Goal: Task Accomplishment & Management: Manage account settings

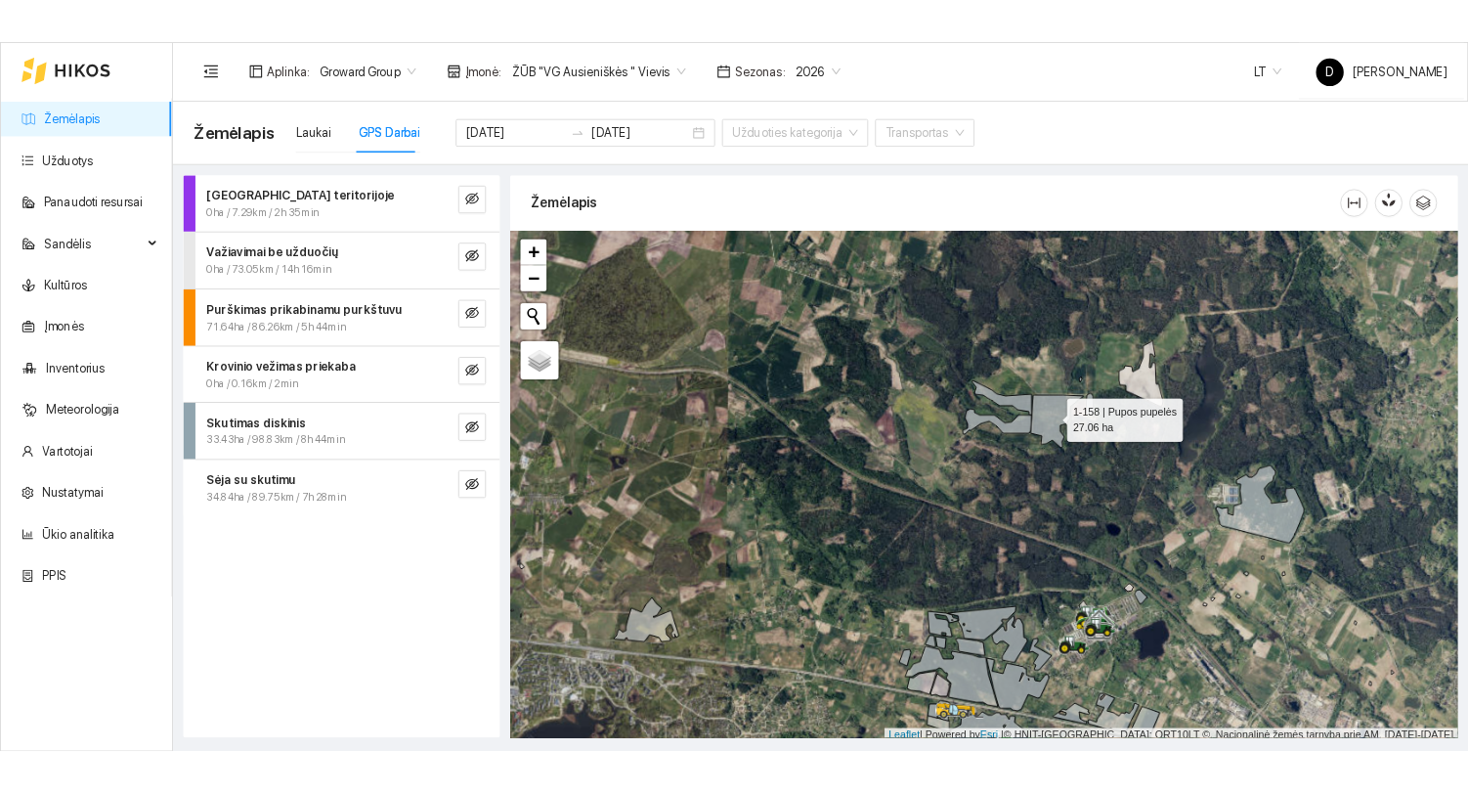
scroll to position [5, 0]
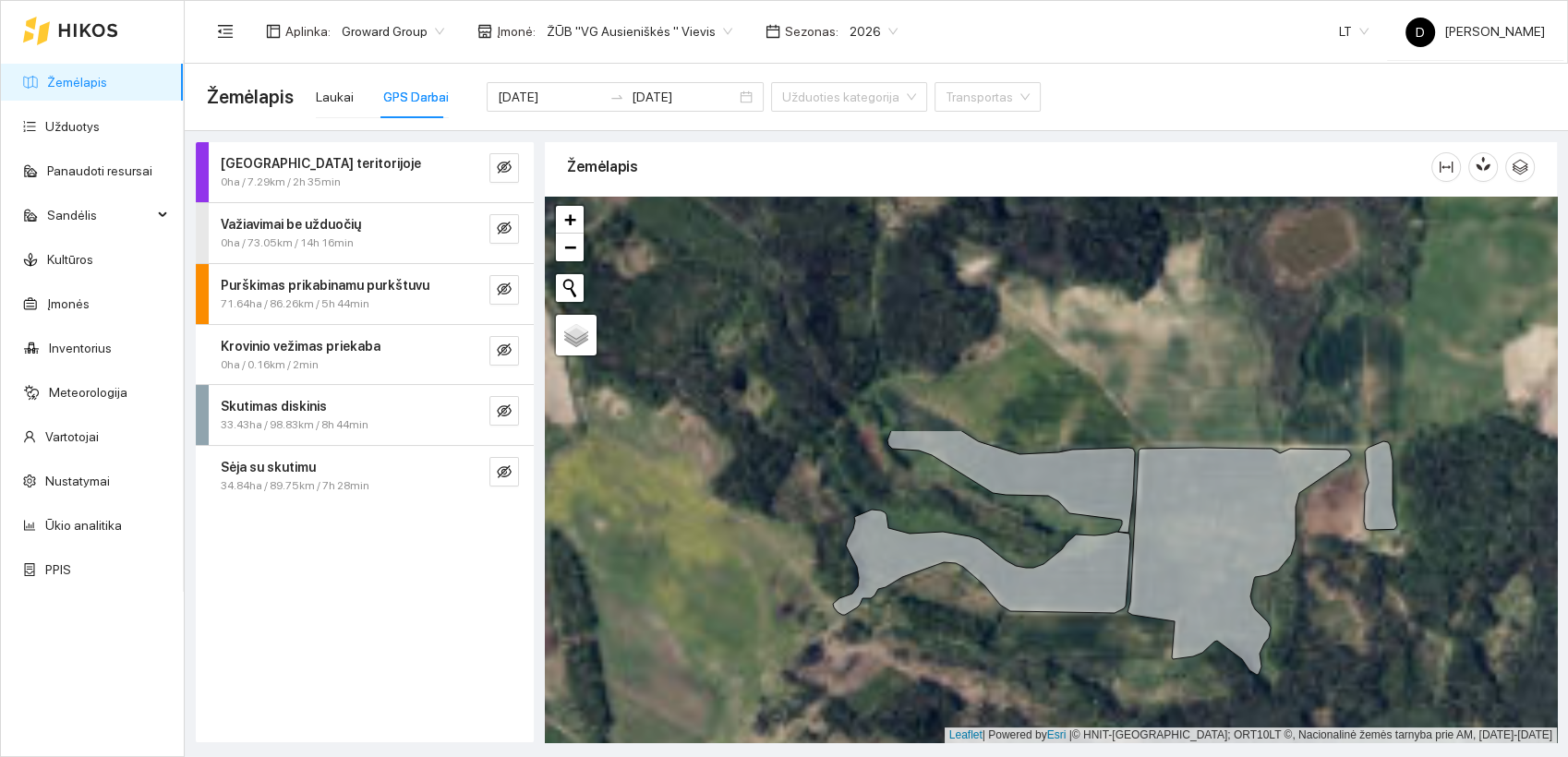
drag, startPoint x: 1034, startPoint y: 346, endPoint x: 812, endPoint y: 651, distance: 377.2
click at [817, 654] on div at bounding box center [1050, 470] width 1012 height 547
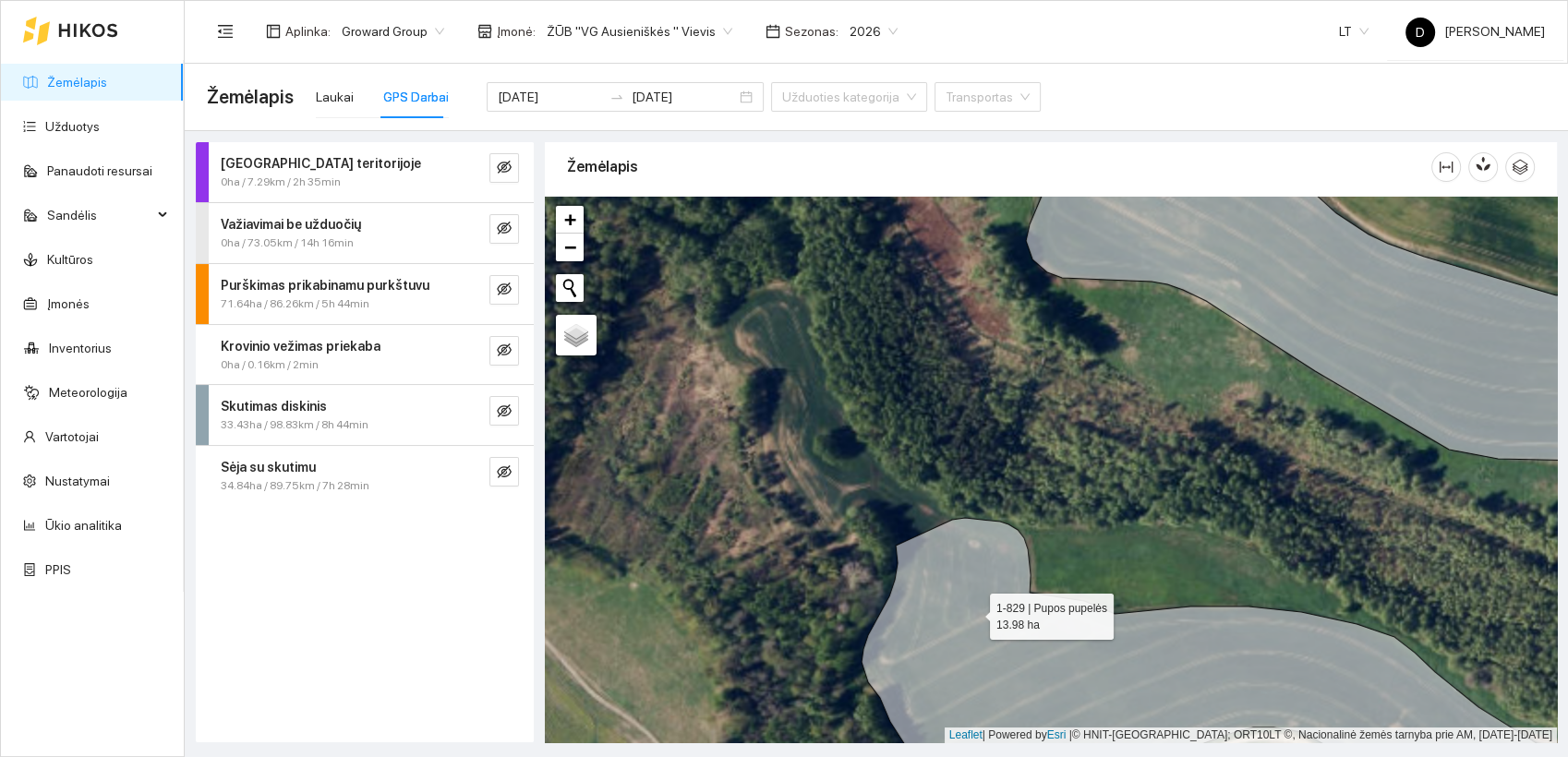
drag, startPoint x: 783, startPoint y: 595, endPoint x: 974, endPoint y: 613, distance: 191.8
click at [974, 613] on icon at bounding box center [1355, 667] width 987 height 299
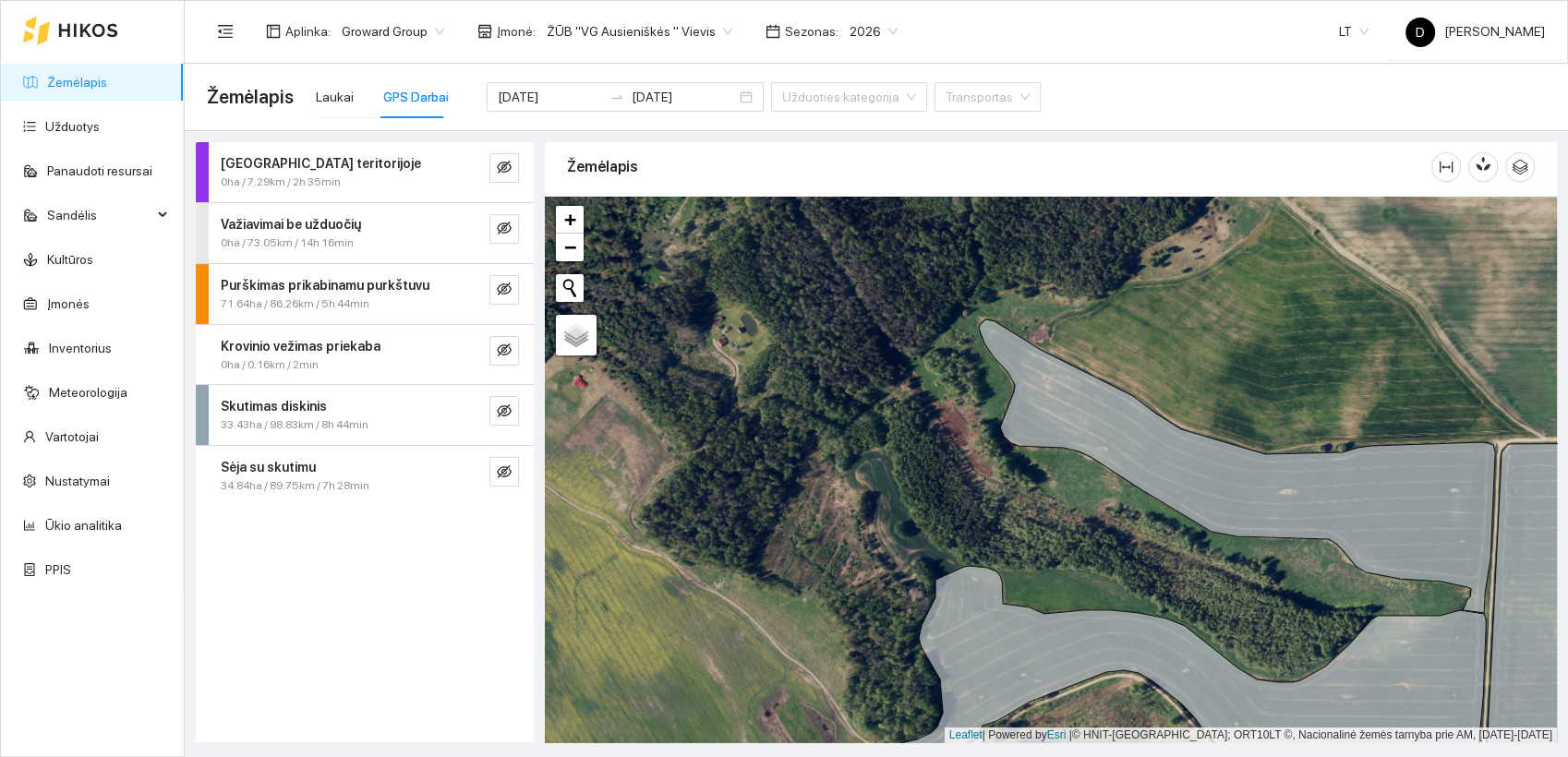
click at [874, 28] on span "2026" at bounding box center [873, 31] width 48 height 27
click at [844, 216] on div "2025" at bounding box center [851, 215] width 48 height 21
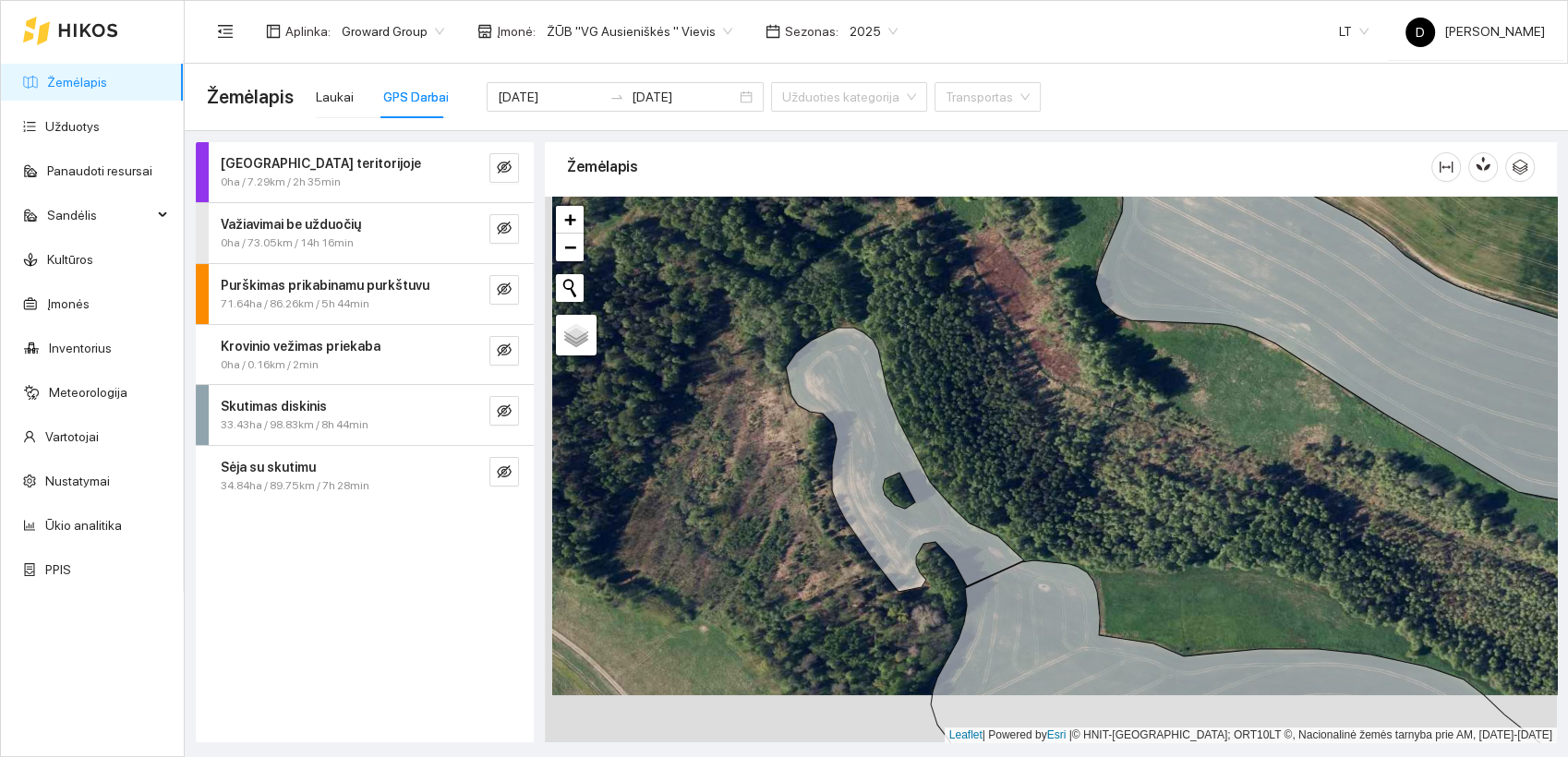
drag, startPoint x: 1034, startPoint y: 517, endPoint x: 919, endPoint y: 441, distance: 137.8
click at [1040, 467] on div at bounding box center [1050, 470] width 1012 height 547
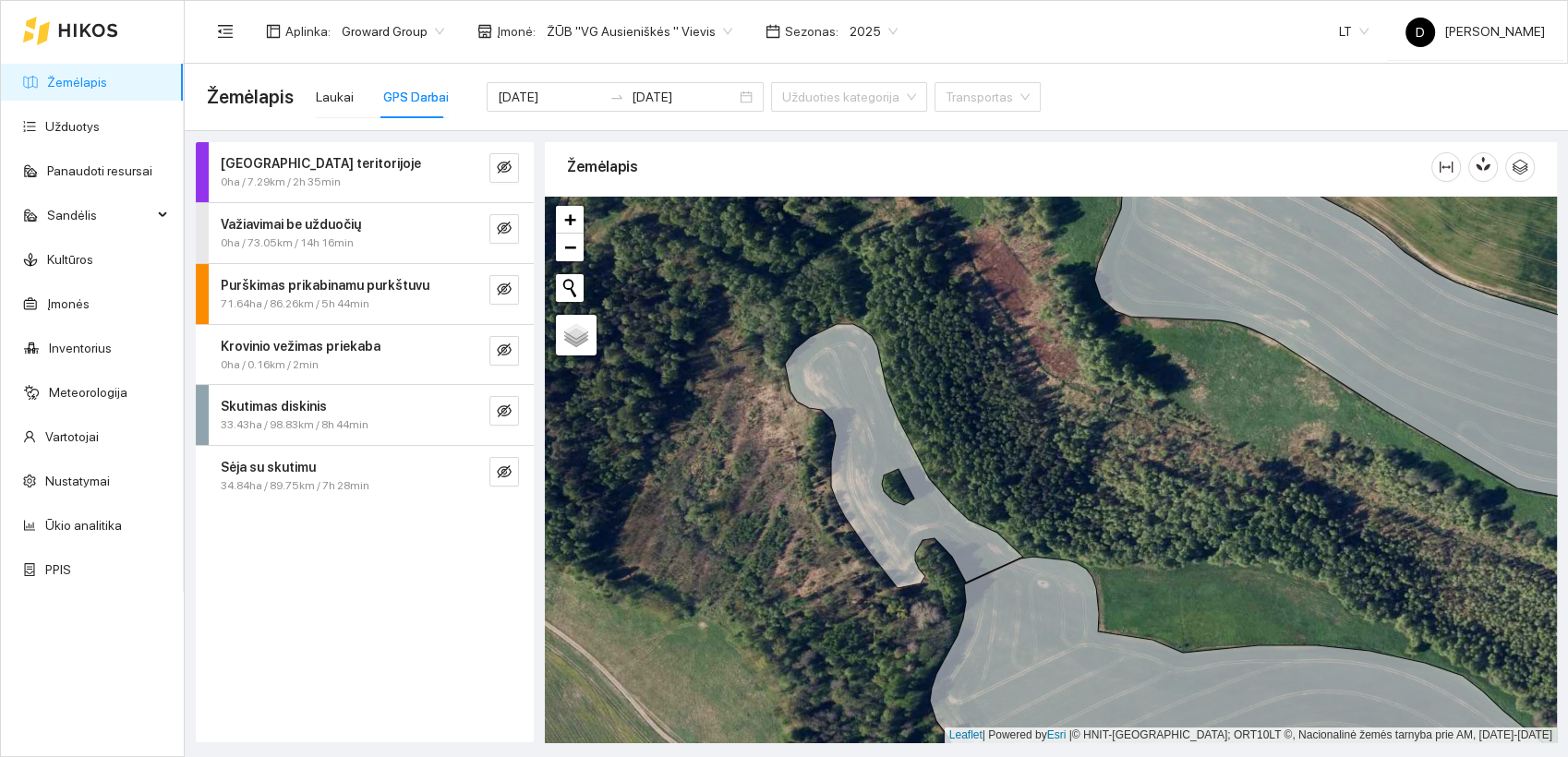
click at [871, 31] on span "2025" at bounding box center [873, 31] width 48 height 27
click at [849, 244] on div "2026" at bounding box center [851, 245] width 48 height 21
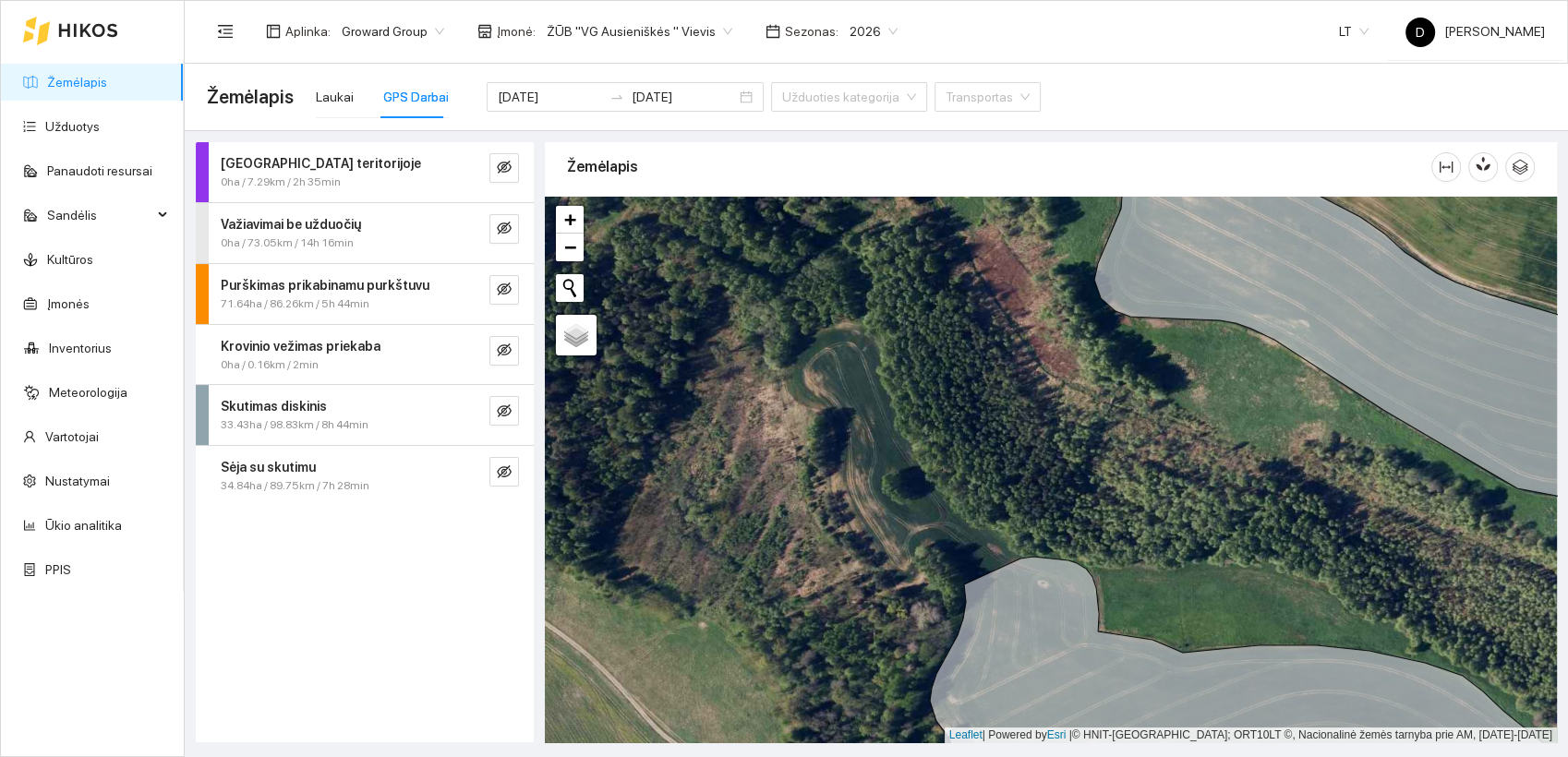
click at [990, 405] on div at bounding box center [1050, 470] width 1012 height 547
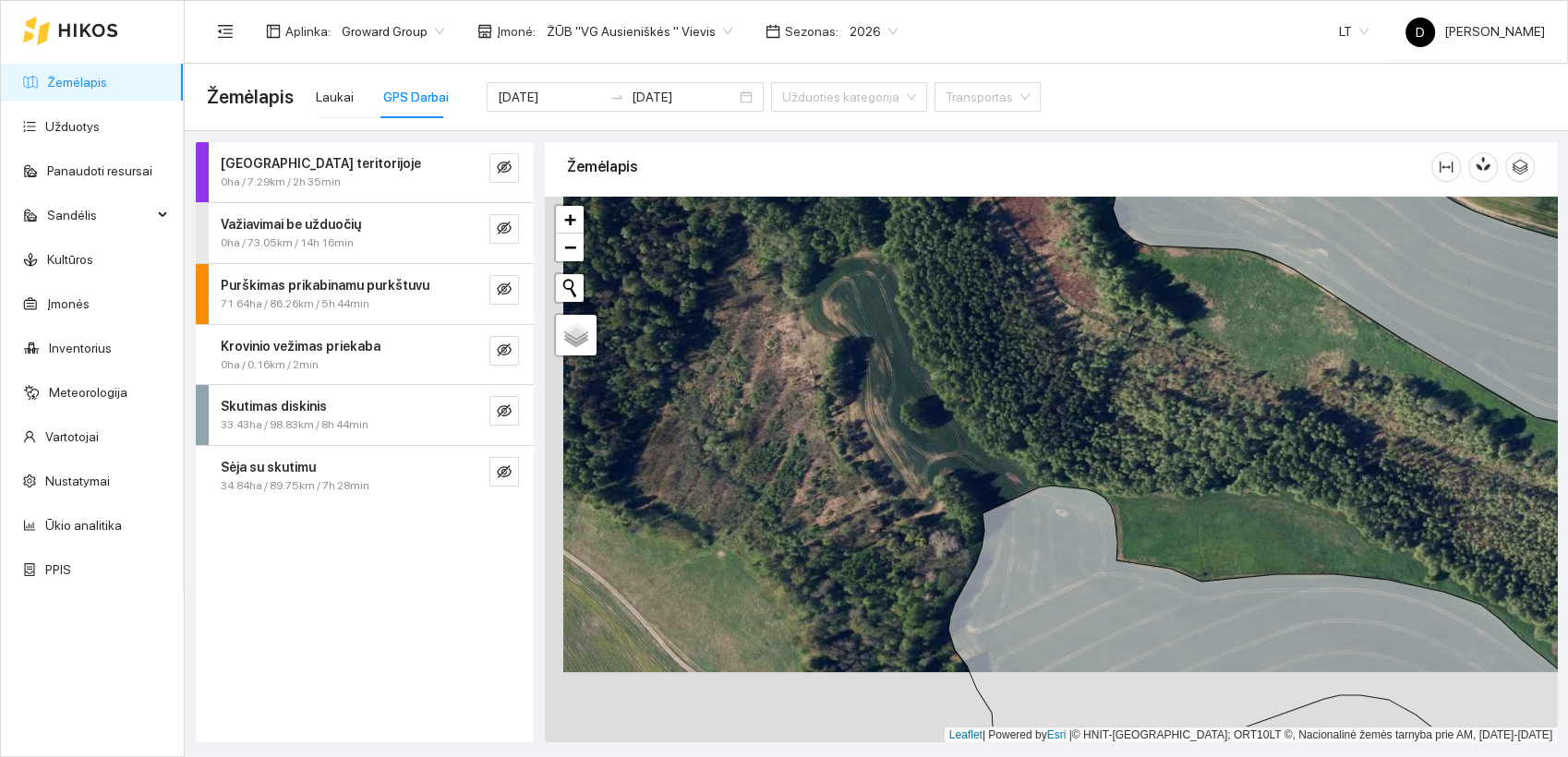
drag, startPoint x: 899, startPoint y: 483, endPoint x: 917, endPoint y: 418, distance: 67.4
click at [917, 418] on div at bounding box center [1050, 470] width 1012 height 547
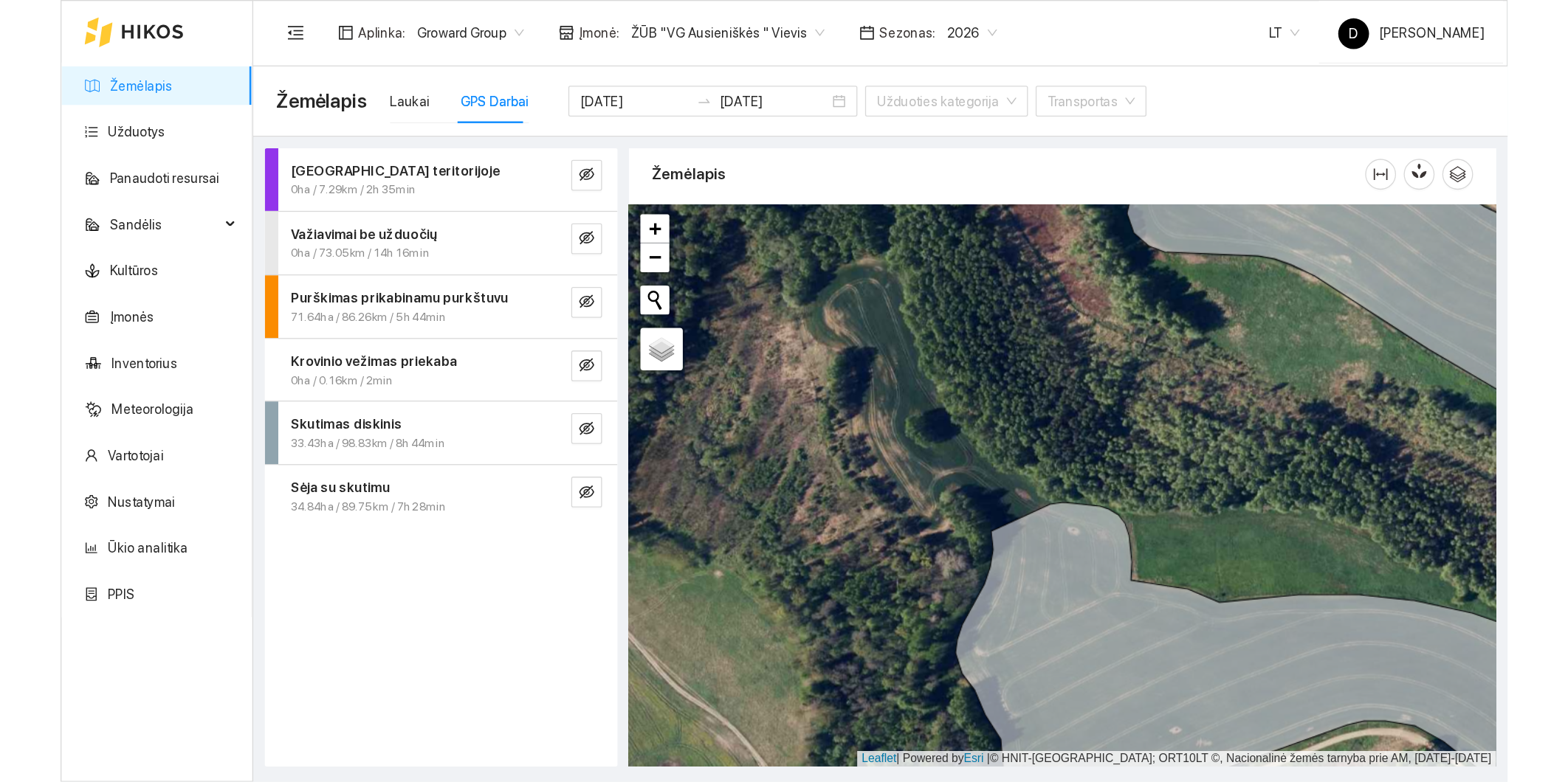
scroll to position [4, 0]
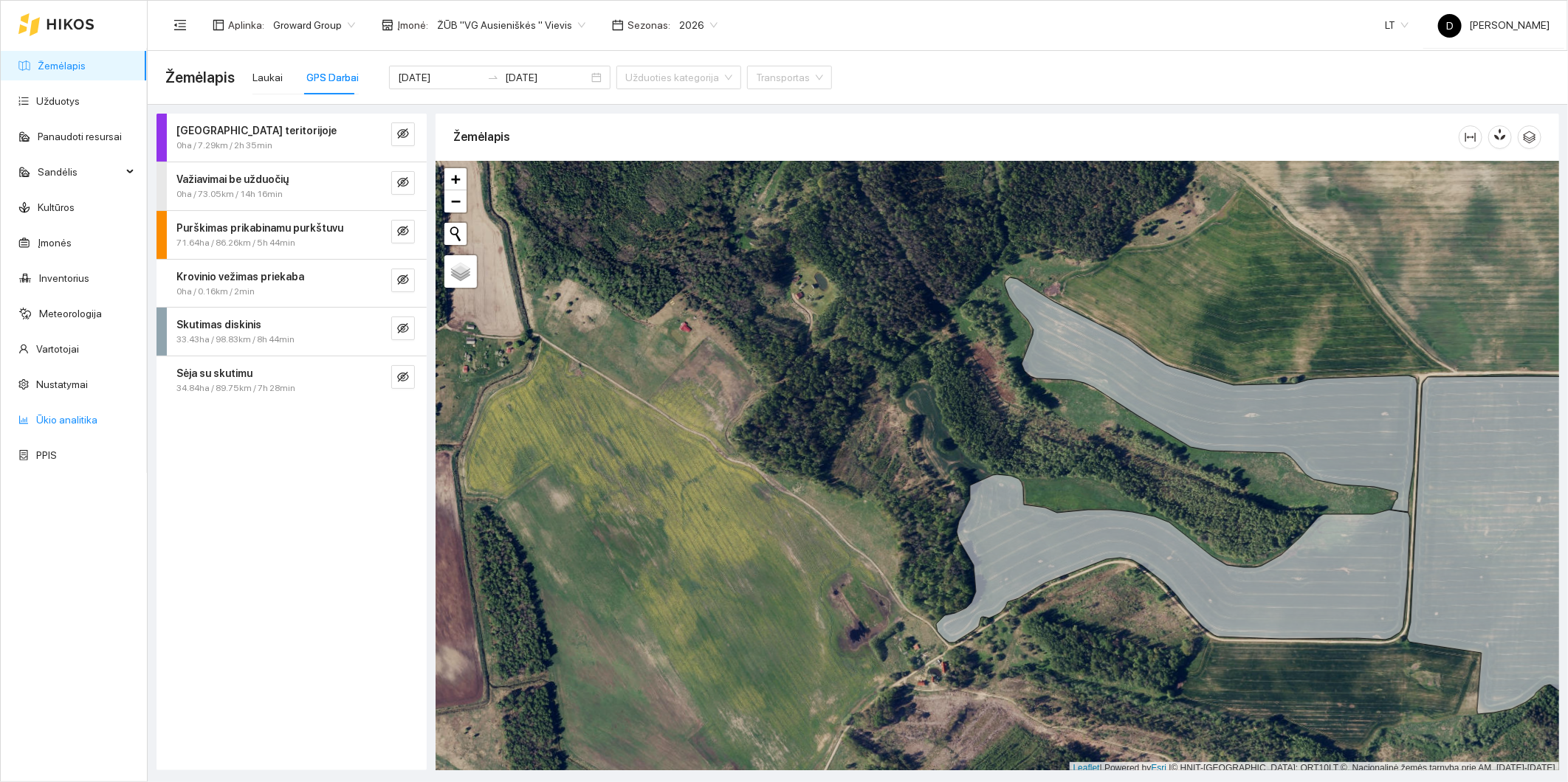
click at [64, 421] on link "Ūkio analitika" at bounding box center [66, 420] width 61 height 12
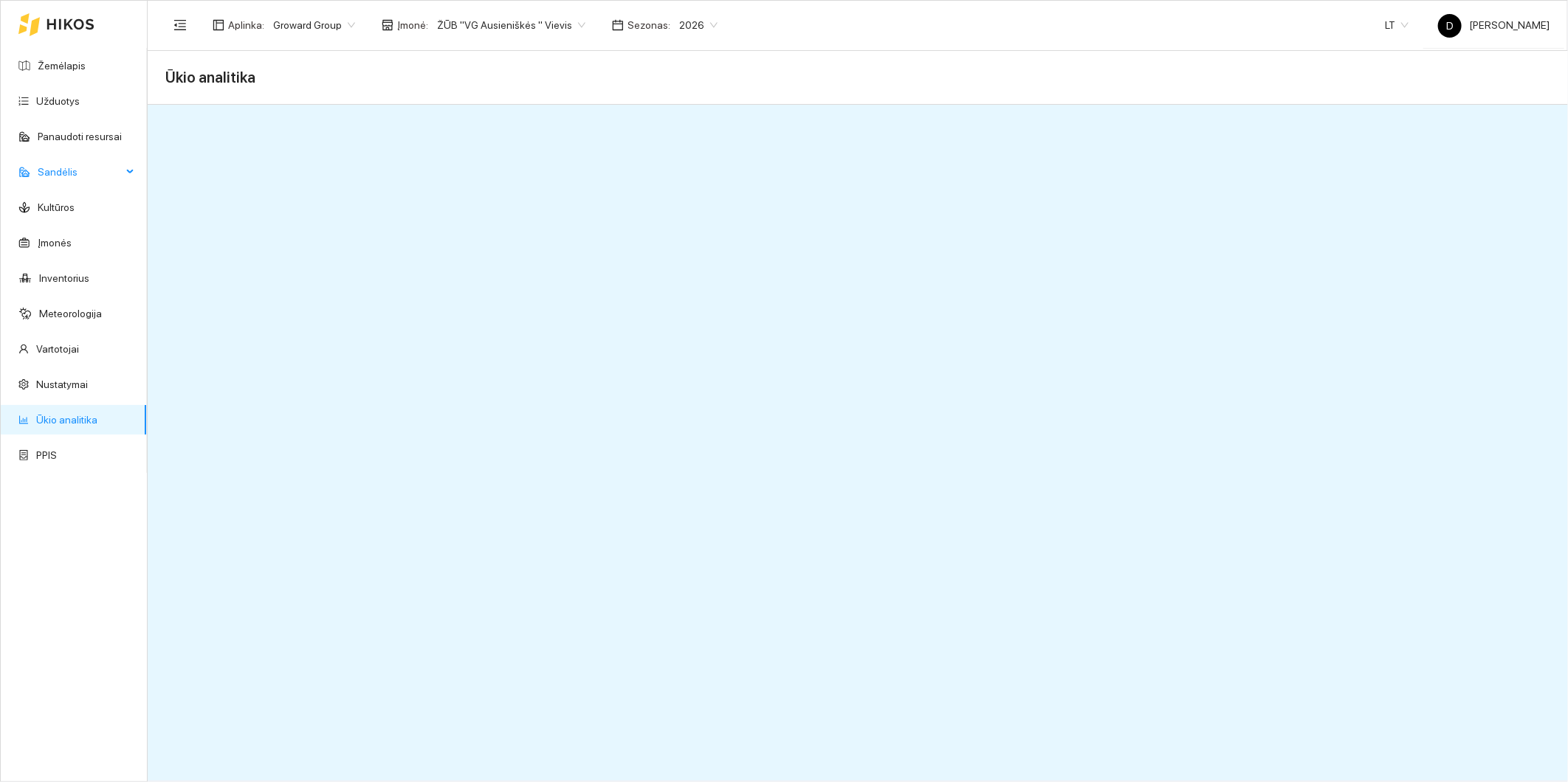
click at [65, 168] on span "Sandėlis" at bounding box center [79, 171] width 84 height 29
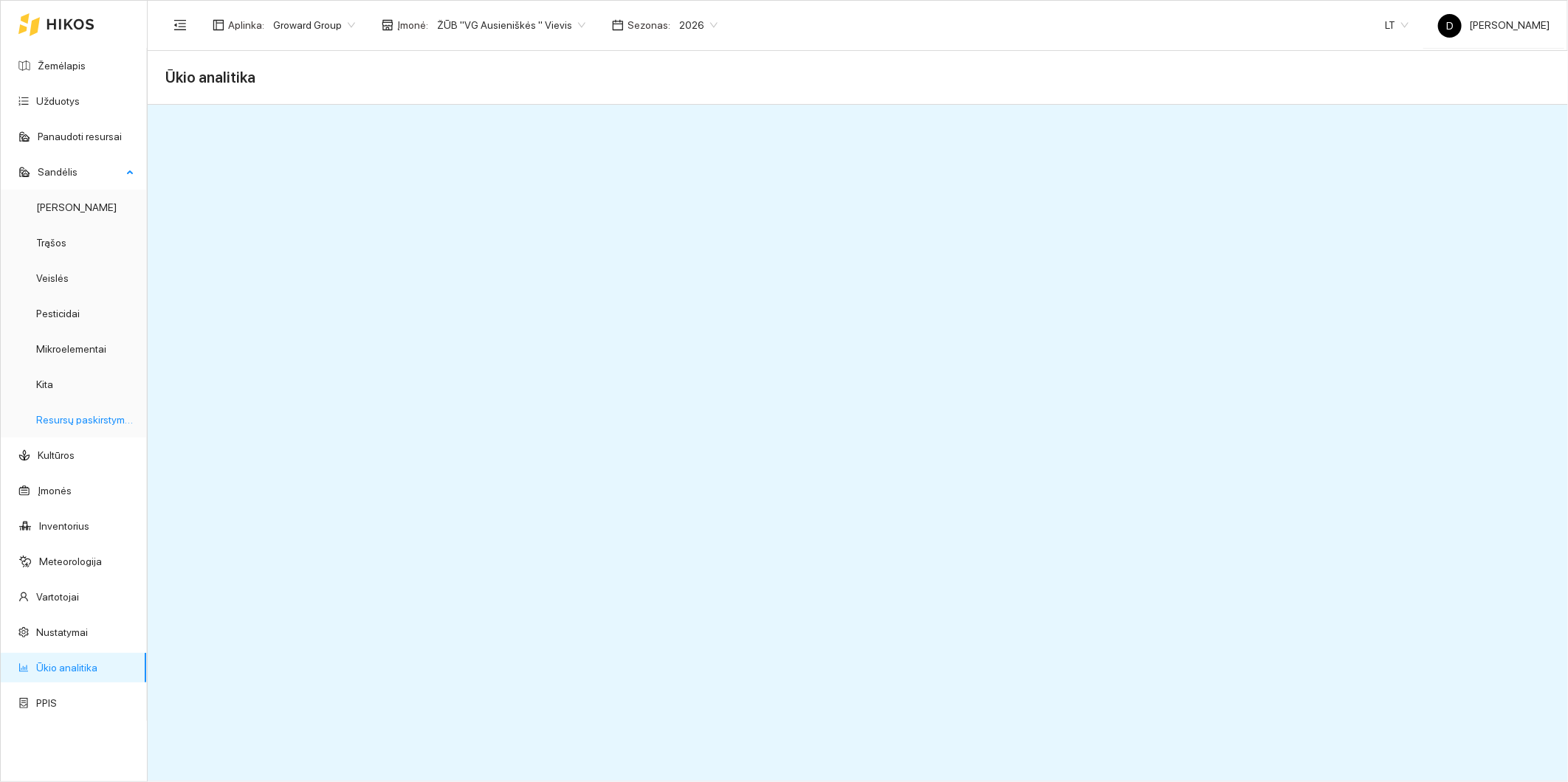
click at [105, 423] on link "Resursų paskirstymas" at bounding box center [86, 420] width 100 height 12
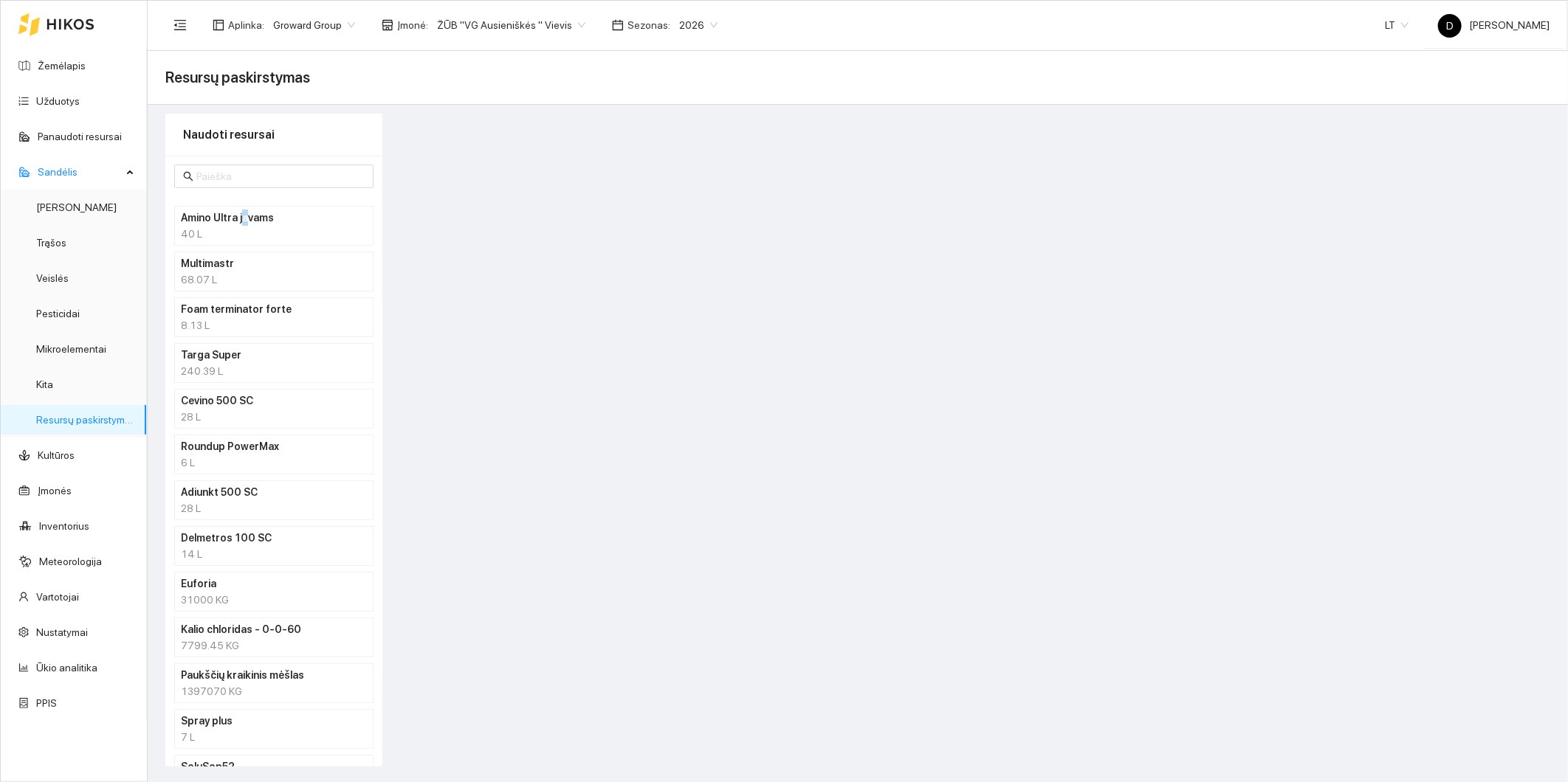
click at [242, 219] on h4 "Amino Ultra javams" at bounding box center [254, 218] width 147 height 17
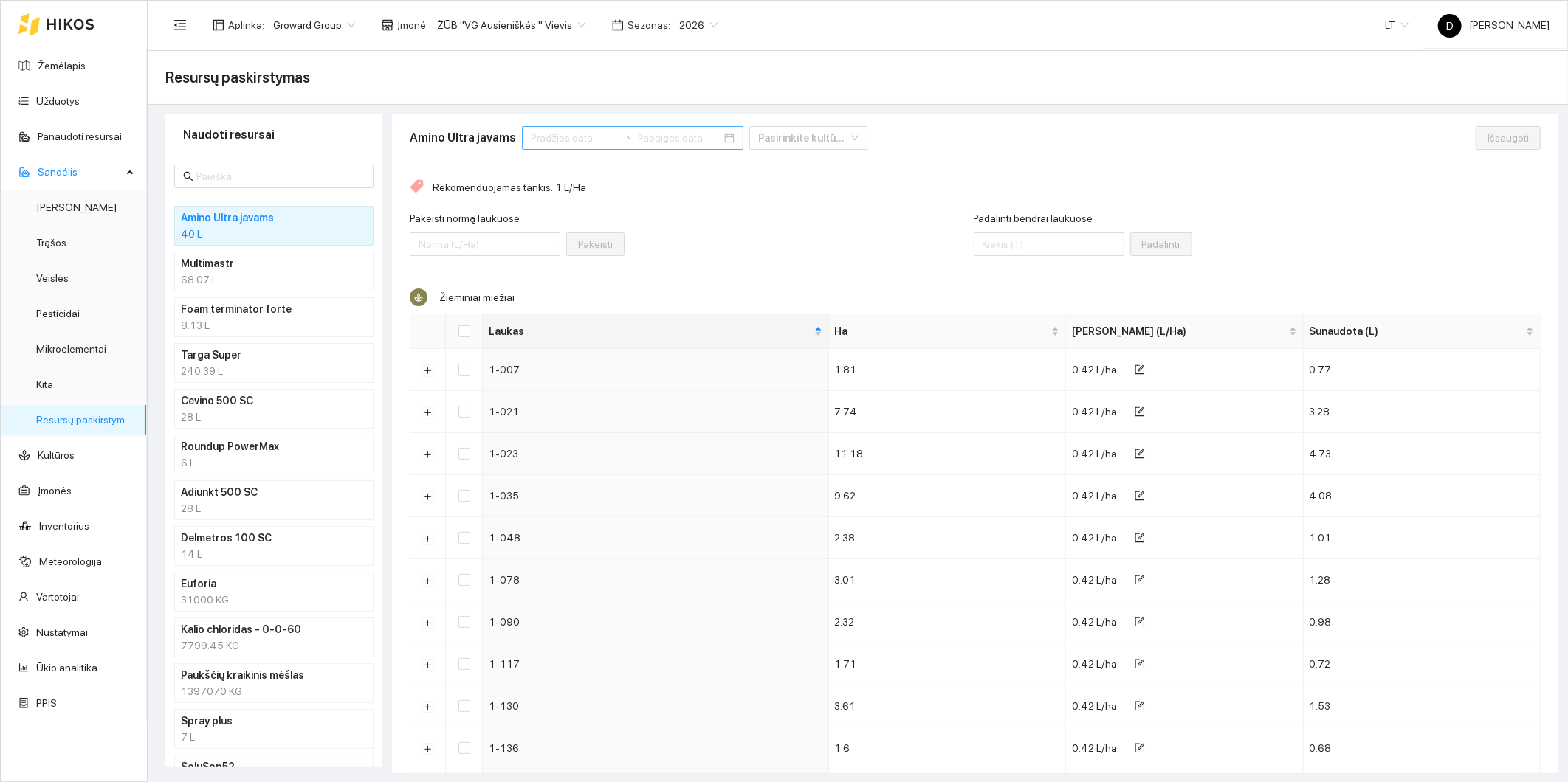
click at [558, 138] on input at bounding box center [573, 138] width 83 height 17
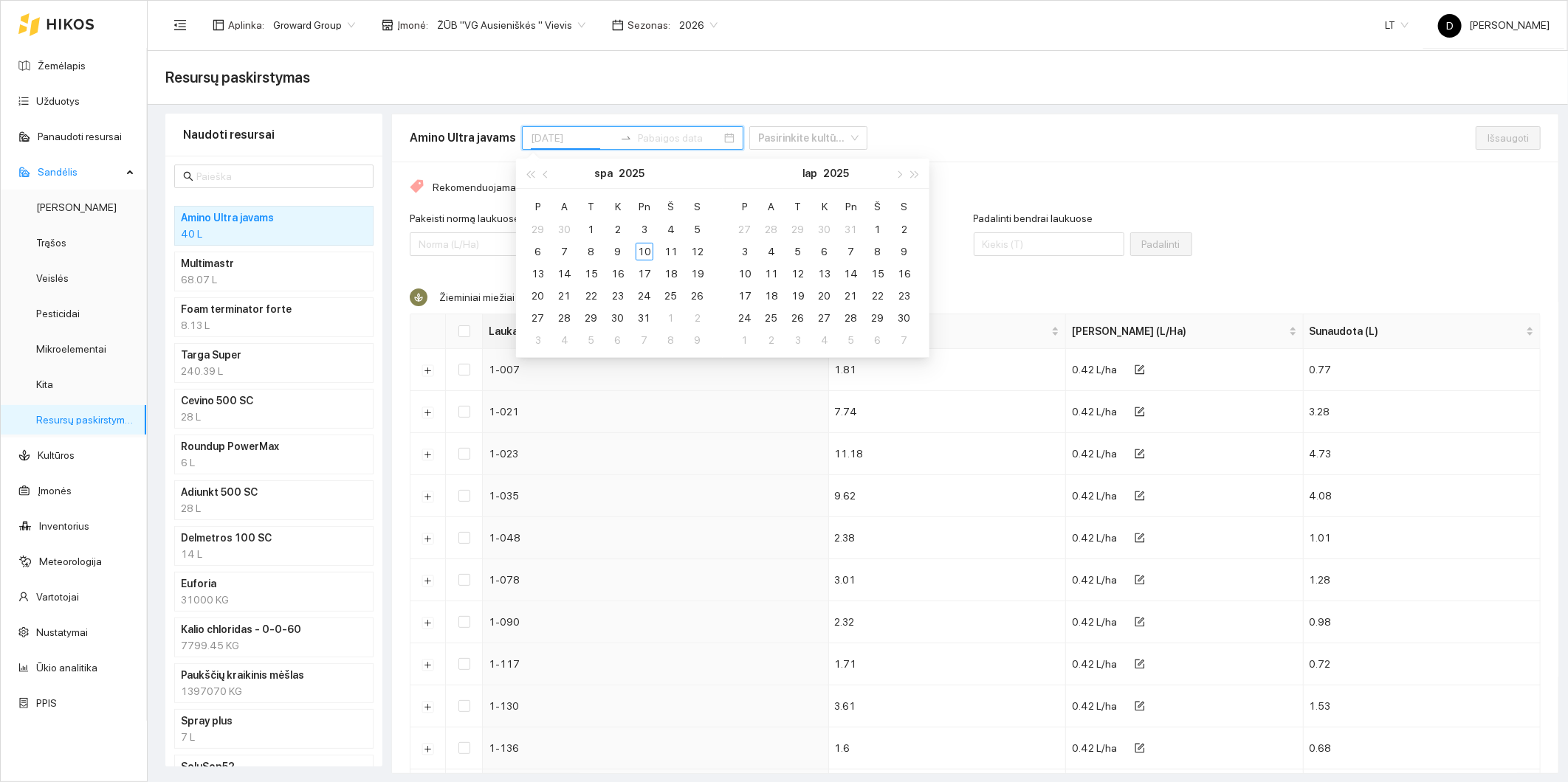
type input "2025-10-01"
click at [593, 226] on div "1" at bounding box center [591, 229] width 17 height 17
type input "2025-10-31"
click at [645, 314] on div "31" at bounding box center [644, 318] width 17 height 17
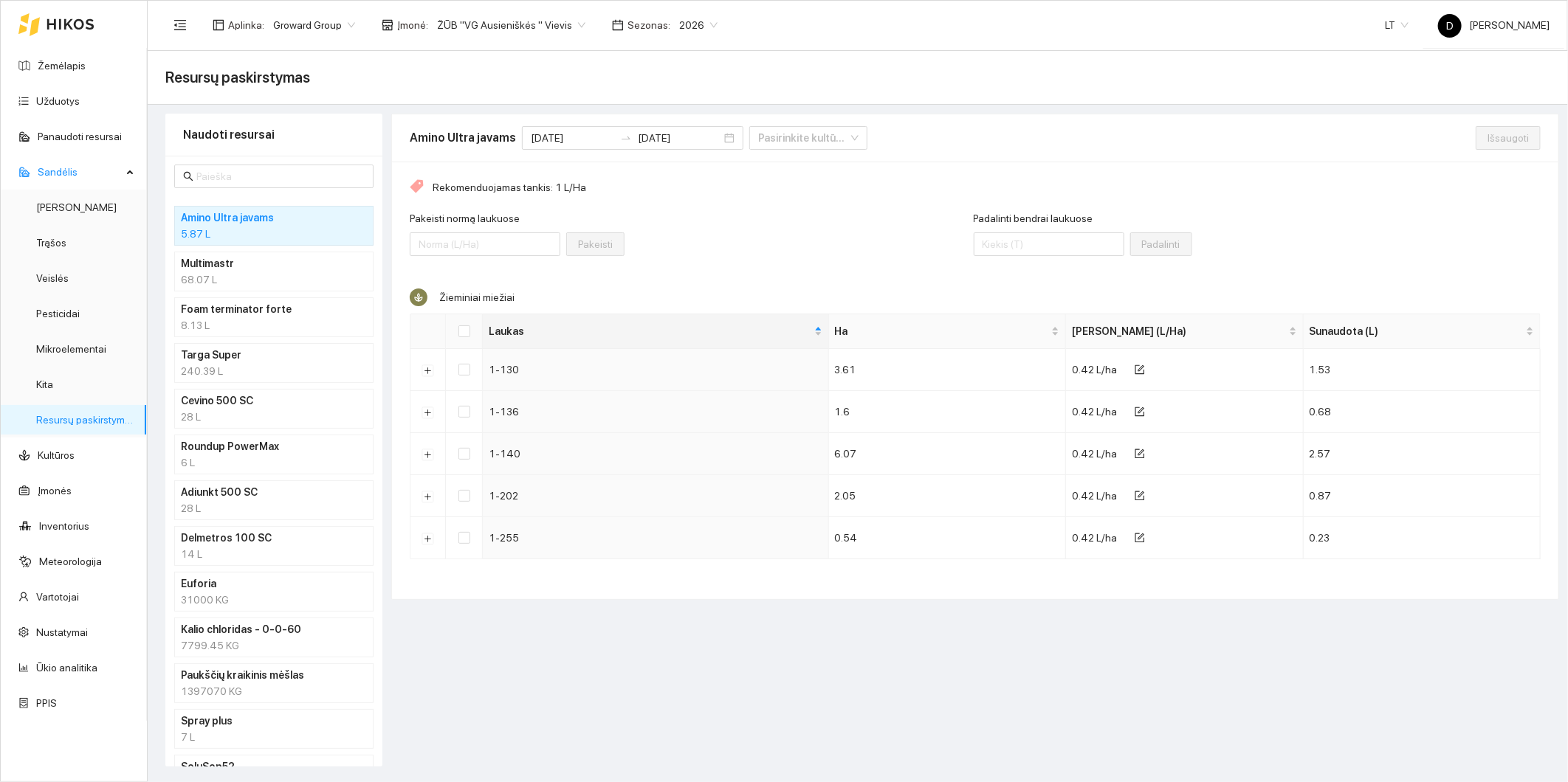
click at [717, 198] on div "Rekomenduojamas tankis: 1 L/Ha Pakeisti normą laukuose Pakeisti Padalinti bendr…" at bounding box center [975, 380] width 1166 height 438
click at [766, 232] on div "Pakeisti normą laukuose Pakeisti" at bounding box center [691, 242] width 564 height 63
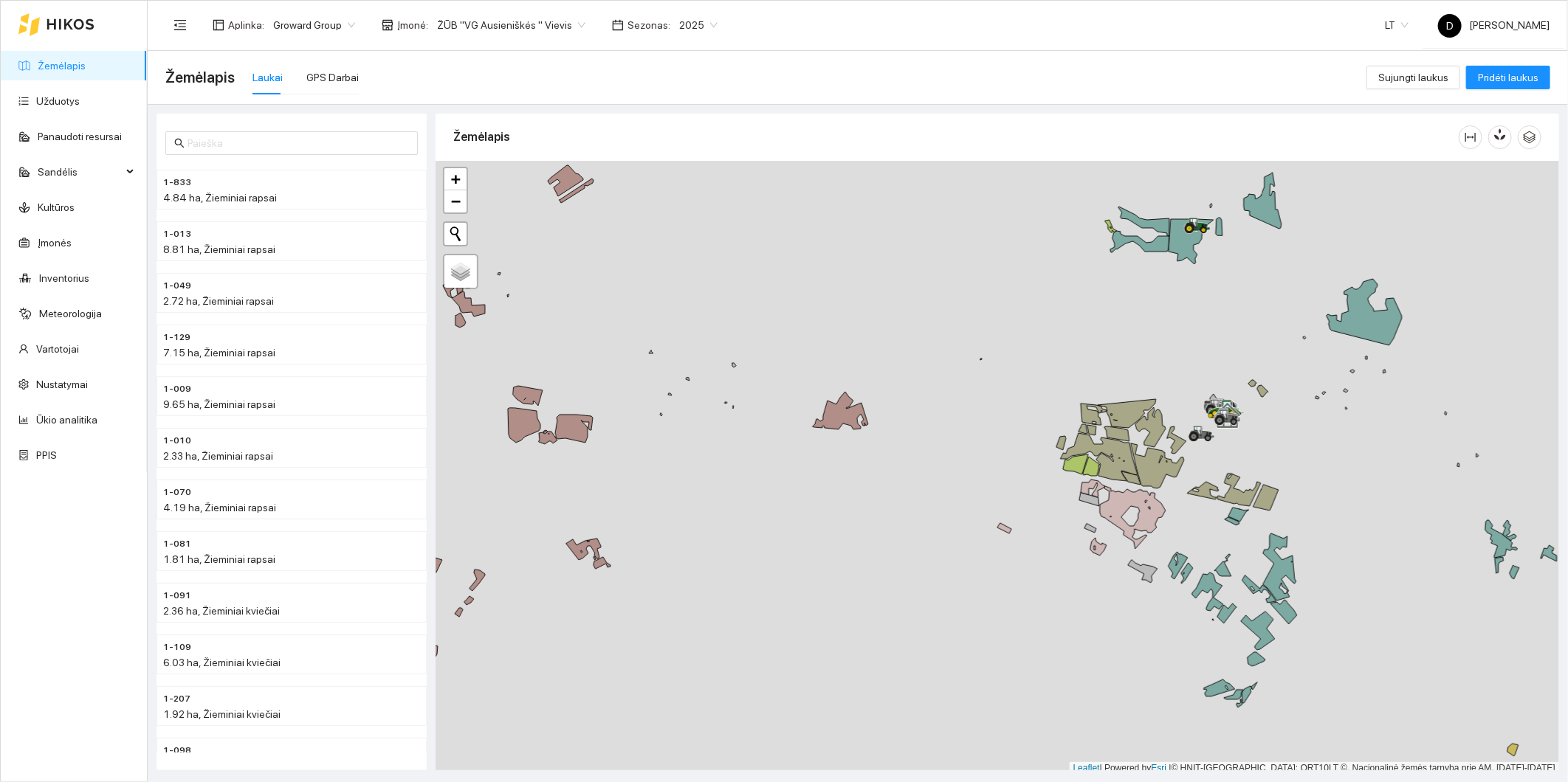
scroll to position [4, 0]
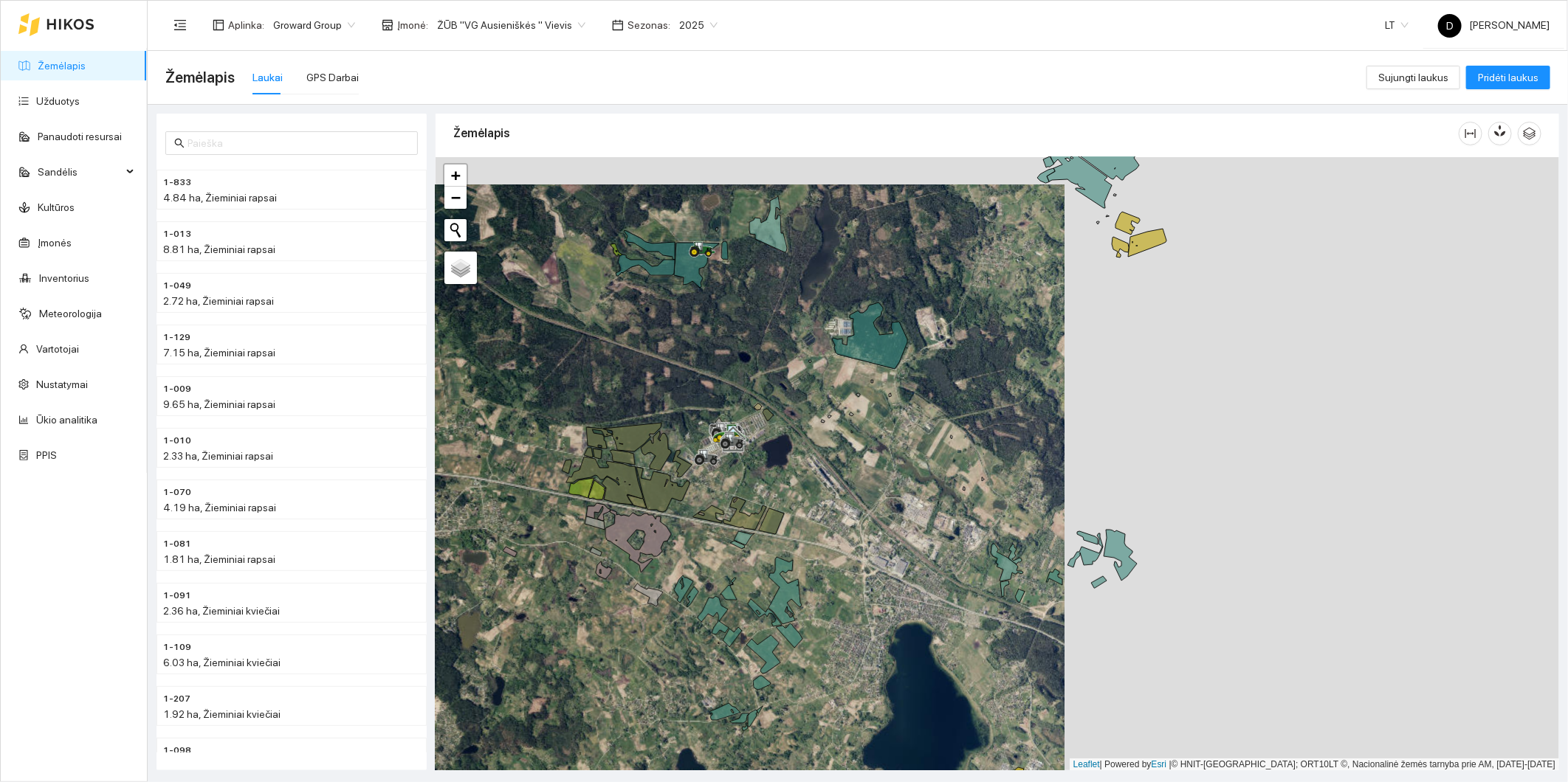
drag, startPoint x: 1177, startPoint y: 381, endPoint x: 682, endPoint y: 408, distance: 495.7
click at [682, 408] on div at bounding box center [998, 463] width 1124 height 614
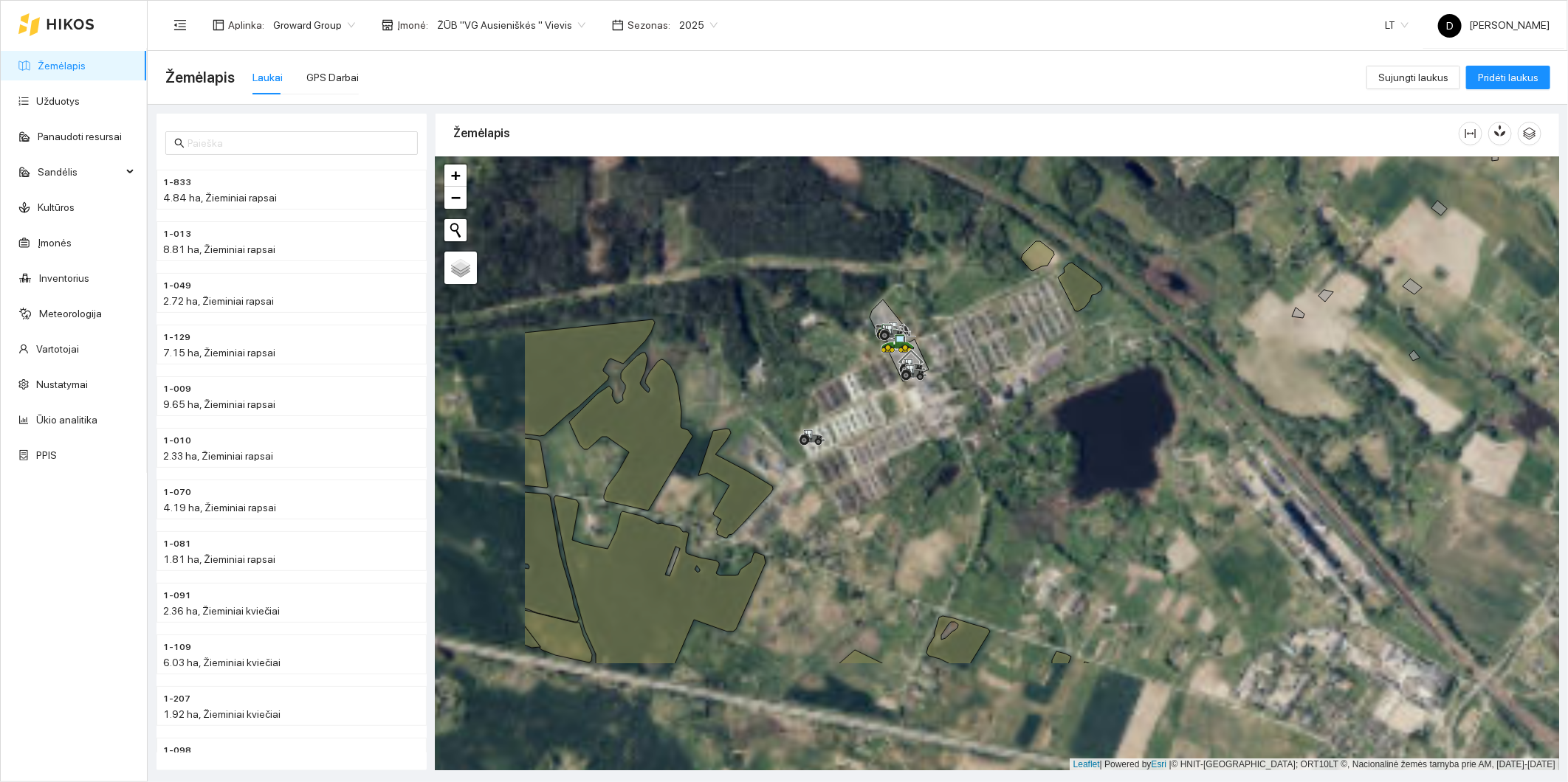
drag, startPoint x: 733, startPoint y: 474, endPoint x: 939, endPoint y: 303, distance: 267.7
click at [937, 303] on div at bounding box center [998, 463] width 1124 height 614
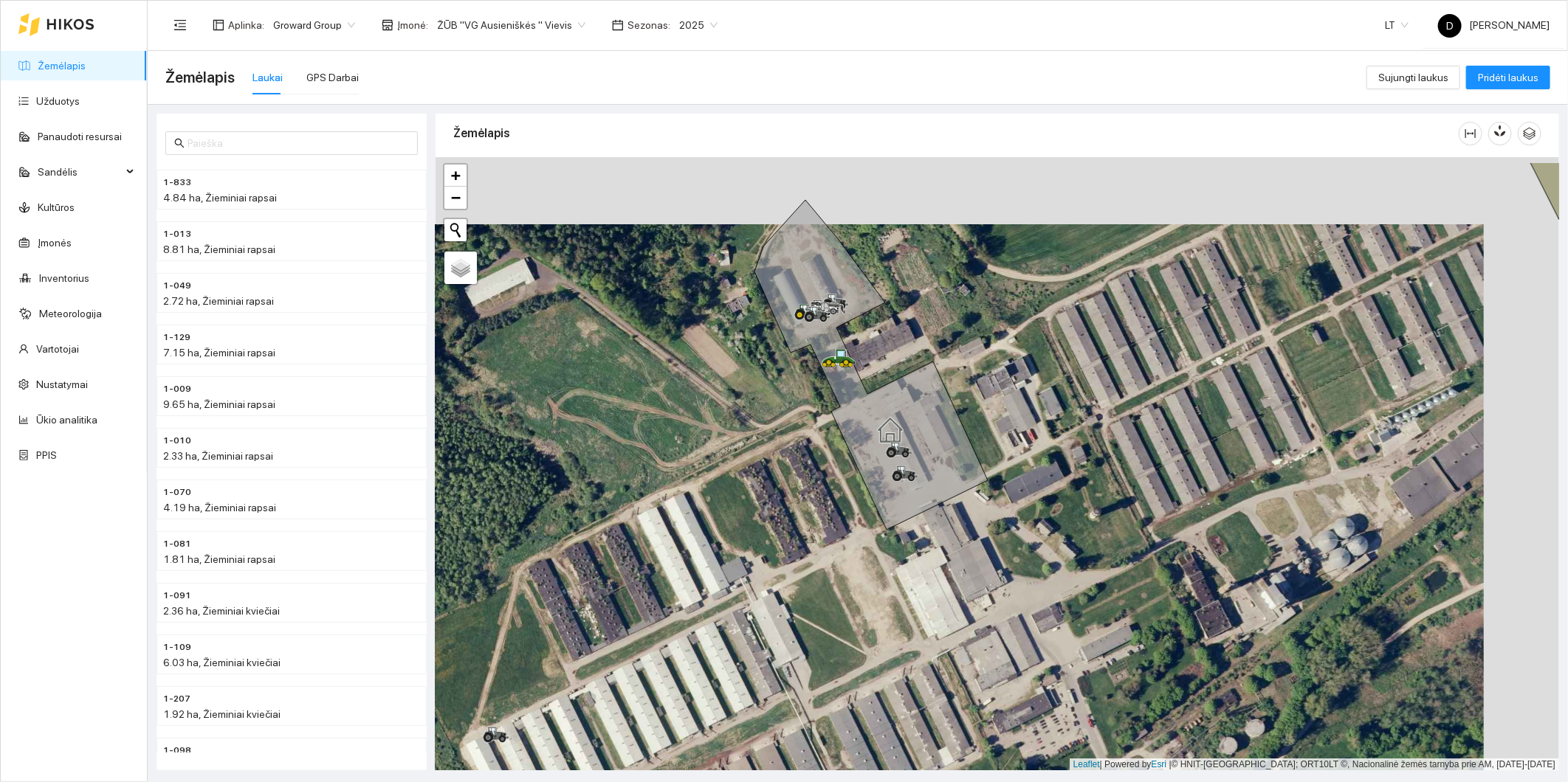
drag, startPoint x: 853, startPoint y: 313, endPoint x: 765, endPoint y: 389, distance: 116.3
click at [765, 389] on div at bounding box center [998, 463] width 1124 height 614
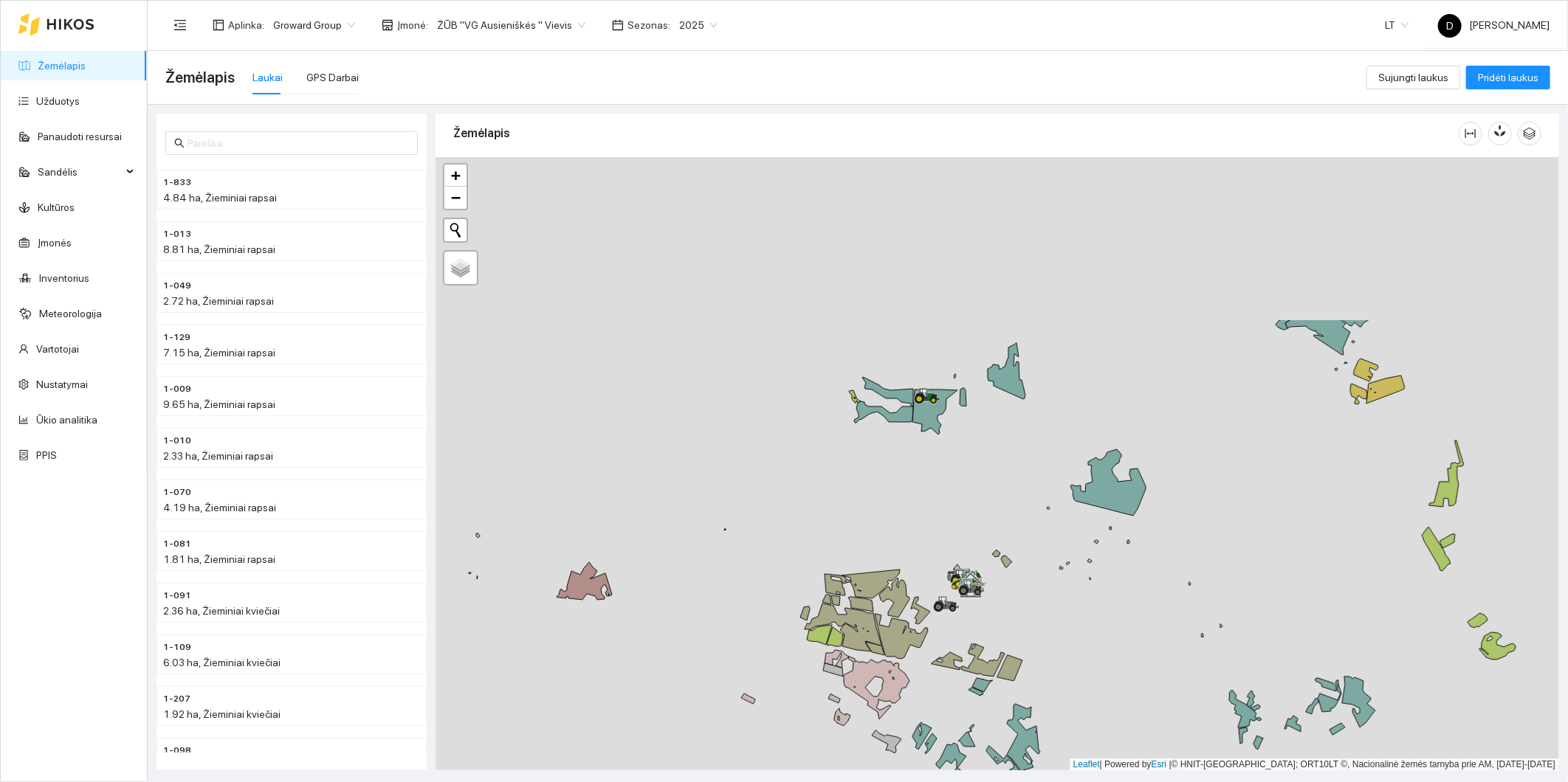
drag, startPoint x: 909, startPoint y: 288, endPoint x: 938, endPoint y: 493, distance: 207.0
click at [938, 493] on div at bounding box center [998, 463] width 1124 height 614
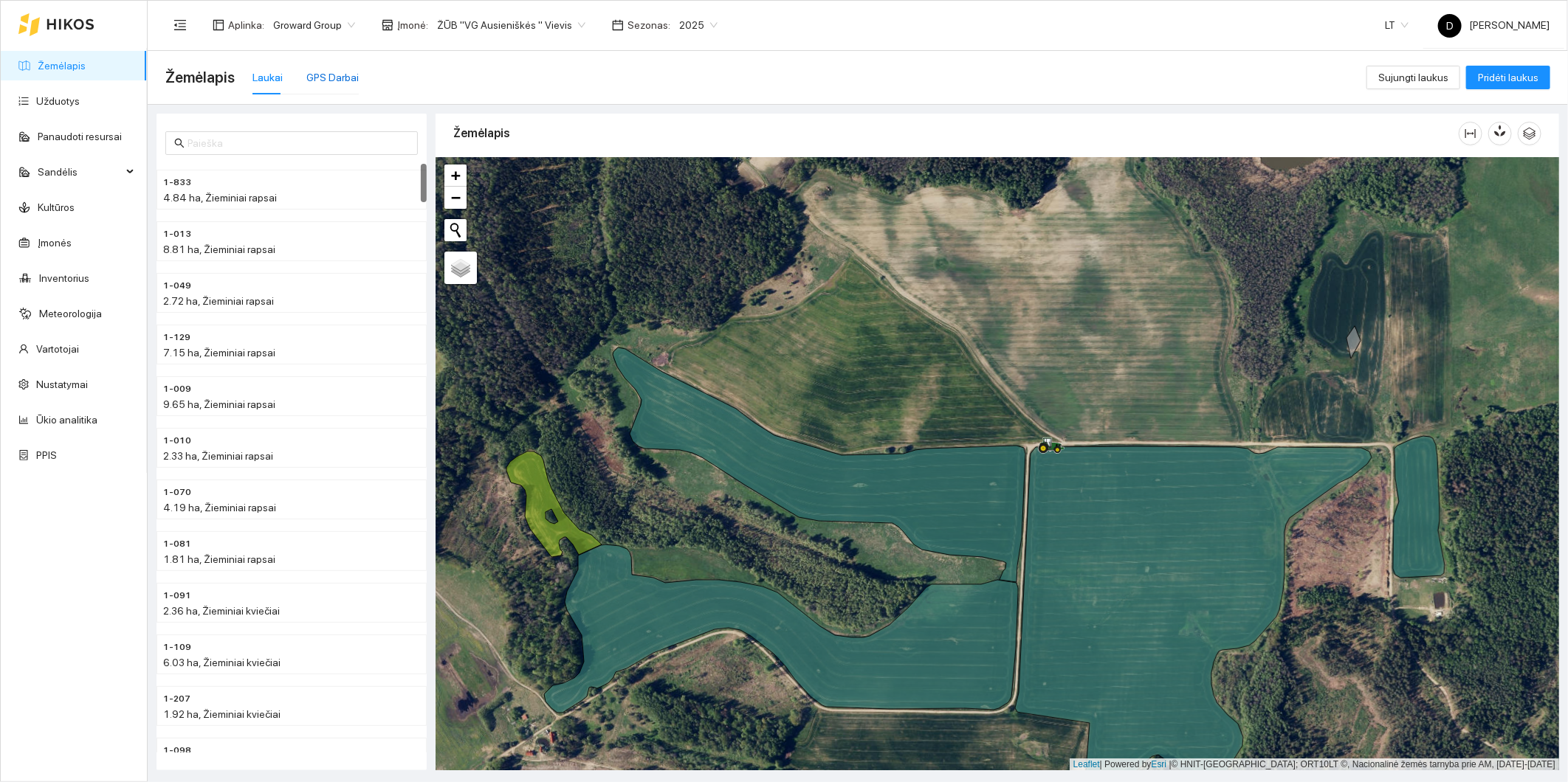
click at [329, 77] on div "GPS Darbai" at bounding box center [332, 78] width 52 height 17
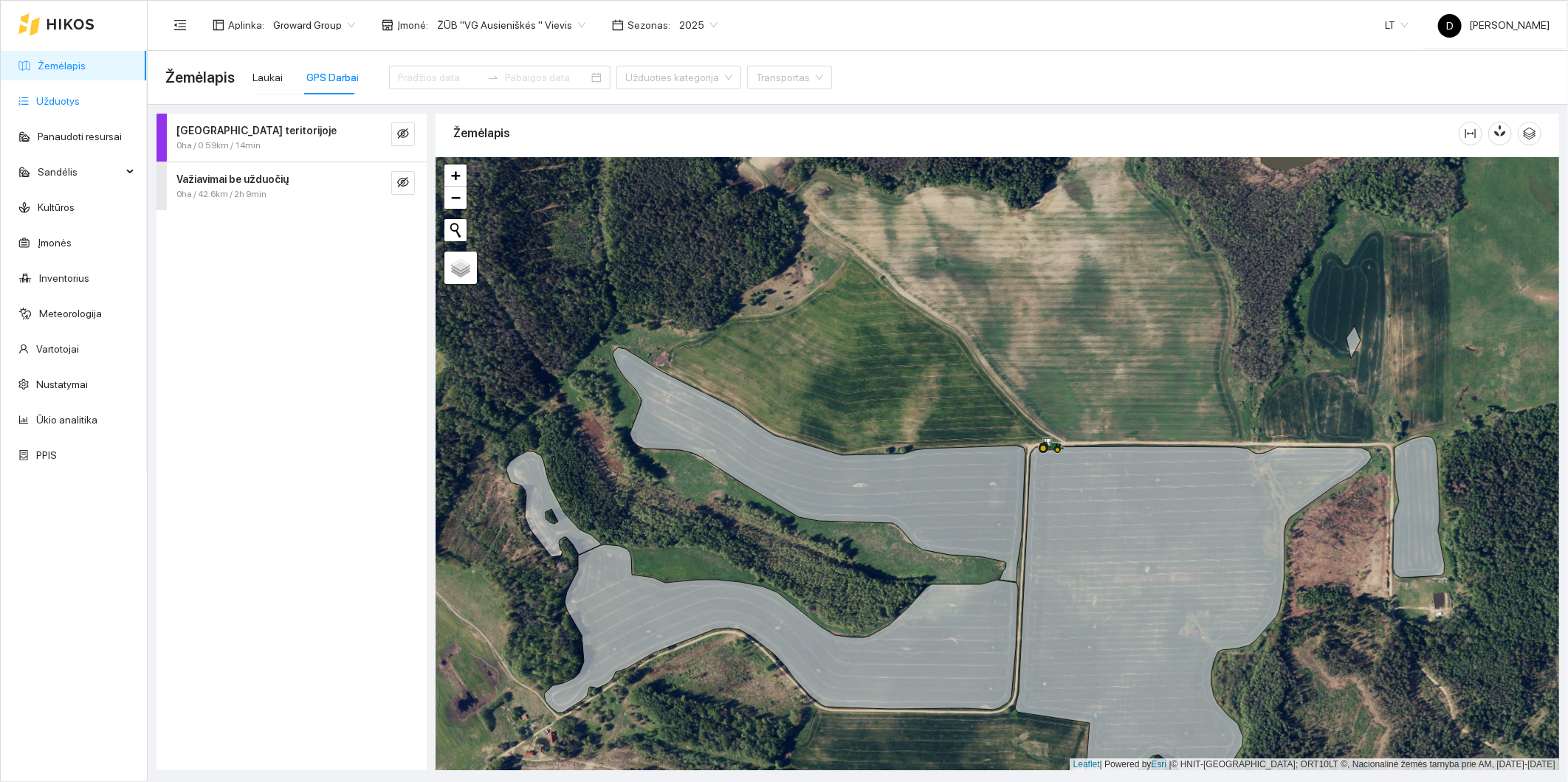
click at [54, 105] on link "Užduotys" at bounding box center [58, 101] width 44 height 12
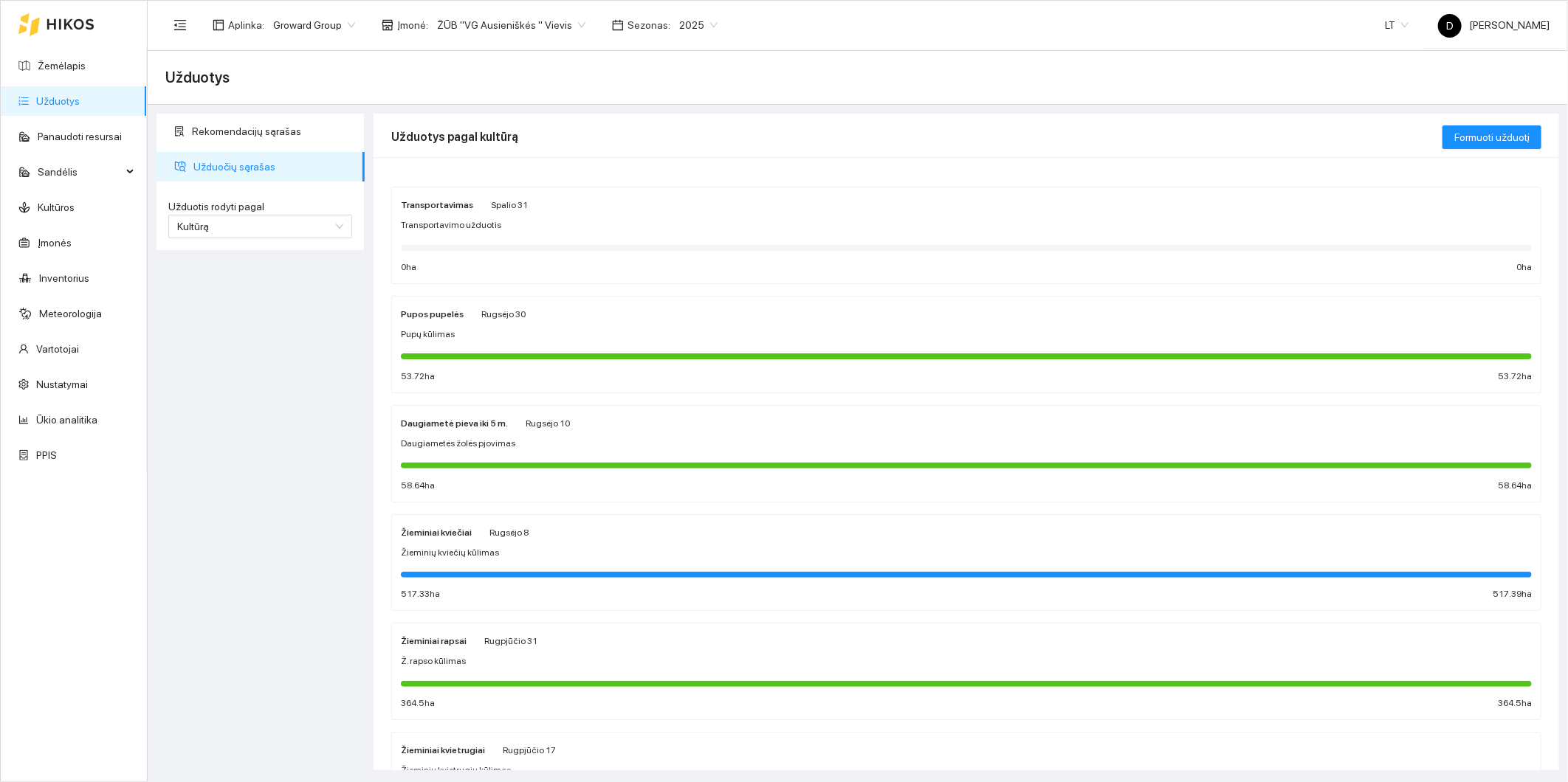
click at [317, 345] on div "Rekomendacijų sąrašas Užduočių sąrašas Užduotis rodyti pagal Kultūrą Užduotis r…" at bounding box center [260, 442] width 217 height 657
click at [225, 414] on div "Rekomendacijų sąrašas Užduočių sąrašas Užduotis rodyti pagal Kultūrą Užduotis r…" at bounding box center [260, 442] width 217 height 657
click at [432, 322] on div "Pupos pupelės" at bounding box center [432, 314] width 63 height 17
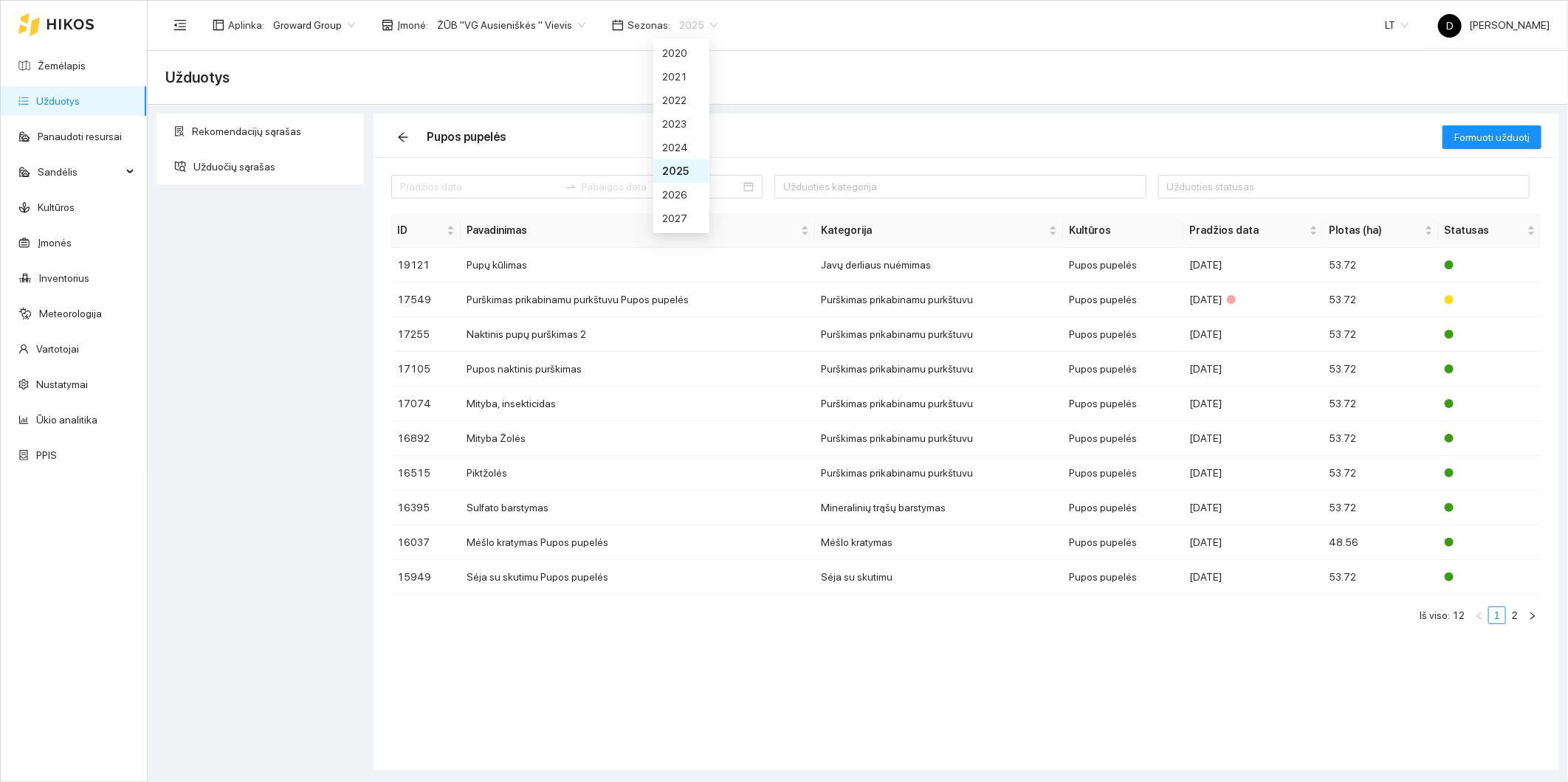
click at [697, 29] on span "2025" at bounding box center [698, 25] width 39 height 22
click at [684, 190] on div "2026" at bounding box center [681, 195] width 39 height 17
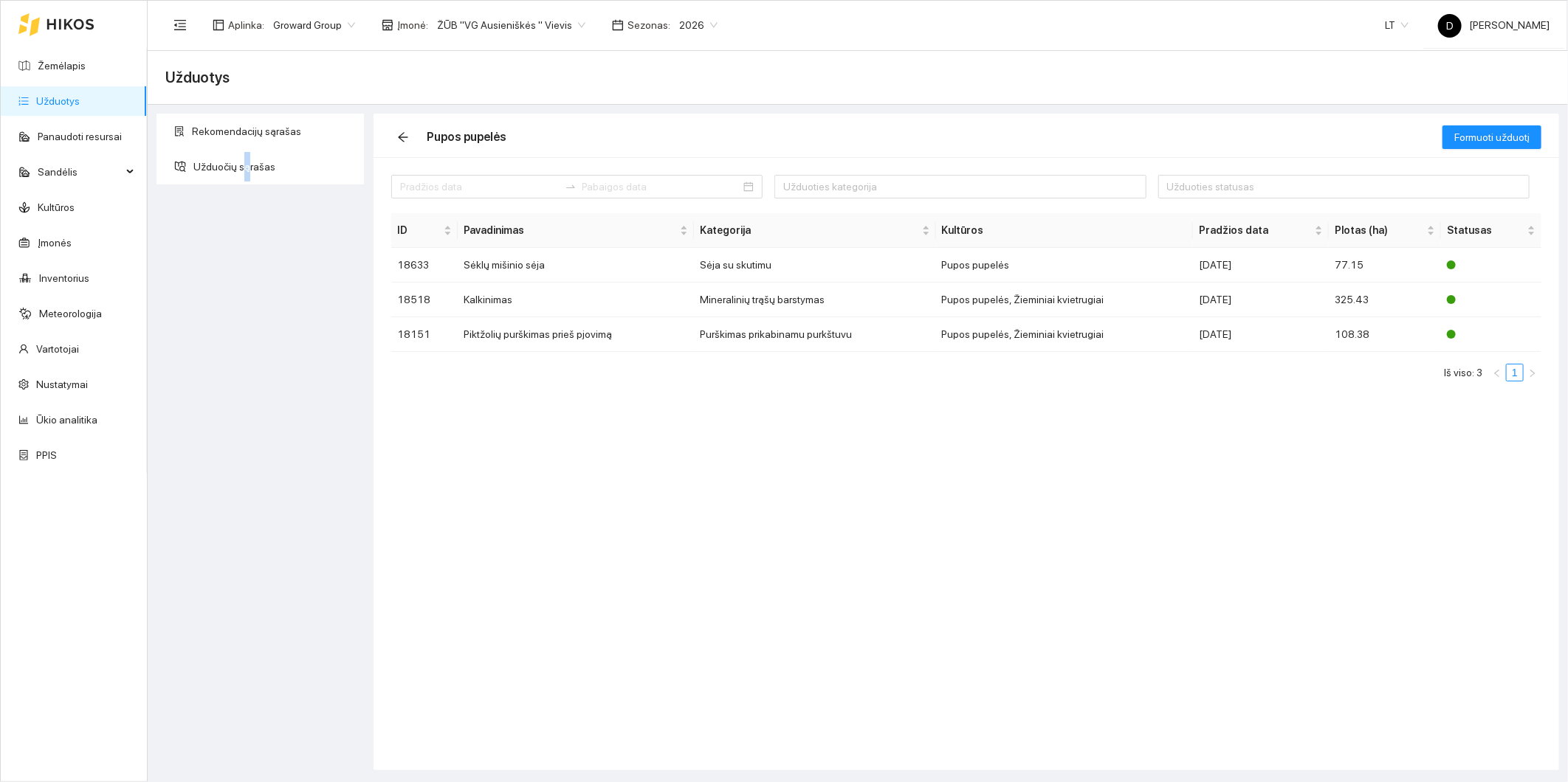
click at [245, 271] on div "Rekomendacijų sąrašas Užduočių sąrašas" at bounding box center [260, 442] width 217 height 657
drag, startPoint x: 245, startPoint y: 271, endPoint x: 196, endPoint y: 208, distance: 79.8
click at [196, 208] on div "Rekomendacijų sąrašas Užduočių sąrašas" at bounding box center [260, 442] width 217 height 657
click at [62, 70] on link "Žemėlapis" at bounding box center [62, 66] width 48 height 12
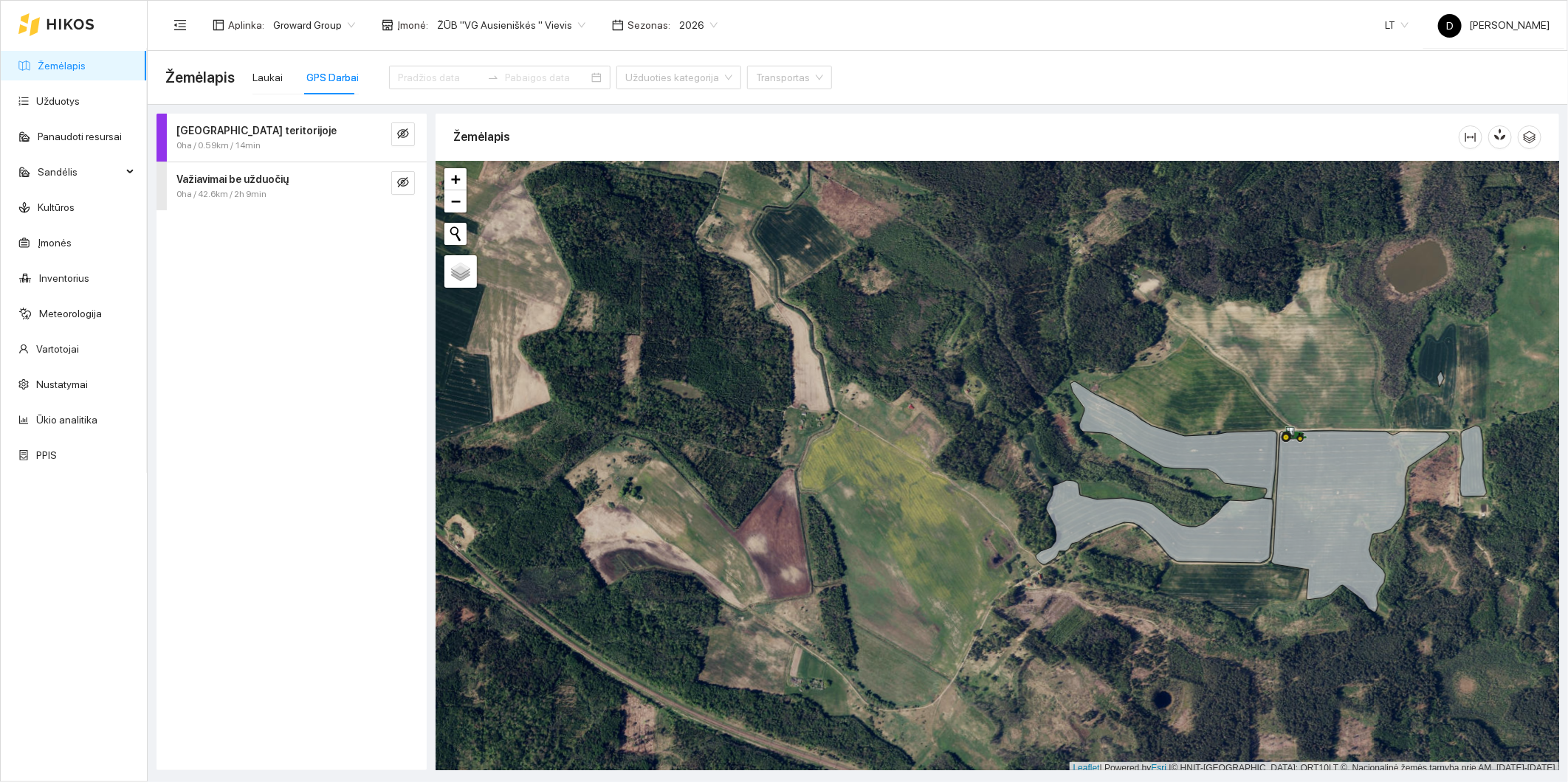
click at [246, 176] on strong "Važiavimai be užduočių" at bounding box center [233, 180] width 113 height 12
click at [394, 297] on icon "eye-invisible" at bounding box center [391, 295] width 12 height 12
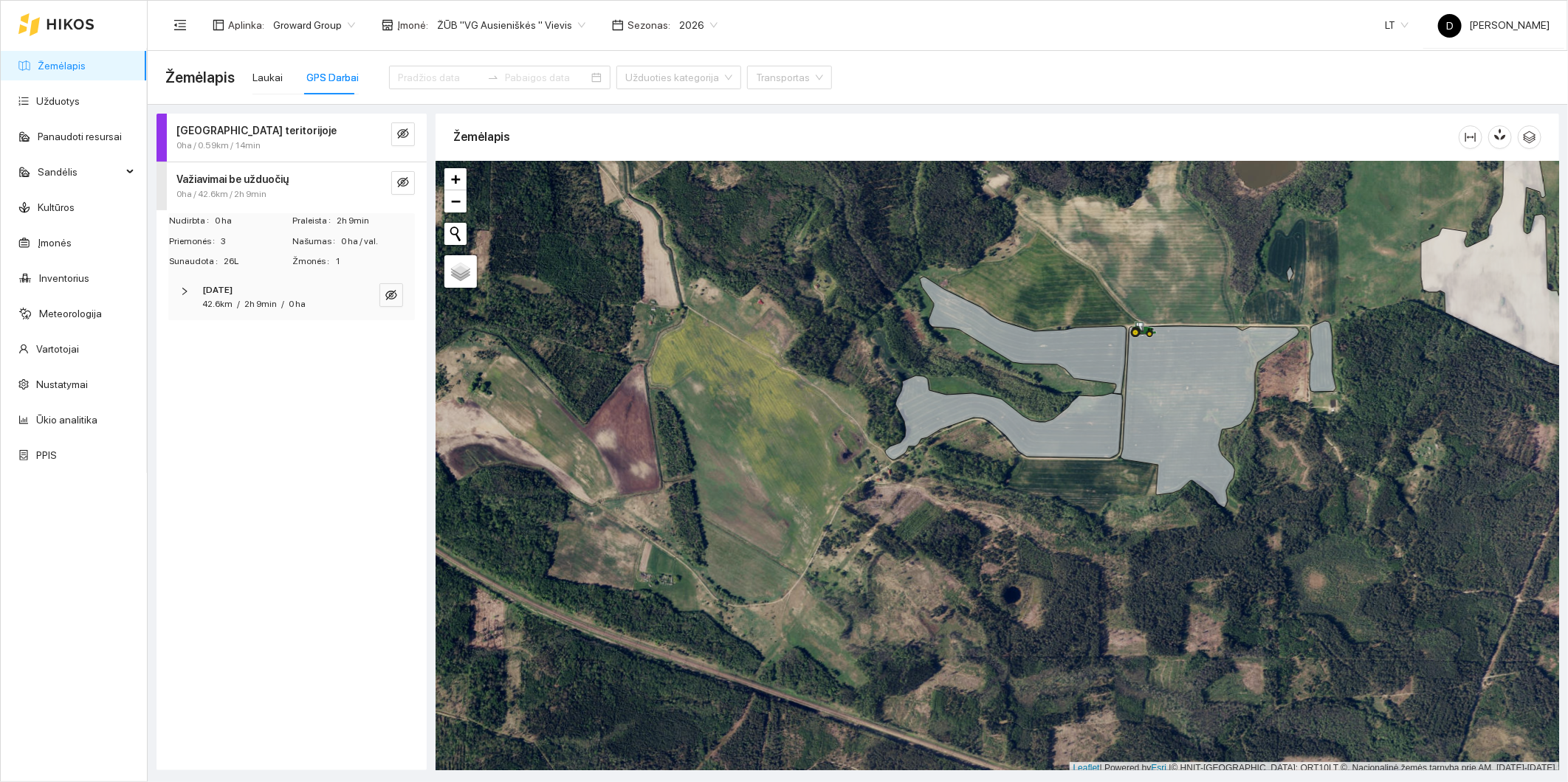
click at [347, 489] on div "Darbas teritorijoje 0ha / 0.59km / 14min Važiavimai be užduočių 0ha / 42.6km / …" at bounding box center [292, 442] width 270 height 657
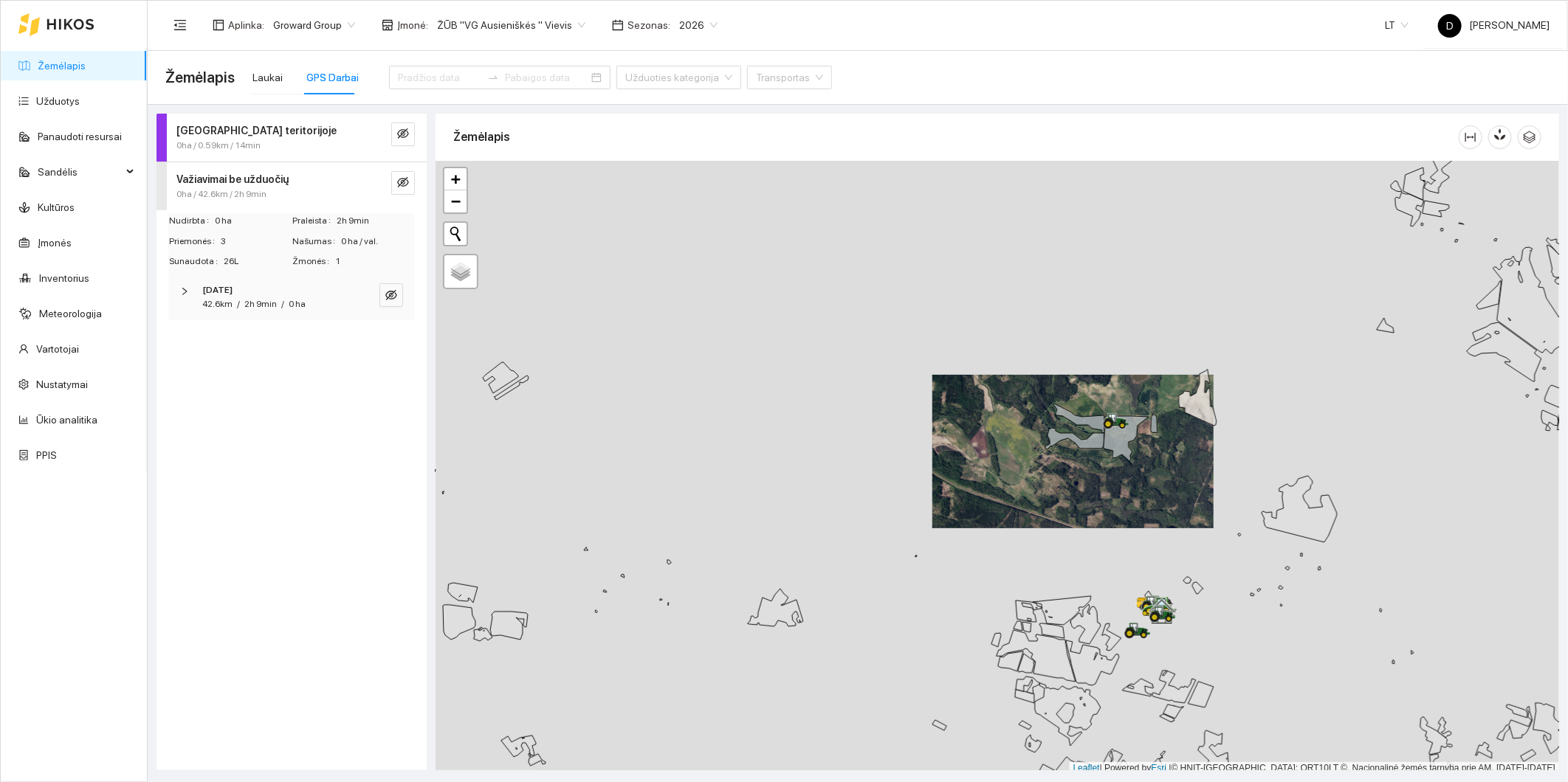
scroll to position [4, 0]
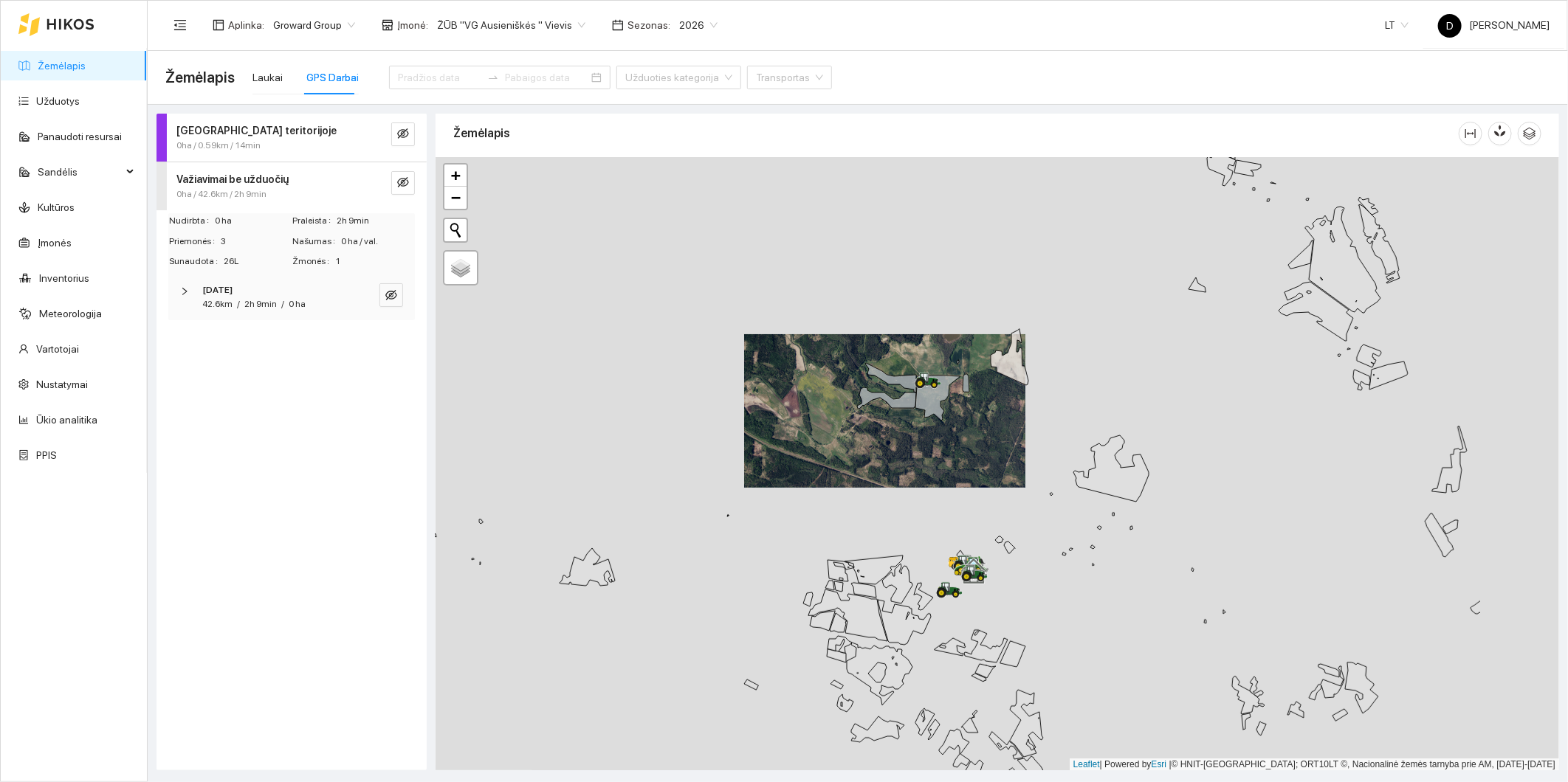
drag, startPoint x: 1042, startPoint y: 635, endPoint x: 851, endPoint y: 593, distance: 195.6
click at [851, 593] on div at bounding box center [998, 463] width 1124 height 614
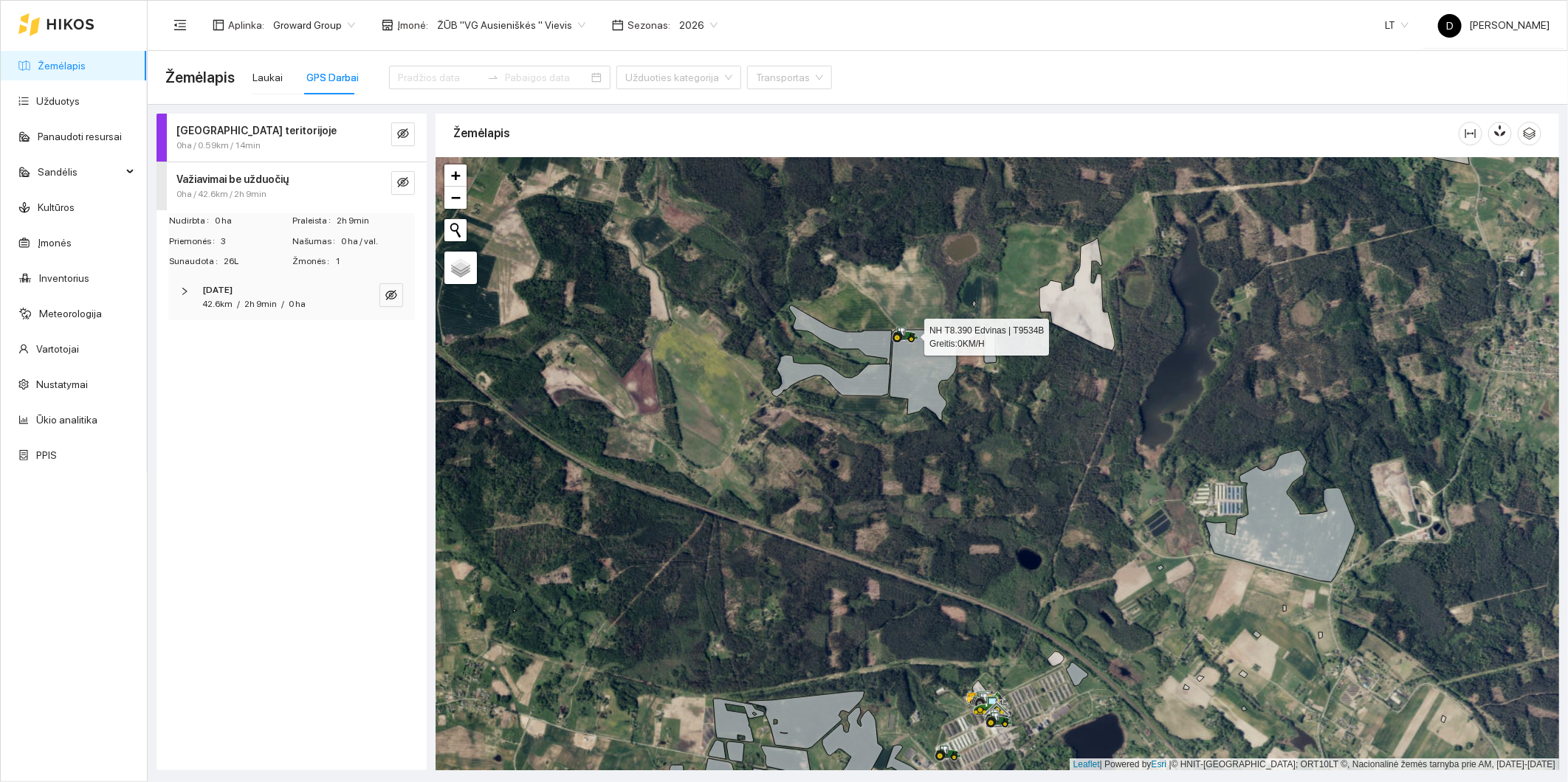
click at [902, 331] on icon at bounding box center [902, 332] width 8 height 9
click at [83, 134] on link "Panaudoti resursai" at bounding box center [79, 137] width 84 height 12
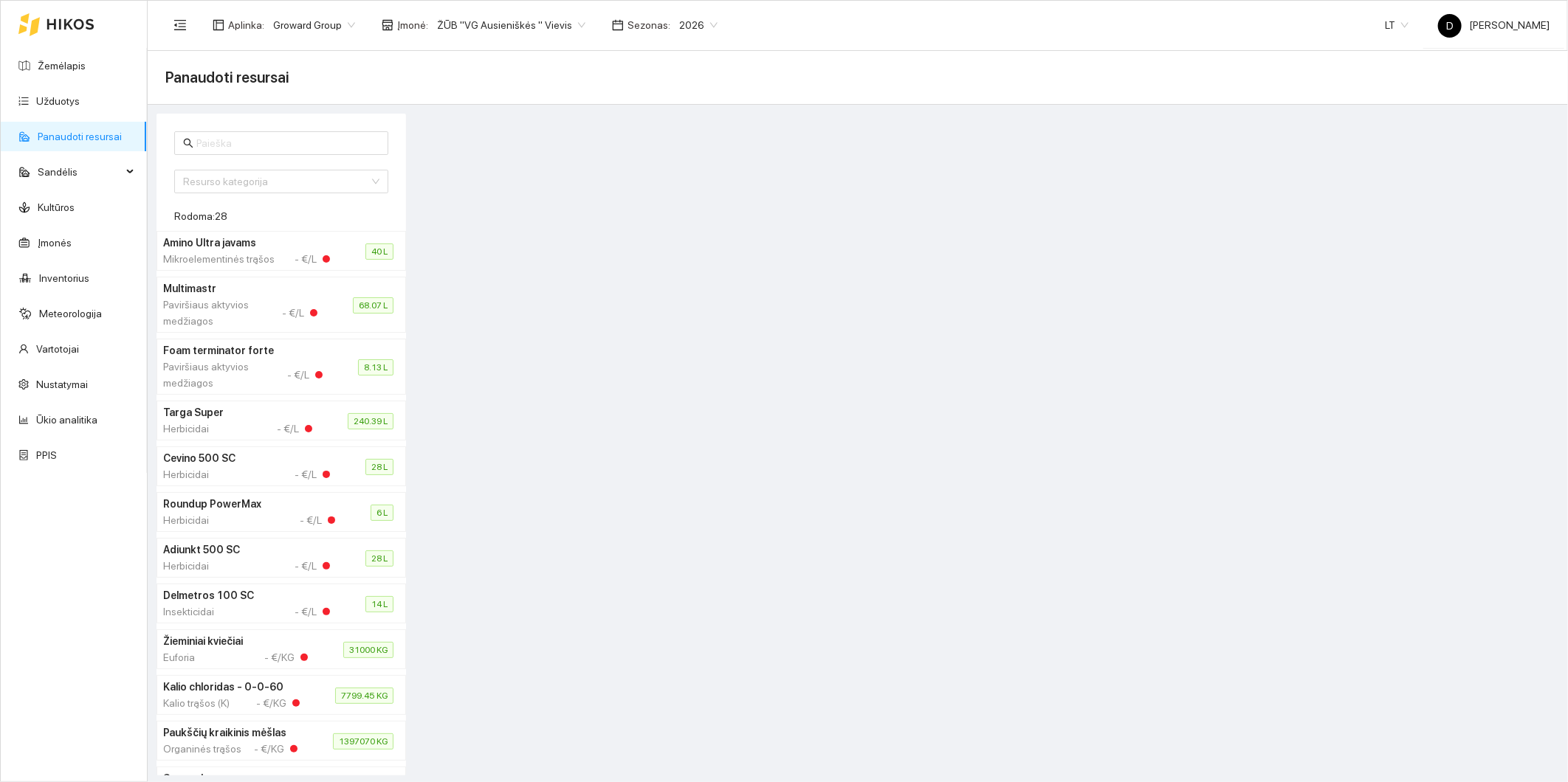
click at [521, 316] on div at bounding box center [986, 445] width 1153 height 662
click at [65, 69] on link "Žemėlapis" at bounding box center [62, 66] width 48 height 12
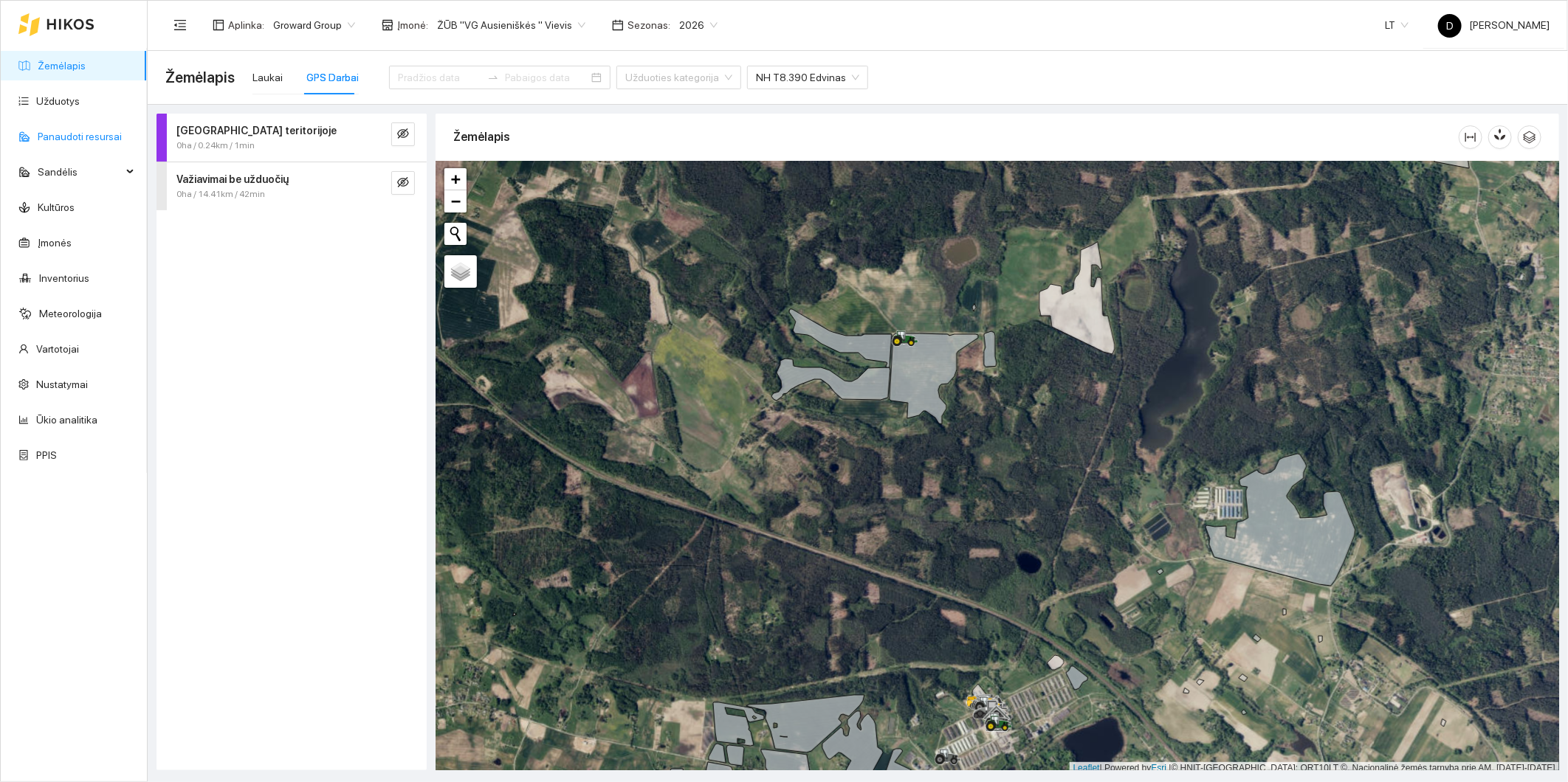
click at [94, 133] on link "Panaudoti resursai" at bounding box center [79, 137] width 84 height 12
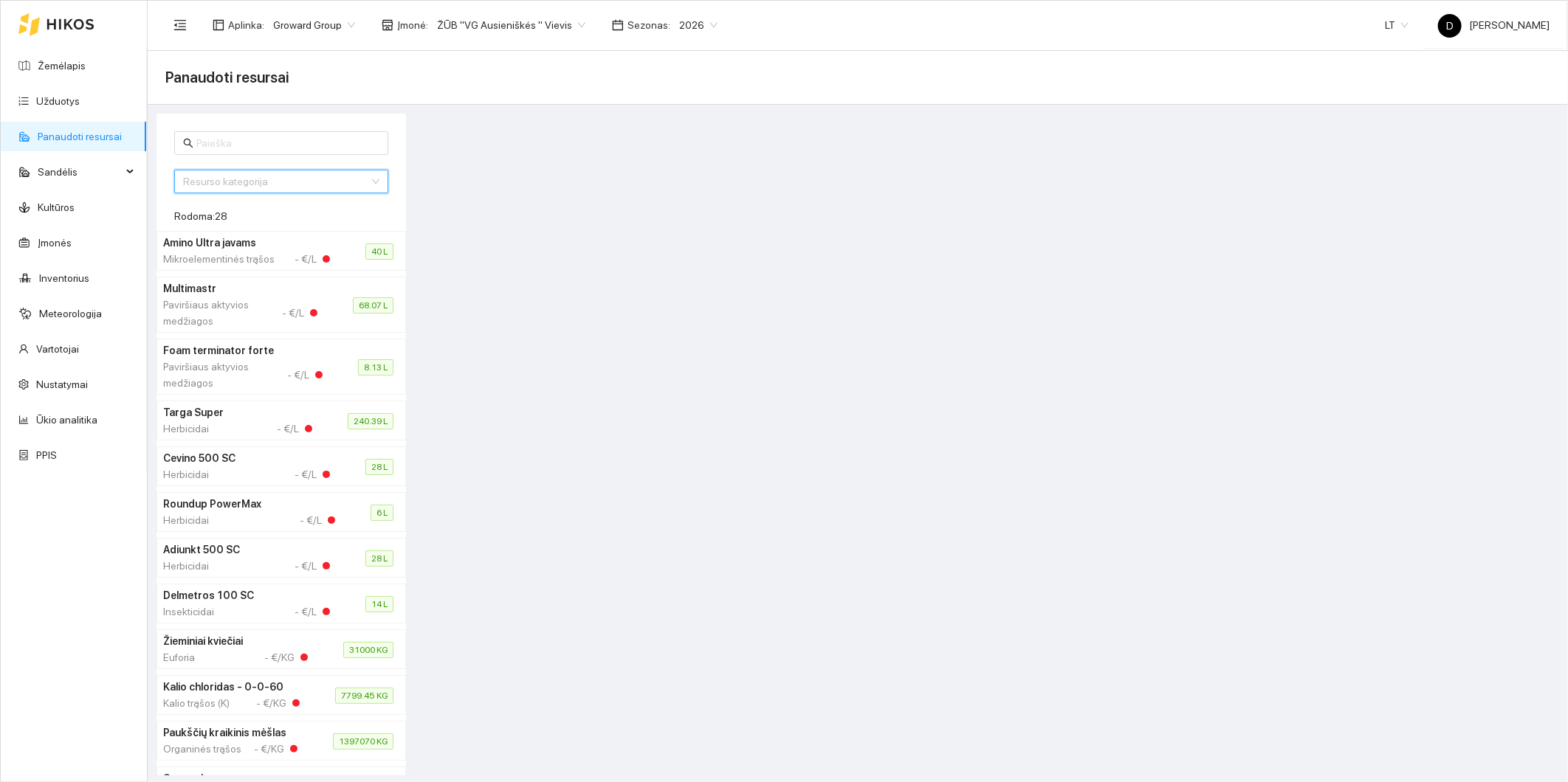
click at [295, 186] on input "search" at bounding box center [276, 181] width 186 height 22
click at [99, 133] on link "Panaudoti resursai" at bounding box center [79, 137] width 84 height 12
click at [74, 168] on span "Sandėlis" at bounding box center [79, 171] width 84 height 29
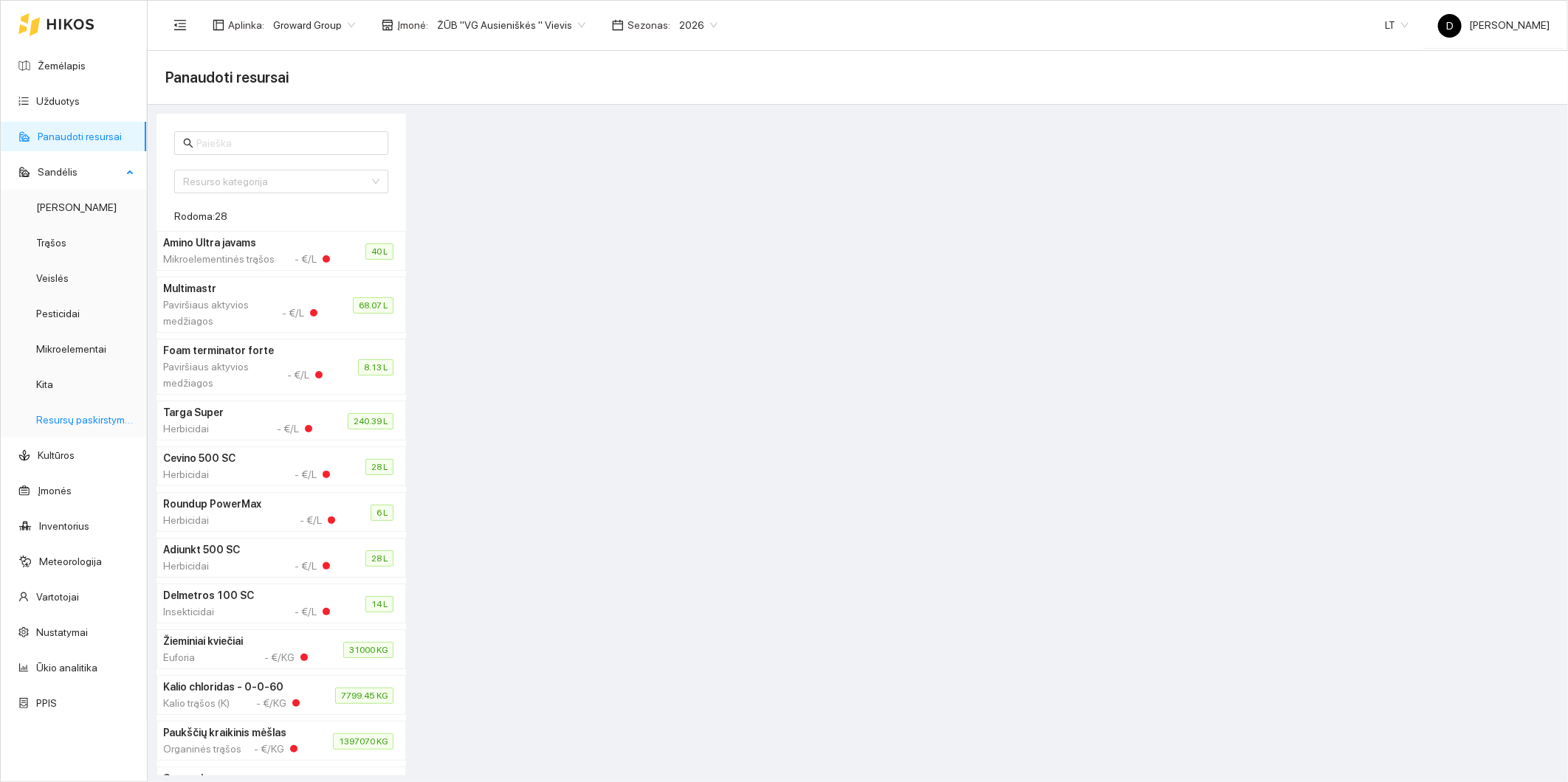
click at [82, 414] on link "Resursų paskirstymas" at bounding box center [86, 420] width 100 height 12
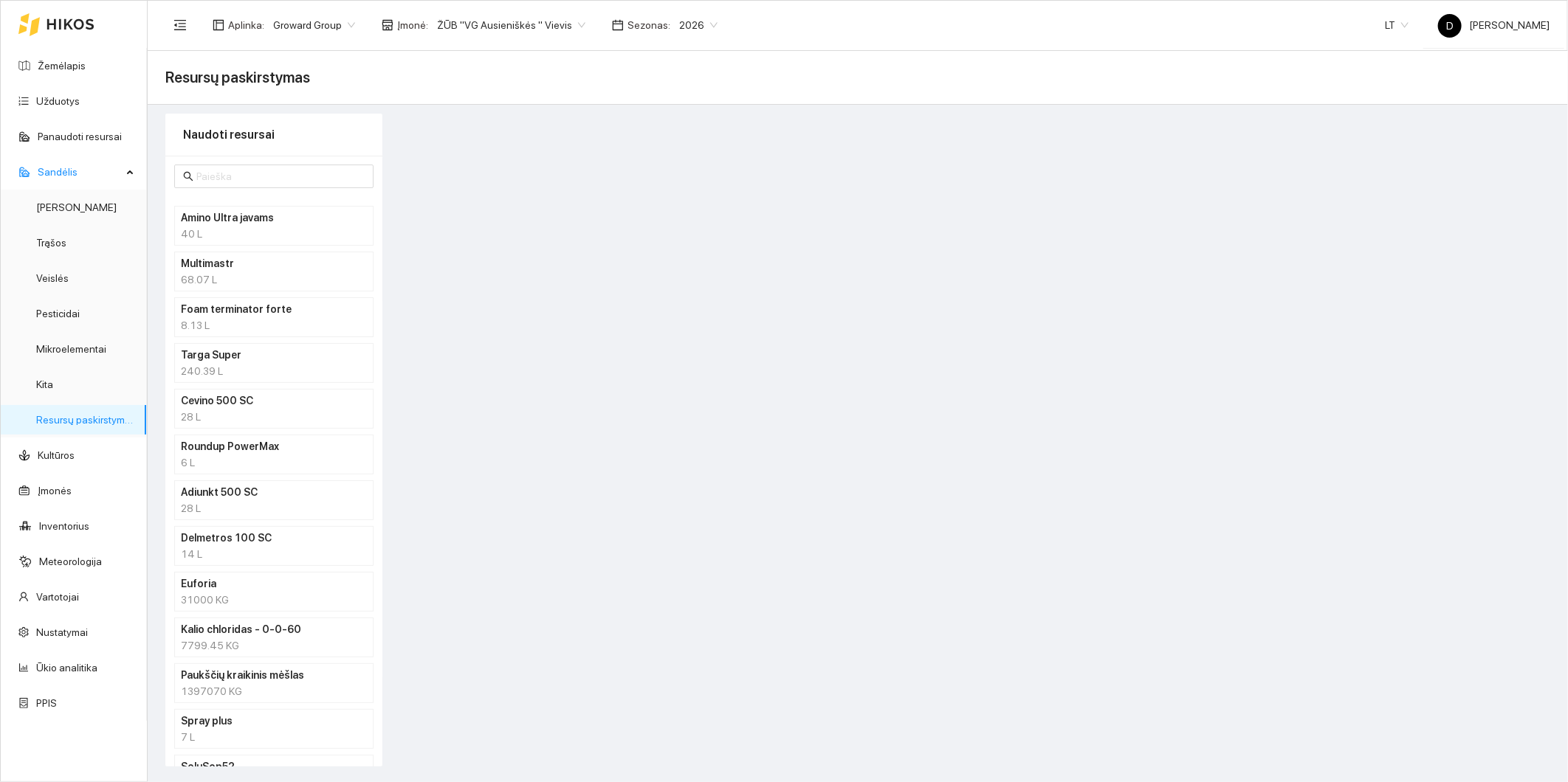
click at [259, 223] on h4 "Amino Ultra javams" at bounding box center [254, 218] width 147 height 17
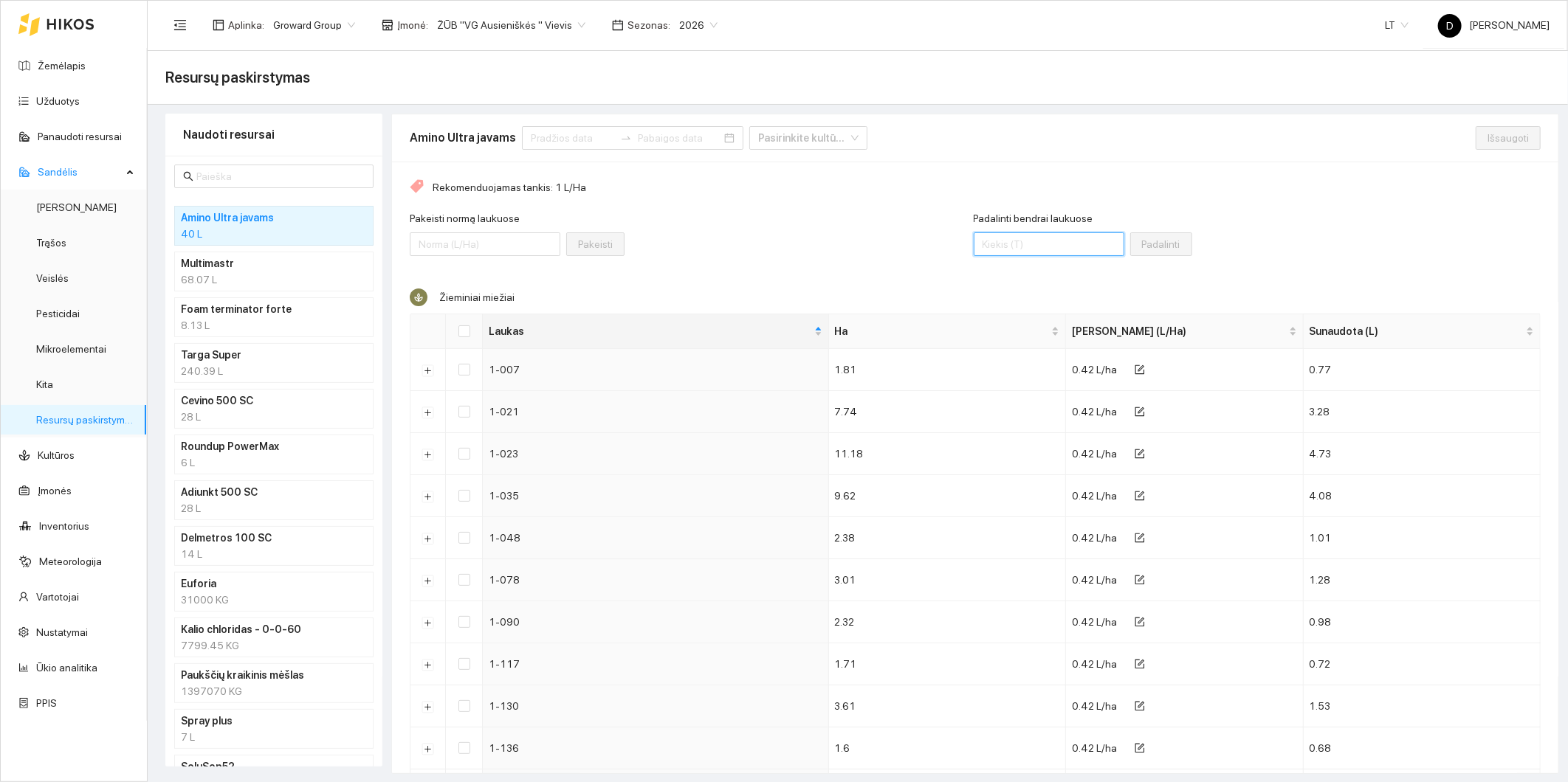
click at [1020, 245] on input "Padalinti bendrai laukuose" at bounding box center [1048, 244] width 150 height 23
click at [463, 331] on input "Select all" at bounding box center [465, 331] width 12 height 12
checkbox input "true"
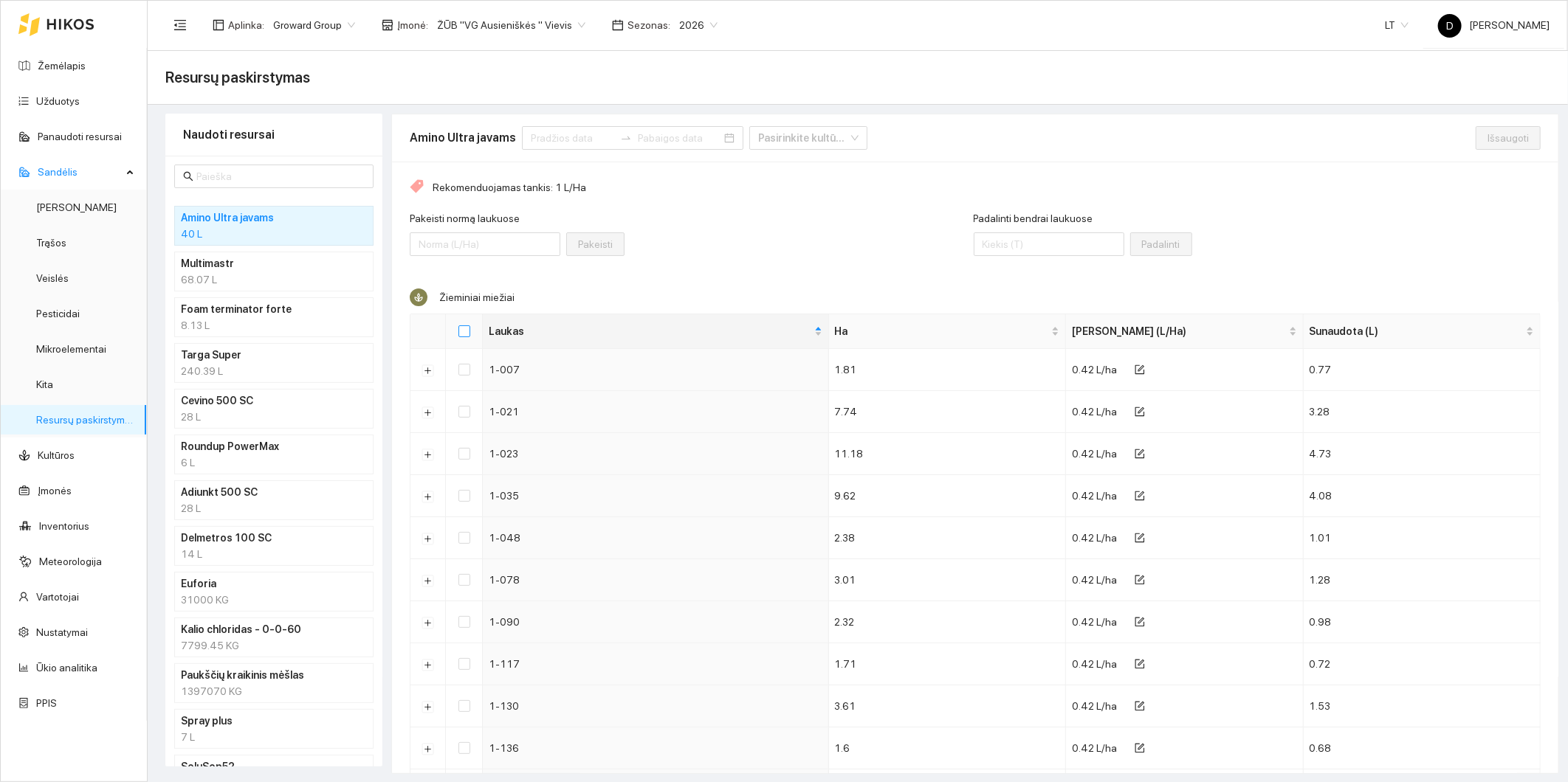
checkbox input "true"
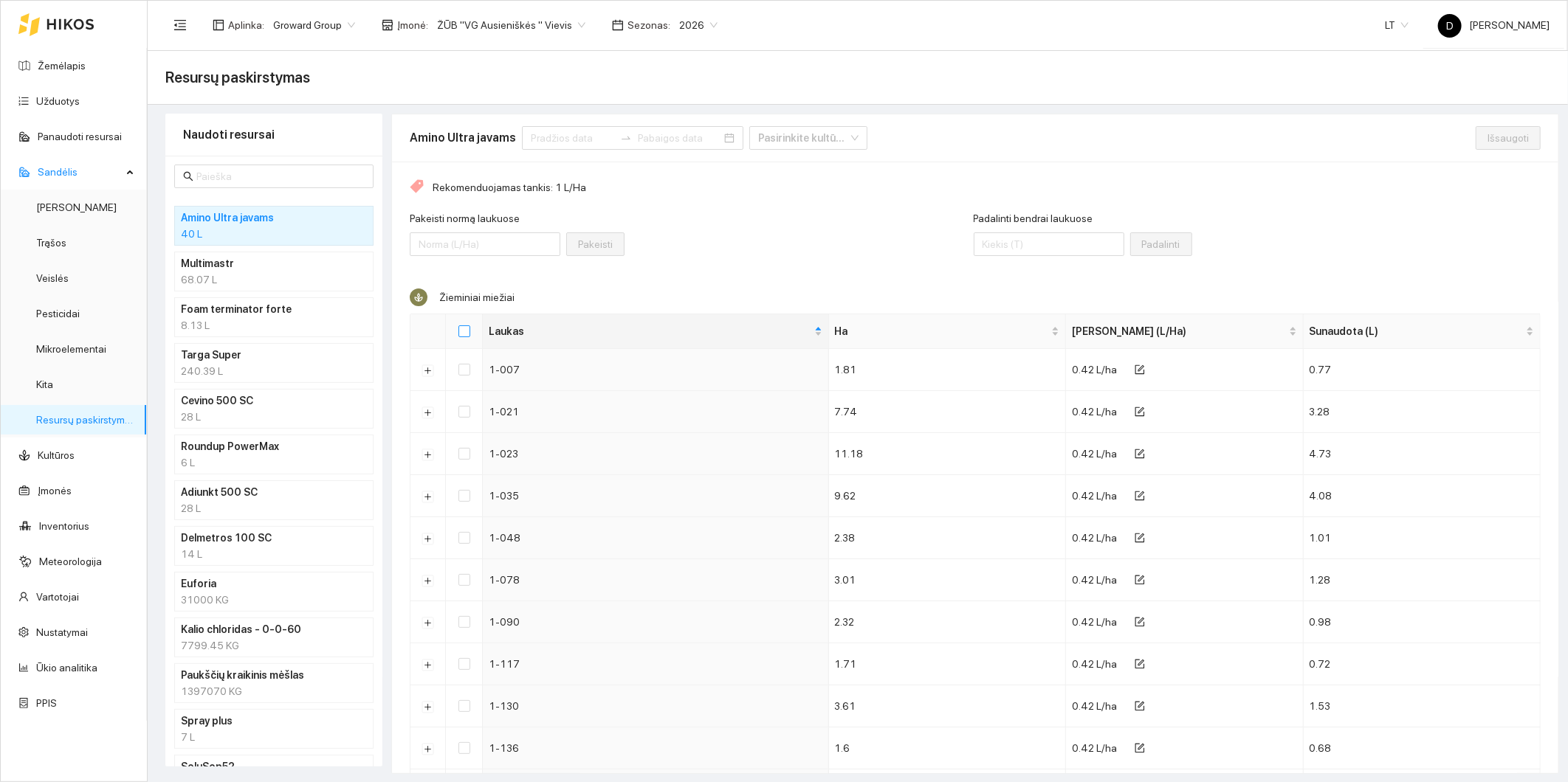
checkbox input "true"
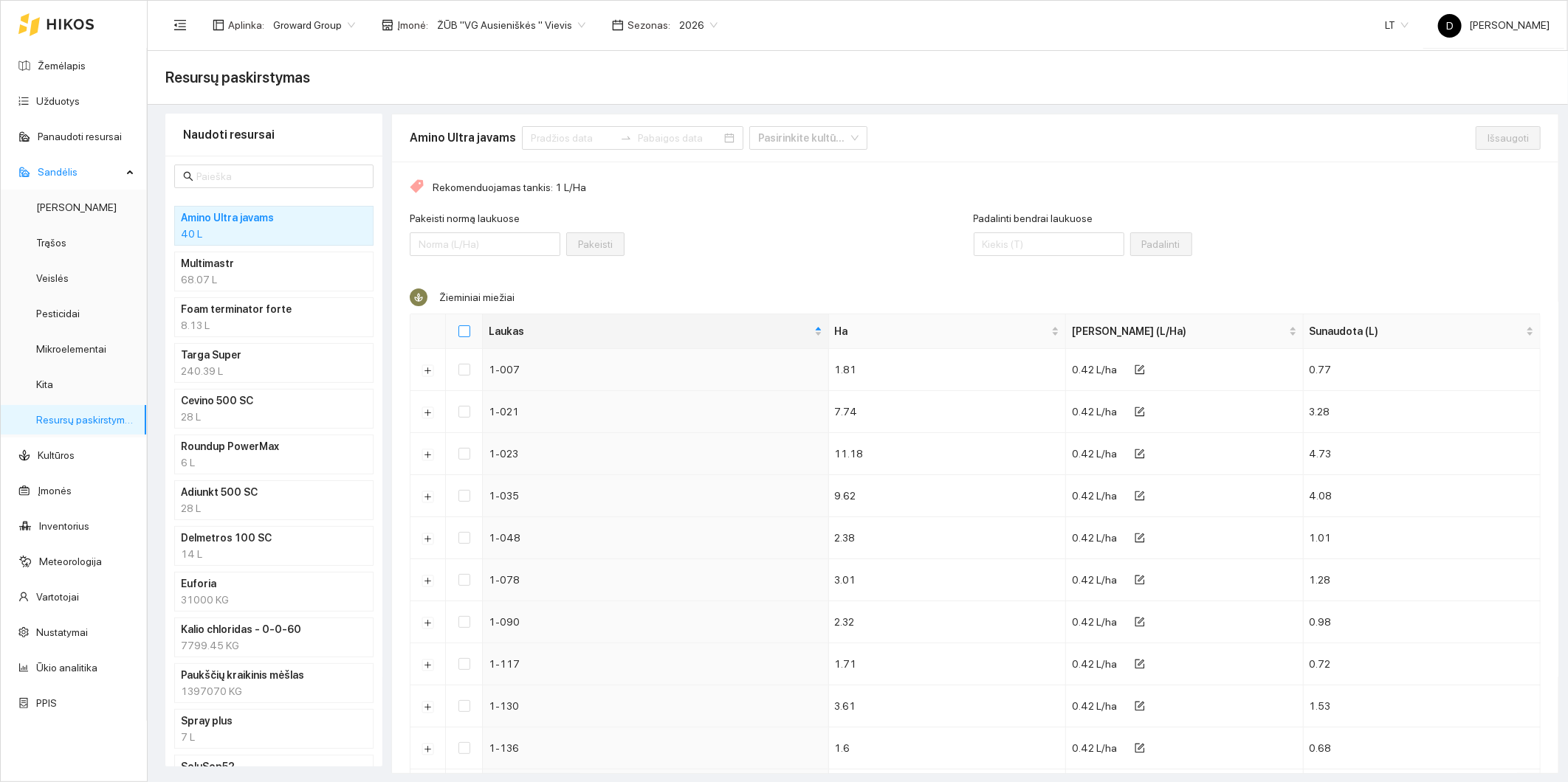
checkbox input "true"
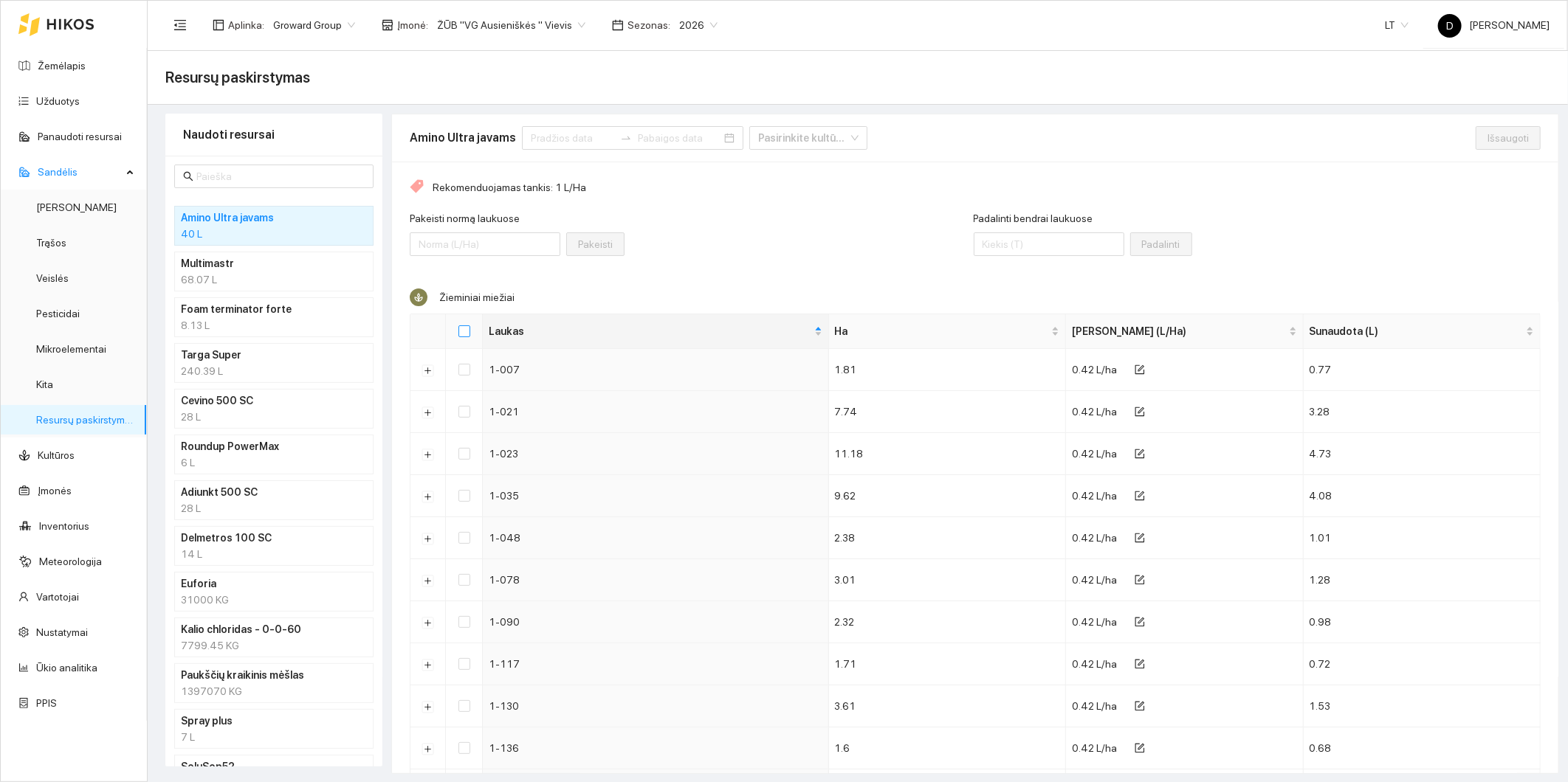
checkbox input "true"
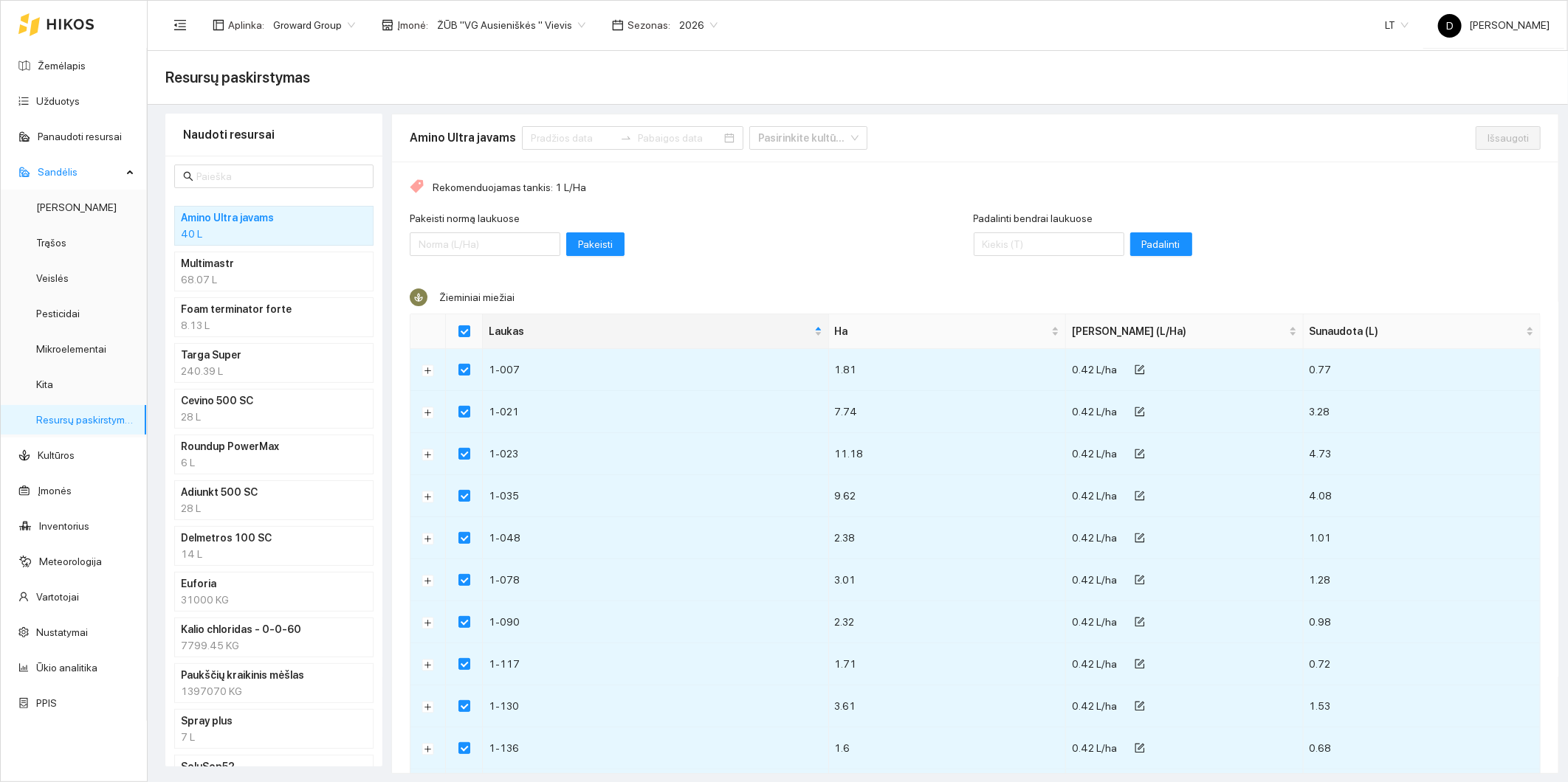
click at [702, 245] on div "Pakeisti normą laukuose Pakeisti" at bounding box center [691, 242] width 564 height 63
click at [468, 327] on input "Select all" at bounding box center [465, 331] width 12 height 12
checkbox input "false"
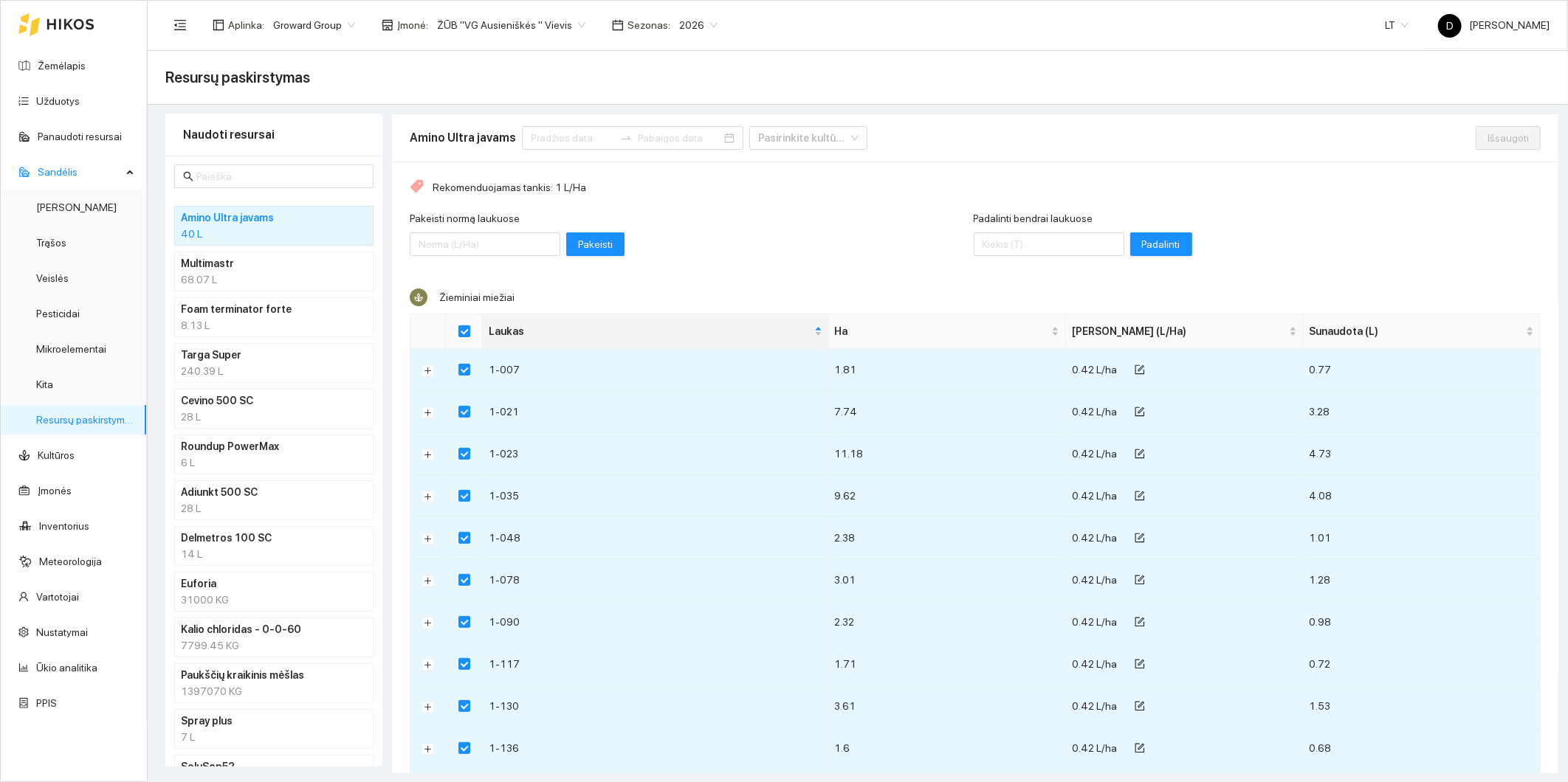
checkbox input "false"
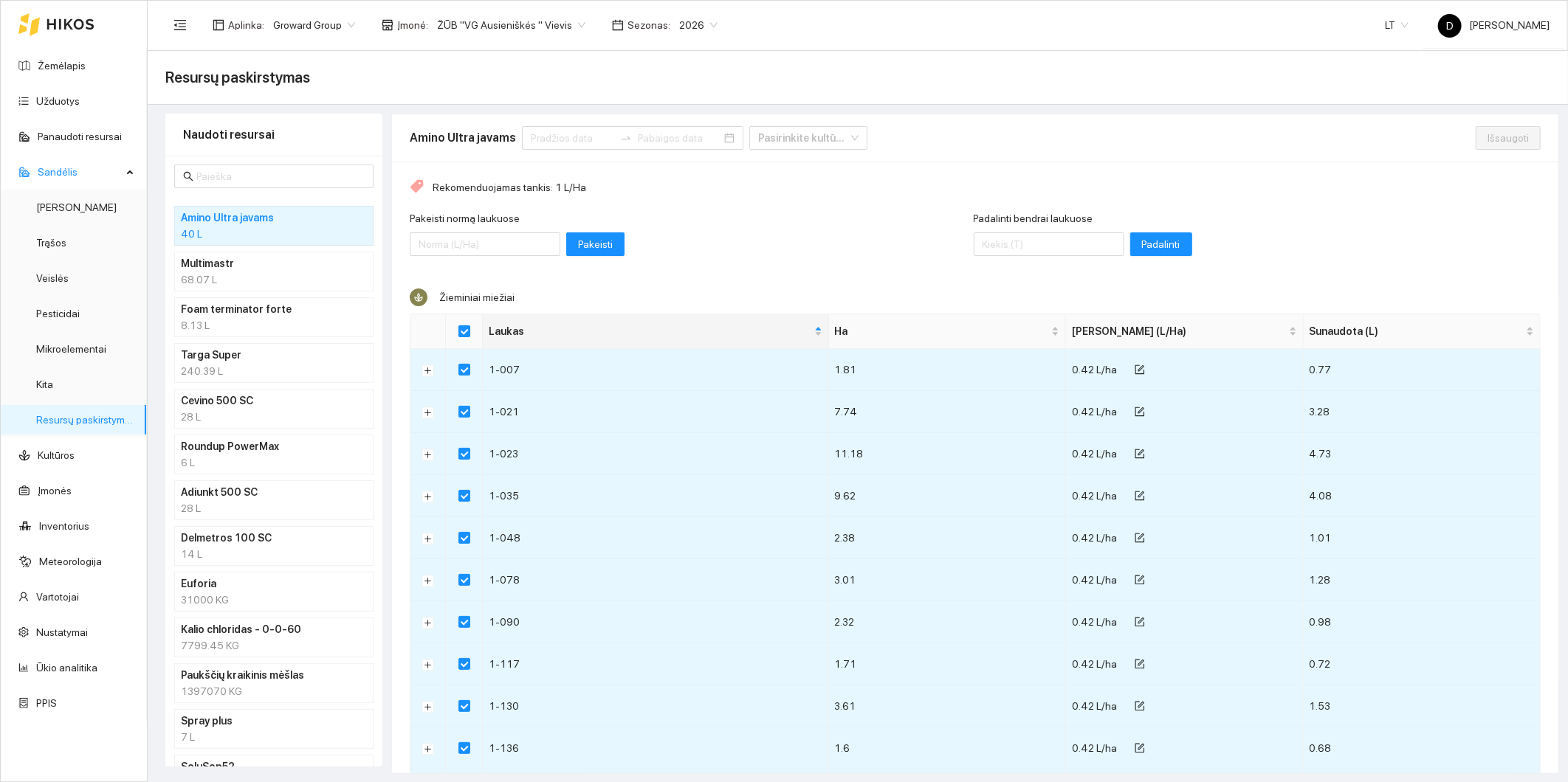
checkbox input "false"
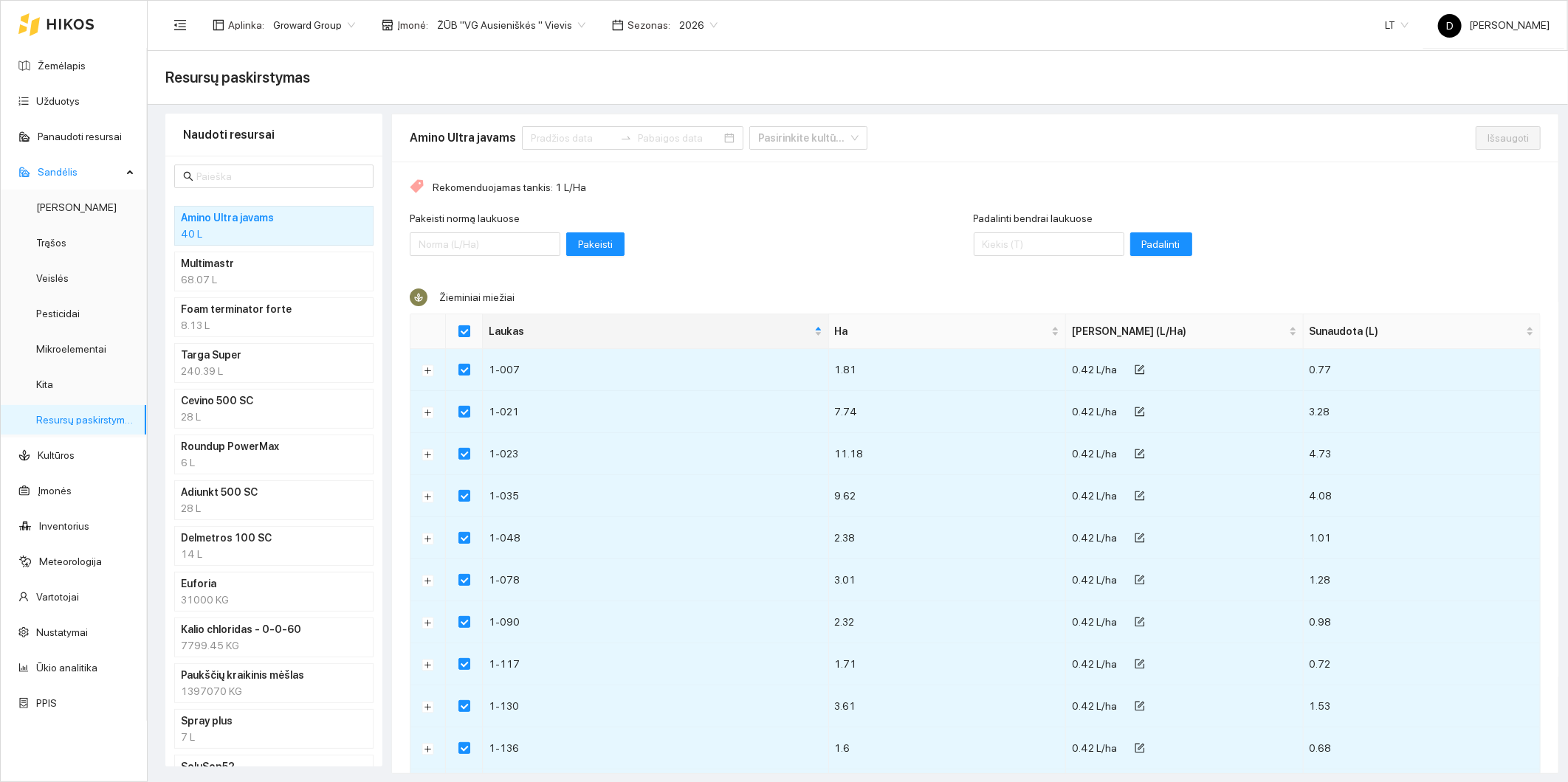
checkbox input "false"
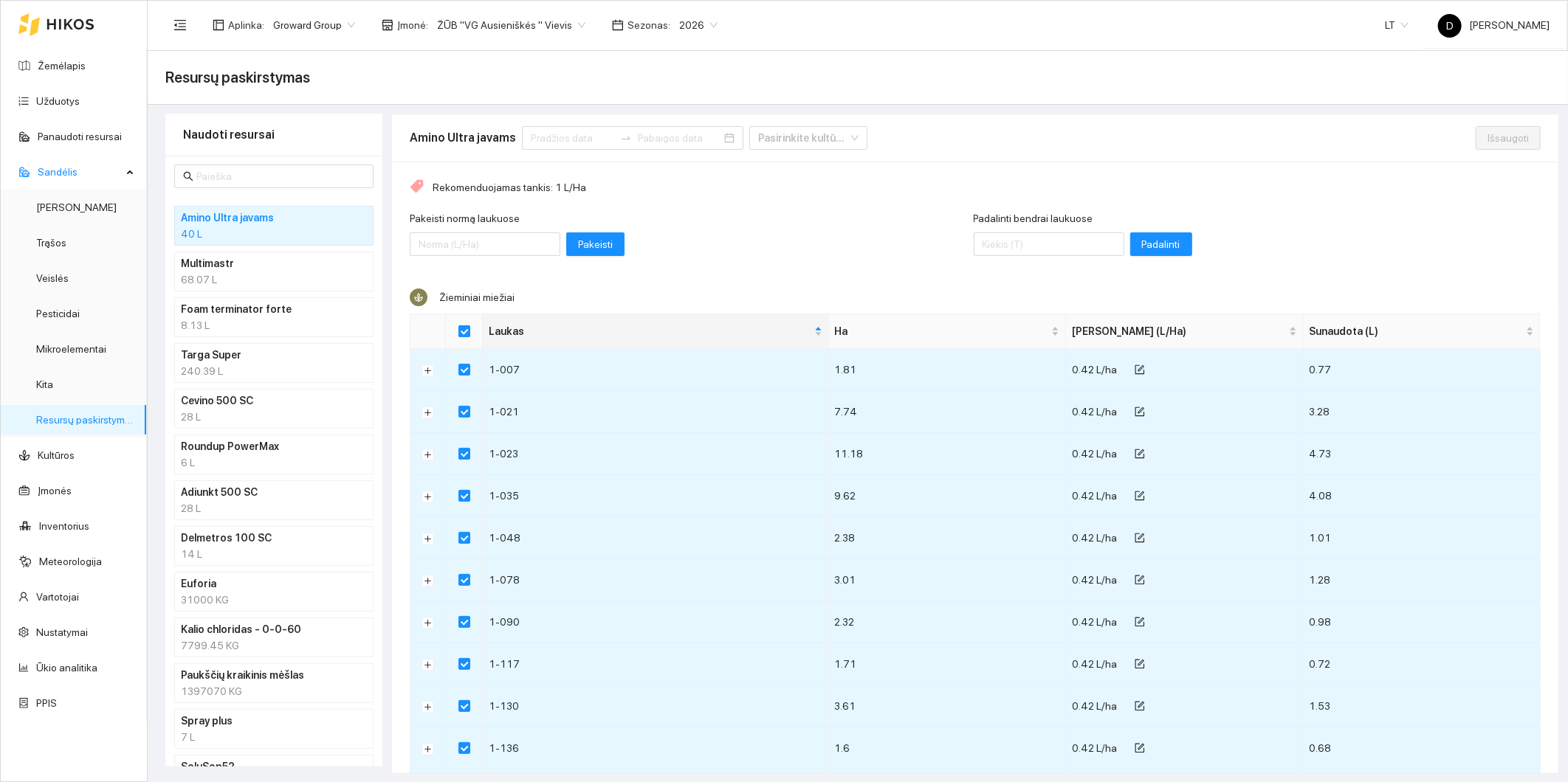
checkbox input "false"
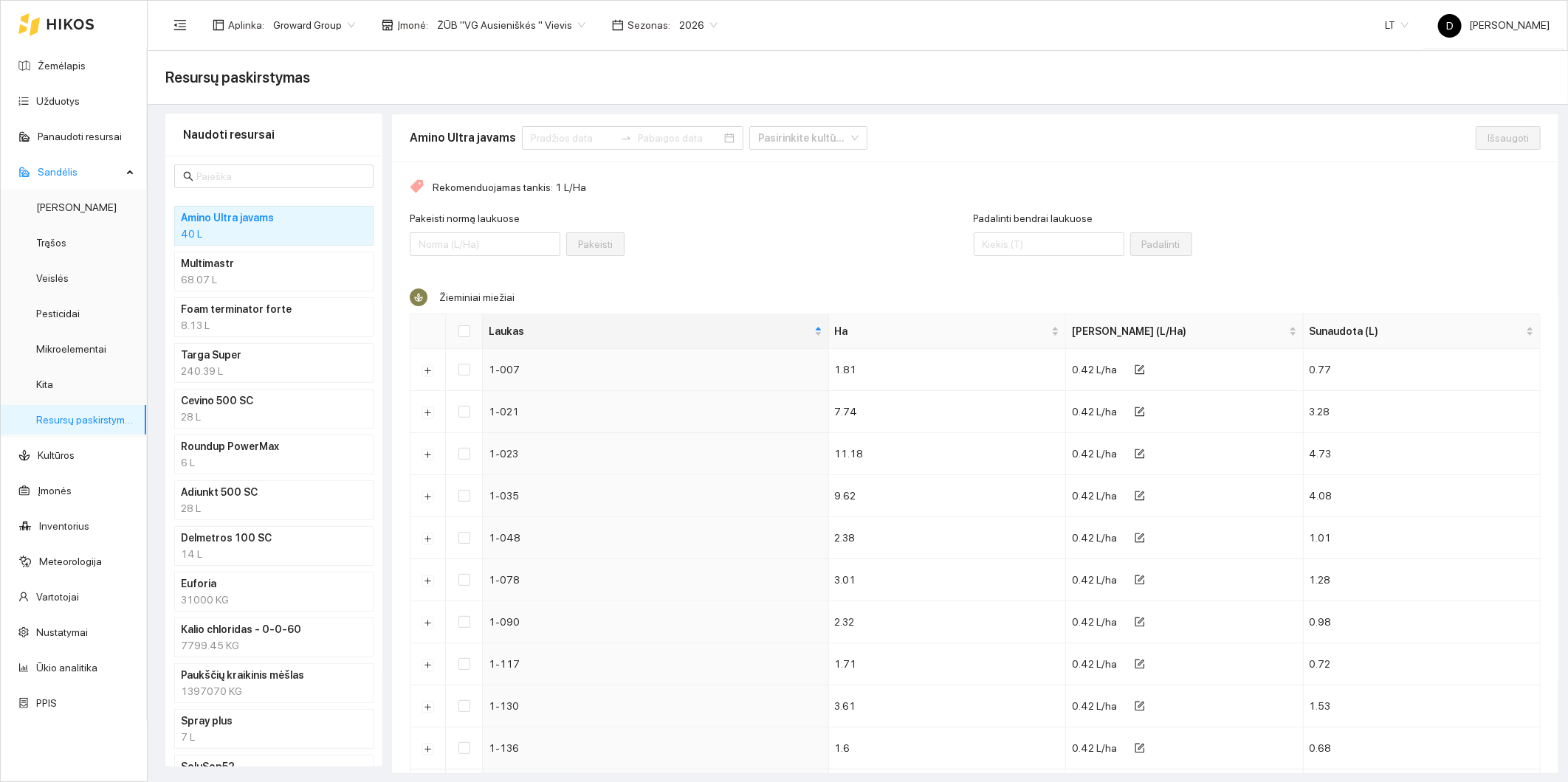
click at [825, 251] on div "Pakeisti normą laukuose Pakeisti" at bounding box center [691, 242] width 564 height 63
click at [706, 242] on div "Pakeisti normą laukuose Pakeisti" at bounding box center [691, 242] width 564 height 63
click at [699, 224] on div "Pakeisti normą laukuose Pakeisti" at bounding box center [691, 242] width 564 height 63
click at [782, 195] on div "Rekomenduojamas tankis: 1 L/Ha Pakeisti normą laukuose Pakeisti Padalinti bendr…" at bounding box center [975, 694] width 1166 height 1068
click at [786, 198] on div "Rekomenduojamas tankis: 1 L/Ha Pakeisti normą laukuose Pakeisti Padalinti bendr…" at bounding box center [975, 694] width 1166 height 1068
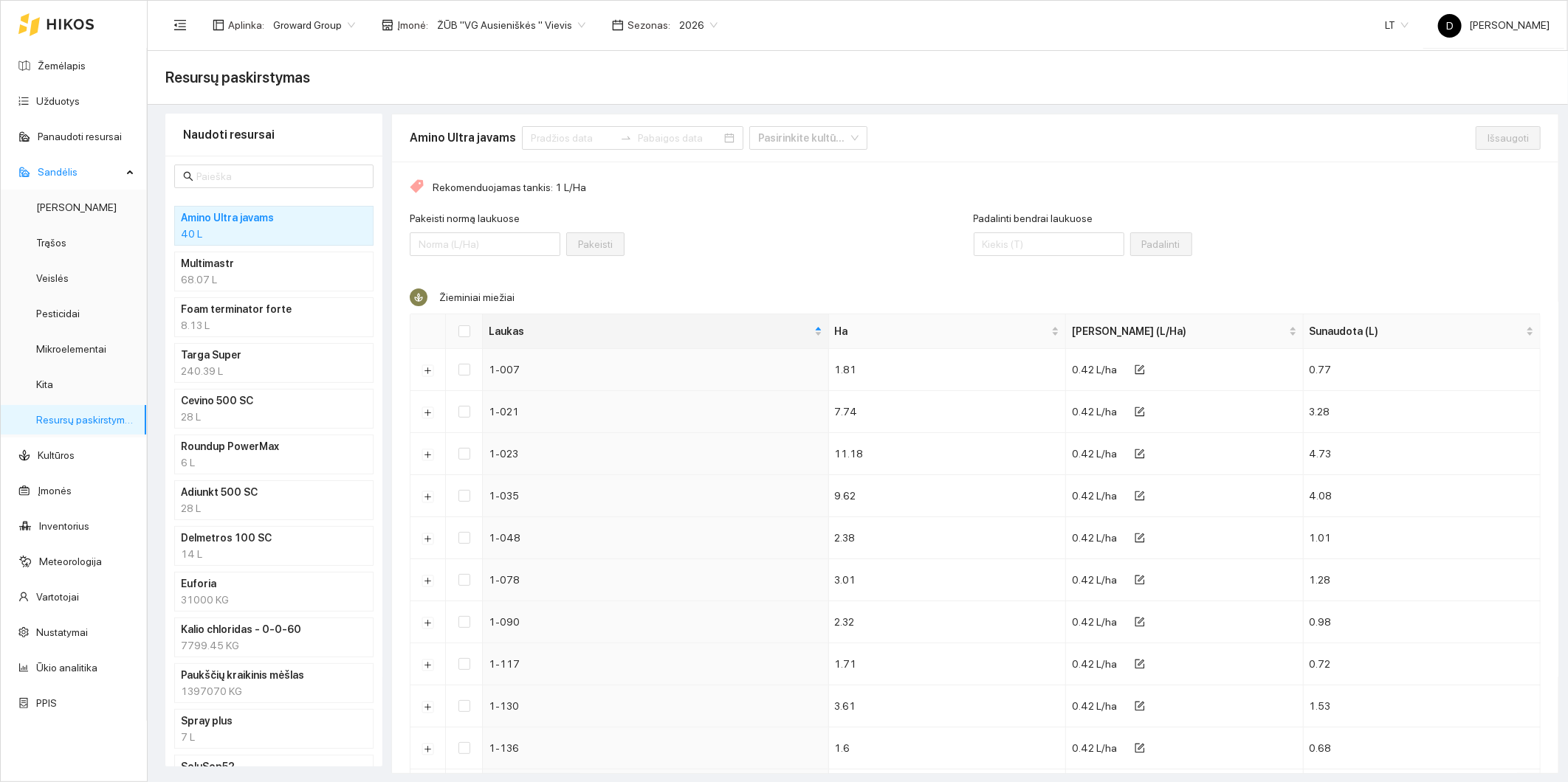
click at [755, 246] on div "Pakeisti normą laukuose Pakeisti" at bounding box center [691, 242] width 564 height 63
click at [758, 239] on div "Pakeisti normą laukuose Pakeisti" at bounding box center [691, 242] width 564 height 63
click at [693, 240] on div "Pakeisti normą laukuose Pakeisti" at bounding box center [691, 242] width 564 height 63
click at [777, 227] on div "Pakeisti normą laukuose Pakeisti" at bounding box center [691, 242] width 564 height 63
click at [756, 242] on div "Pakeisti normą laukuose Pakeisti" at bounding box center [691, 242] width 564 height 63
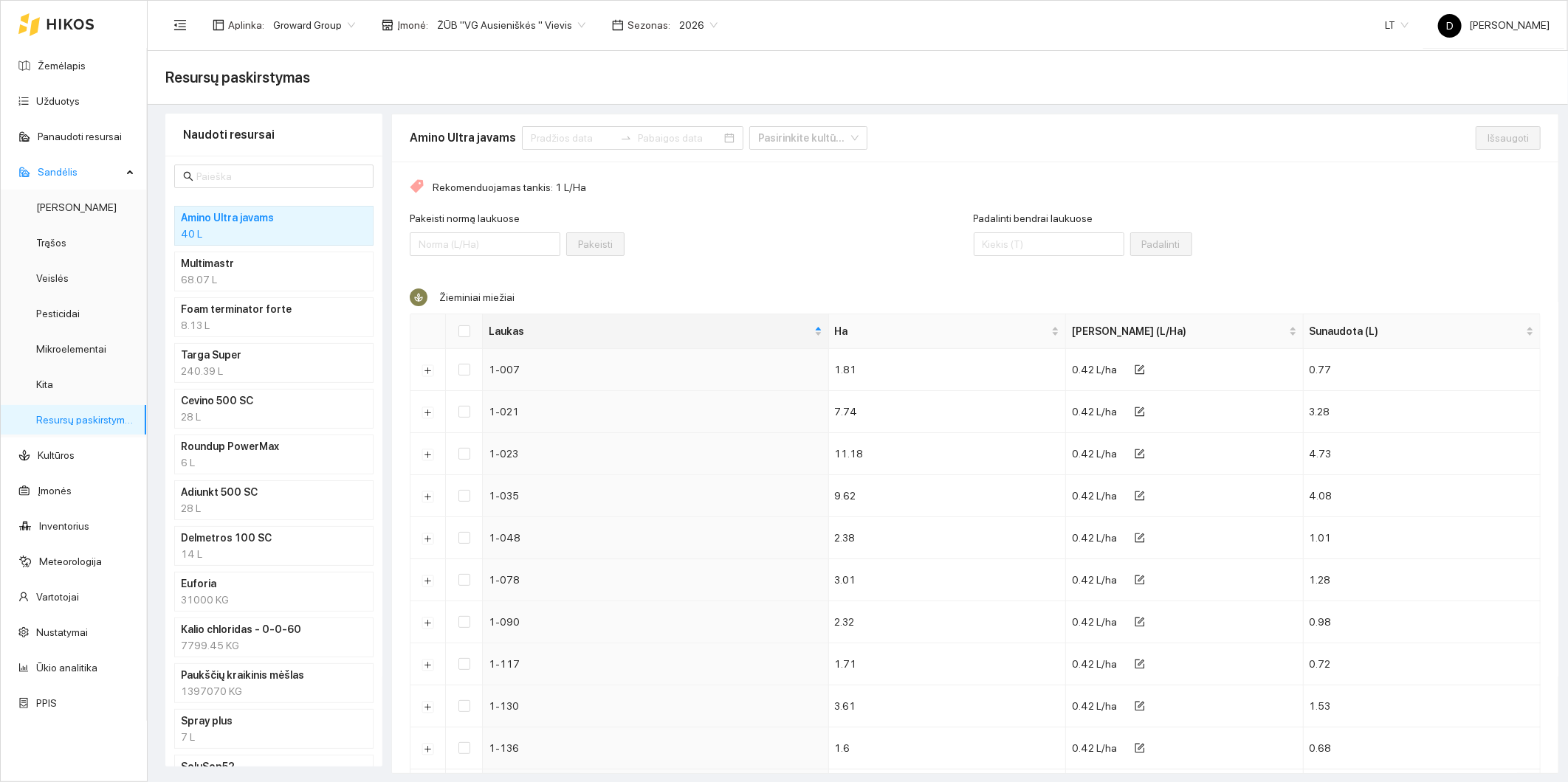
click at [748, 245] on div "Pakeisti normą laukuose Pakeisti" at bounding box center [691, 242] width 564 height 63
click at [739, 253] on div "Pakeisti normą laukuose Pakeisti" at bounding box center [691, 242] width 564 height 63
click at [747, 237] on div "Pakeisti normą laukuose Pakeisti" at bounding box center [691, 242] width 564 height 63
click at [1447, 192] on div "Rekomenduojamas tankis: 1 L/Ha" at bounding box center [974, 187] width 1131 height 17
click at [752, 216] on div "Pakeisti normą laukuose Pakeisti" at bounding box center [691, 242] width 564 height 63
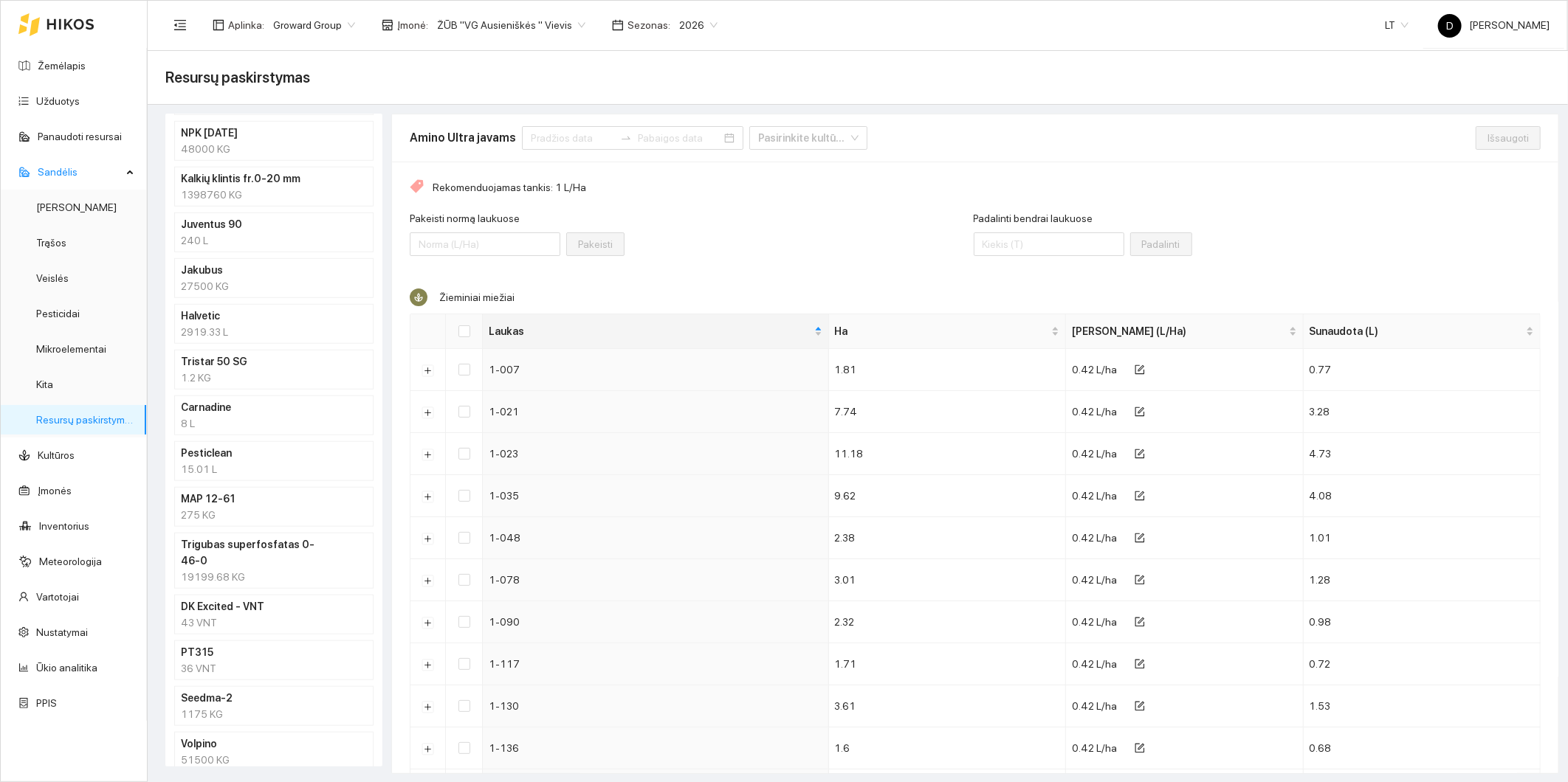
scroll to position [732, 0]
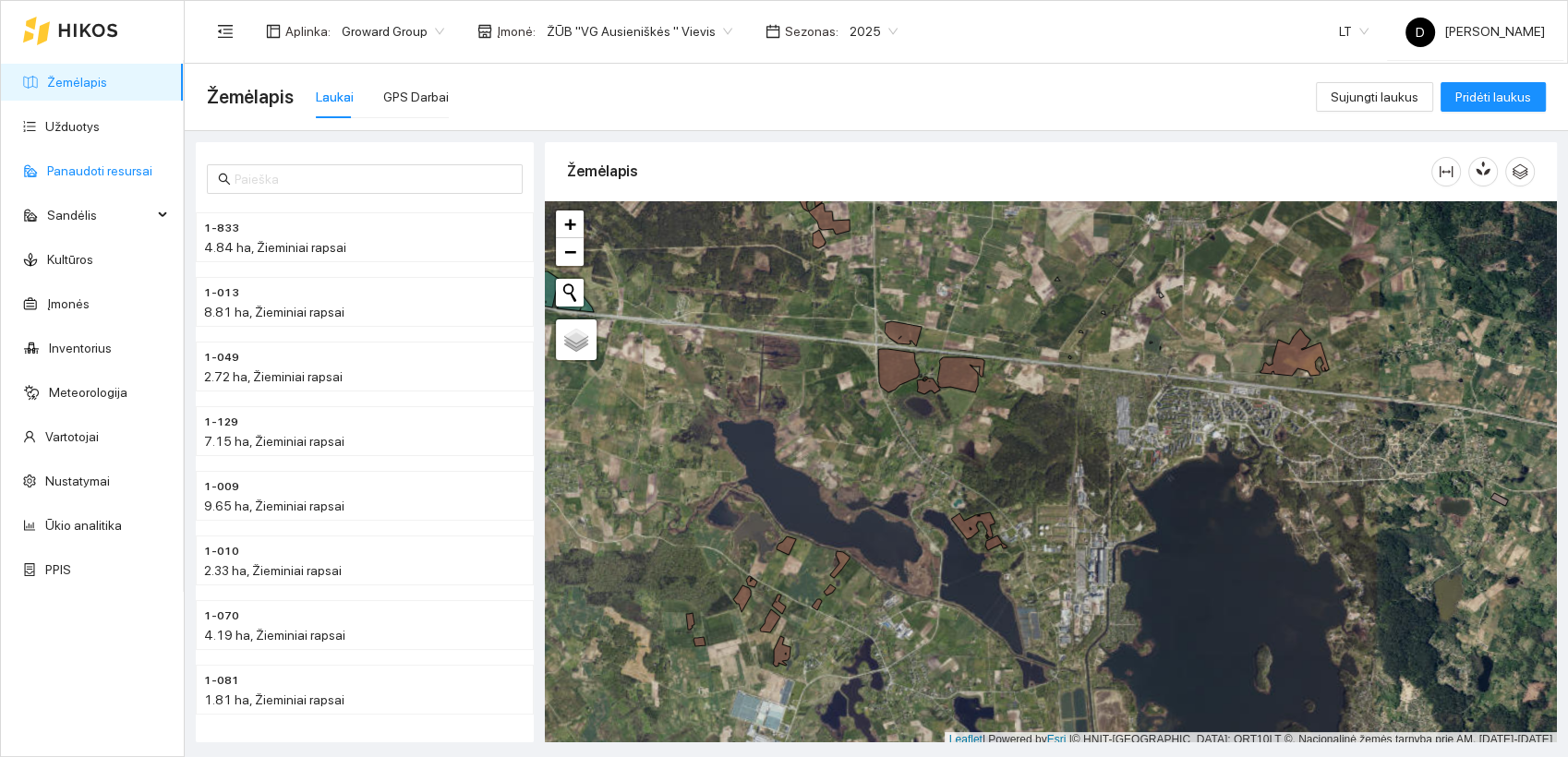
click at [81, 179] on link "Panaudoti resursai" at bounding box center [99, 171] width 105 height 15
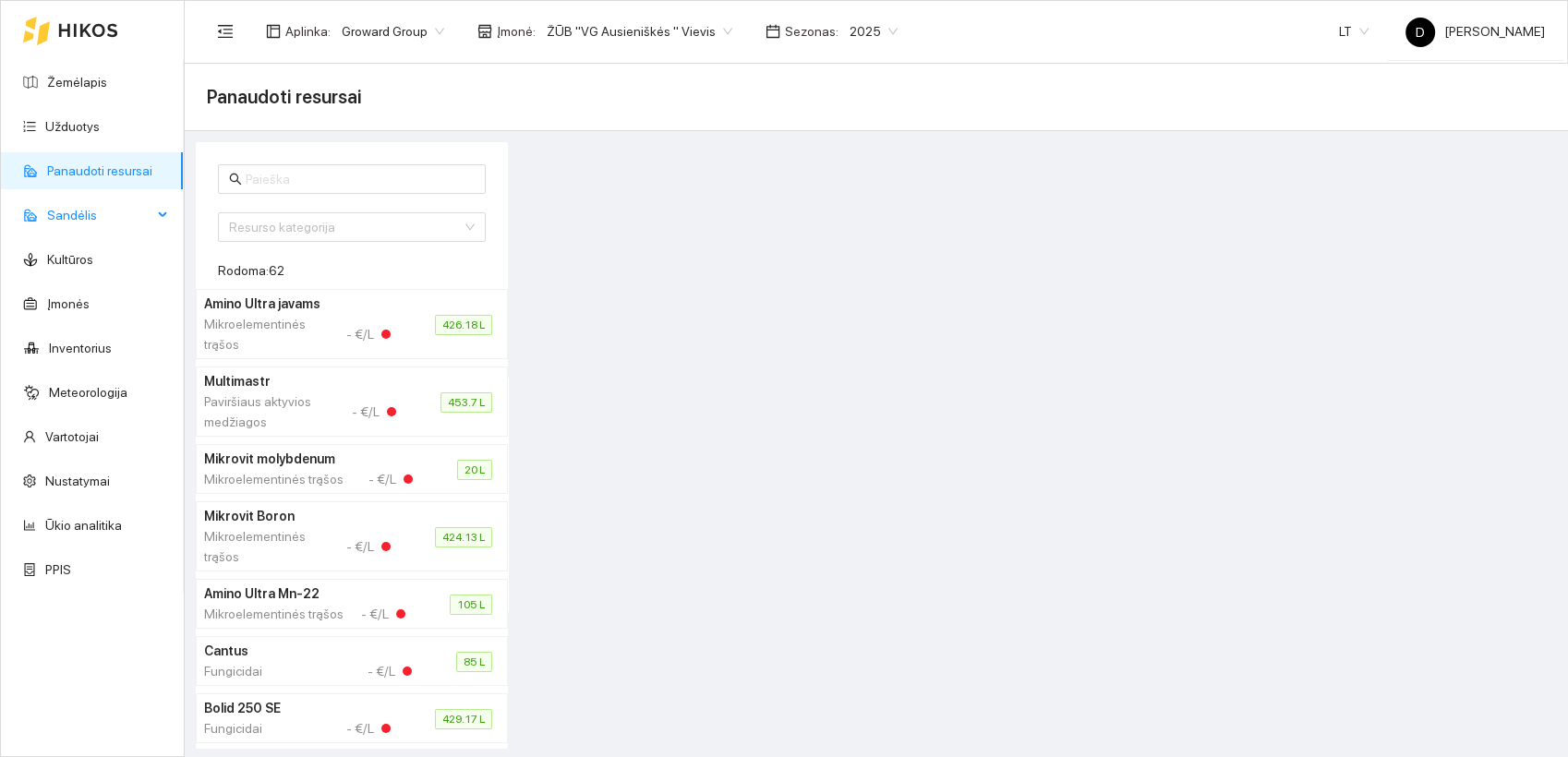
click at [68, 215] on span "Sandėlis" at bounding box center [99, 215] width 105 height 37
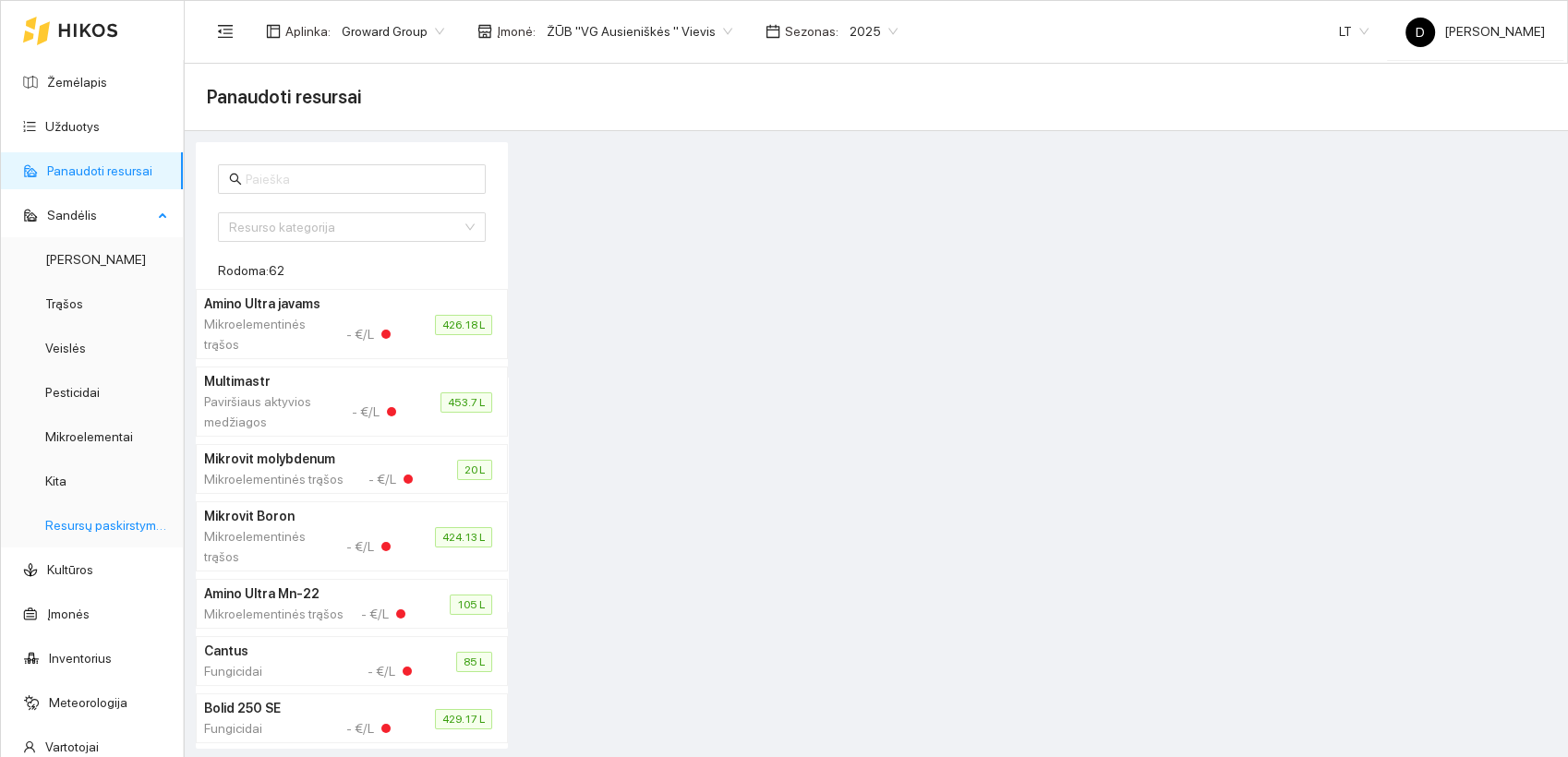
click at [89, 527] on link "Resursų paskirstymas" at bounding box center [108, 525] width 125 height 15
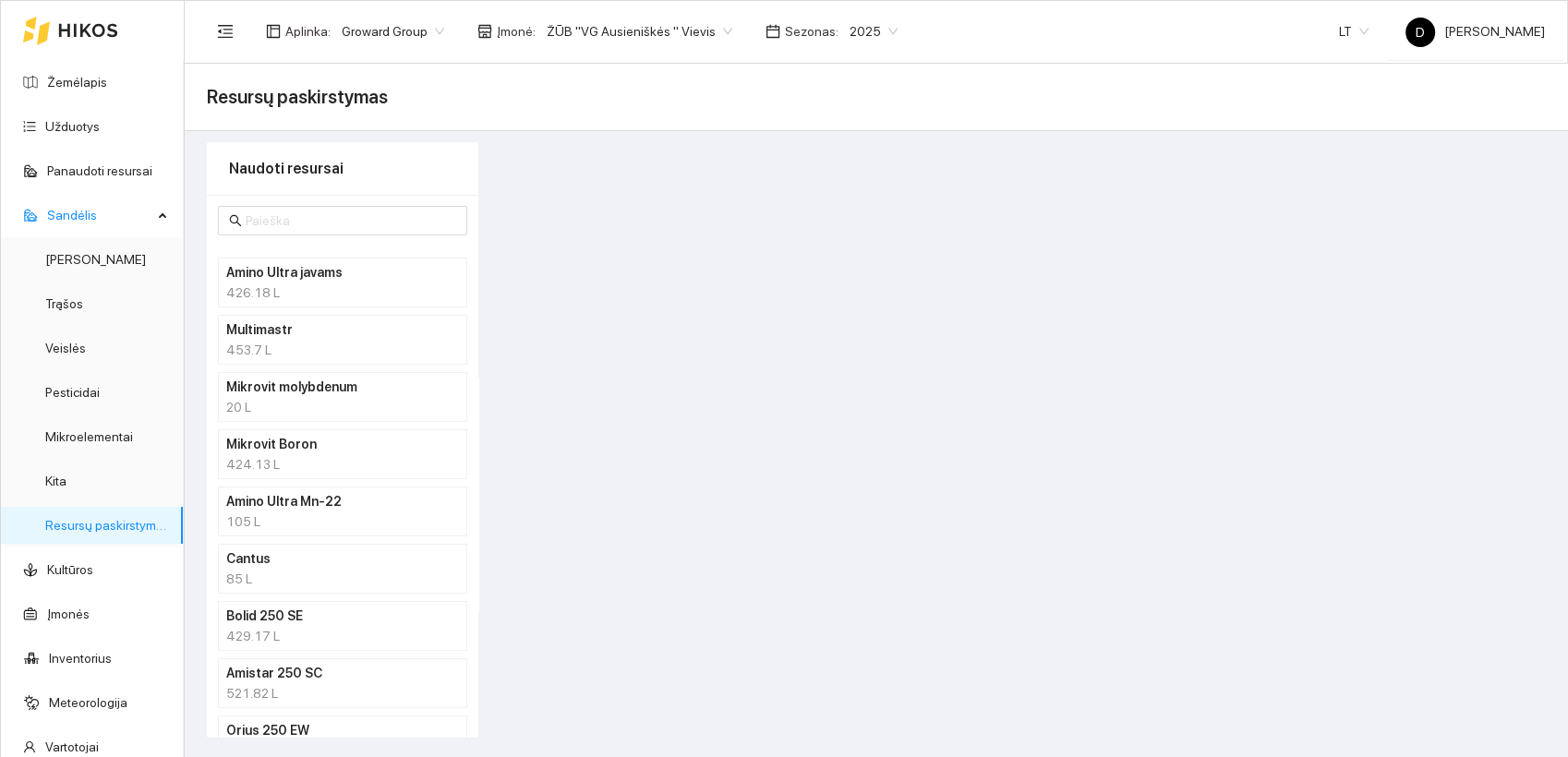
click at [310, 284] on div "426.18 L" at bounding box center [342, 293] width 232 height 21
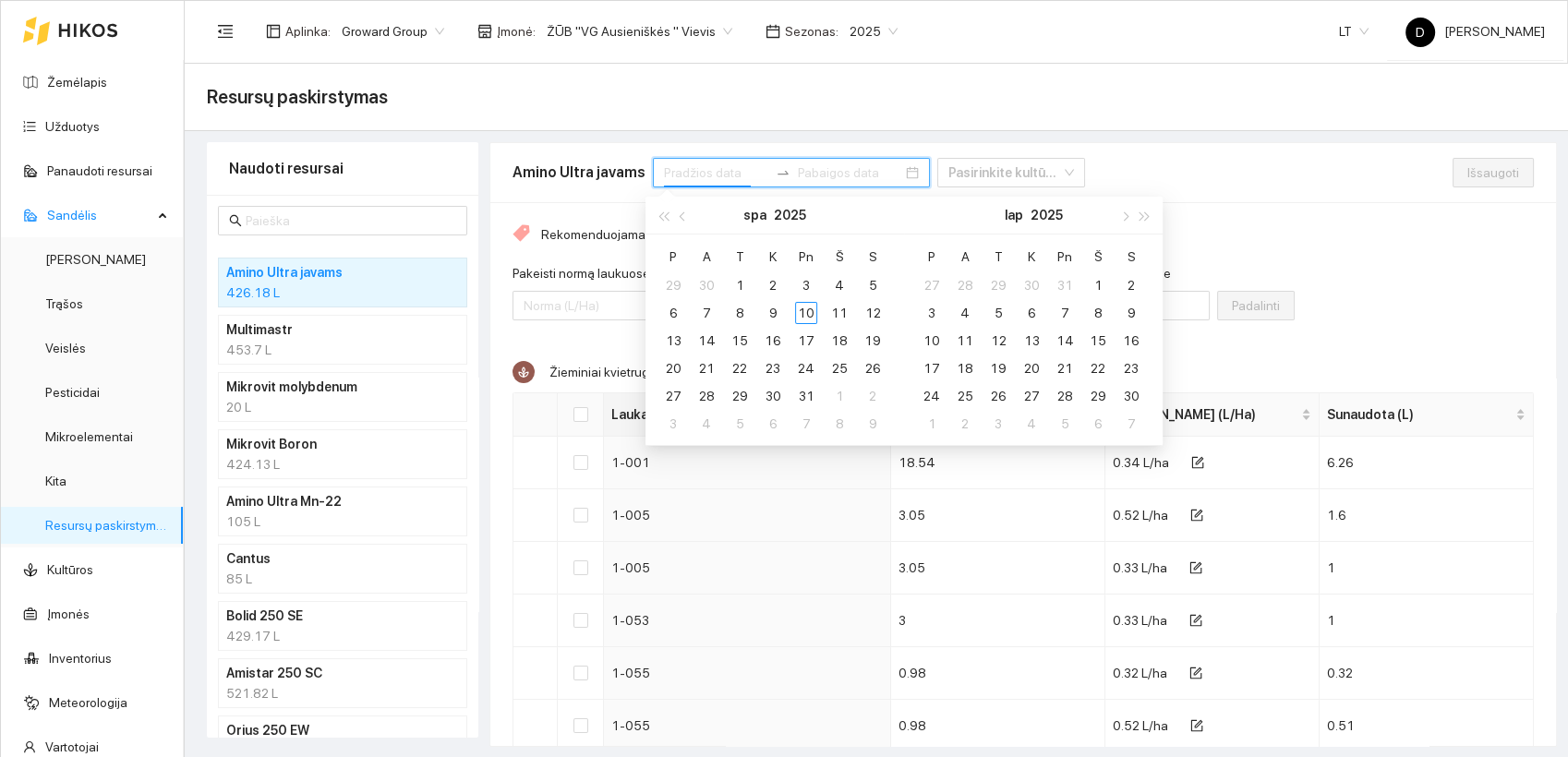
click at [718, 172] on input at bounding box center [716, 173] width 104 height 21
type input "2025-10-01"
click at [740, 279] on div "1" at bounding box center [739, 284] width 22 height 22
type input "2025-10-31"
click at [810, 399] on div "31" at bounding box center [805, 396] width 22 height 22
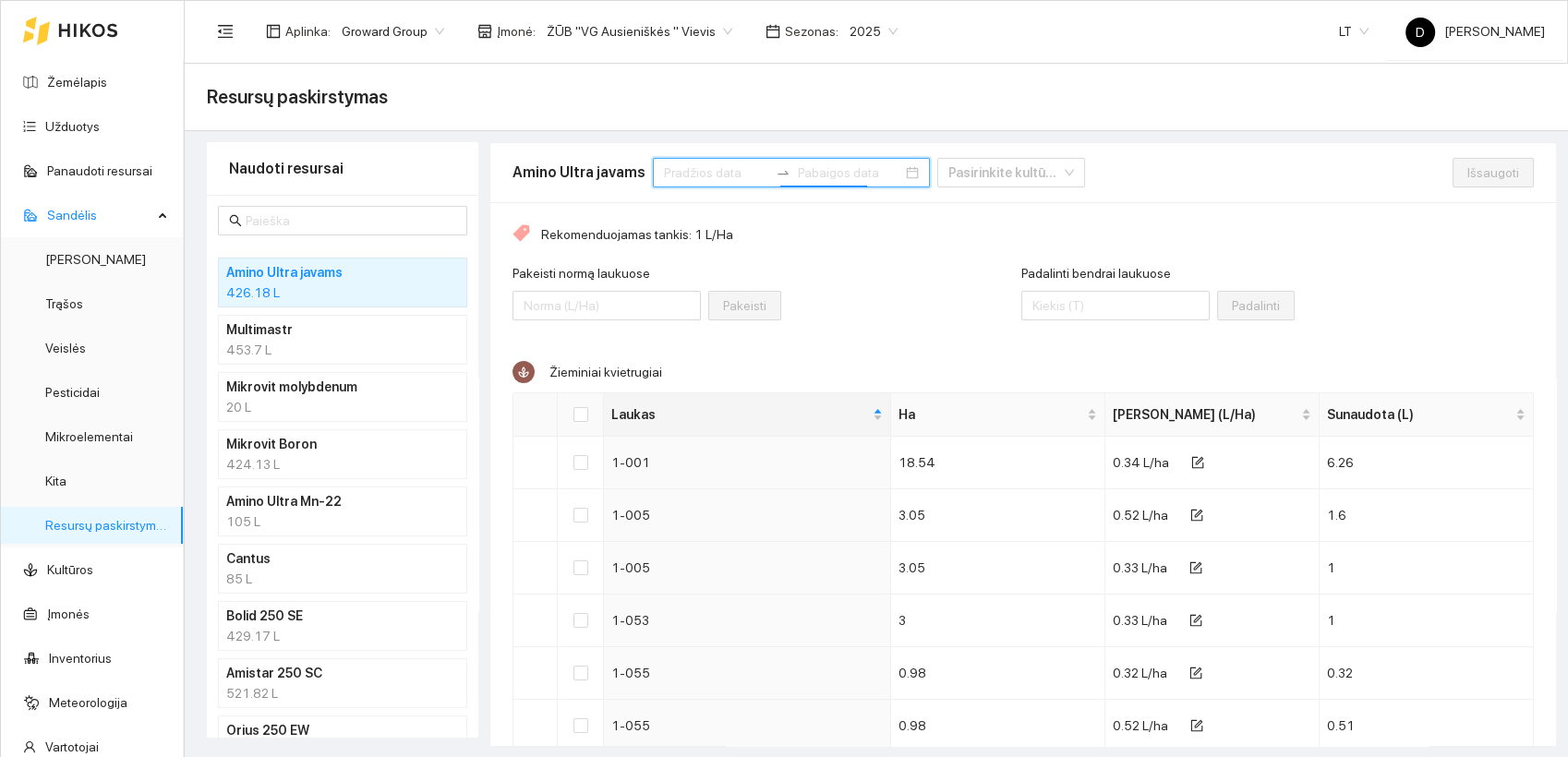
click at [665, 174] on input at bounding box center [716, 173] width 104 height 21
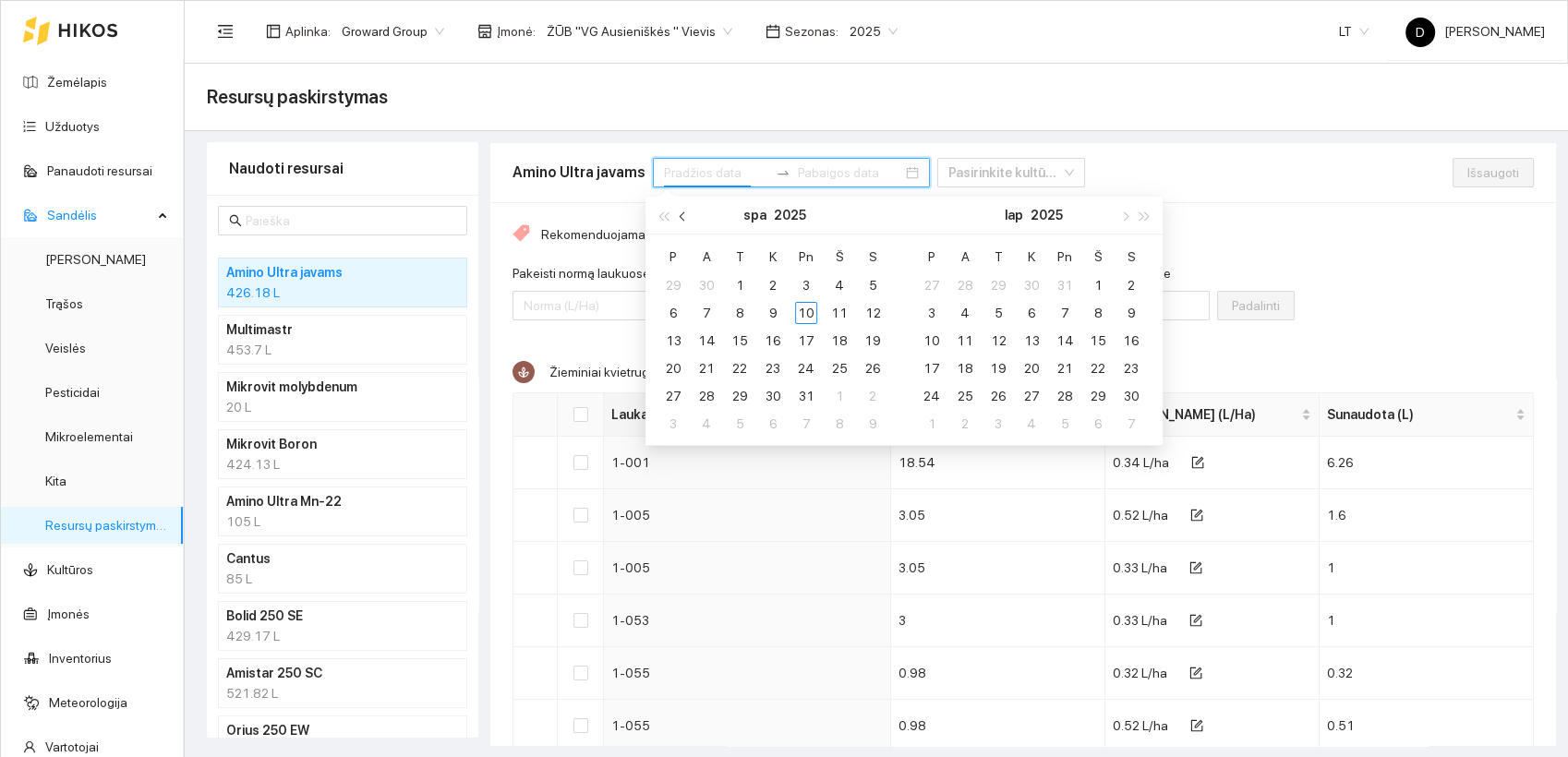
click at [684, 212] on span "button" at bounding box center [684, 216] width 9 height 9
type input "2025-09-01"
click at [673, 278] on div "1" at bounding box center [673, 284] width 22 height 22
type input "2025-09-30"
click at [706, 399] on div "30" at bounding box center [706, 396] width 22 height 22
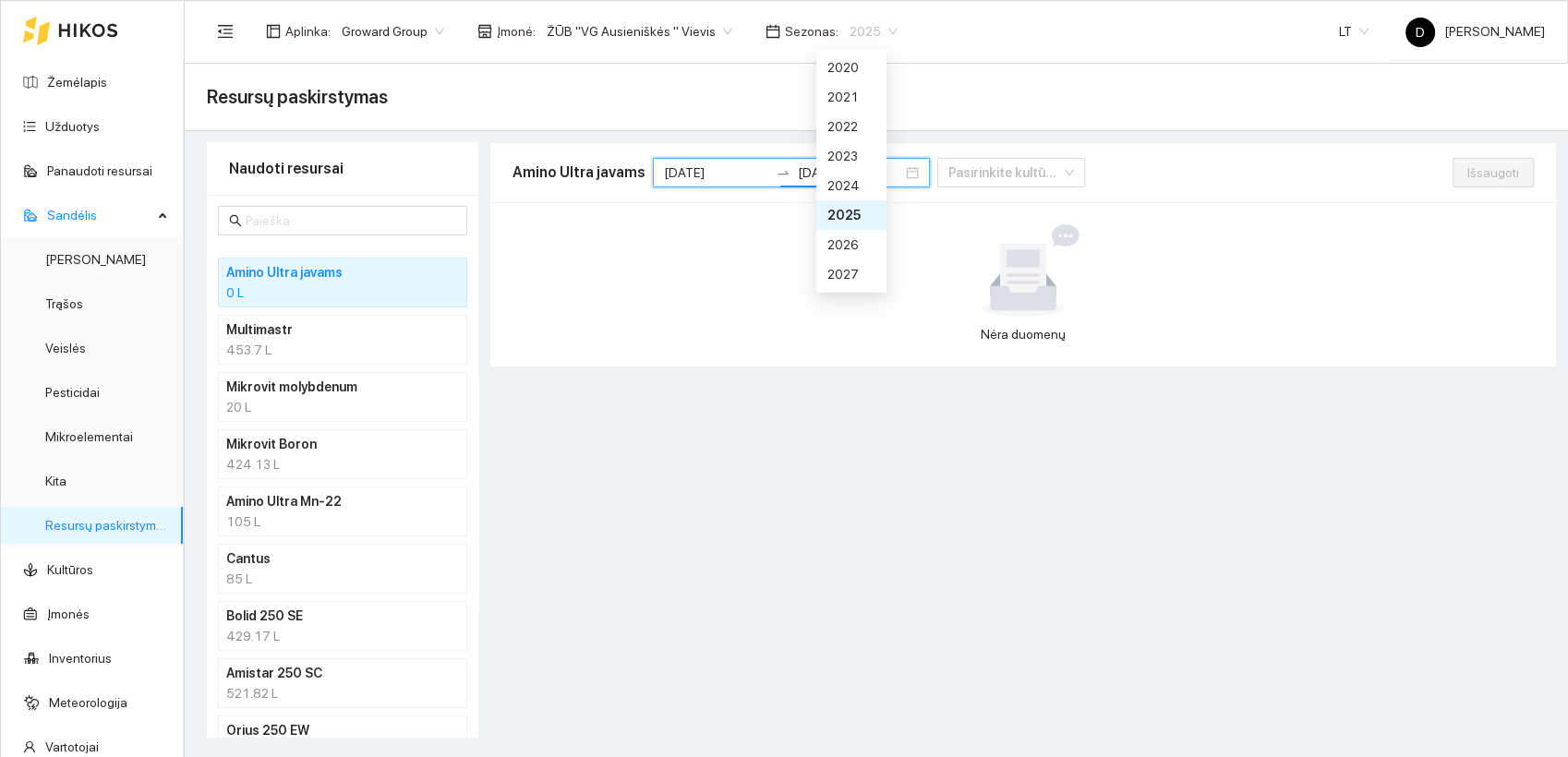
click at [871, 25] on span "2025" at bounding box center [873, 31] width 48 height 27
click at [847, 248] on div "2026" at bounding box center [851, 245] width 48 height 21
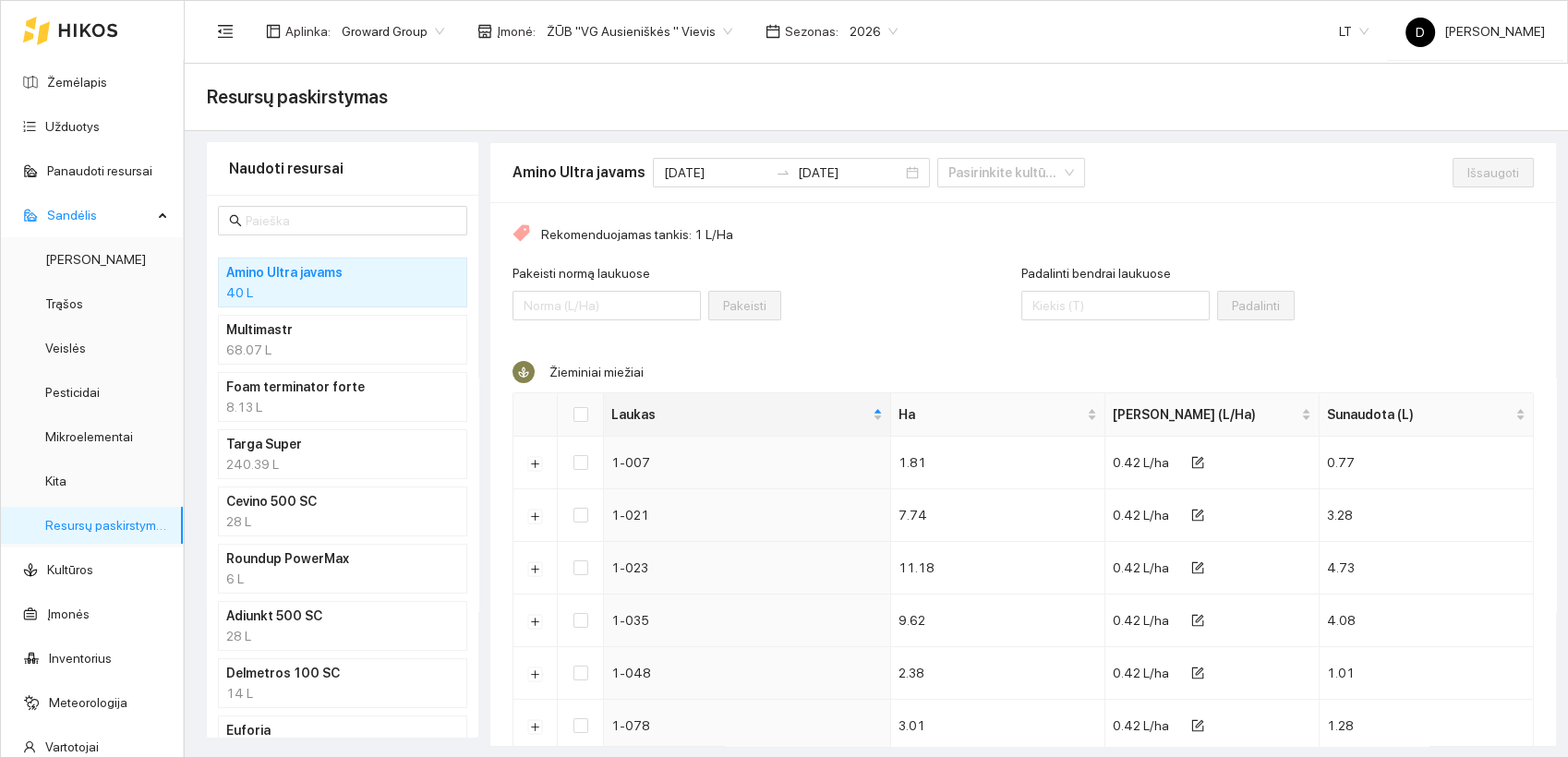
click at [734, 75] on div "Resursų paskirstymas" at bounding box center [876, 96] width 1383 height 67
click at [876, 279] on div "Pakeisti normą laukuose Pakeisti" at bounding box center [766, 303] width 509 height 79
click at [1445, 241] on div "Rekomenduojamas tankis: 1 L/Ha" at bounding box center [1022, 234] width 1021 height 21
click at [841, 109] on div "Resursų paskirstymas" at bounding box center [876, 96] width 1338 height 37
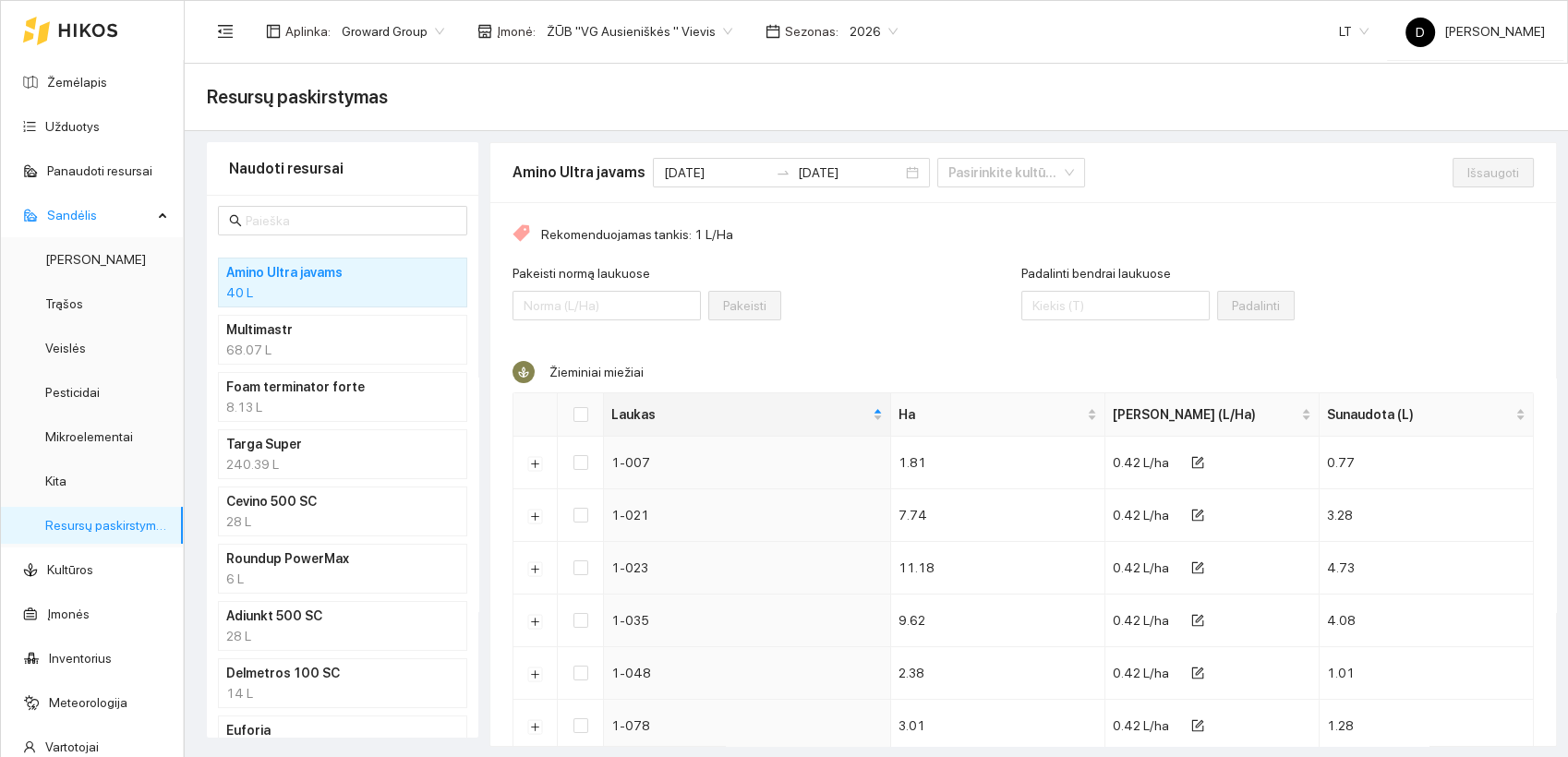
scroll to position [102, 0]
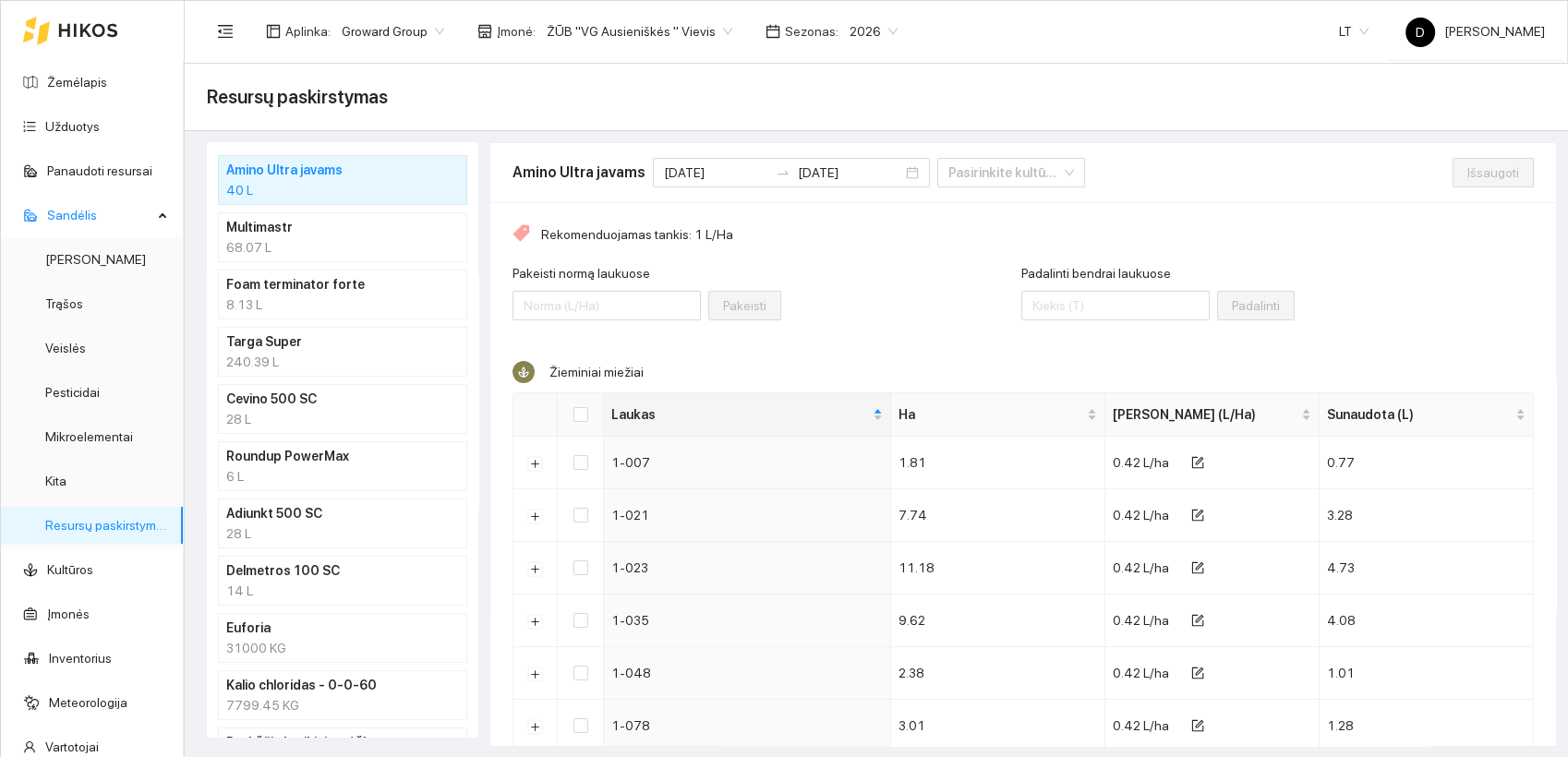
click at [293, 301] on div "8.13 L" at bounding box center [342, 305] width 232 height 21
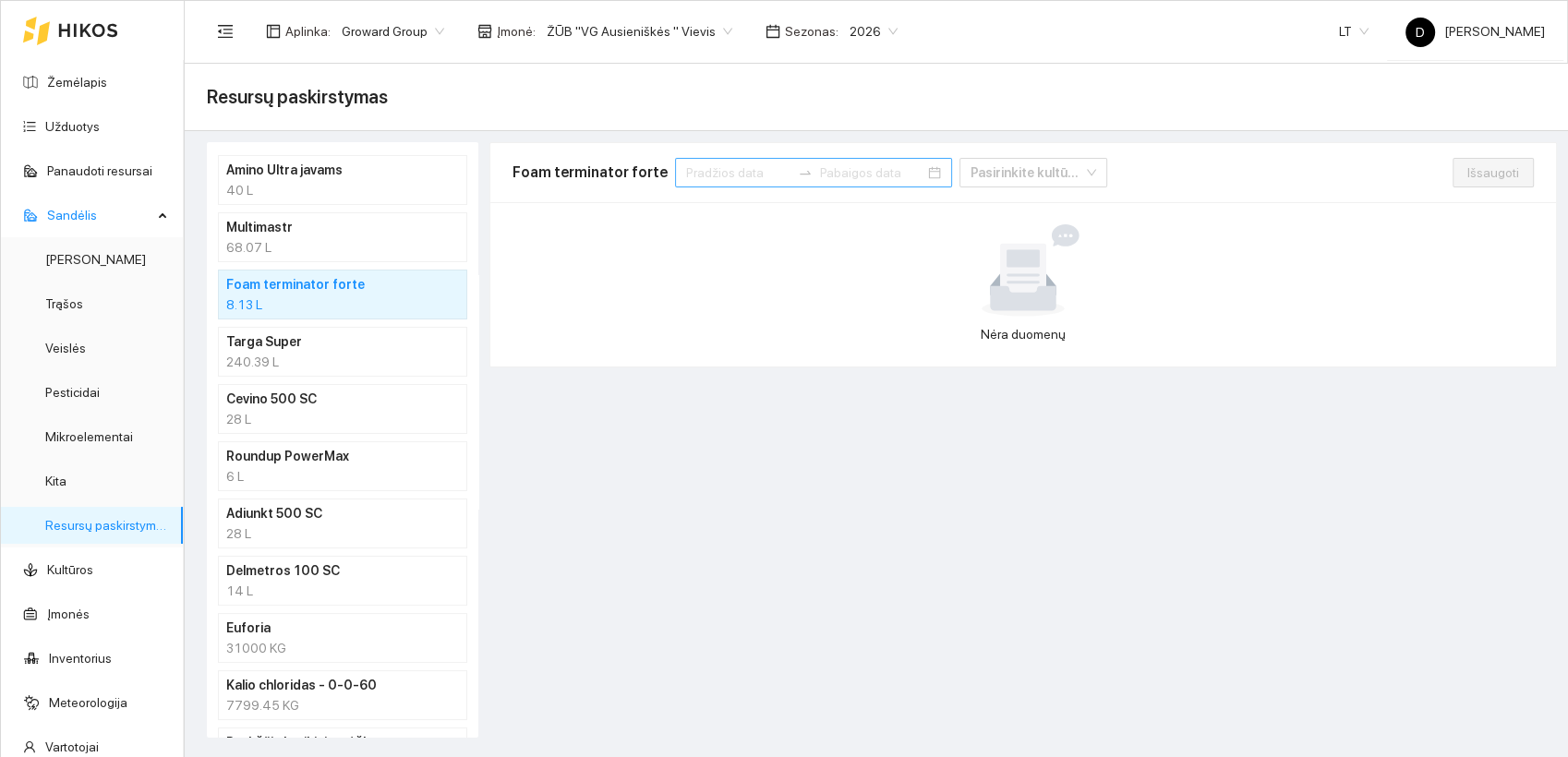
click at [716, 176] on input at bounding box center [738, 173] width 104 height 21
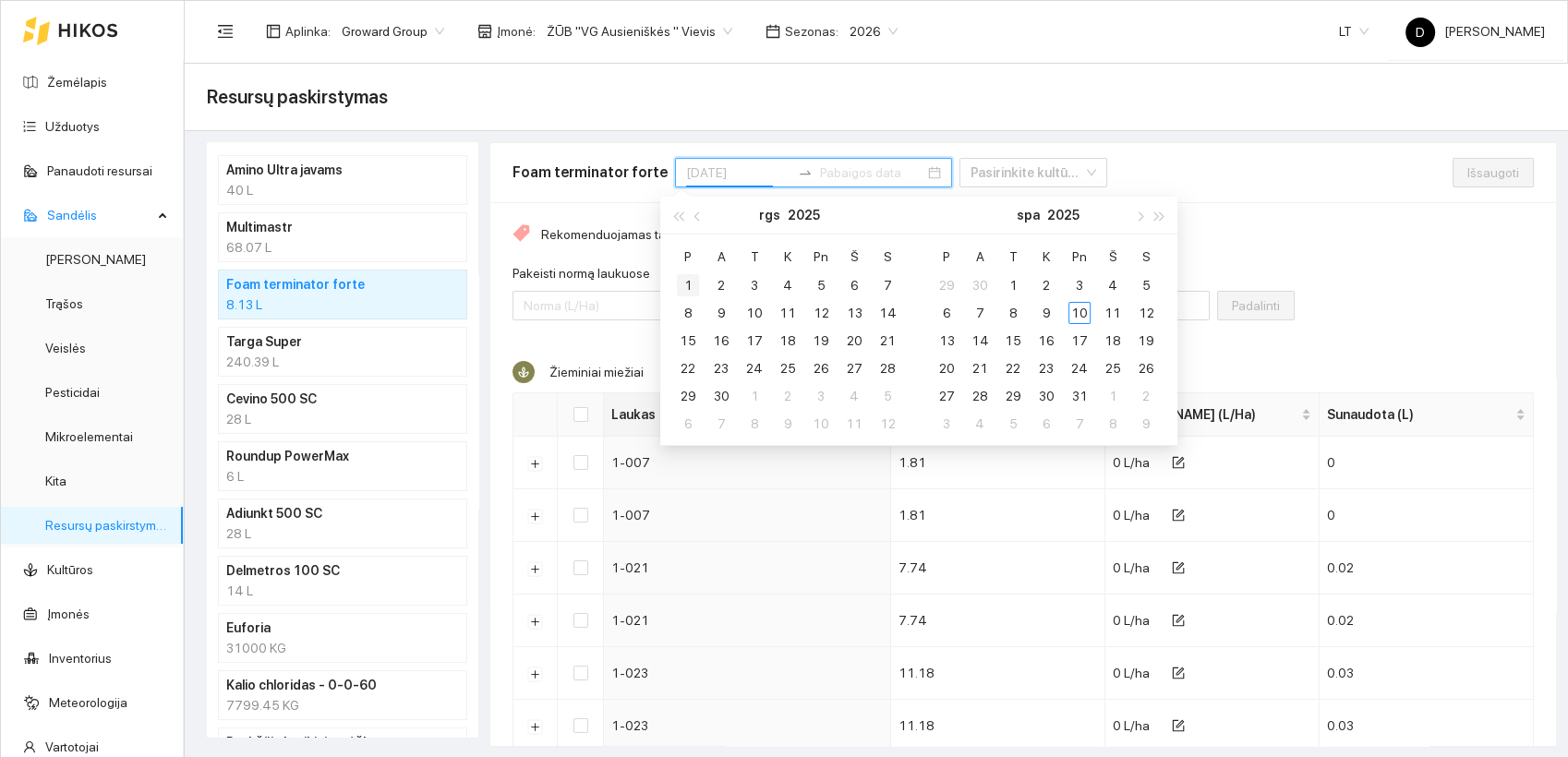
type input "2025-09-01"
click at [686, 283] on div "1" at bounding box center [687, 284] width 22 height 22
type input "2025-09-30"
click at [721, 395] on div "30" at bounding box center [721, 396] width 22 height 22
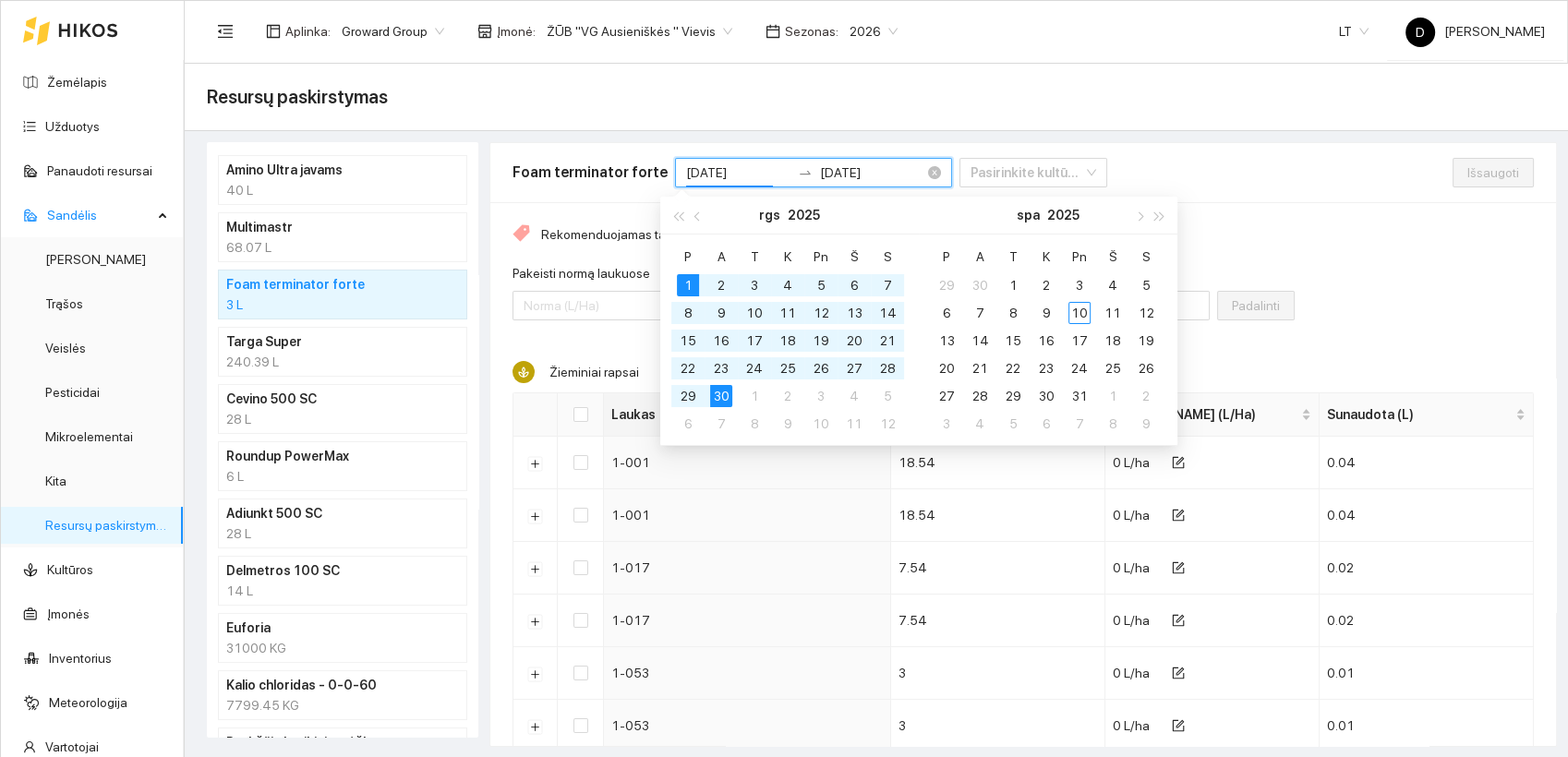
drag, startPoint x: 728, startPoint y: 169, endPoint x: 743, endPoint y: 181, distance: 19.2
click at [743, 181] on input "2025-09-01" at bounding box center [738, 173] width 104 height 21
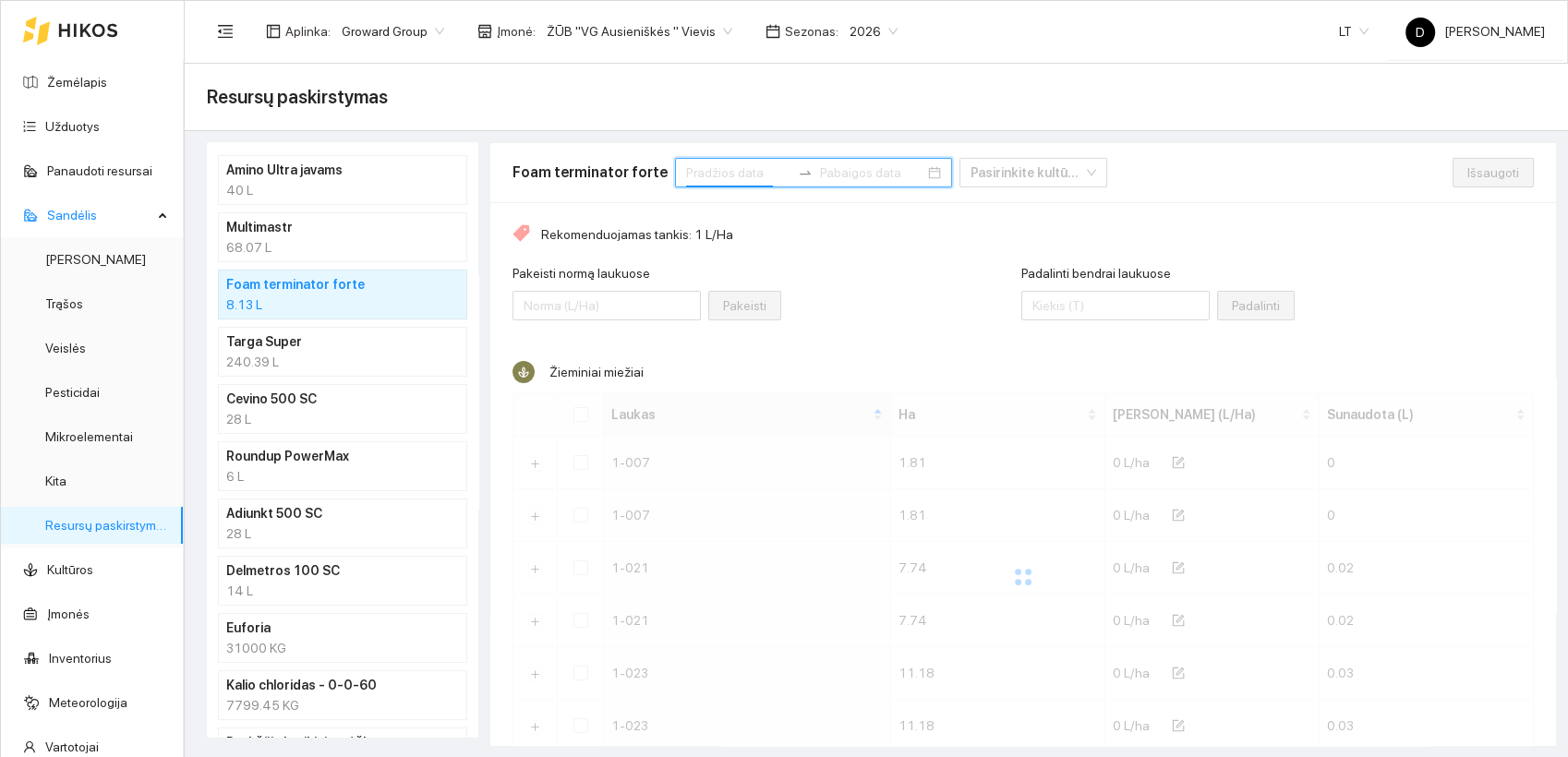
click at [686, 164] on input at bounding box center [738, 173] width 104 height 21
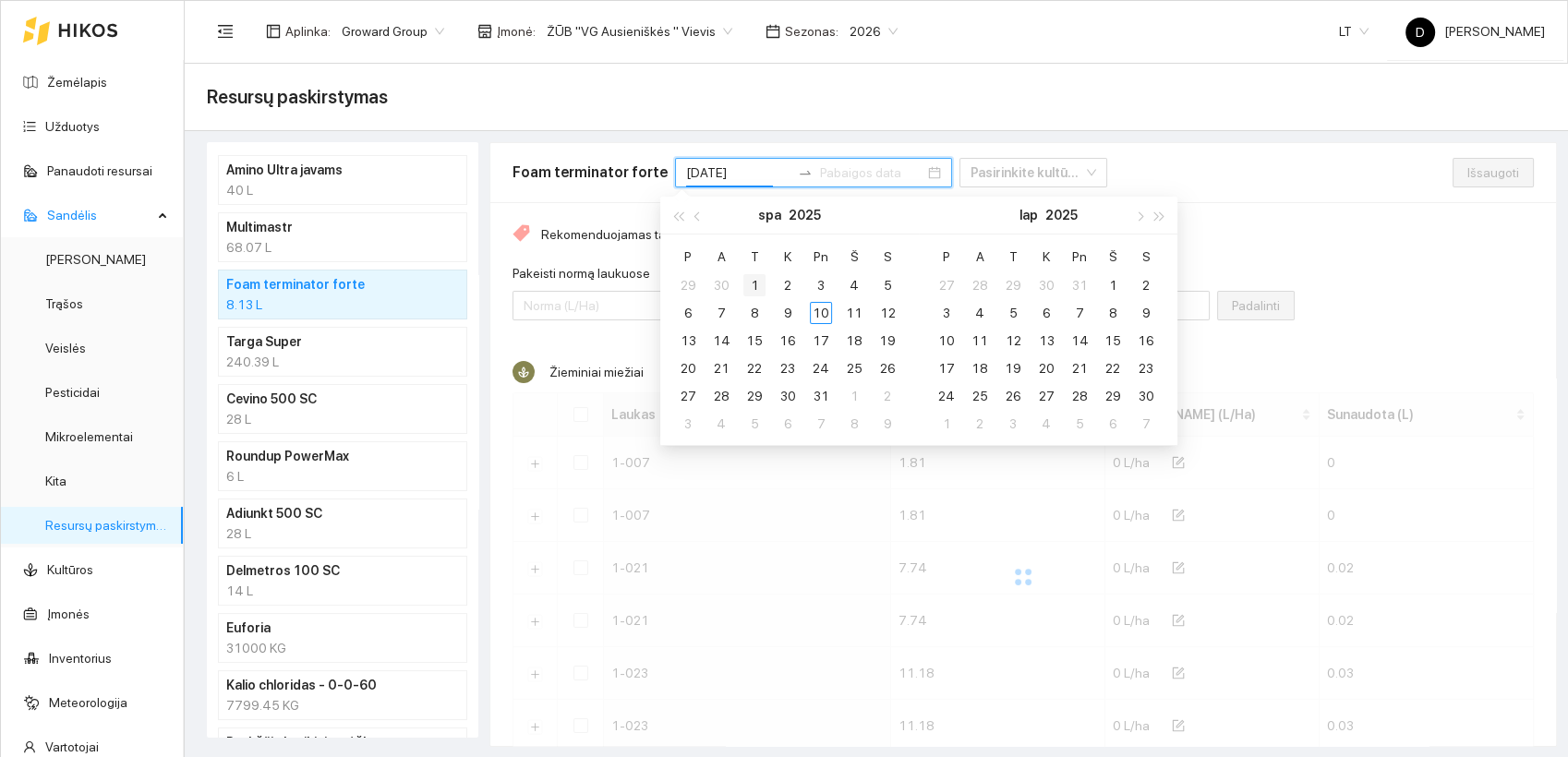
type input "2025-10-01"
click at [754, 284] on div "1" at bounding box center [754, 284] width 22 height 22
type input "2025-10-31"
click at [827, 396] on div "31" at bounding box center [820, 396] width 22 height 22
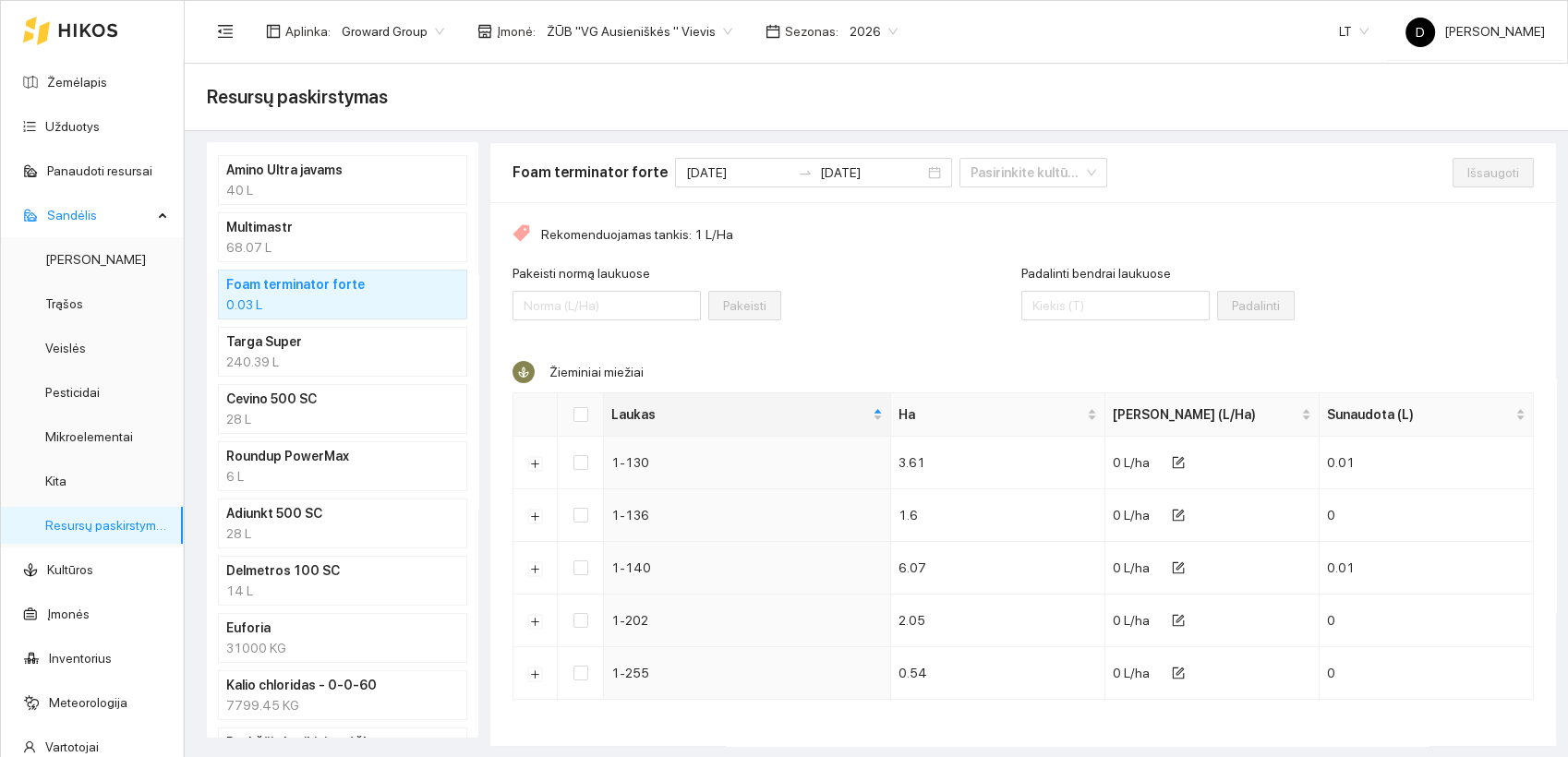
click at [874, 339] on div "Pakeisti normą laukuose Pakeisti" at bounding box center [766, 303] width 509 height 79
click at [893, 308] on div "Pakeisti normą laukuose Pakeisti" at bounding box center [766, 301] width 509 height 79
click at [77, 80] on link "Žemėlapis" at bounding box center [77, 82] width 60 height 15
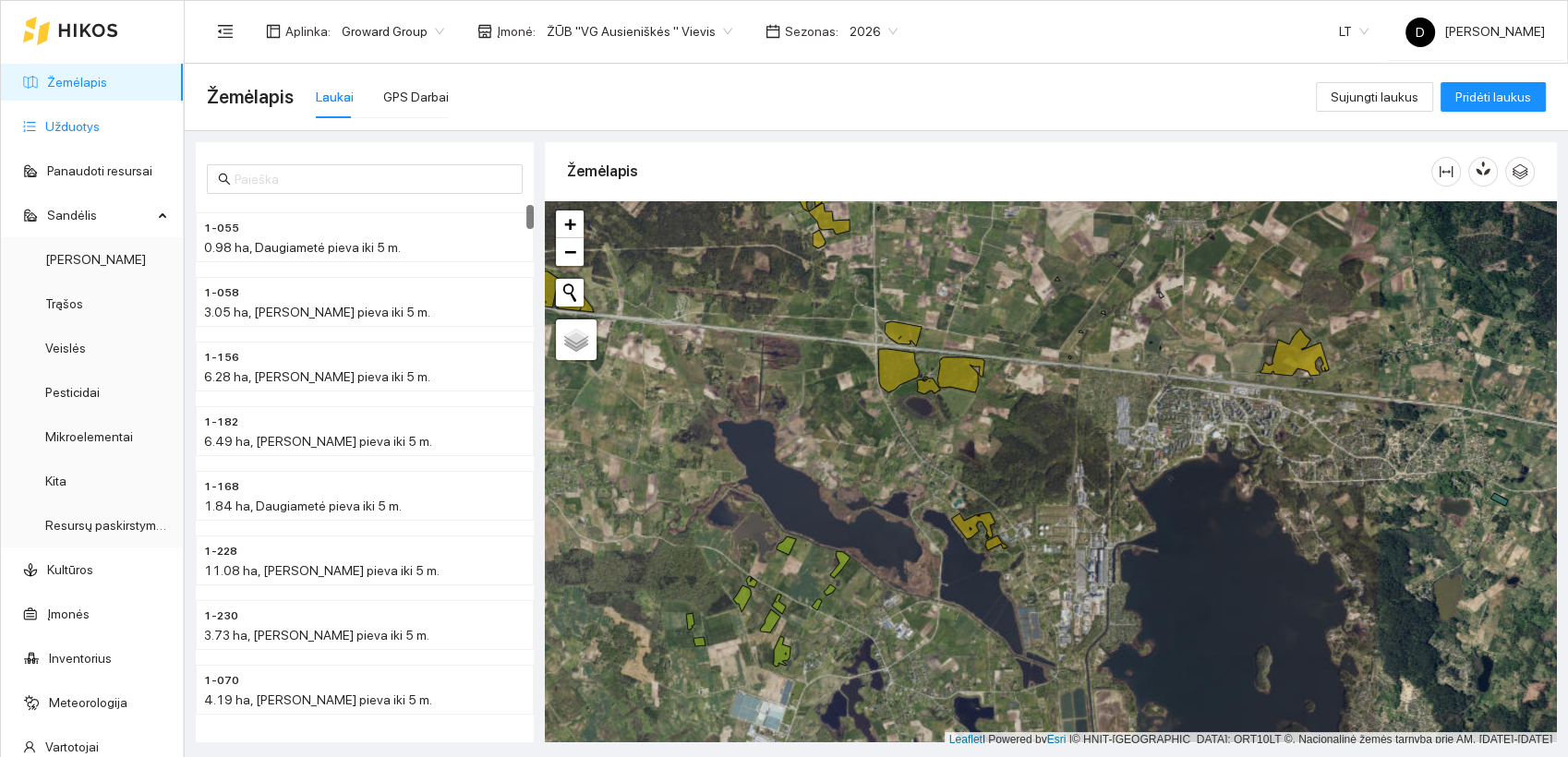
click at [66, 122] on link "Užduotys" at bounding box center [73, 127] width 55 height 15
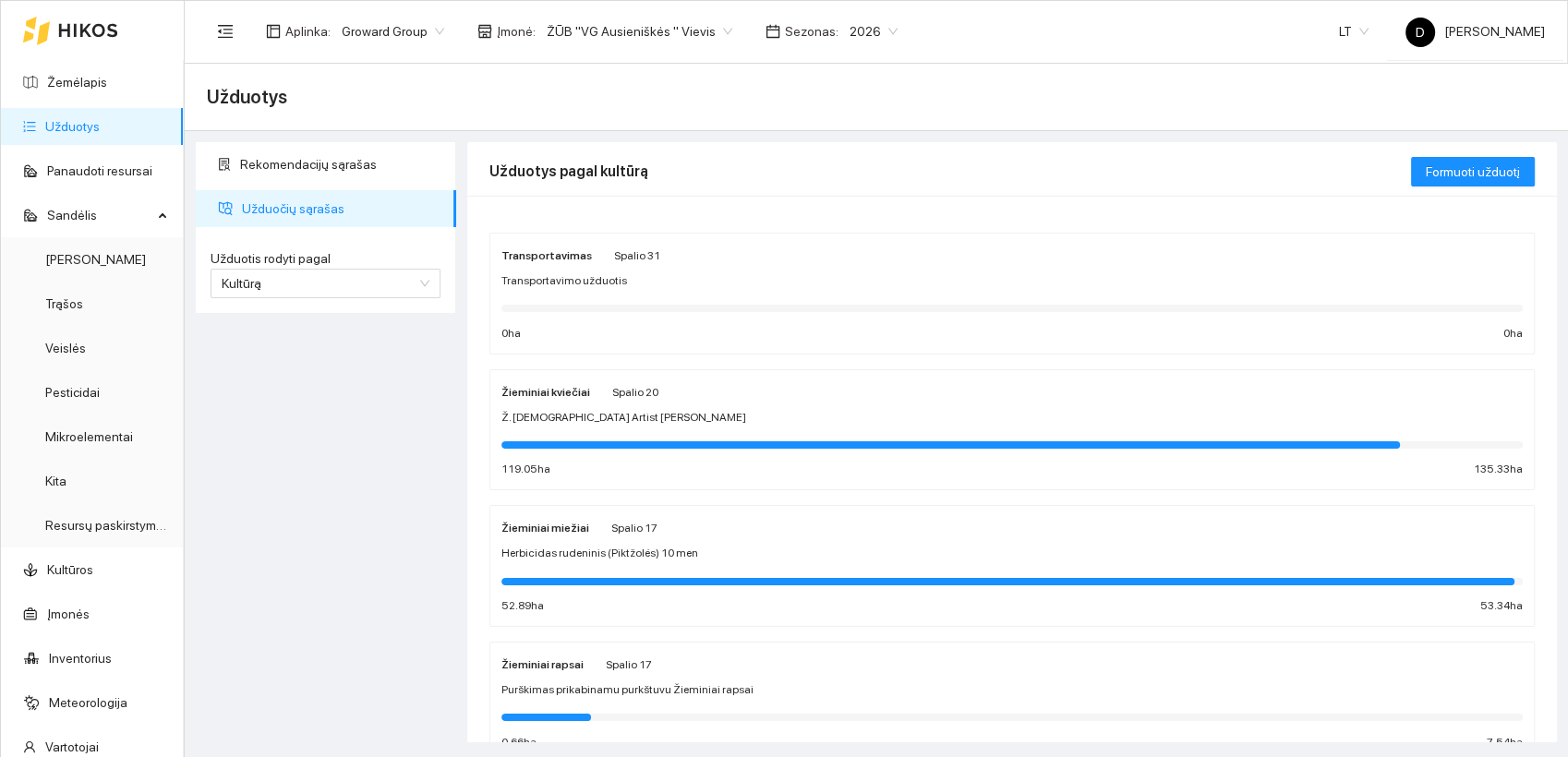
click at [550, 433] on div at bounding box center [1012, 443] width 1021 height 21
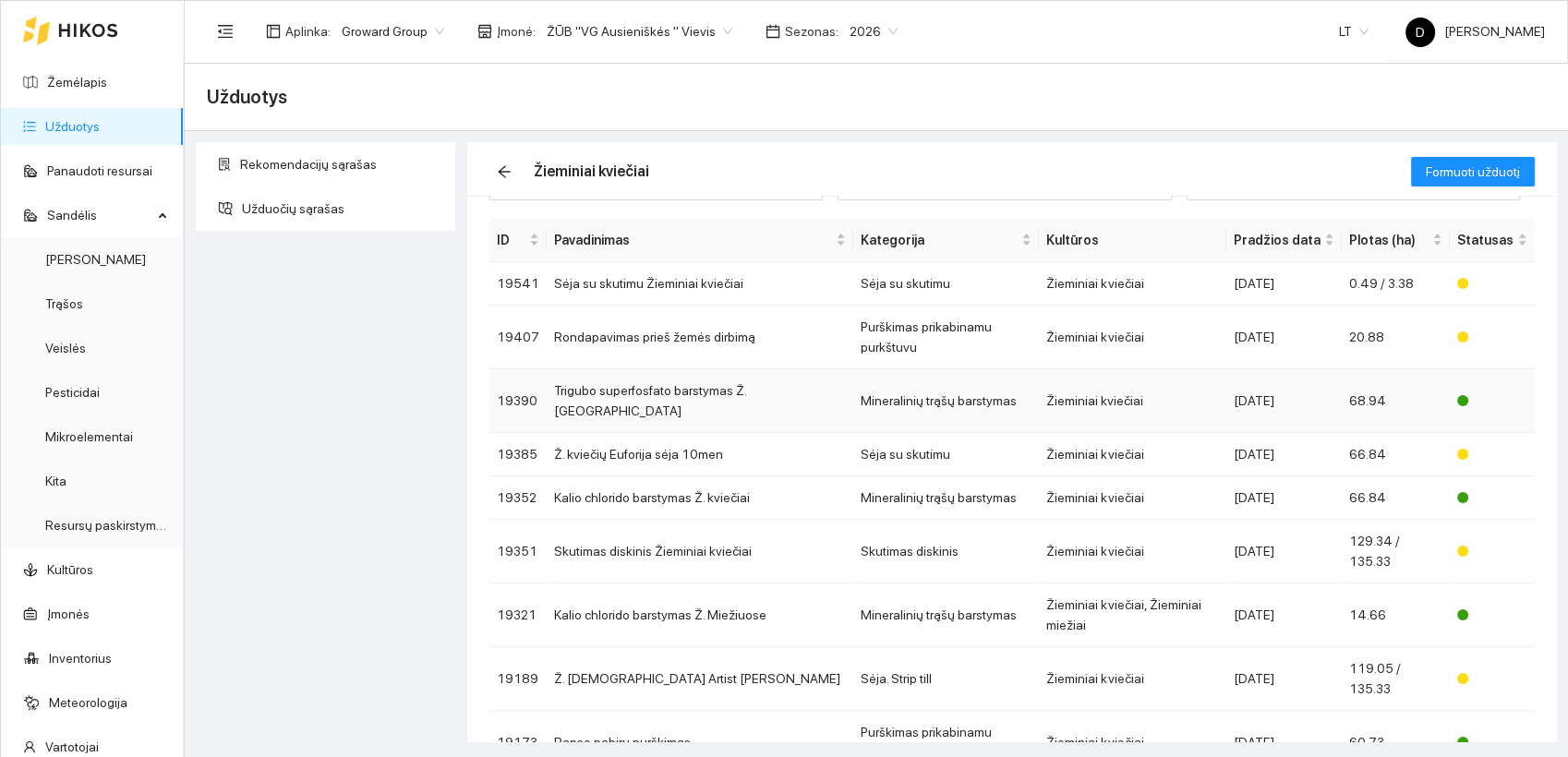
scroll to position [73, 0]
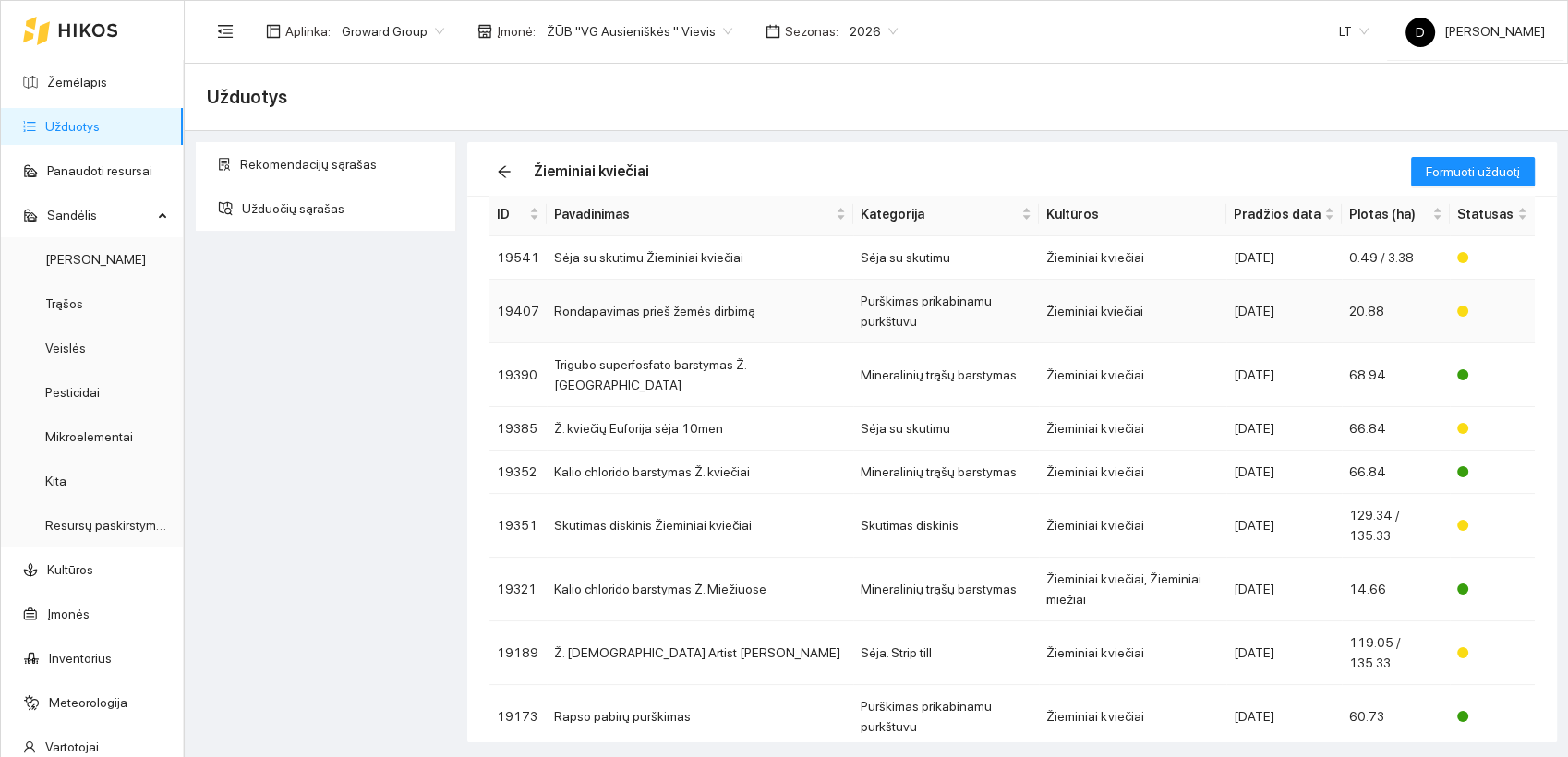
click at [633, 302] on td "Rondapavimas prieš žemės dirbimą" at bounding box center [700, 311] width 306 height 63
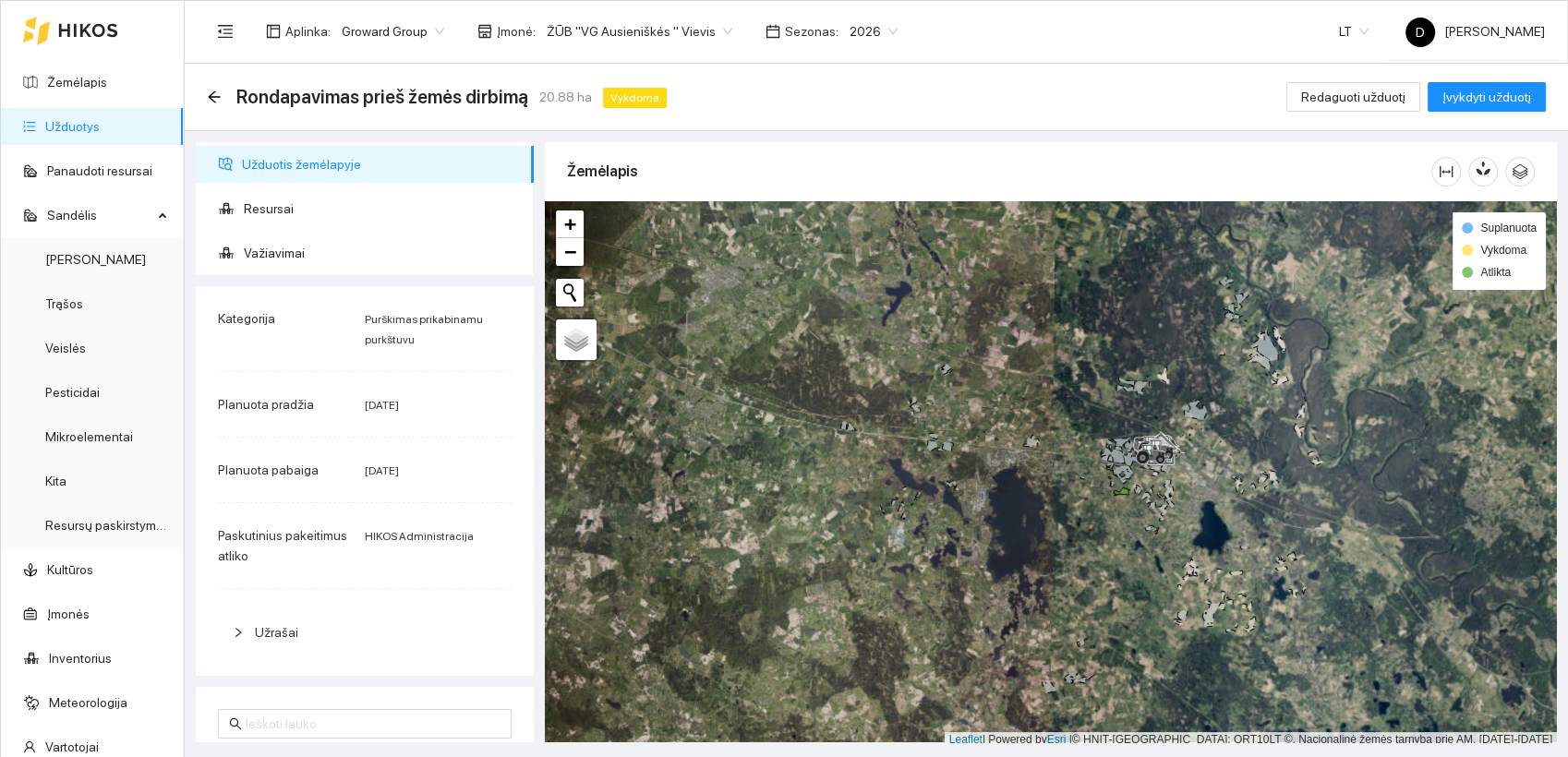
scroll to position [5, 0]
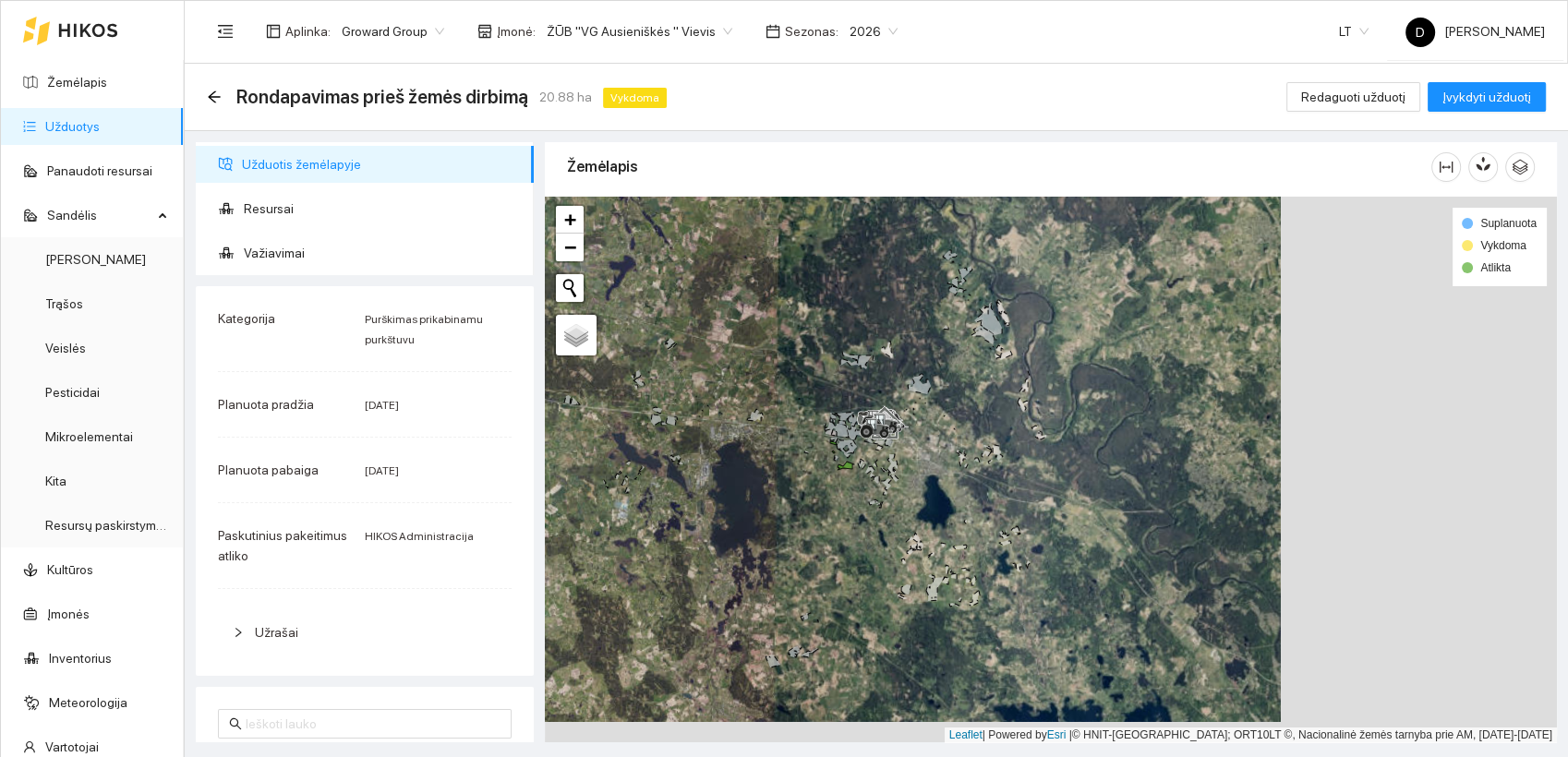
drag, startPoint x: 1048, startPoint y: 498, endPoint x: 775, endPoint y: 472, distance: 274.2
click at [775, 472] on div at bounding box center [1050, 470] width 1012 height 547
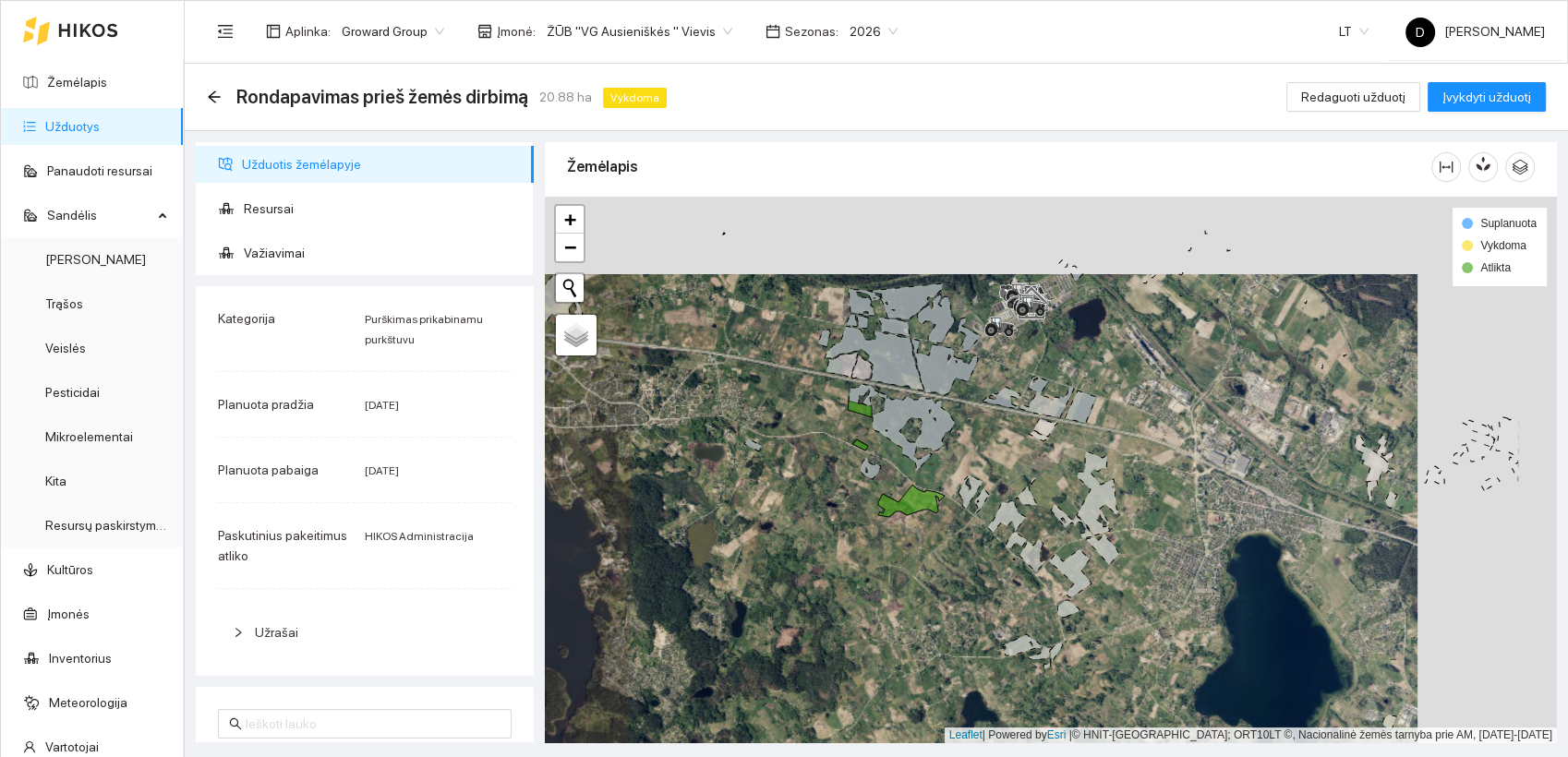
drag, startPoint x: 884, startPoint y: 429, endPoint x: 743, endPoint y: 504, distance: 159.7
click at [744, 507] on div at bounding box center [1050, 470] width 1012 height 547
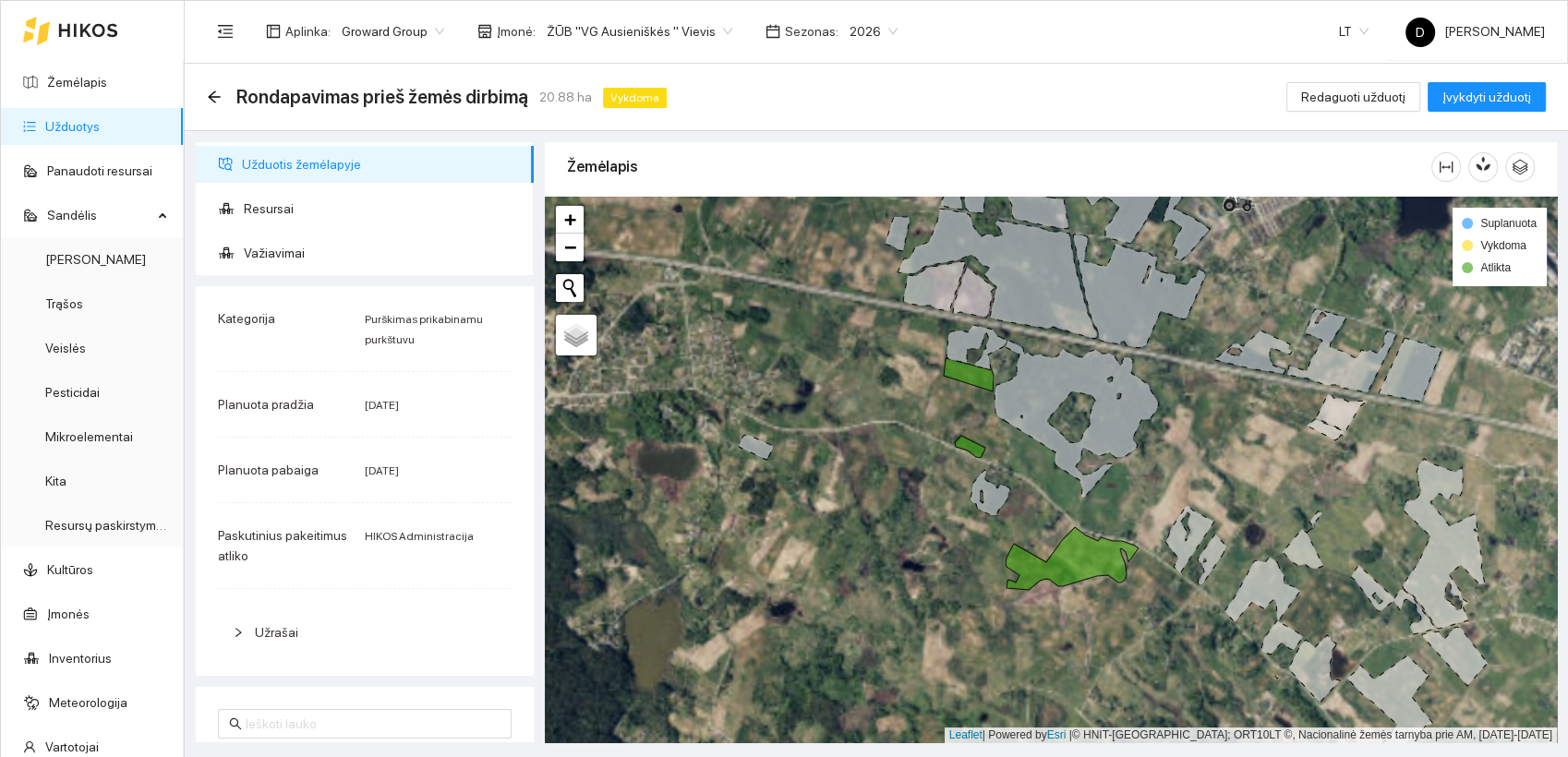
drag, startPoint x: 753, startPoint y: 493, endPoint x: 757, endPoint y: 546, distance: 53.2
click at [757, 546] on div at bounding box center [1050, 470] width 1012 height 547
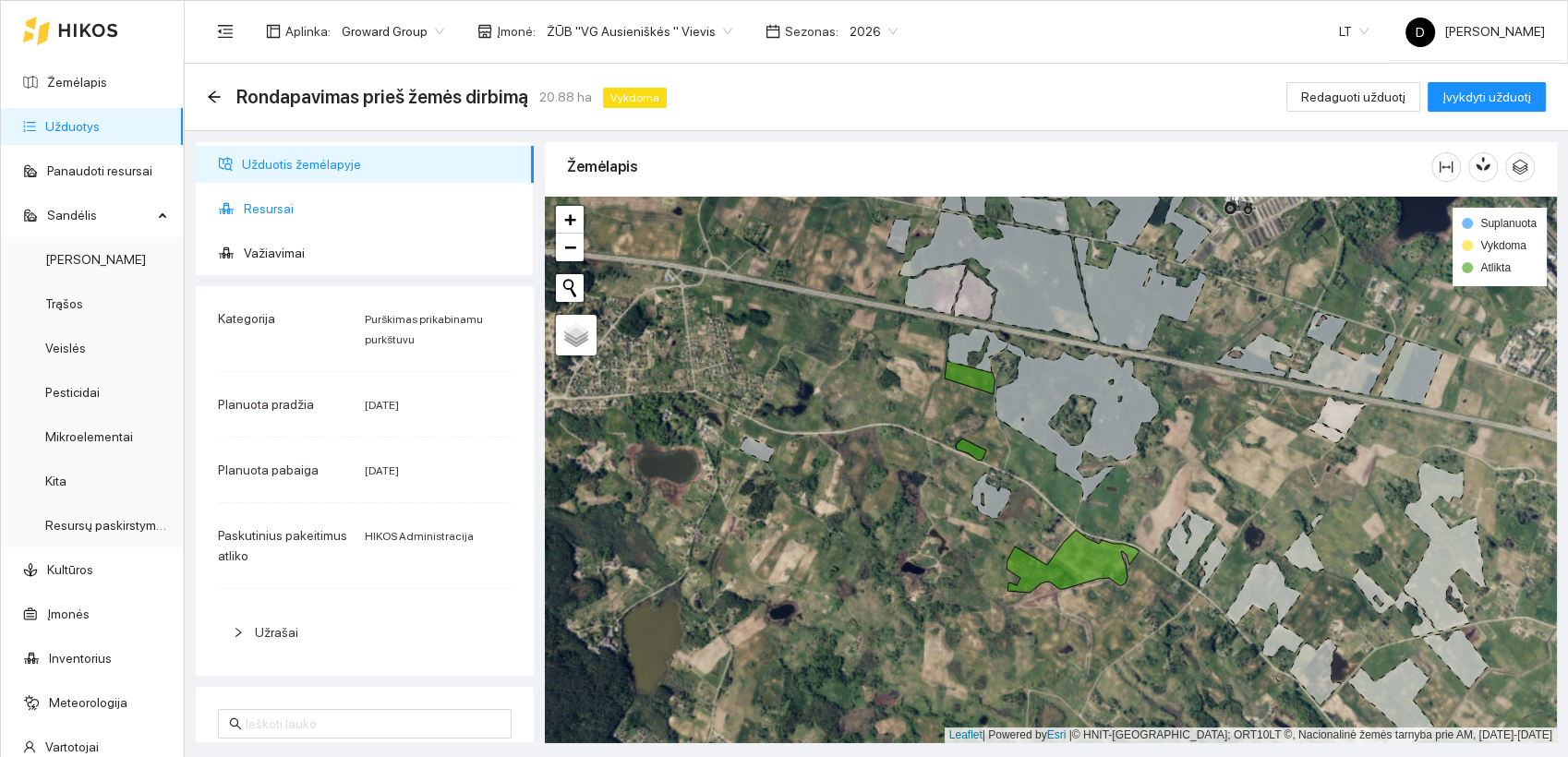
click at [264, 199] on span "Resursai" at bounding box center [381, 208] width 275 height 37
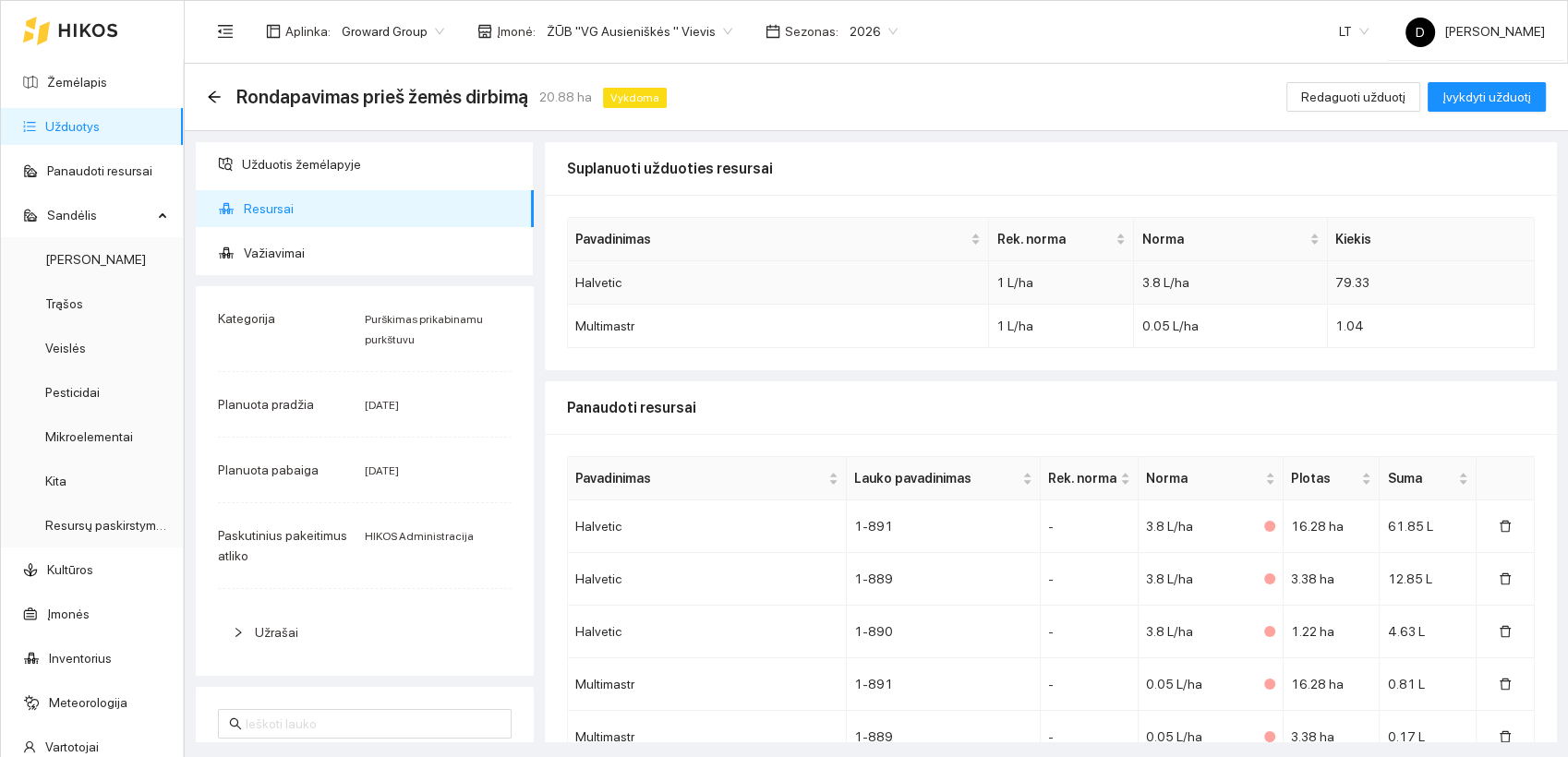
click at [1165, 286] on span "3.8 L/ha" at bounding box center [1165, 283] width 47 height 15
click at [1489, 95] on span "Įvykdyti užduotį" at bounding box center [1487, 97] width 89 height 21
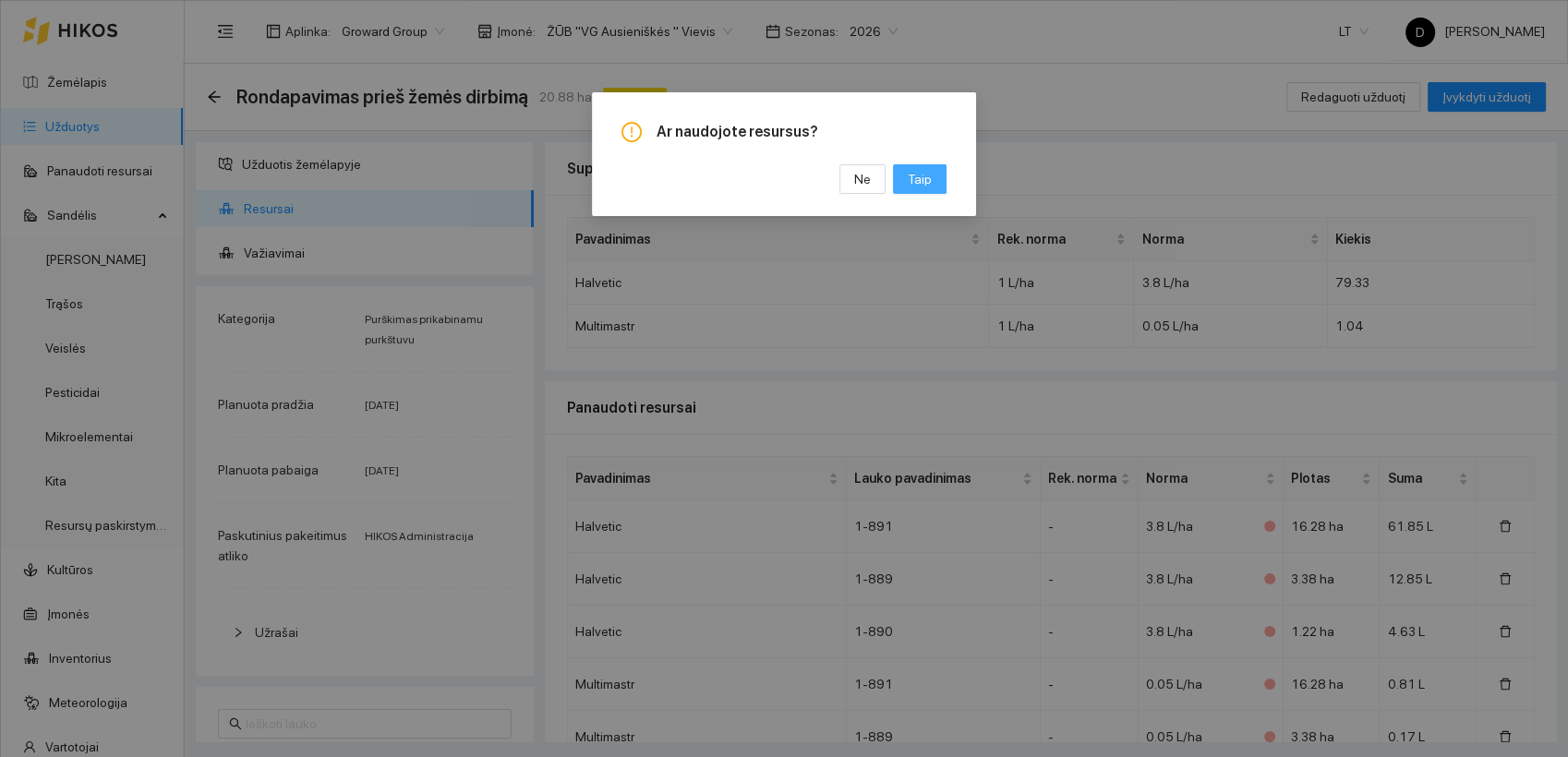
click at [927, 176] on span "Taip" at bounding box center [919, 180] width 24 height 21
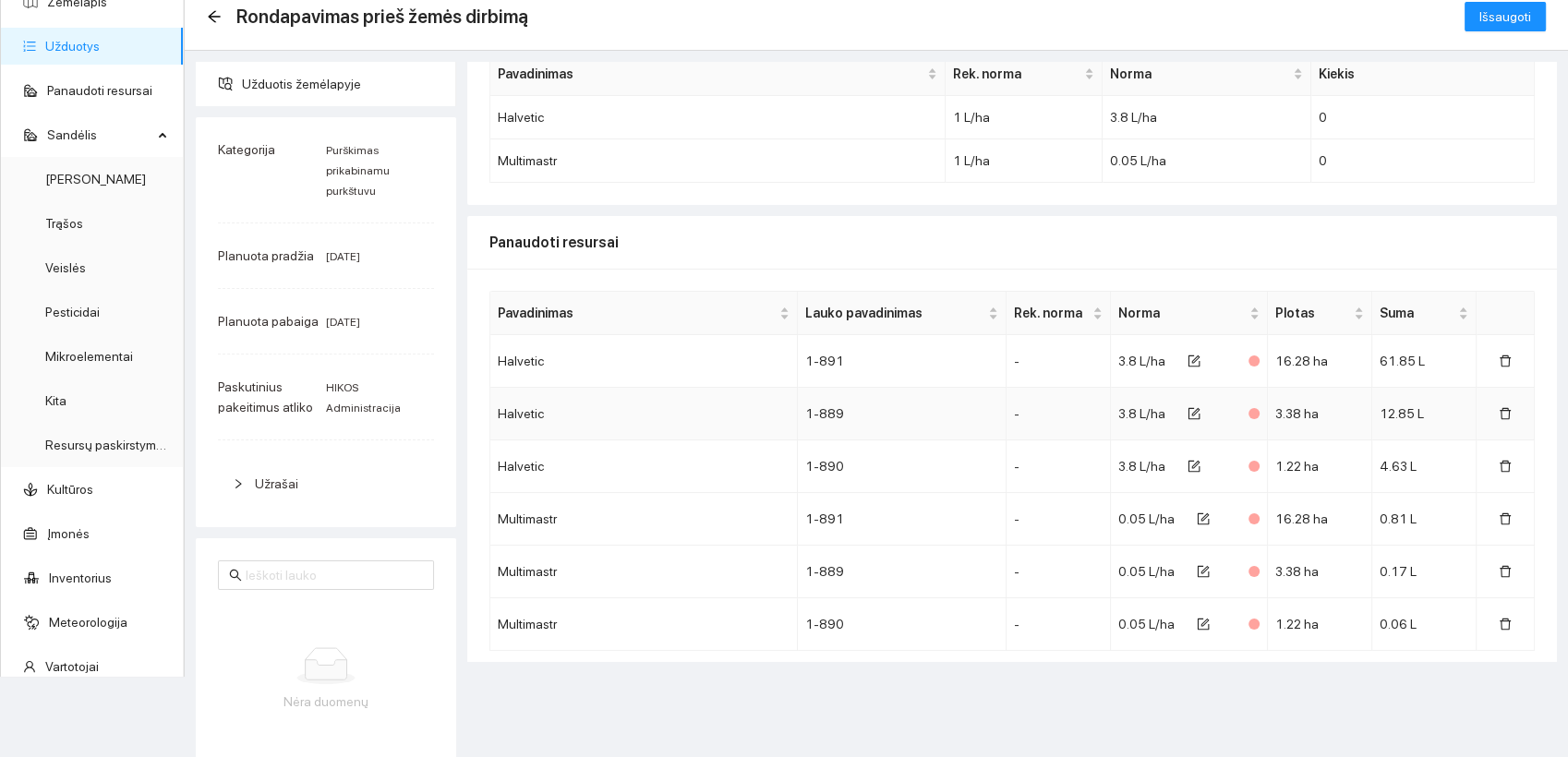
scroll to position [151, 0]
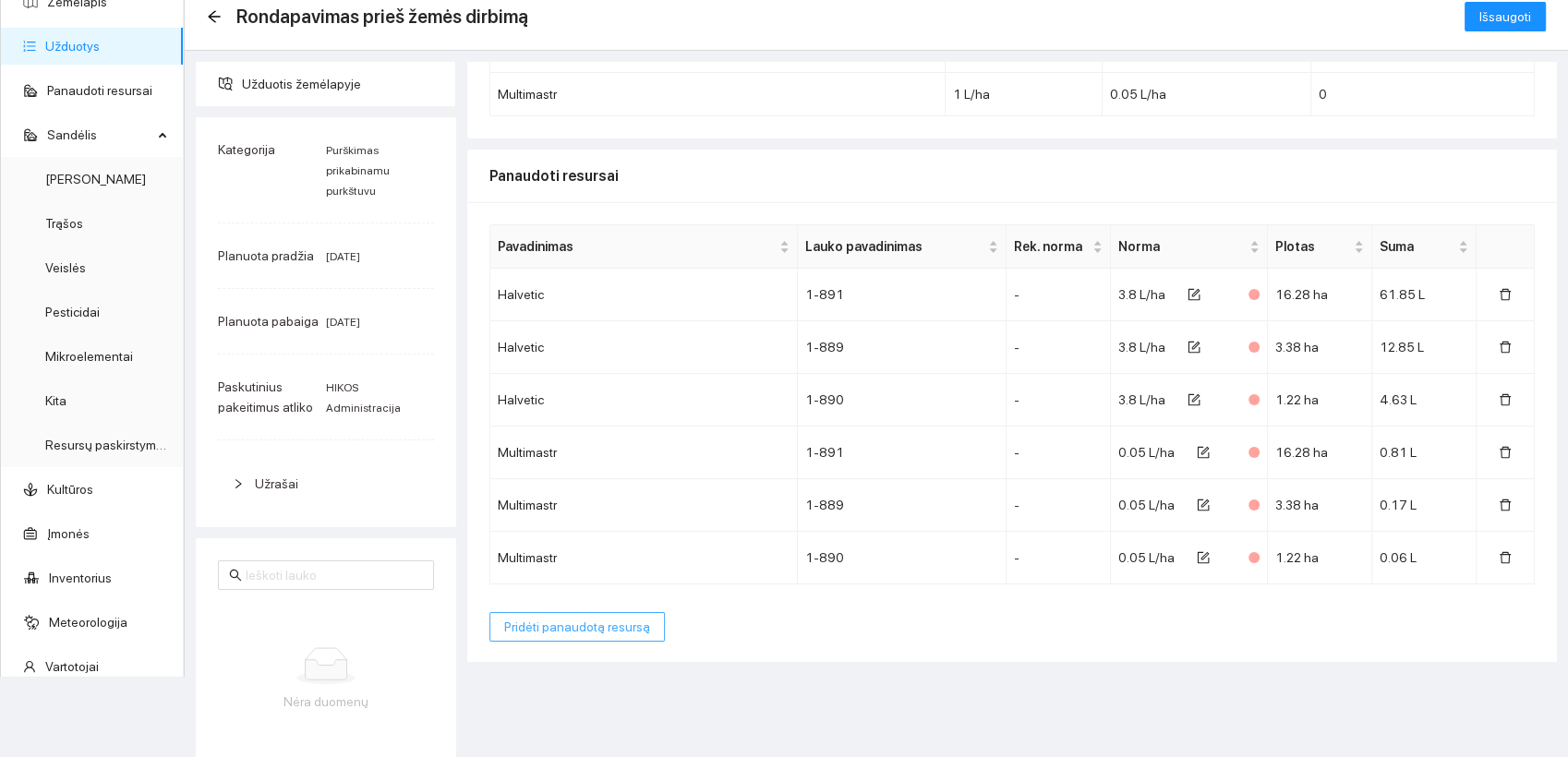
click at [602, 624] on span "Pridėti panaudotą resursą" at bounding box center [577, 628] width 145 height 21
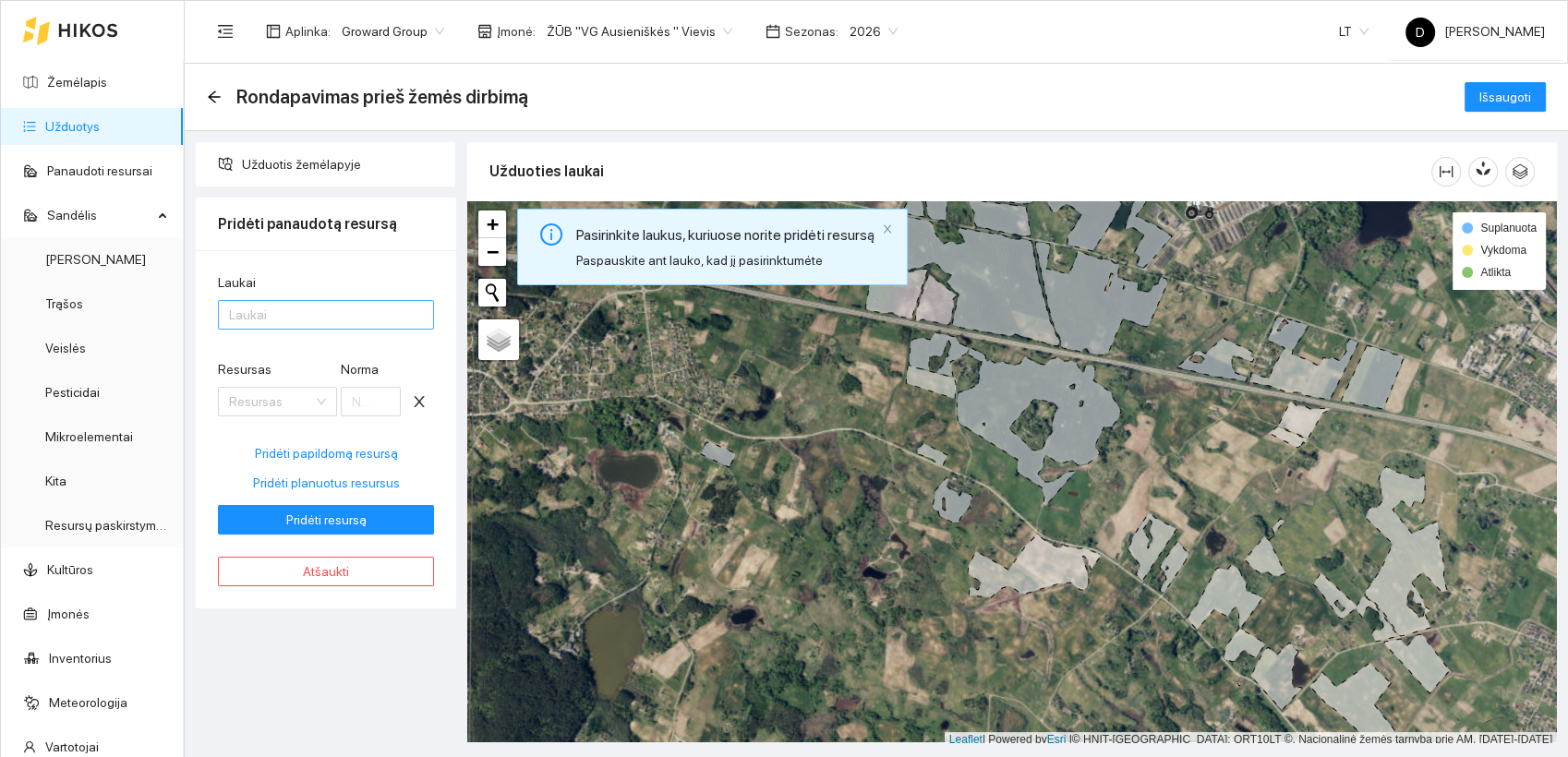
click at [306, 318] on div at bounding box center [316, 315] width 188 height 22
click at [313, 315] on div at bounding box center [316, 315] width 188 height 22
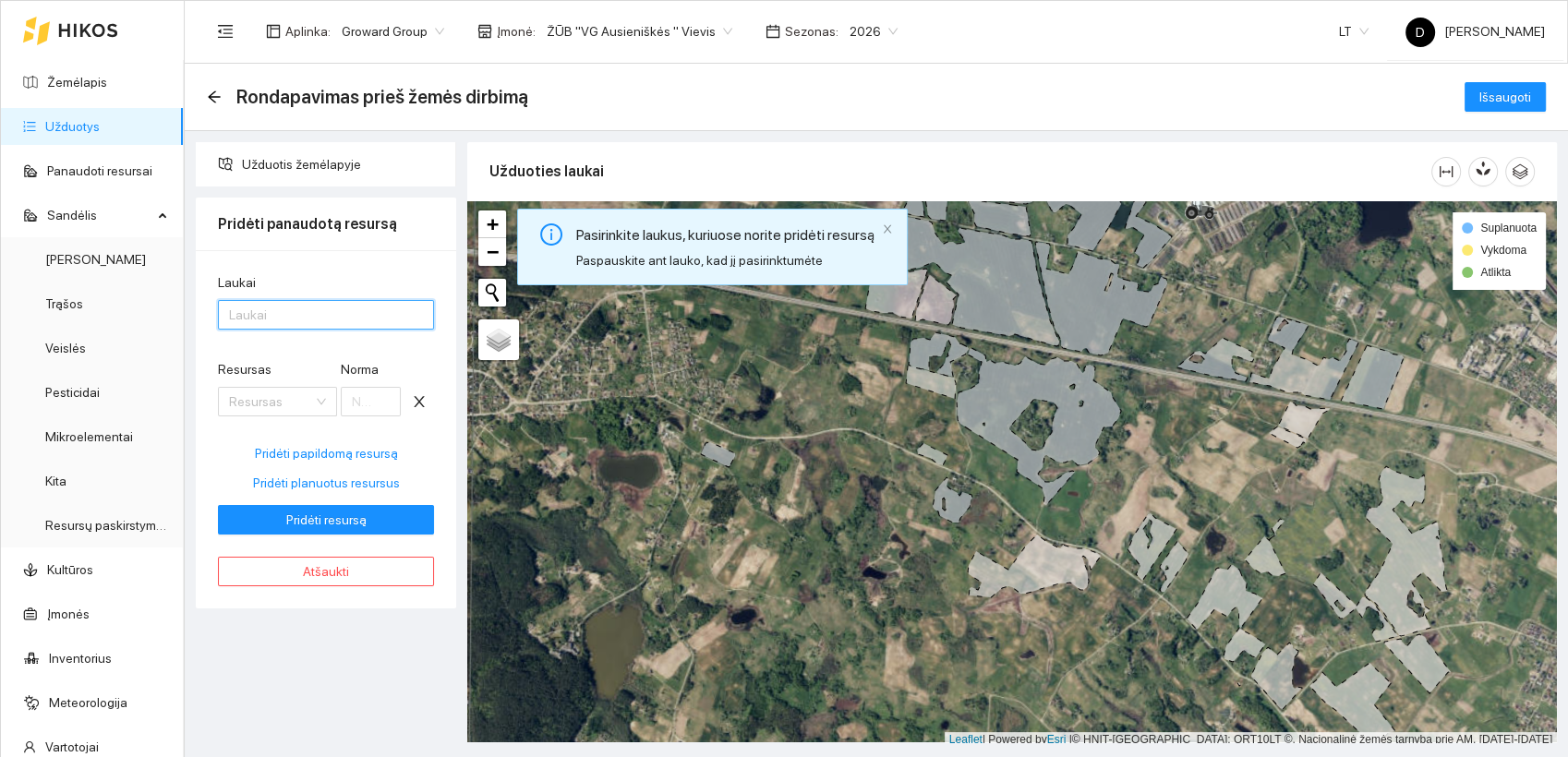
click at [313, 315] on div at bounding box center [316, 315] width 188 height 22
click at [313, 314] on div at bounding box center [316, 315] width 188 height 22
click at [332, 268] on div "Laukai Laukai Resursas Resursas Norma Pridėti papildomą resursą Pridėti planuot…" at bounding box center [326, 429] width 261 height 358
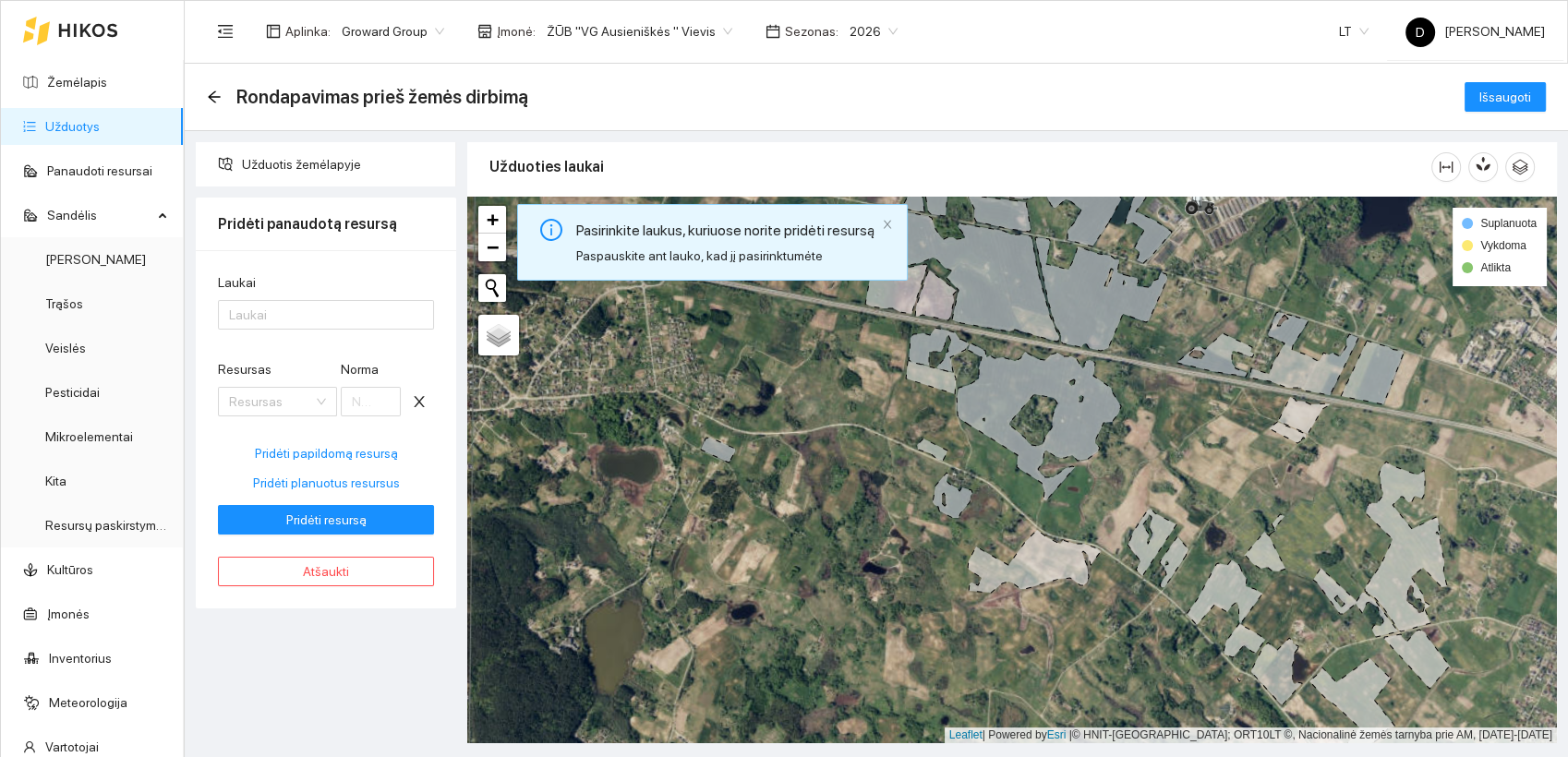
click at [933, 384] on icon at bounding box center [930, 377] width 50 height 33
click at [930, 447] on icon at bounding box center [932, 449] width 30 height 22
click at [1048, 559] on icon at bounding box center [1033, 561] width 133 height 62
click at [333, 481] on span "Pridėti planuotus resursus" at bounding box center [326, 483] width 146 height 21
type input "3.8"
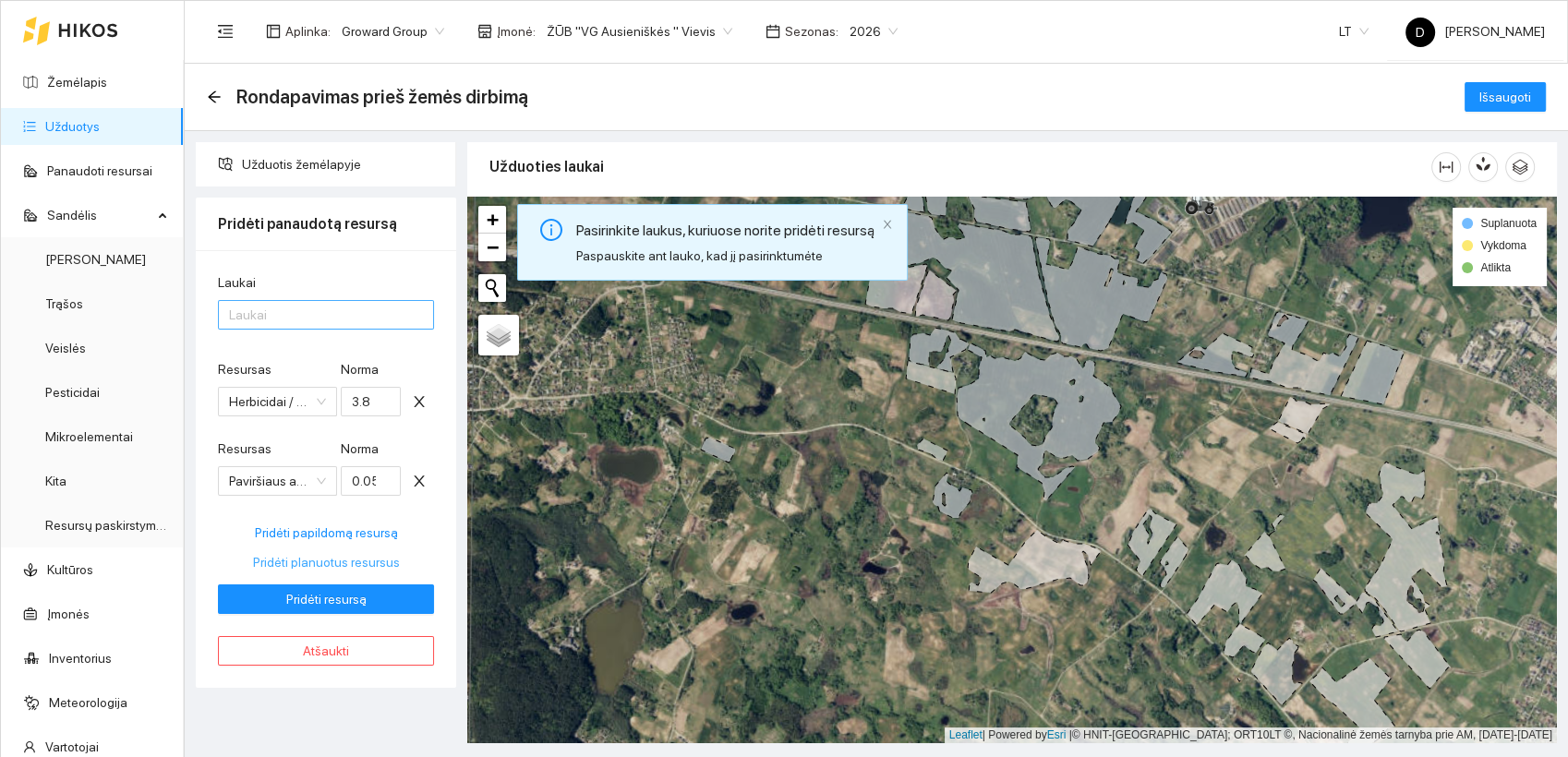
click at [357, 318] on div at bounding box center [316, 315] width 188 height 22
click at [357, 315] on div at bounding box center [316, 315] width 188 height 22
click at [349, 265] on div "Laukai Laukai Resursas Herbicidai / Halvetic Norma 3.8 Resursas Paviršiaus akty…" at bounding box center [326, 469] width 261 height 438
click at [359, 597] on span "Pridėti resursą" at bounding box center [326, 600] width 80 height 21
click at [308, 314] on div at bounding box center [316, 315] width 188 height 22
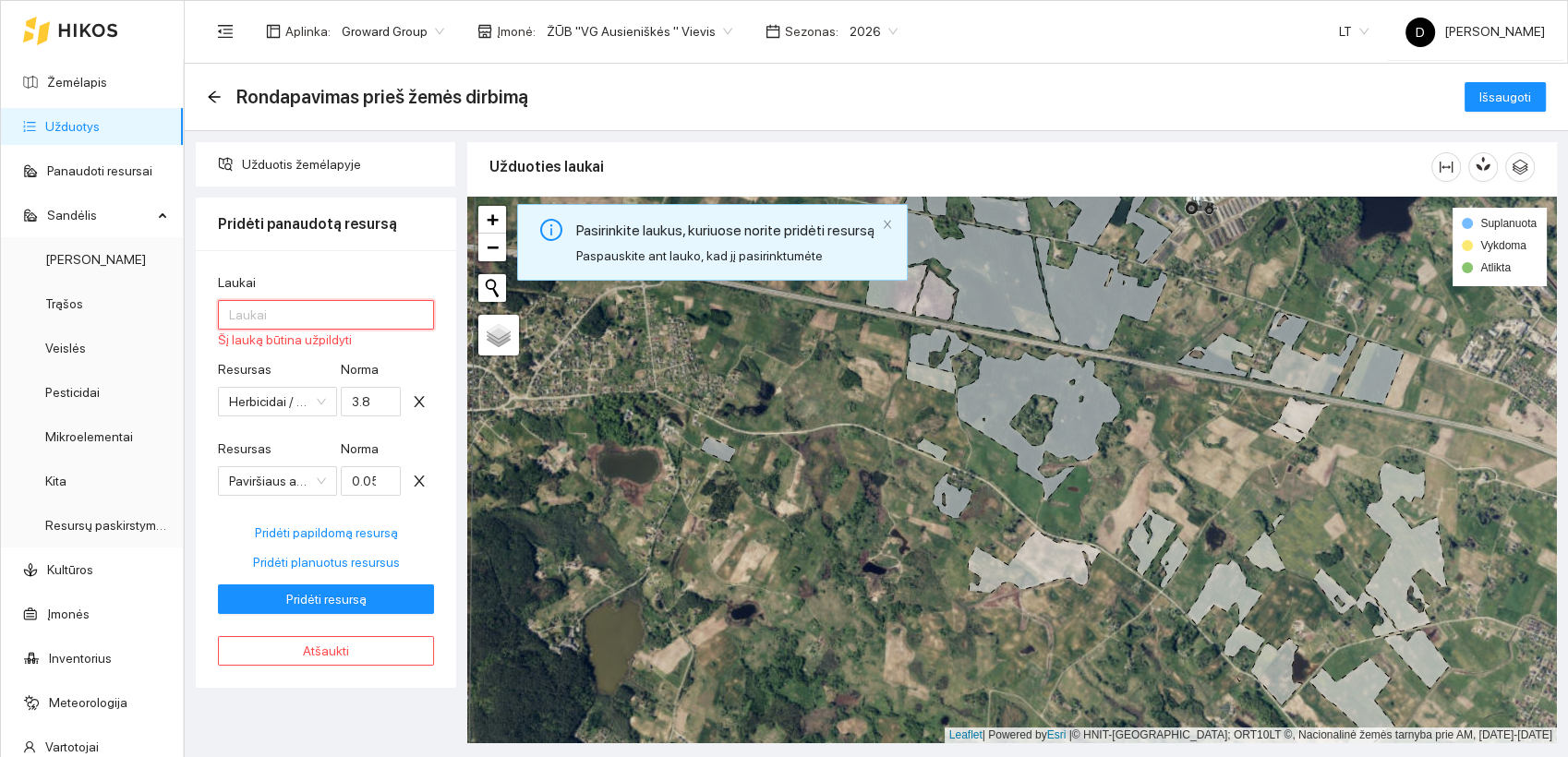
click at [284, 316] on div at bounding box center [316, 315] width 188 height 22
type input "v"
type input "visi"
click at [340, 650] on span "Atšaukti" at bounding box center [326, 651] width 46 height 21
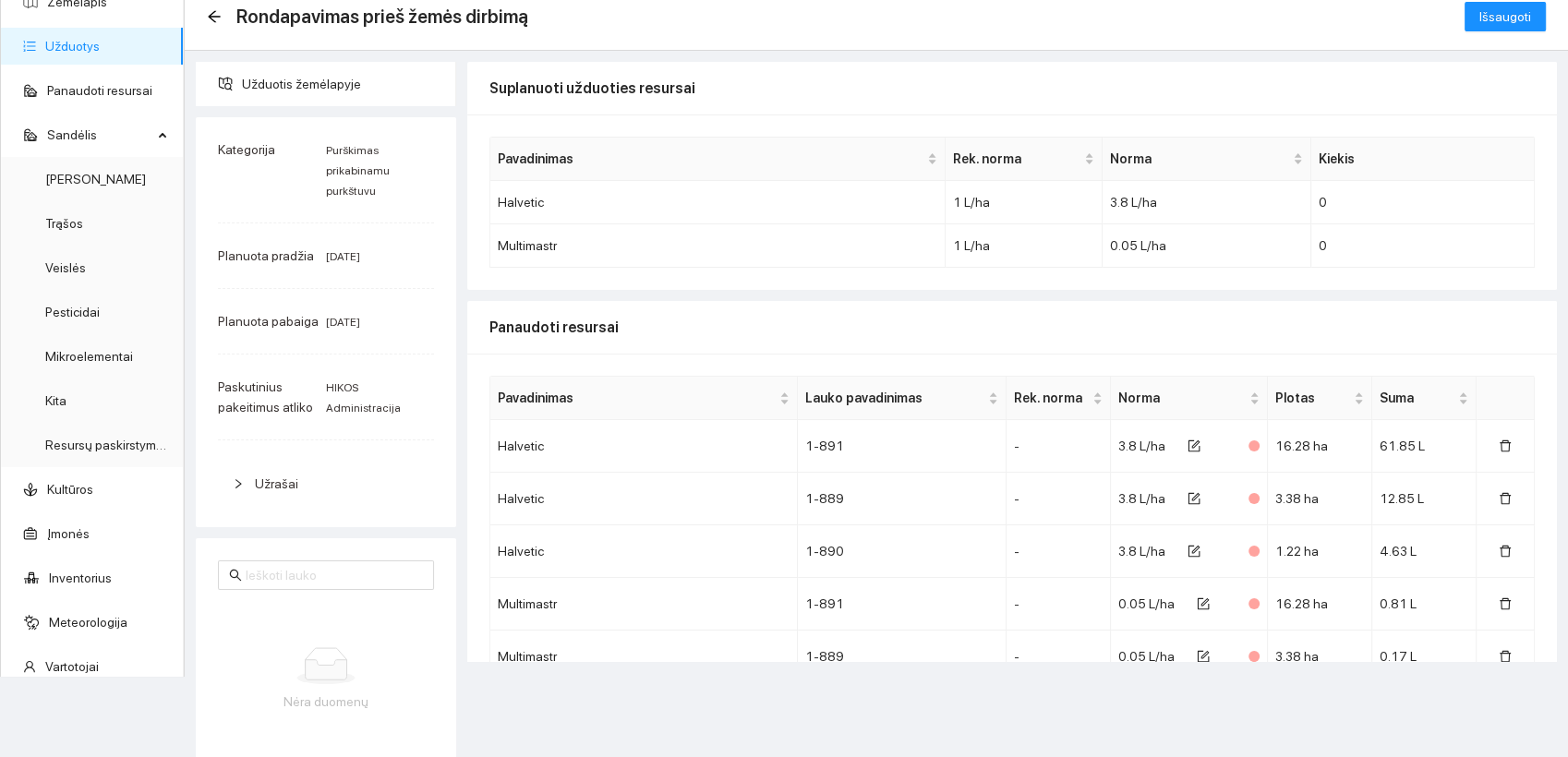
scroll to position [0, 0]
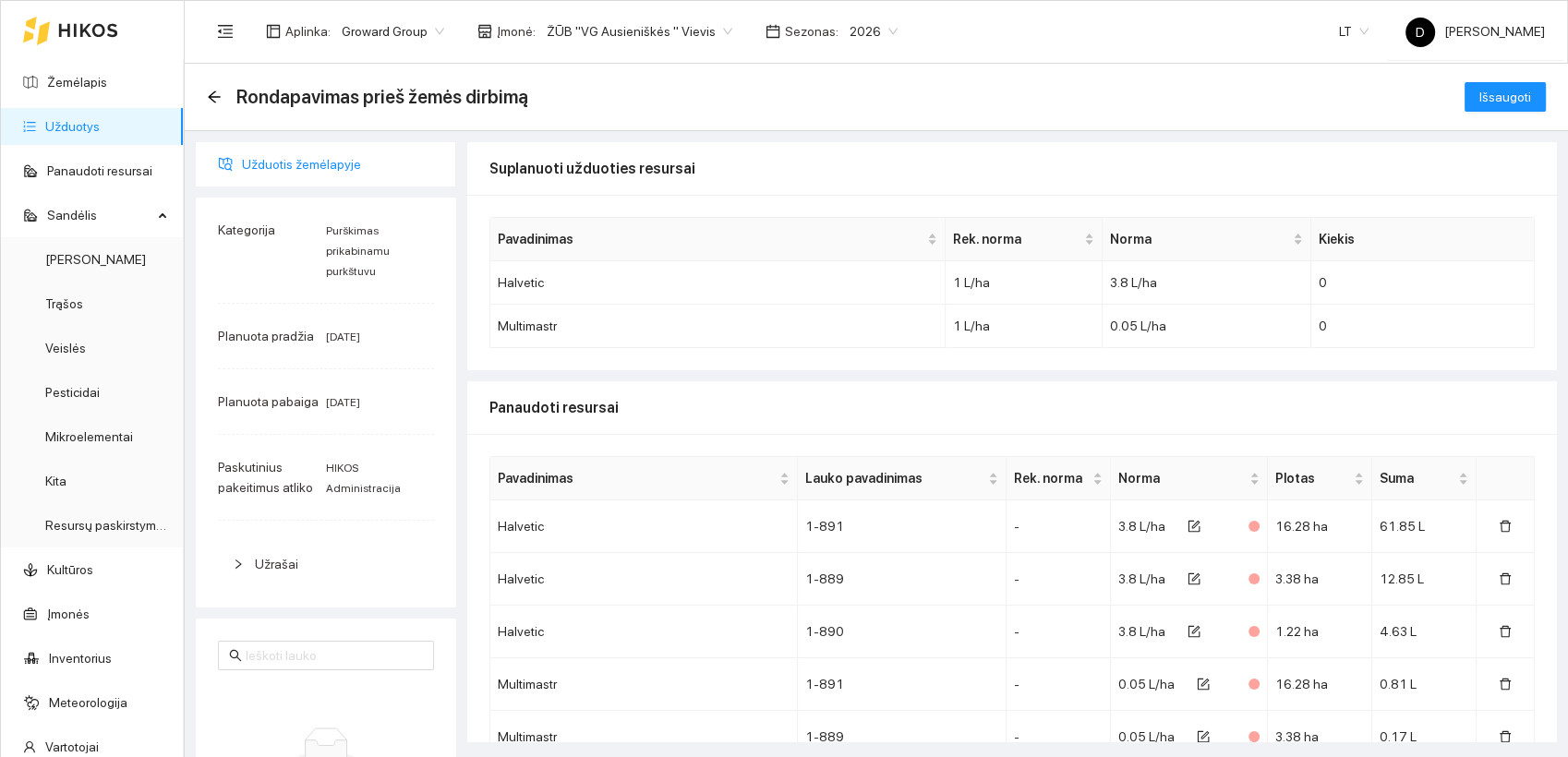
click at [332, 163] on span "Užduotis žemėlapyje" at bounding box center [341, 163] width 199 height 37
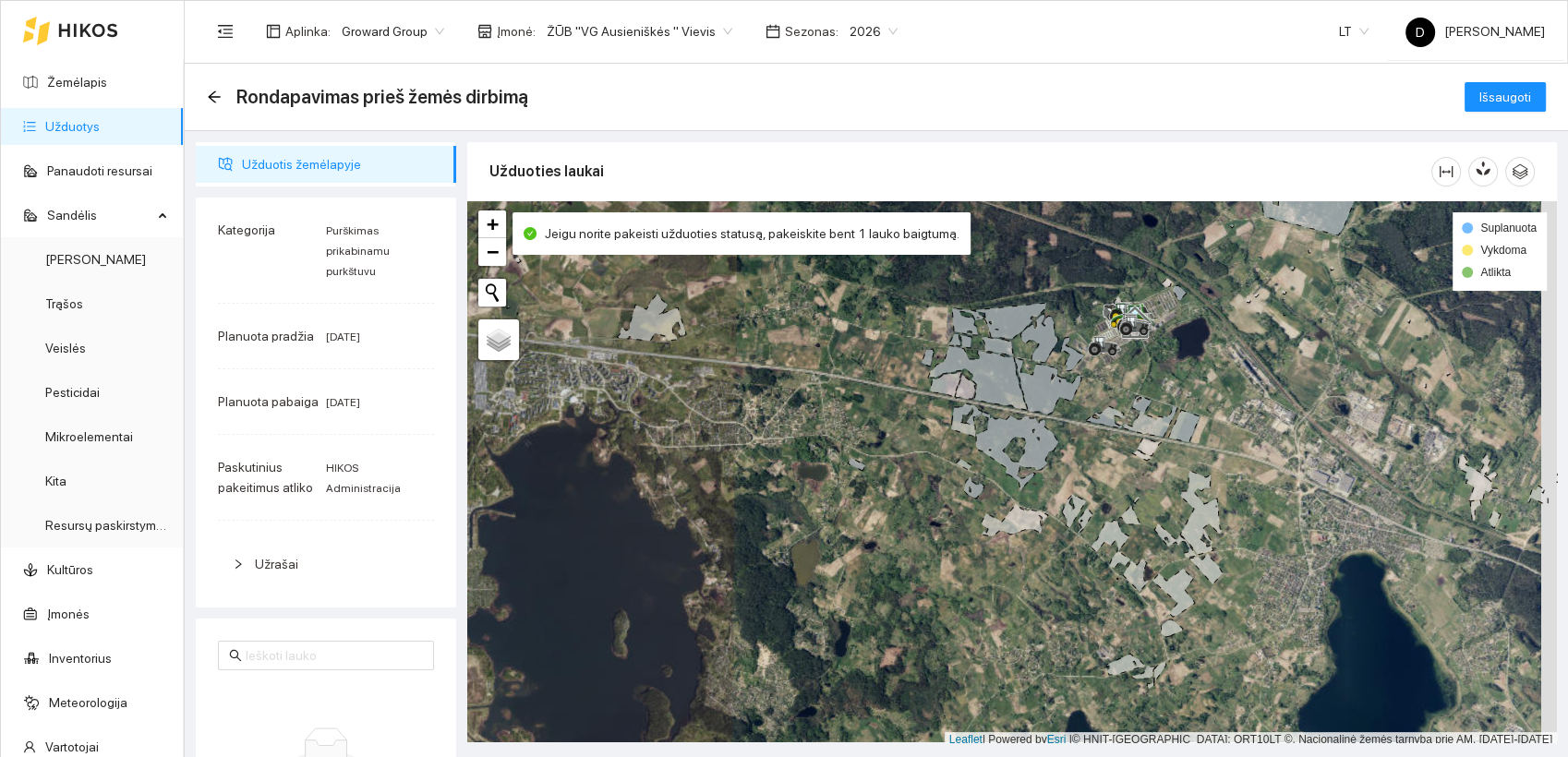
click at [365, 232] on span "Purškimas prikabinamu purkštuvu" at bounding box center [357, 250] width 63 height 54
click at [218, 95] on icon "arrow-left" at bounding box center [214, 97] width 15 height 15
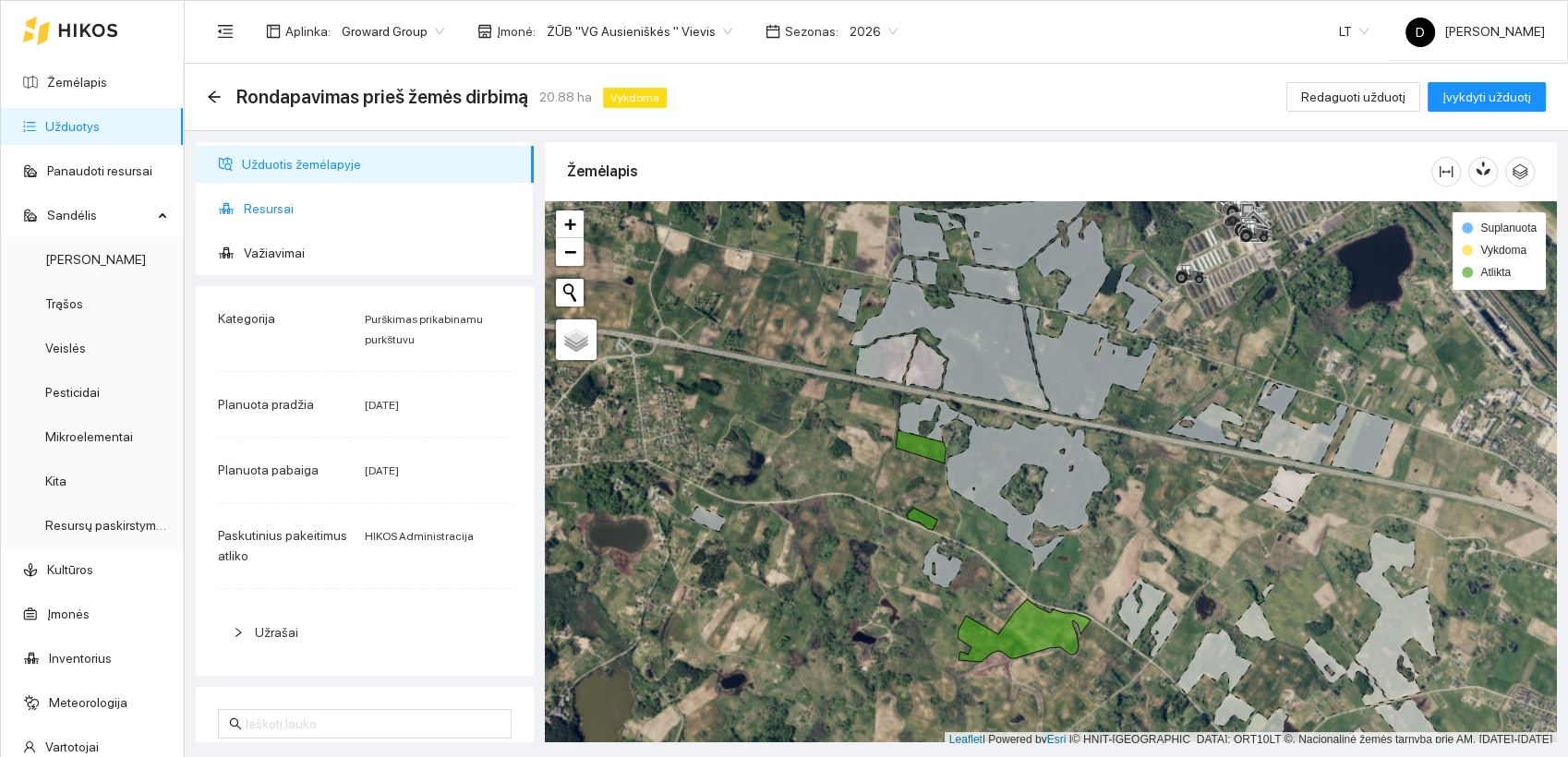
click at [274, 208] on span "Resursai" at bounding box center [381, 208] width 275 height 37
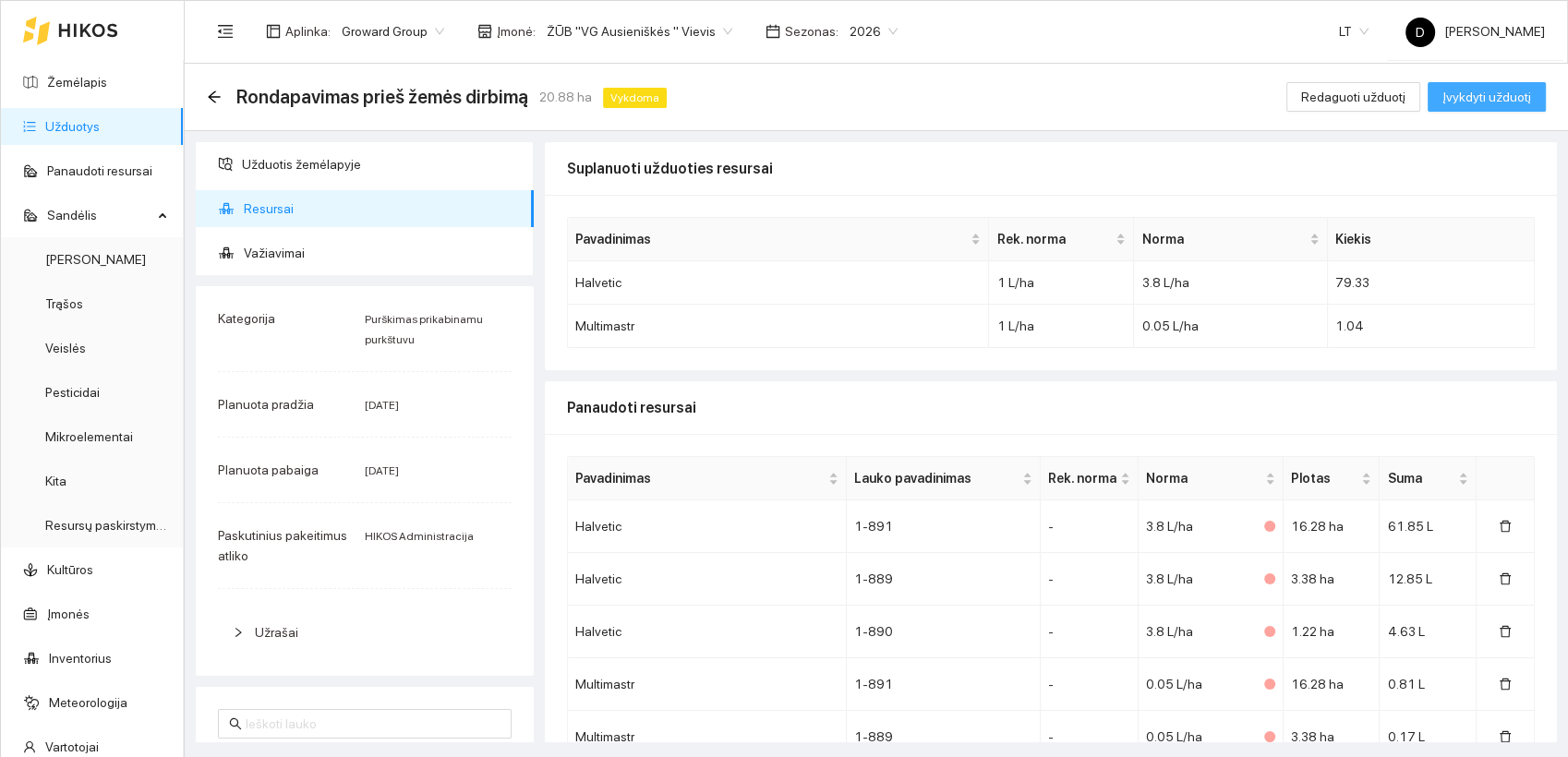
click at [1495, 95] on span "Įvykdyti užduotį" at bounding box center [1487, 97] width 89 height 21
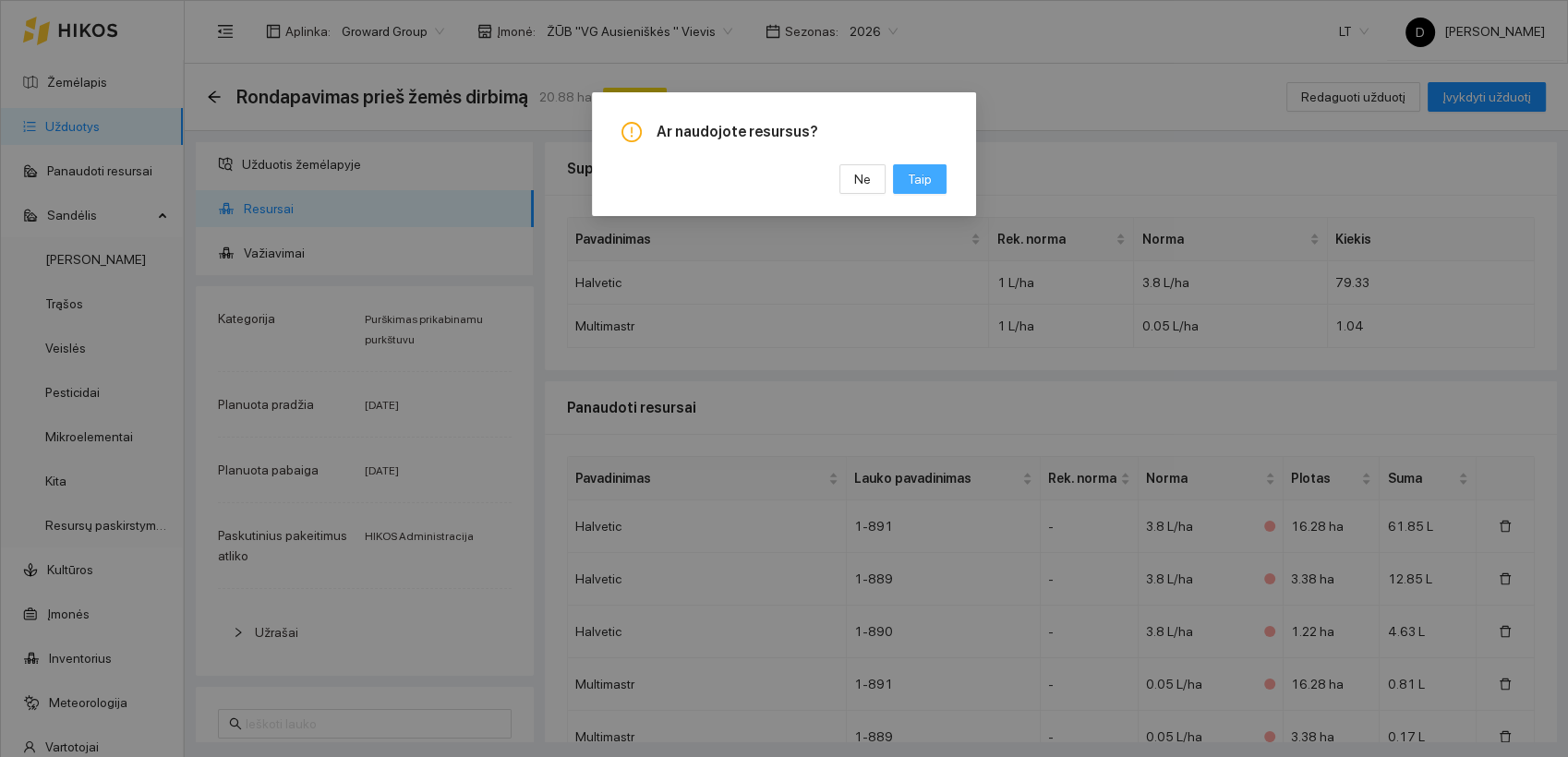
click at [933, 179] on button "Taip" at bounding box center [919, 179] width 54 height 29
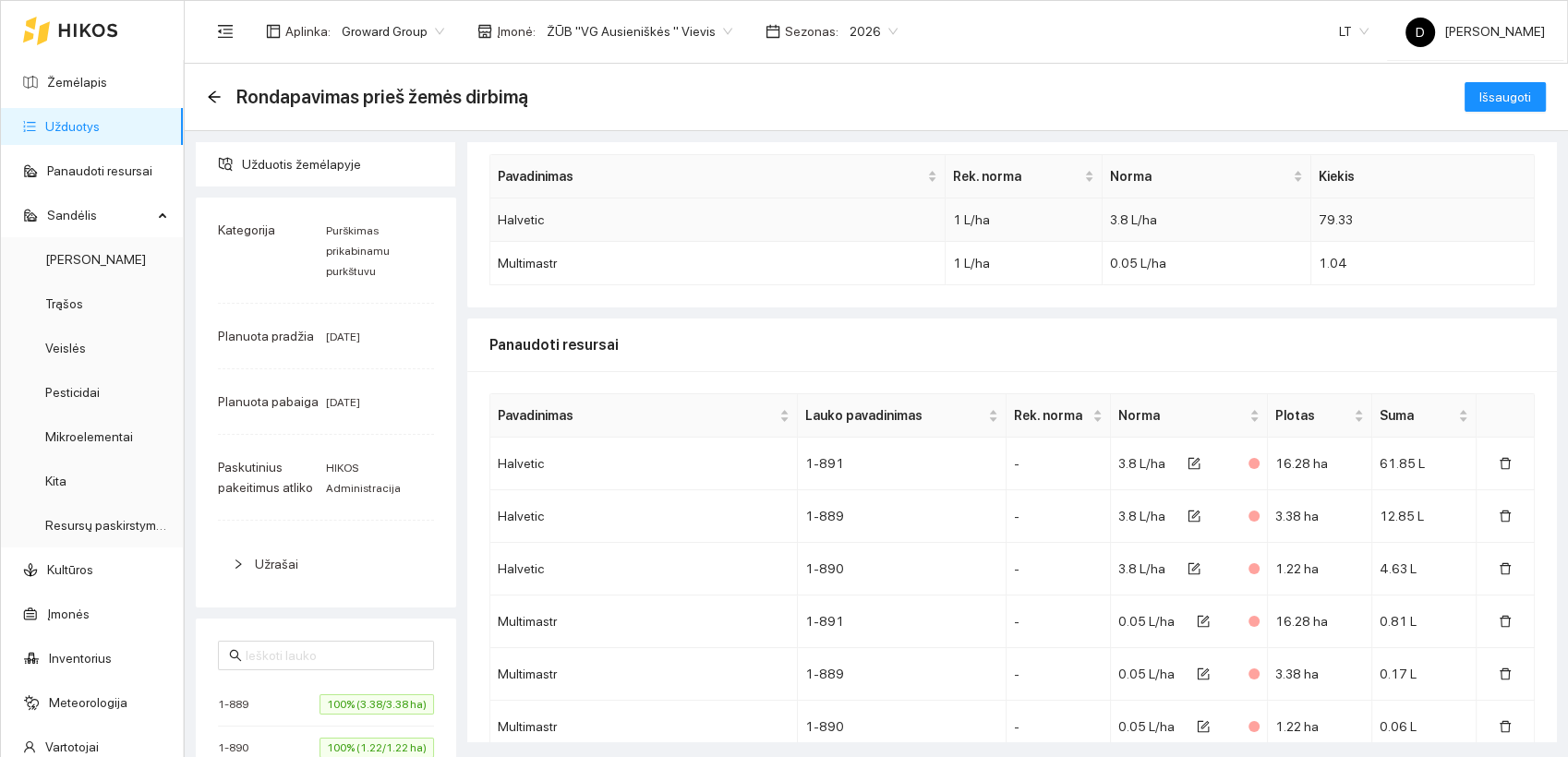
scroll to position [151, 0]
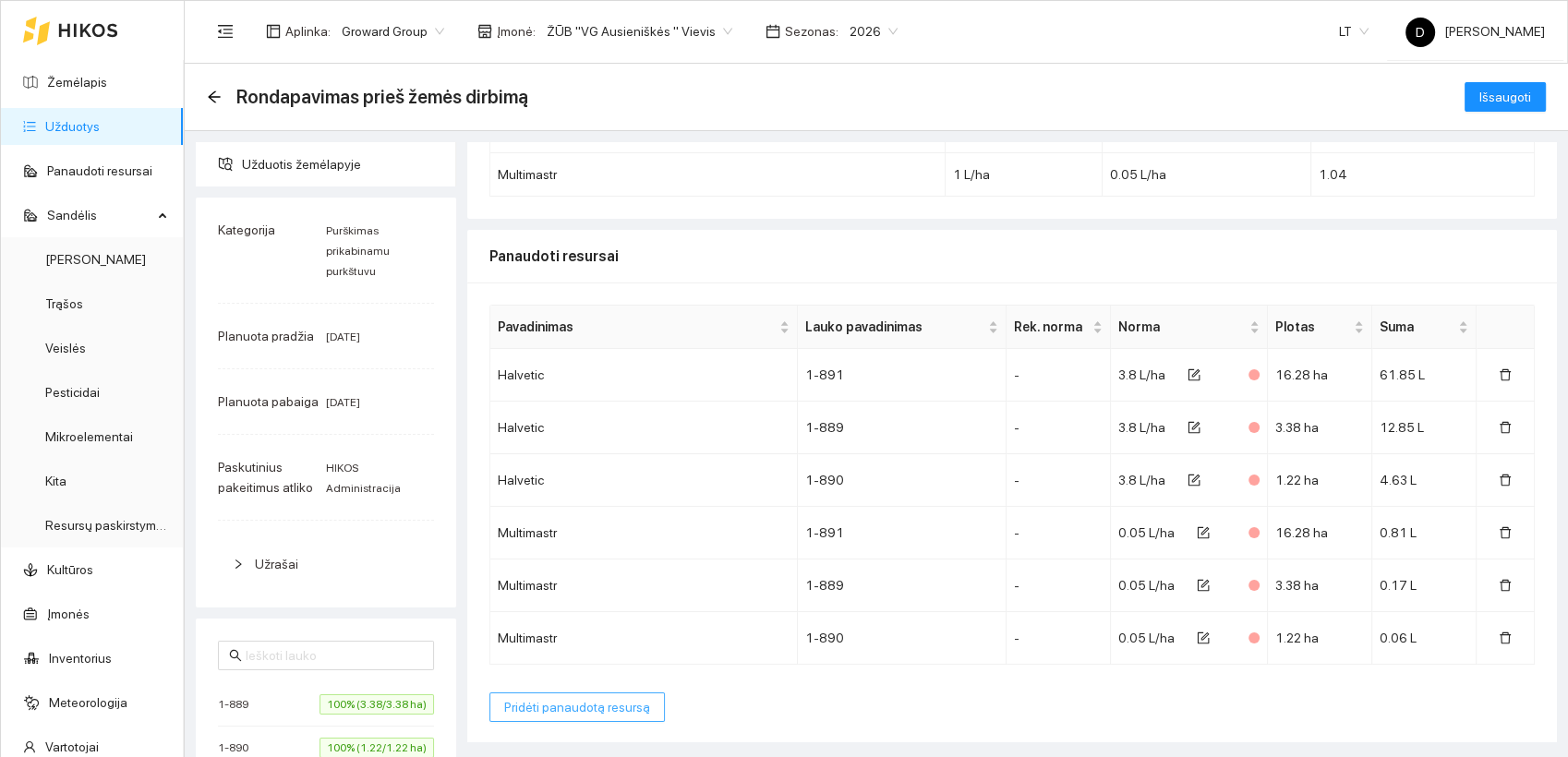
click at [574, 706] on span "Pridėti panaudotą resursą" at bounding box center [577, 708] width 145 height 21
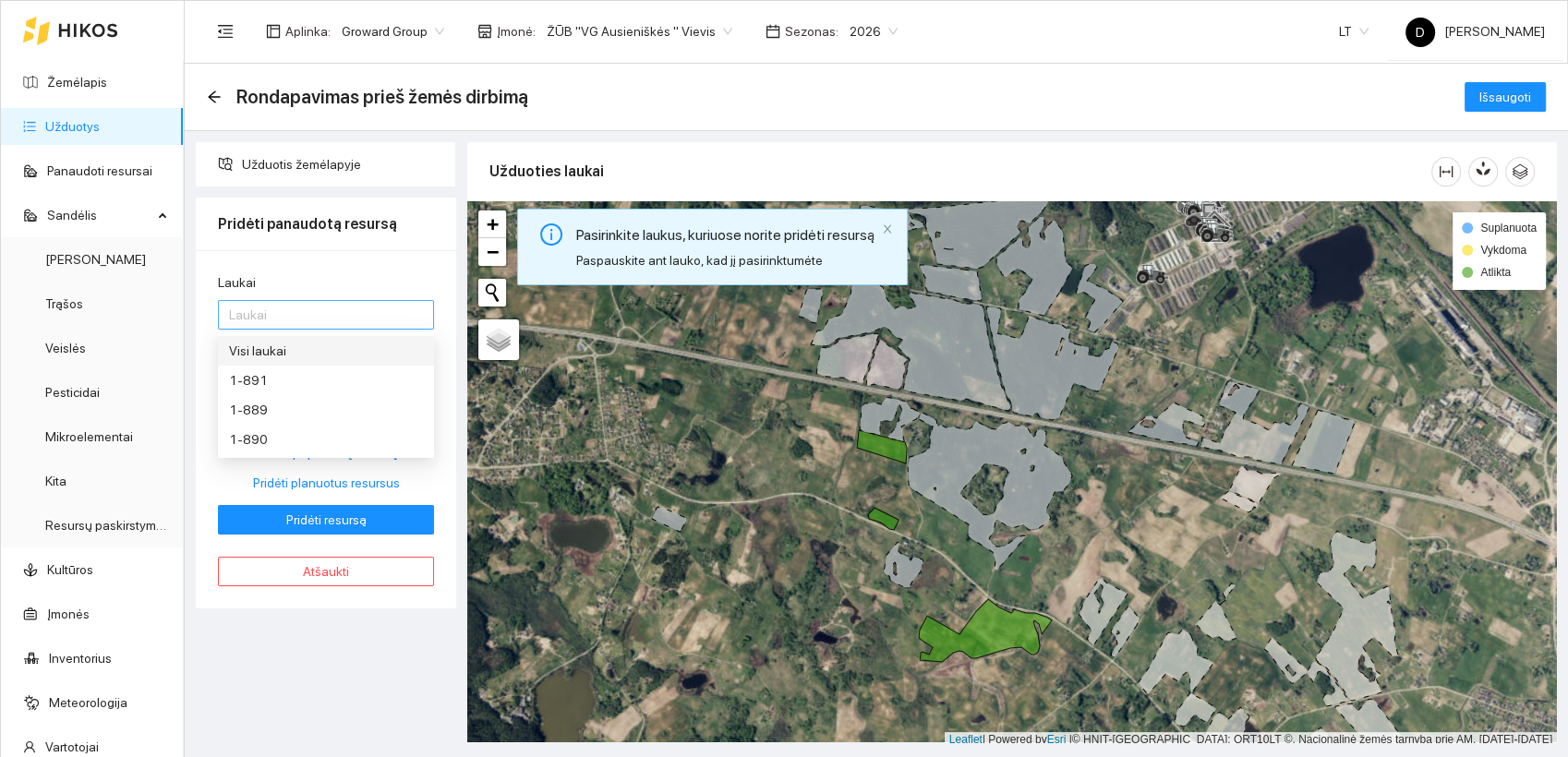
click at [340, 314] on div at bounding box center [316, 315] width 188 height 22
click at [270, 351] on div "Visi laukai" at bounding box center [325, 352] width 194 height 21
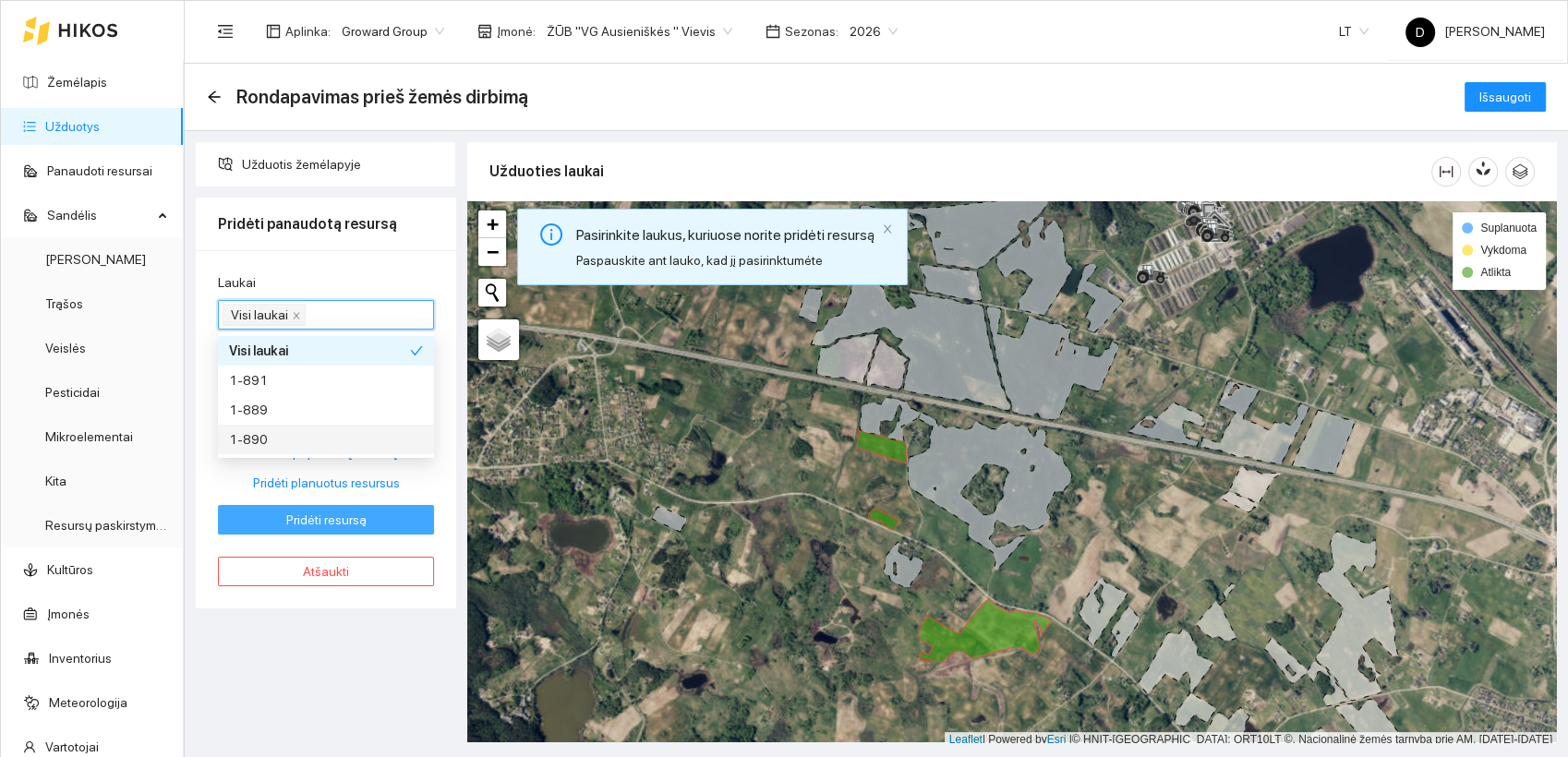
click at [358, 512] on span "Pridėti resursą" at bounding box center [326, 520] width 80 height 21
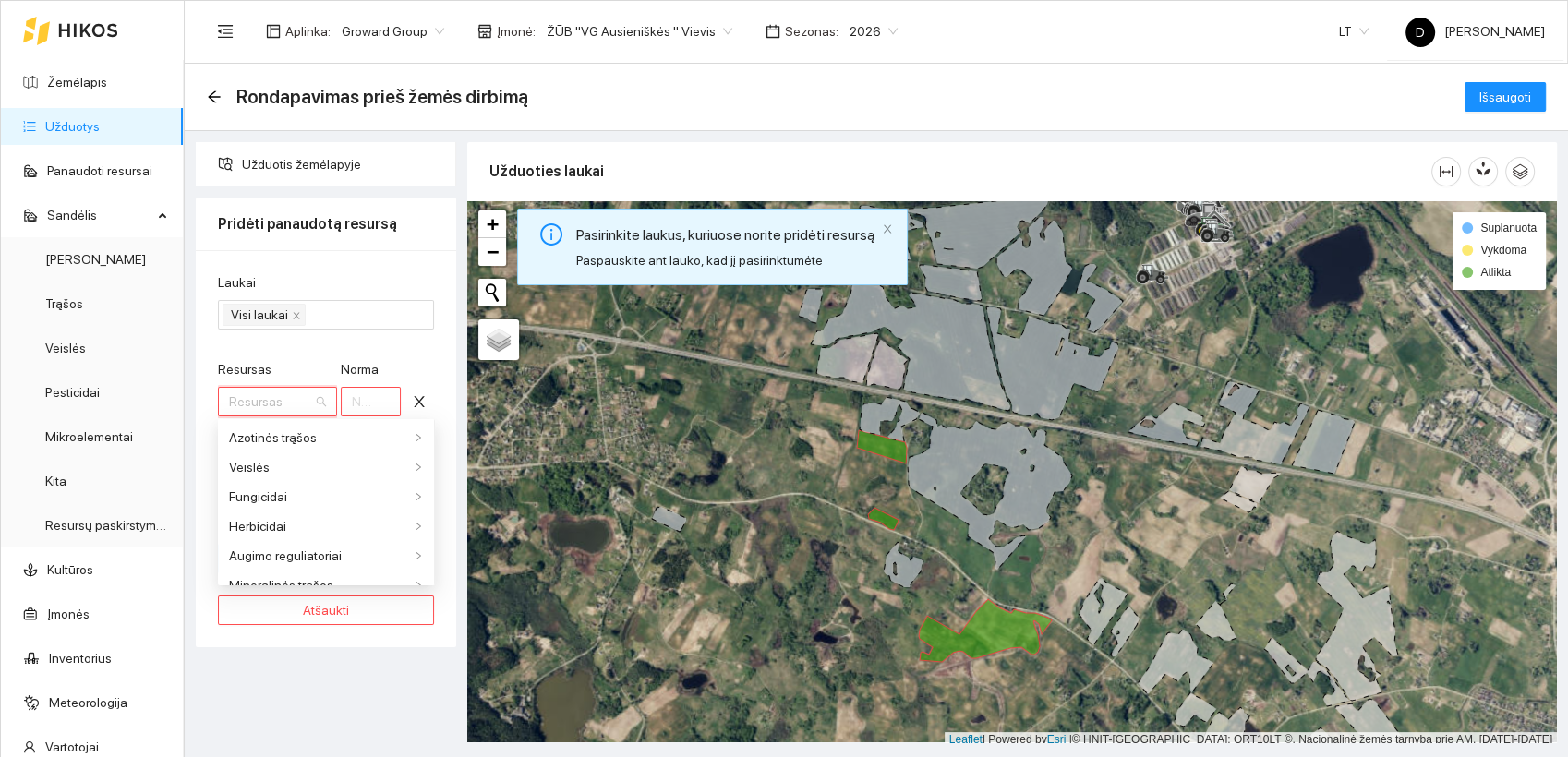
click at [301, 405] on input "Resursas" at bounding box center [270, 401] width 84 height 27
click at [306, 347] on form "Laukai Visi laukai Resursas Resursas Šį lauką būtina užpildyti Norma Šį lauką b…" at bounding box center [326, 422] width 216 height 301
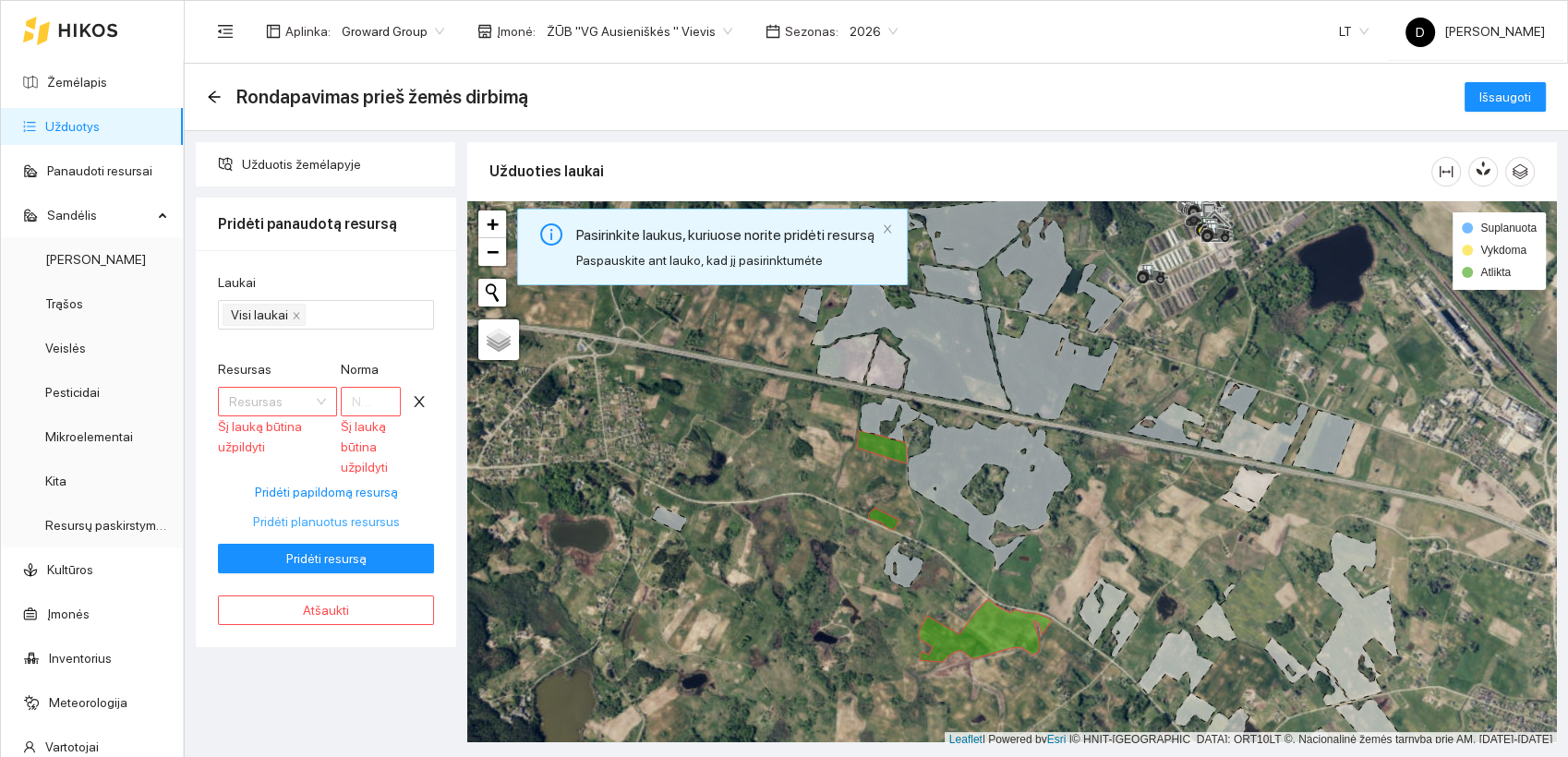
click at [347, 521] on span "Pridėti planuotus resursus" at bounding box center [326, 522] width 146 height 21
type input "3.8"
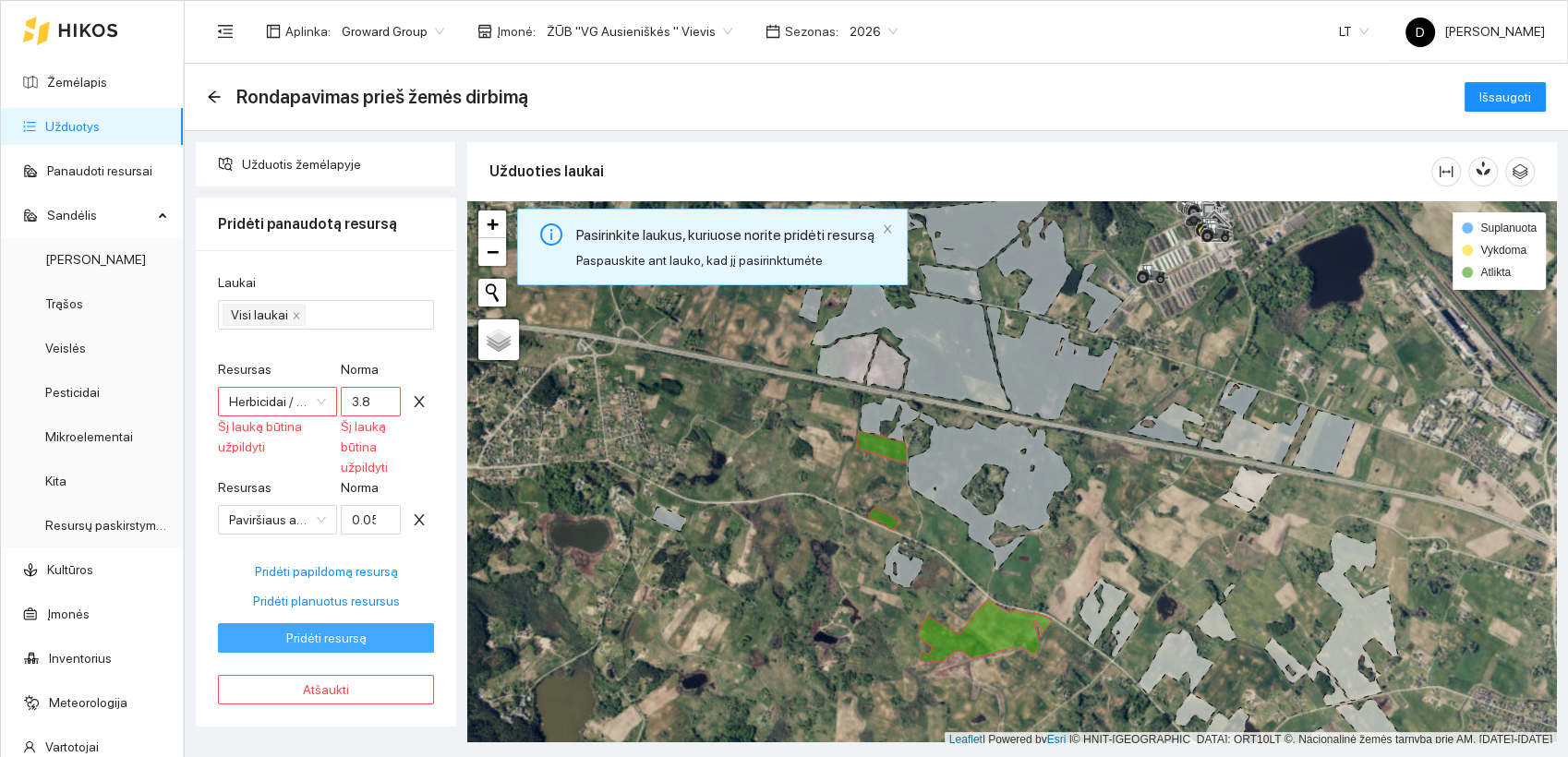
click at [334, 636] on span "Pridėti resursą" at bounding box center [326, 639] width 80 height 21
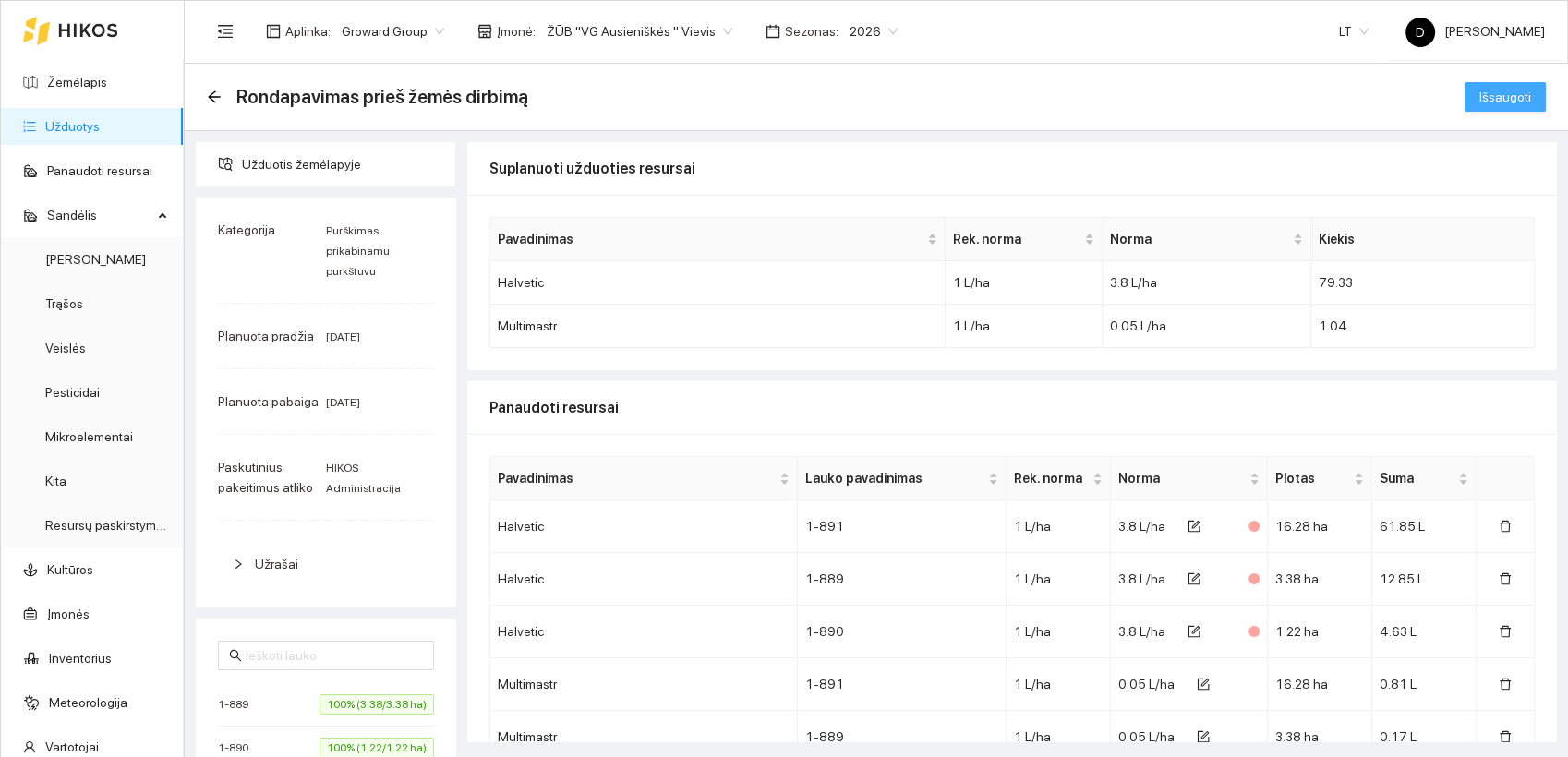
click at [1507, 102] on span "Išsaugoti" at bounding box center [1505, 97] width 52 height 21
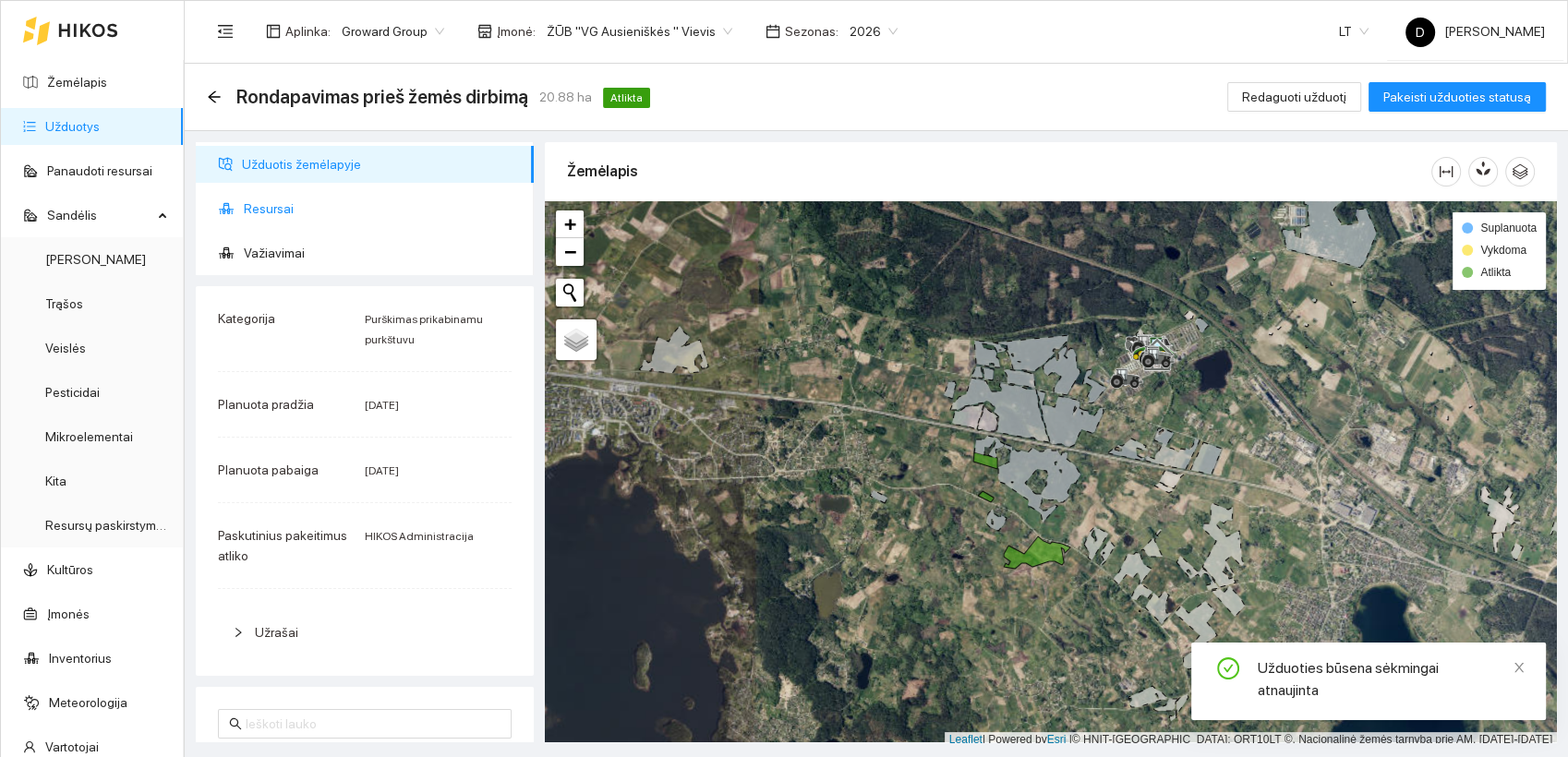
click at [279, 212] on span "Resursai" at bounding box center [381, 208] width 275 height 37
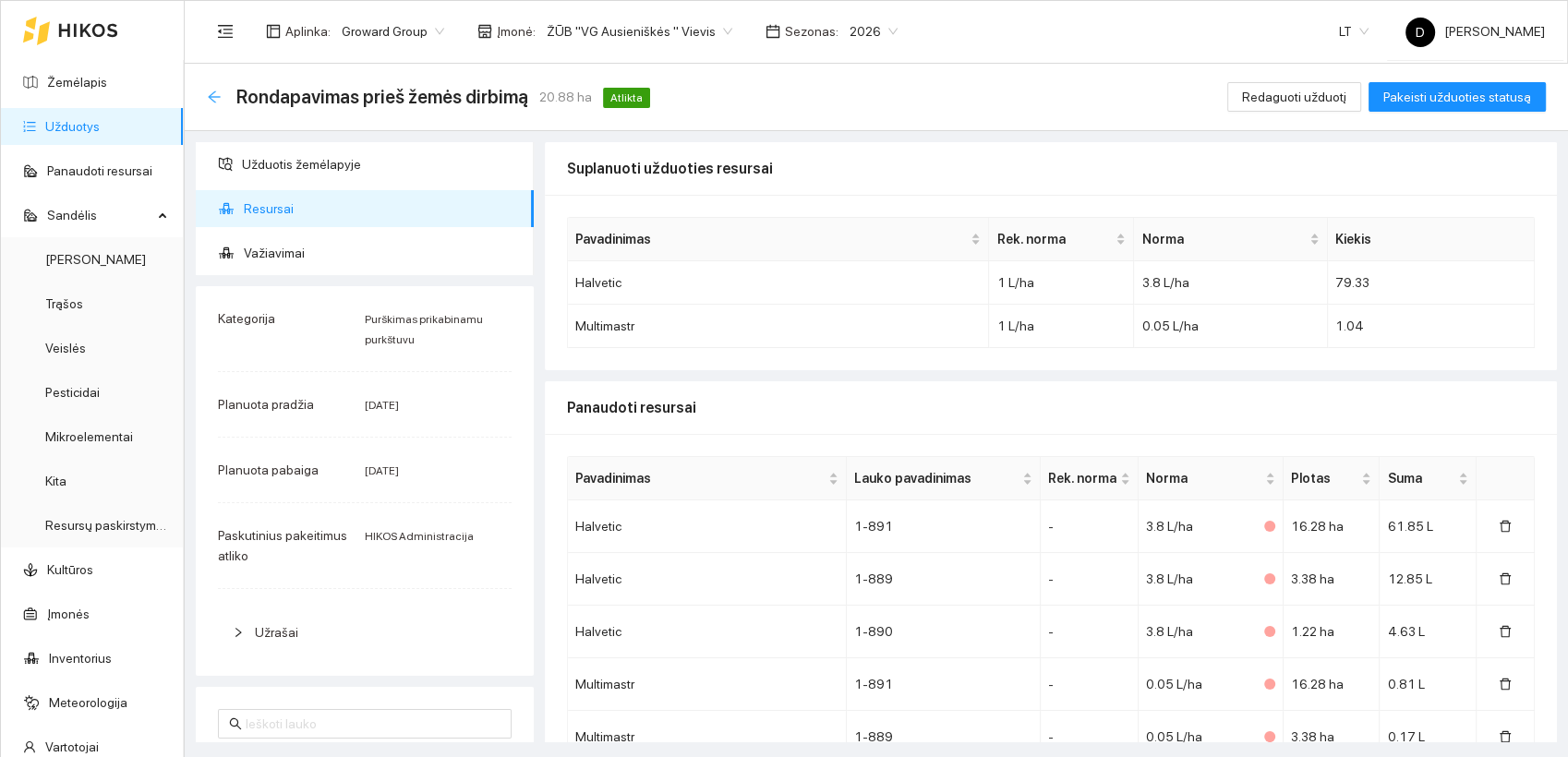
click at [217, 92] on icon "arrow-left" at bounding box center [214, 97] width 15 height 15
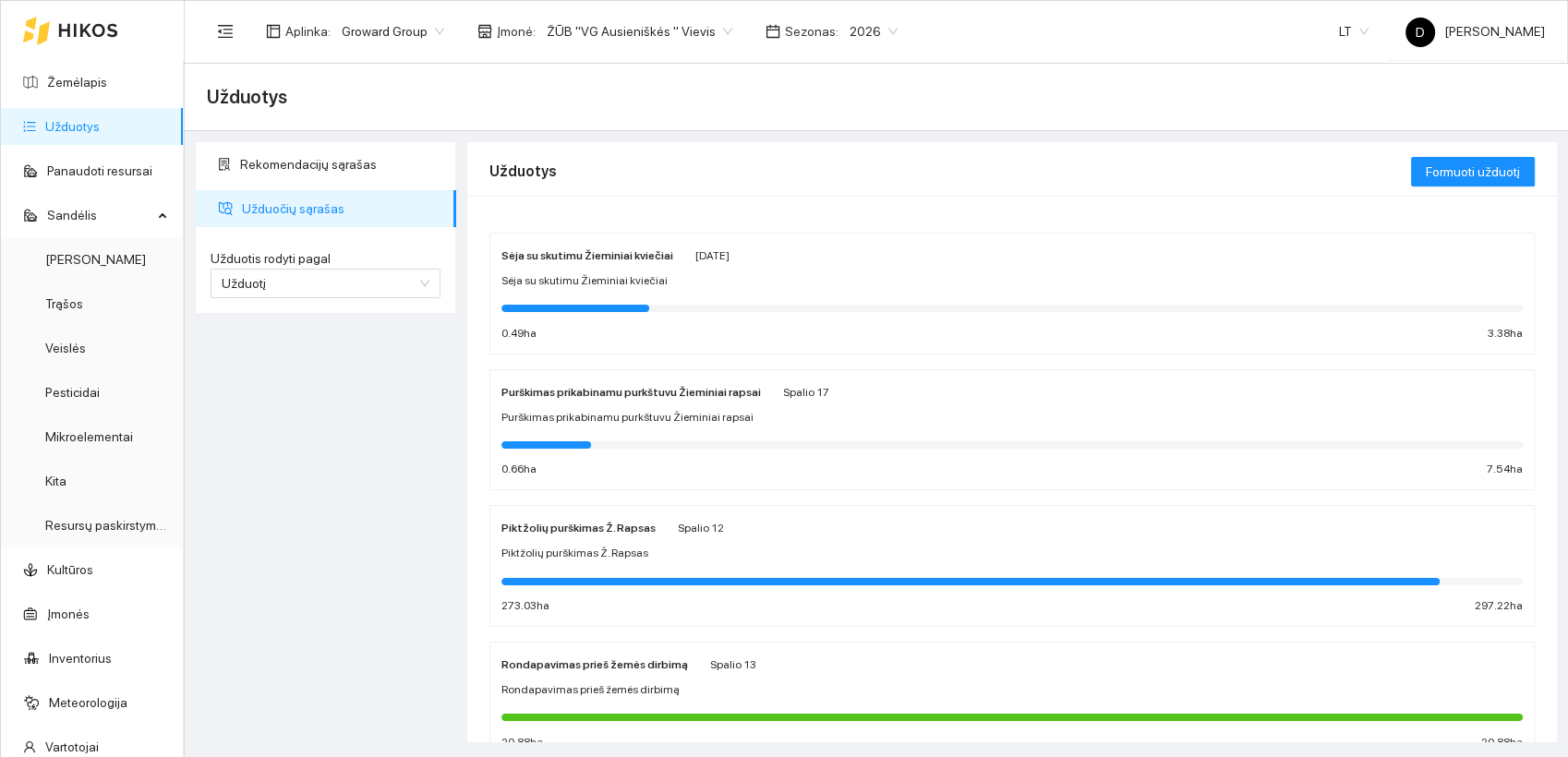
click at [620, 295] on div "Sėja su skutimu Žieminiai kviečiai Spalio 19 Sėja su skutimu Žieminiai kviečiai…" at bounding box center [1012, 294] width 1021 height 98
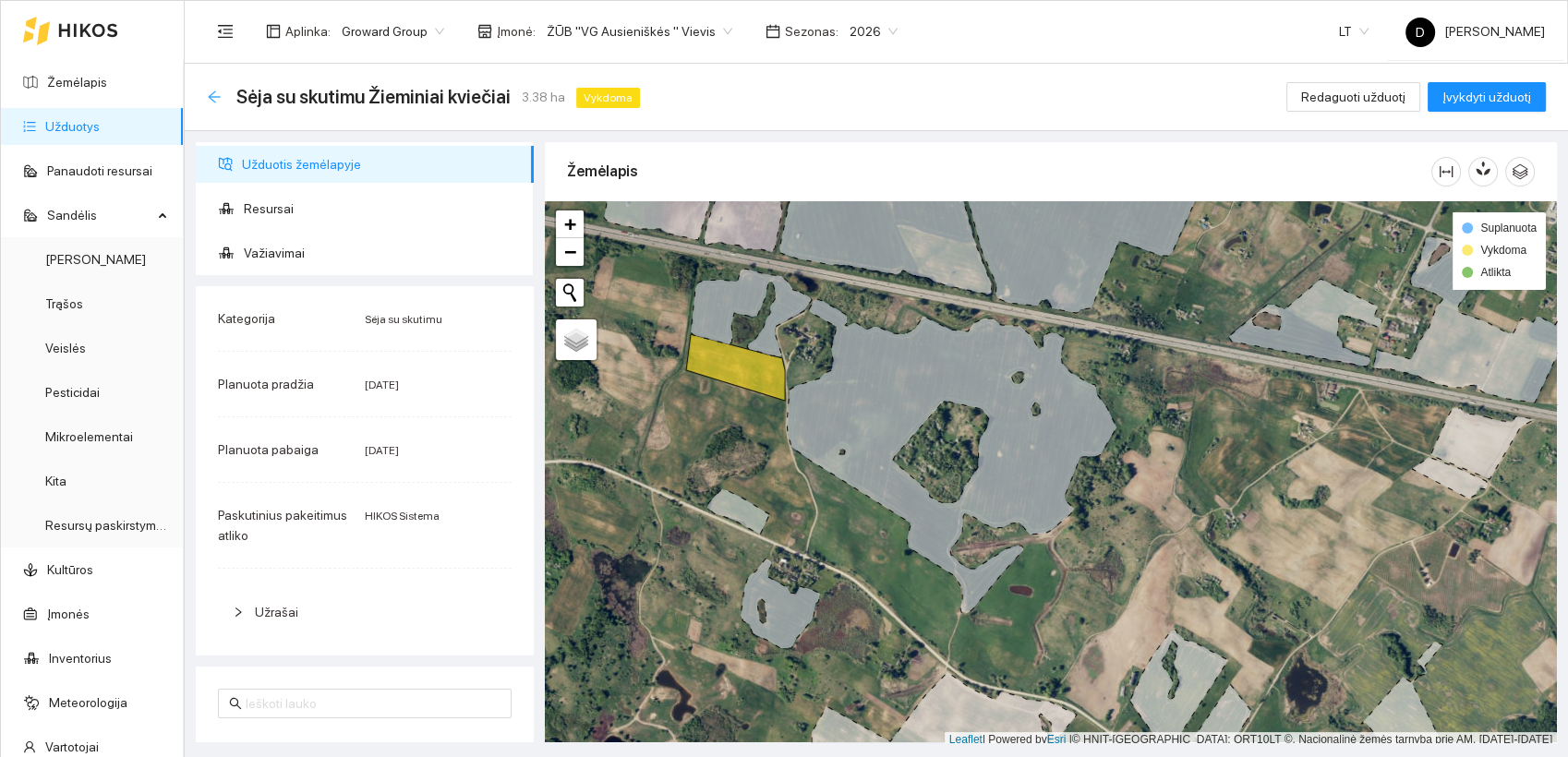
click at [209, 98] on icon "arrow-left" at bounding box center [214, 97] width 15 height 15
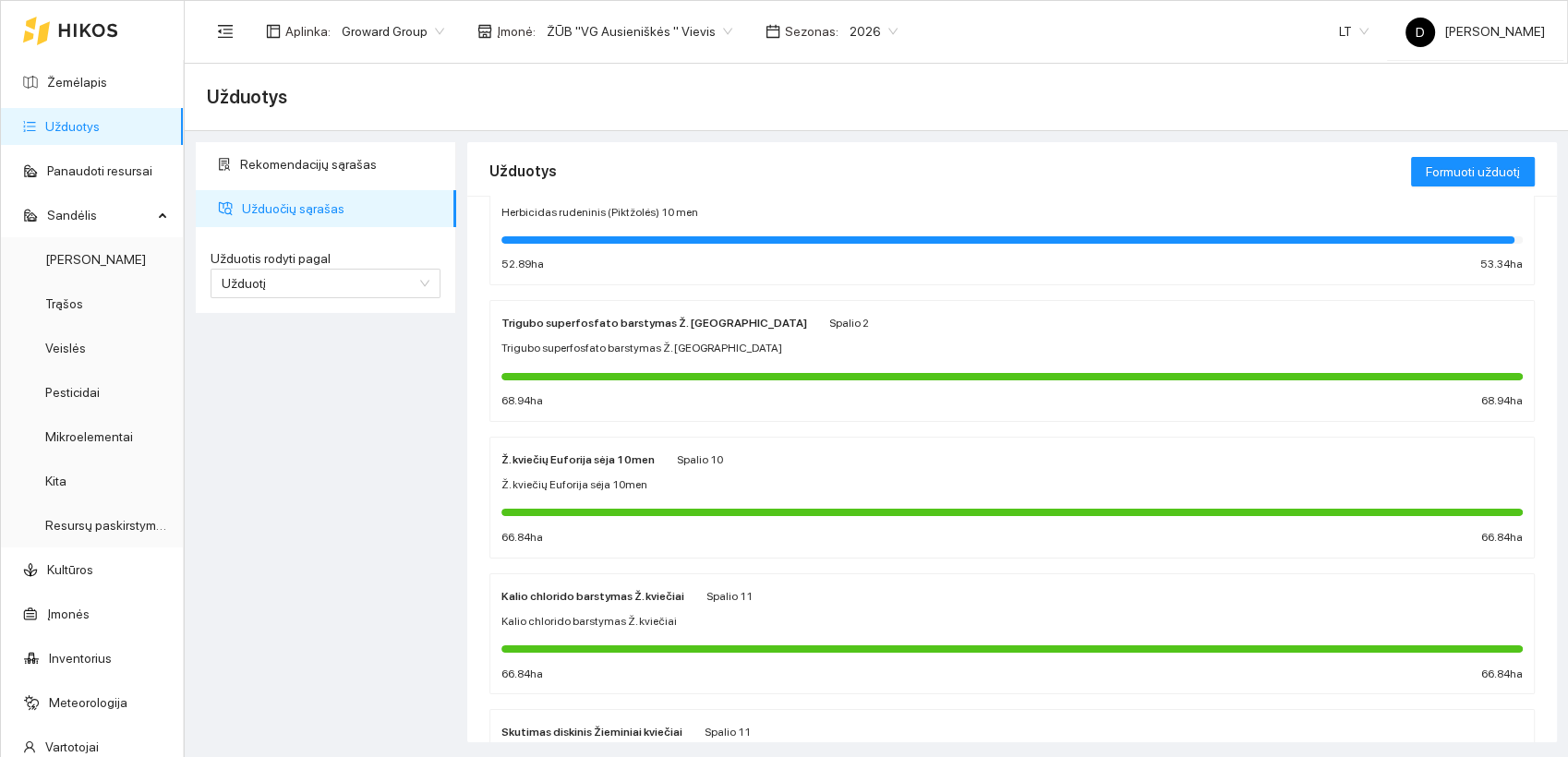
scroll to position [615, 0]
click at [560, 462] on div "Ž. kviečių Euforija sėja 10men" at bounding box center [578, 458] width 153 height 21
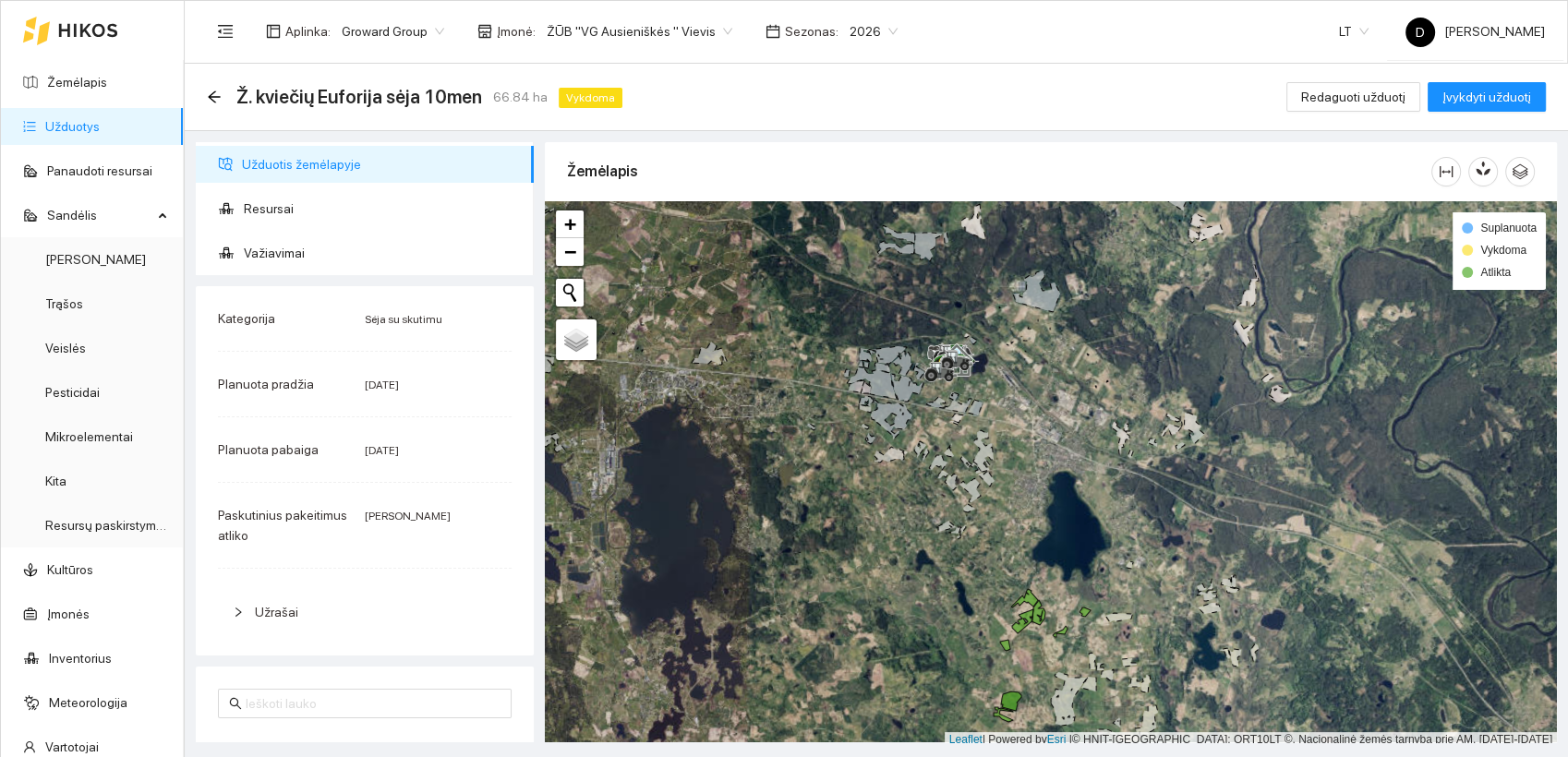
scroll to position [5, 0]
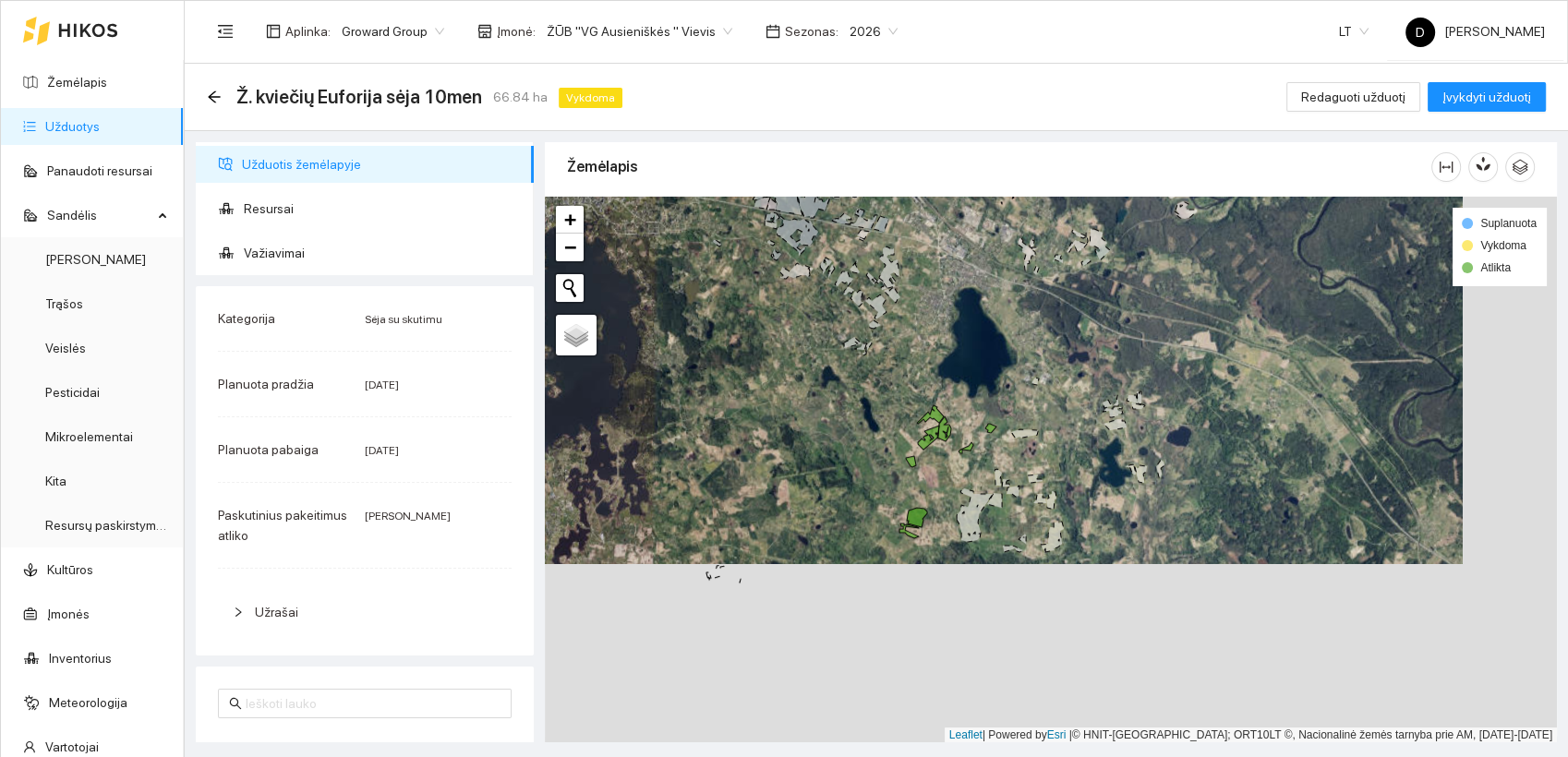
drag, startPoint x: 947, startPoint y: 620, endPoint x: 853, endPoint y: 440, distance: 203.1
click at [853, 440] on div at bounding box center [1050, 470] width 1012 height 547
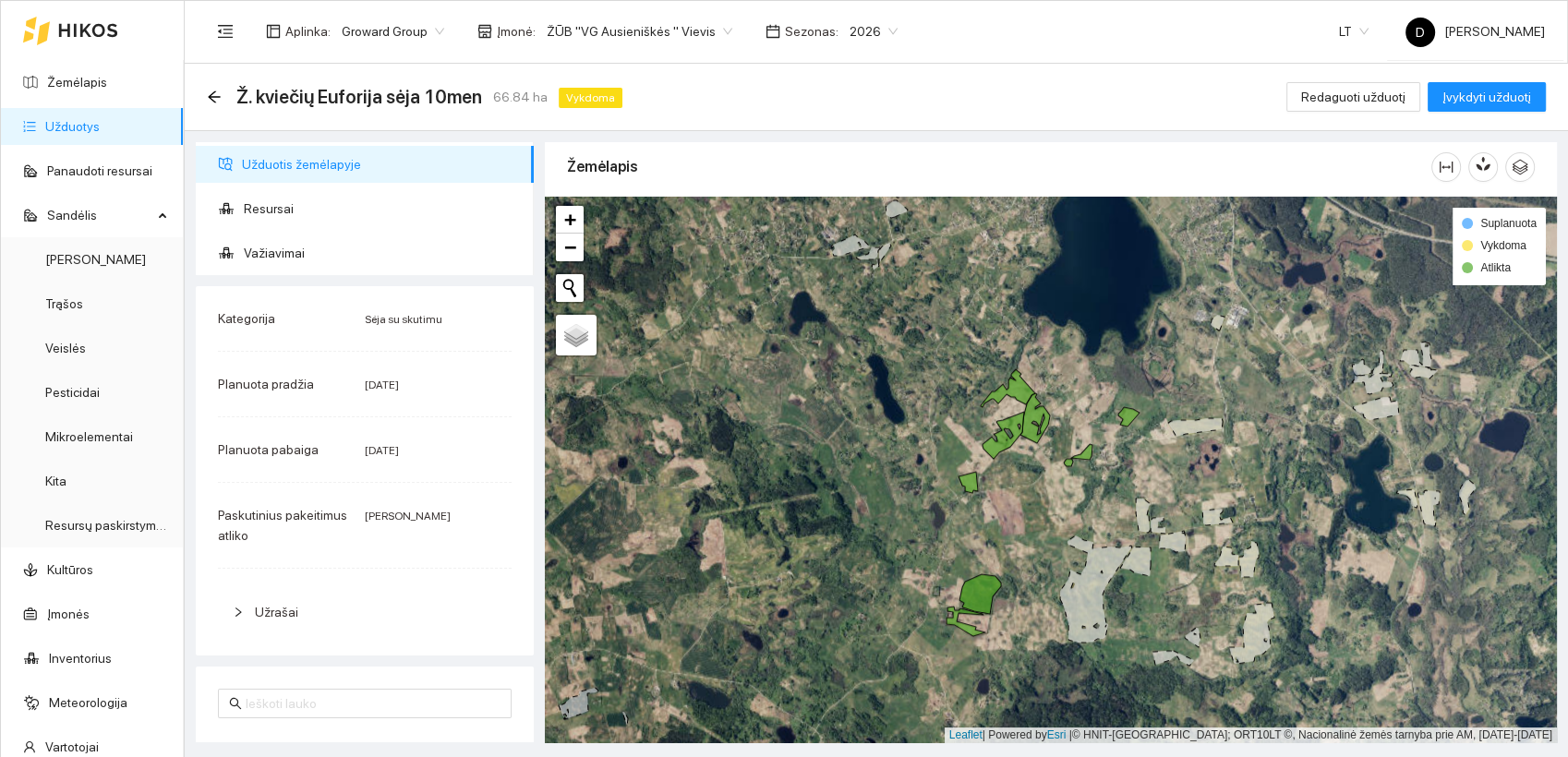
click at [206, 93] on div "Ž. kviečių Euforija sėja 10men 66.84 ha Vykdoma Redaguoti užduotį Įvykdyti uždu…" at bounding box center [876, 96] width 1383 height 67
click at [217, 96] on icon "arrow-left" at bounding box center [213, 96] width 12 height 12
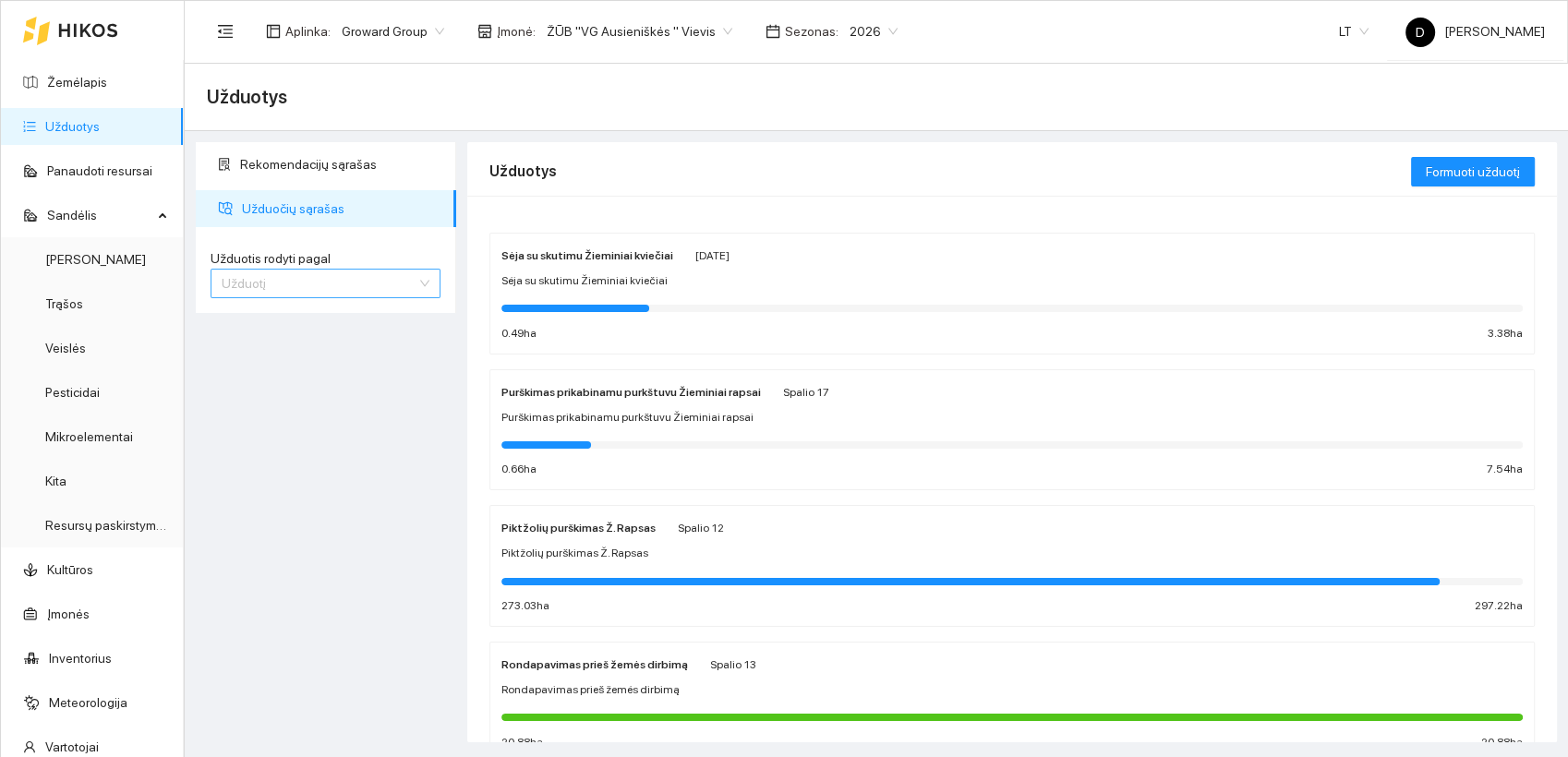
click at [293, 282] on span "Užduotį" at bounding box center [326, 283] width 208 height 27
click at [250, 352] on span "Kultūrą" at bounding box center [242, 350] width 40 height 15
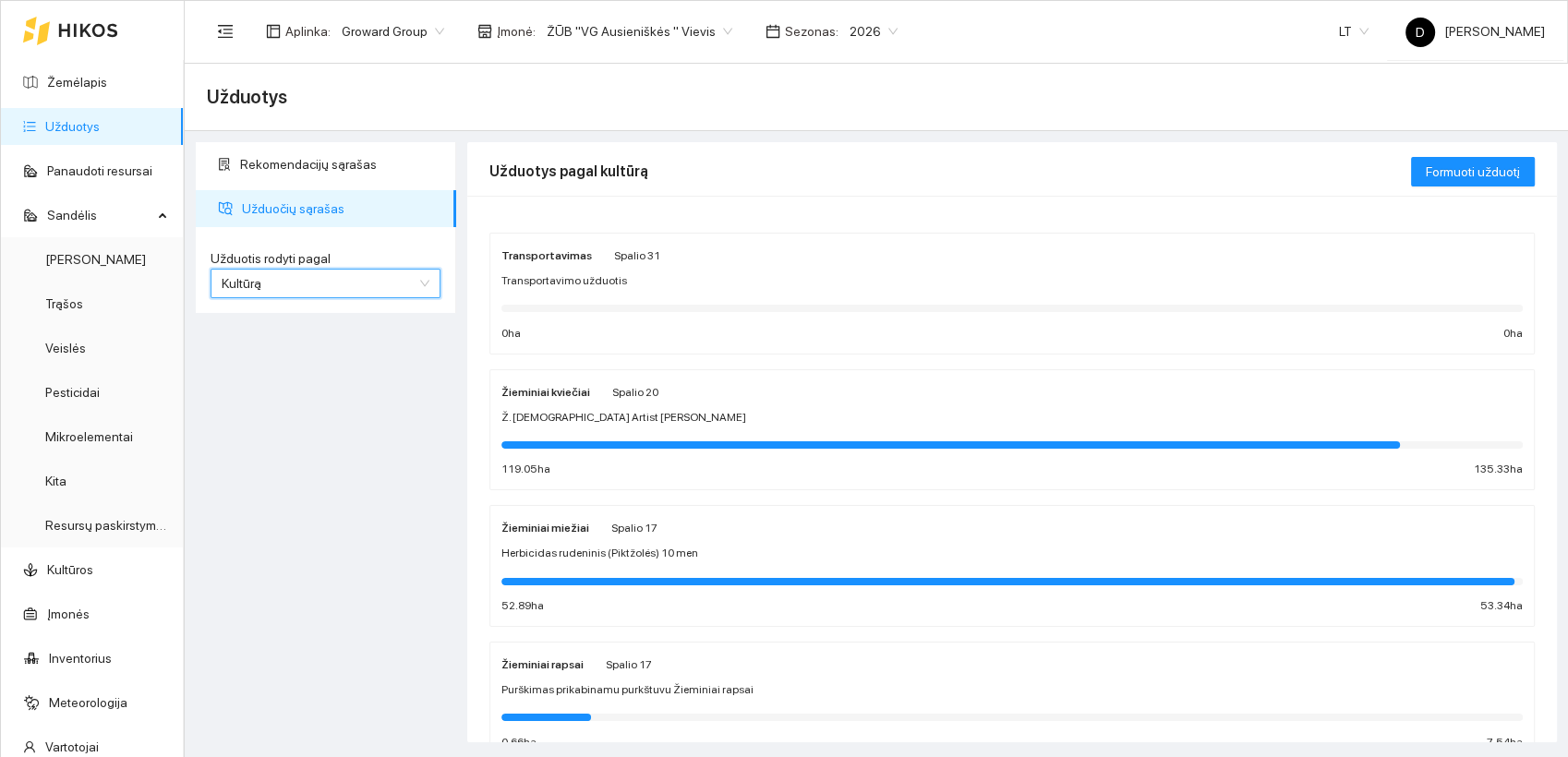
click at [565, 418] on span "Ž. kviečių Artist sėja" at bounding box center [623, 418] width 245 height 18
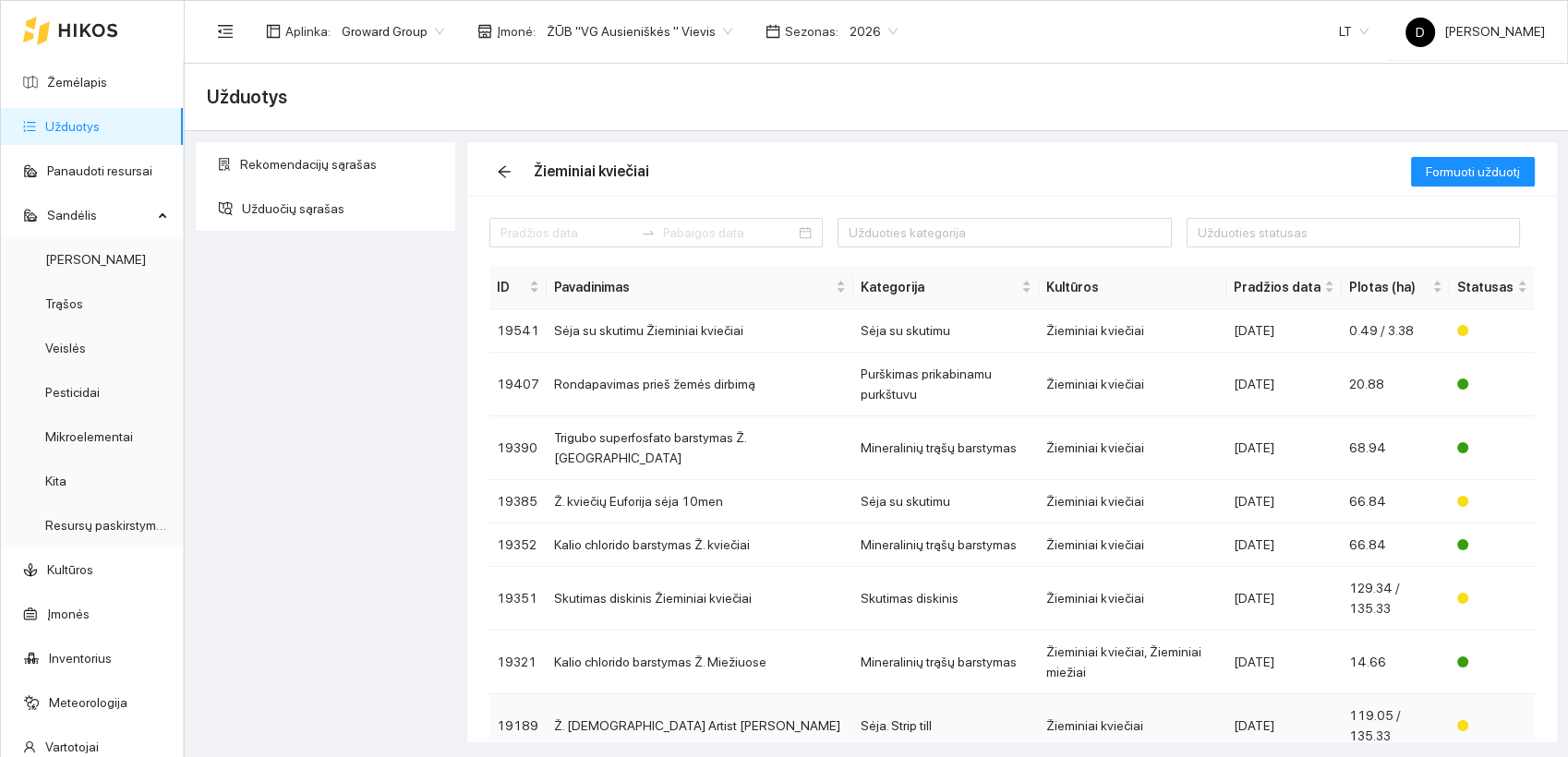
click at [620, 695] on td "Ž. kviečių Artist sėja" at bounding box center [700, 726] width 306 height 63
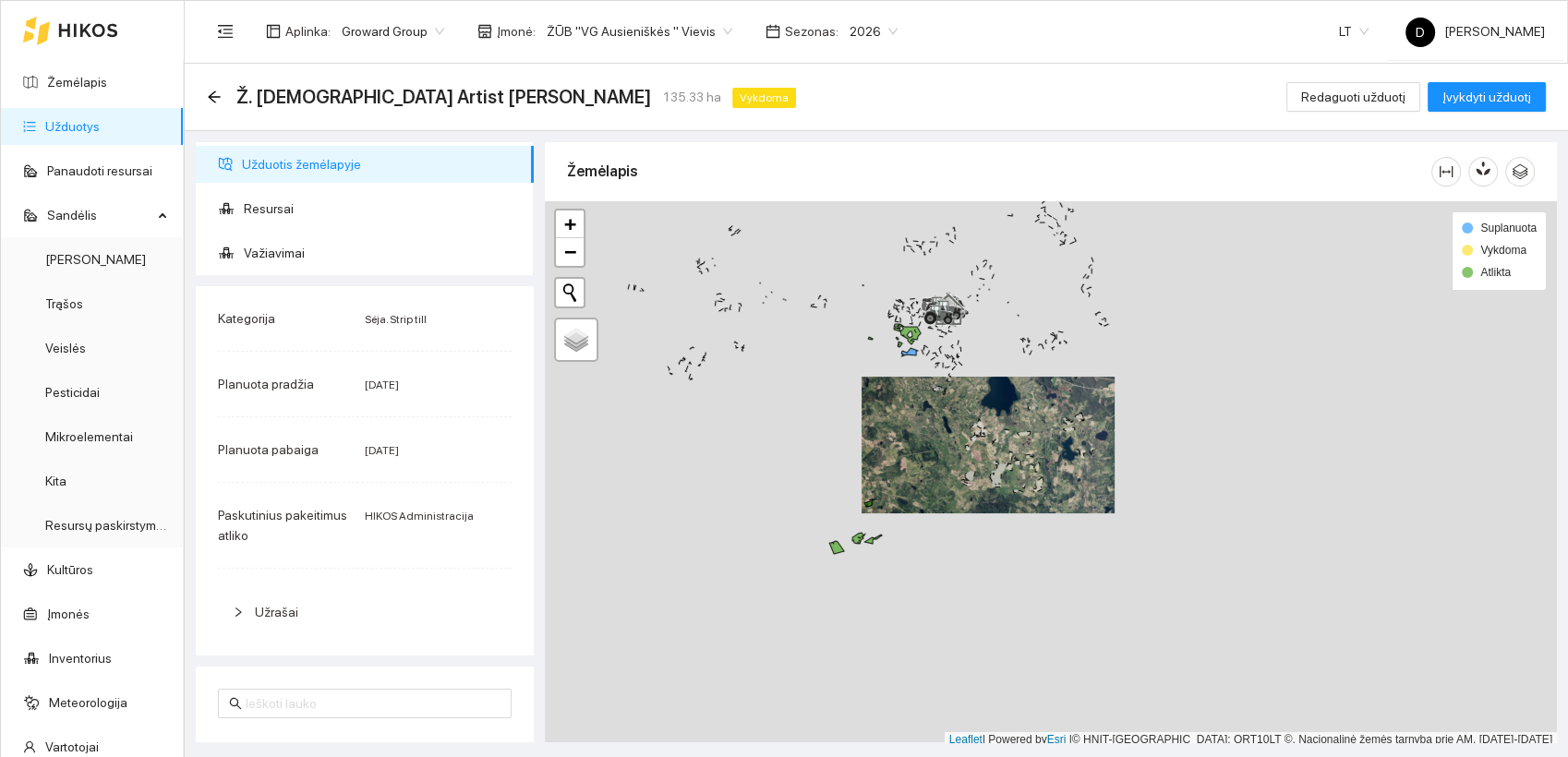
scroll to position [5, 0]
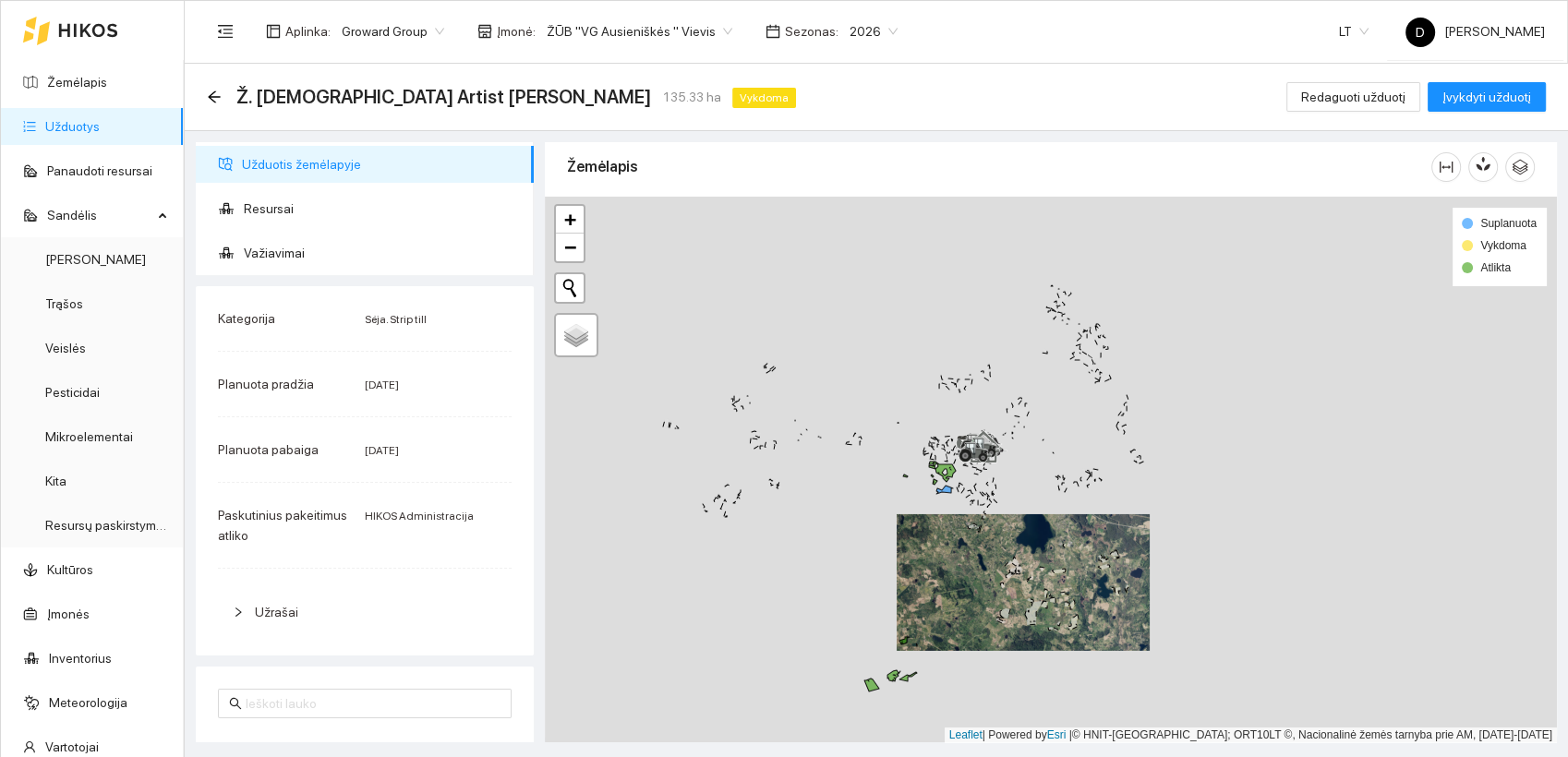
drag, startPoint x: 864, startPoint y: 353, endPoint x: 889, endPoint y: 562, distance: 210.5
click at [892, 573] on div at bounding box center [1050, 470] width 1012 height 547
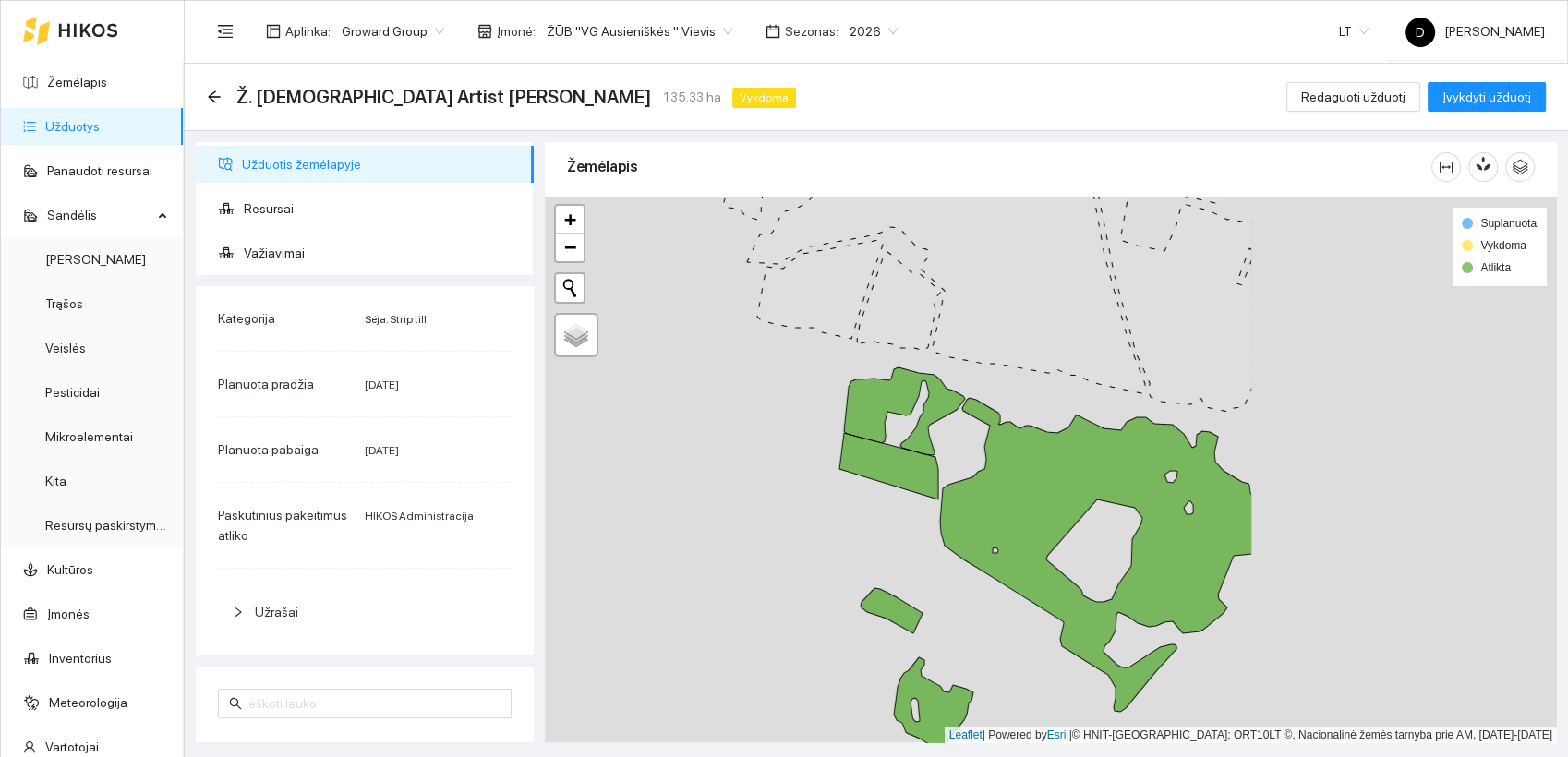
drag, startPoint x: 1211, startPoint y: 450, endPoint x: 805, endPoint y: 489, distance: 407.9
click at [805, 489] on div at bounding box center [1050, 470] width 1012 height 547
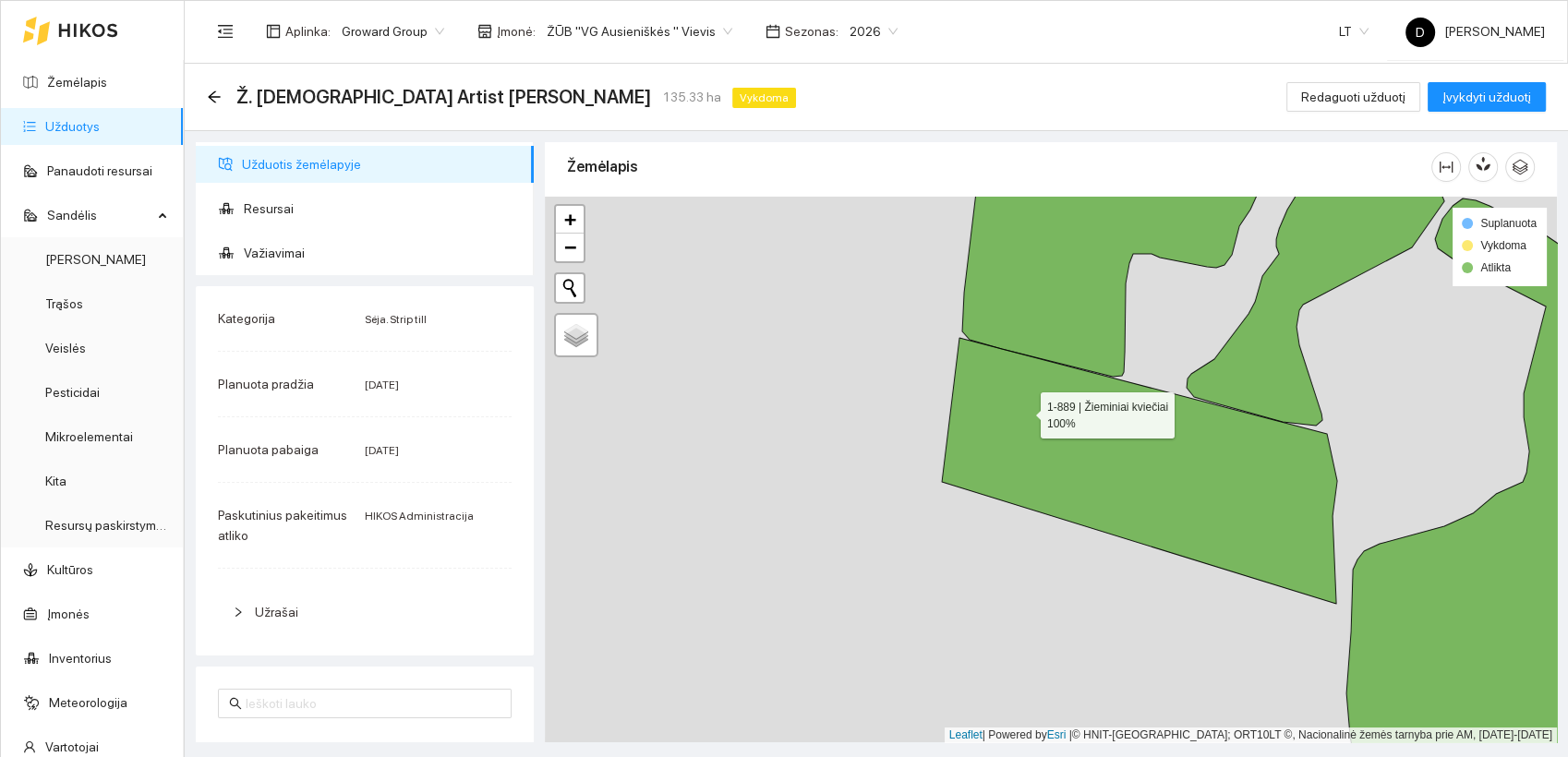
click at [1024, 411] on icon at bounding box center [1139, 471] width 395 height 266
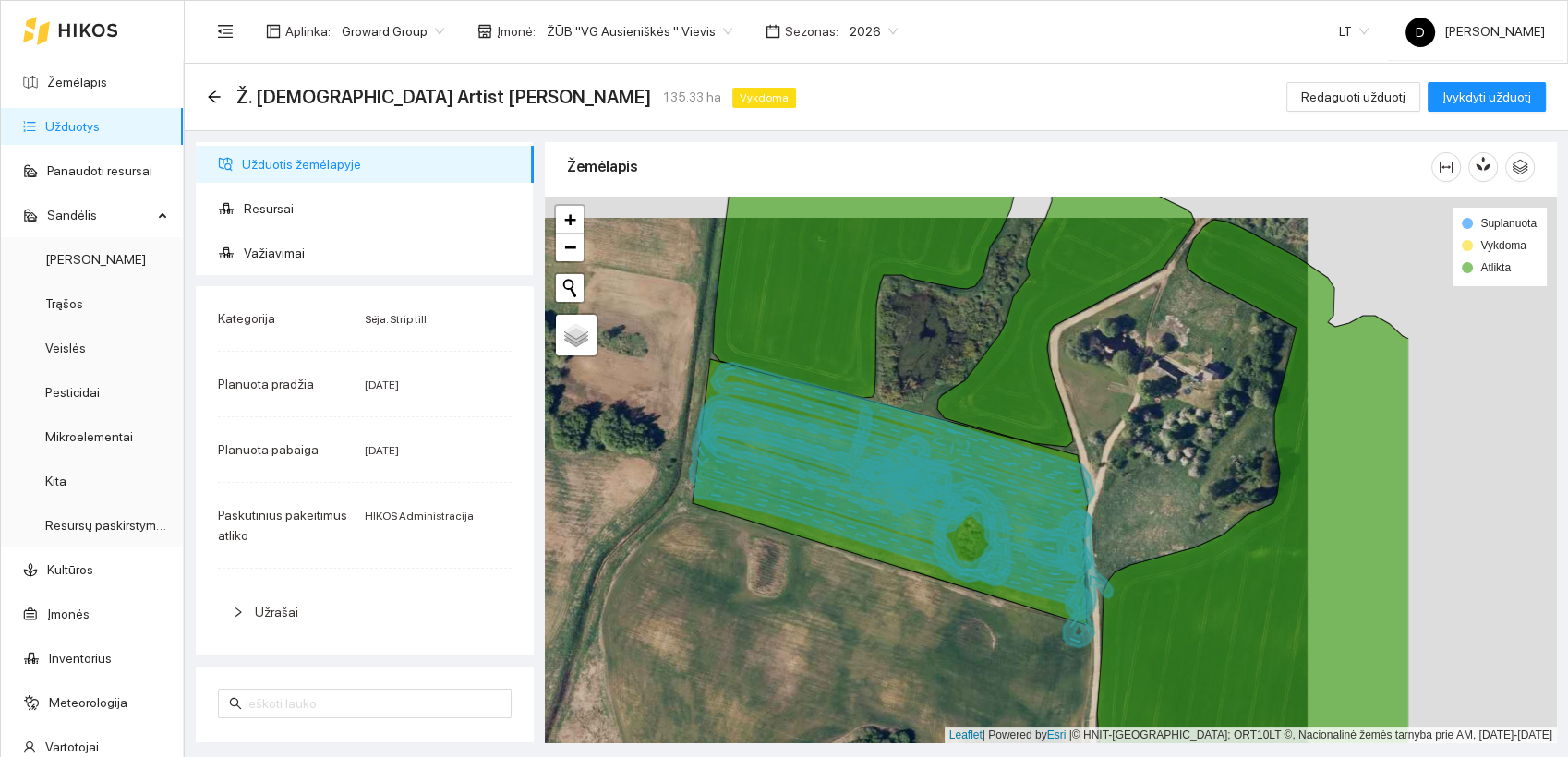
drag, startPoint x: 1027, startPoint y: 559, endPoint x: 798, endPoint y: 580, distance: 230.0
click at [798, 580] on div at bounding box center [1050, 470] width 1012 height 547
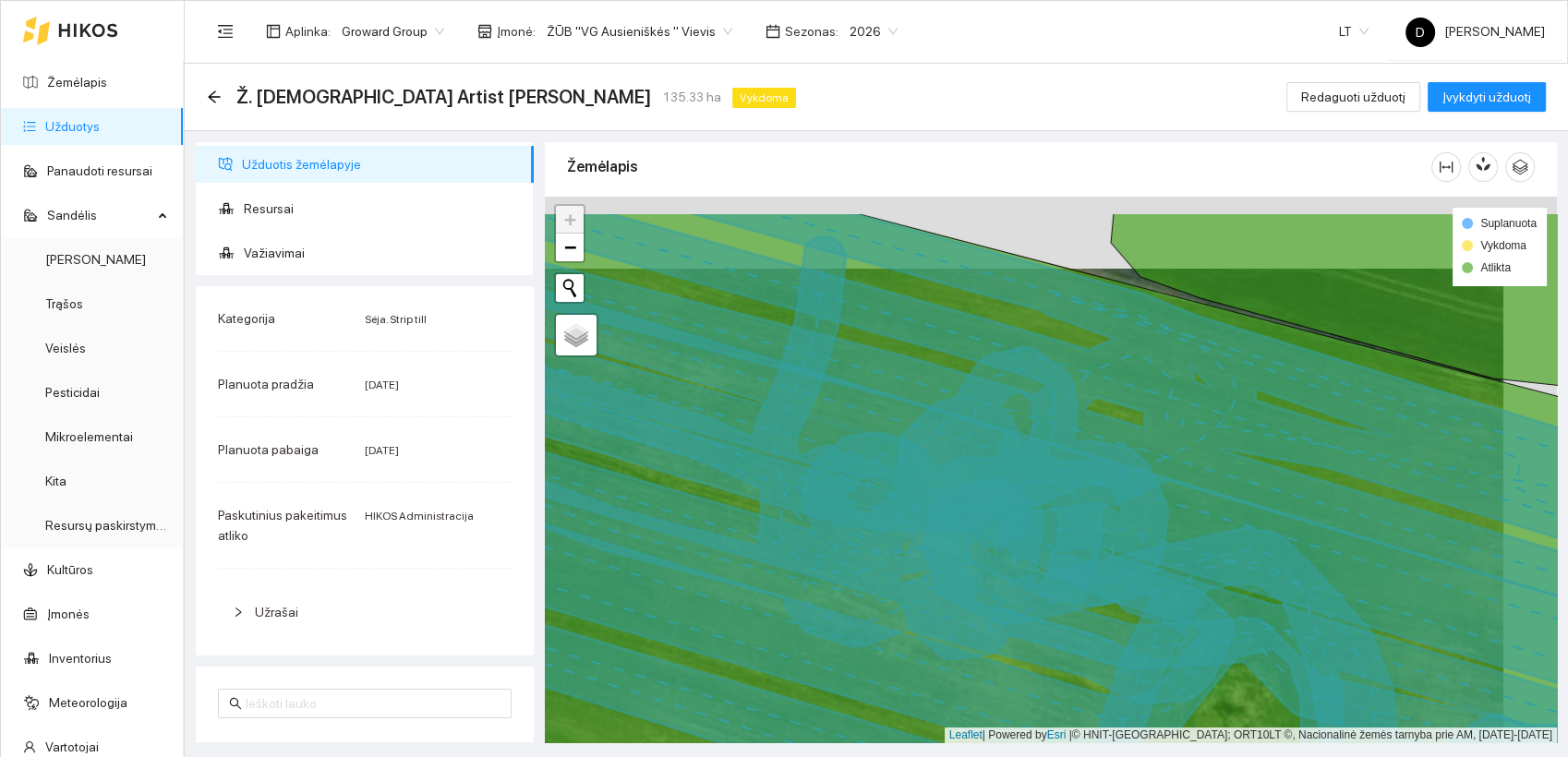
drag, startPoint x: 862, startPoint y: 464, endPoint x: 805, endPoint y: 529, distance: 86.5
click at [805, 531] on icon at bounding box center [997, 534] width 1219 height 645
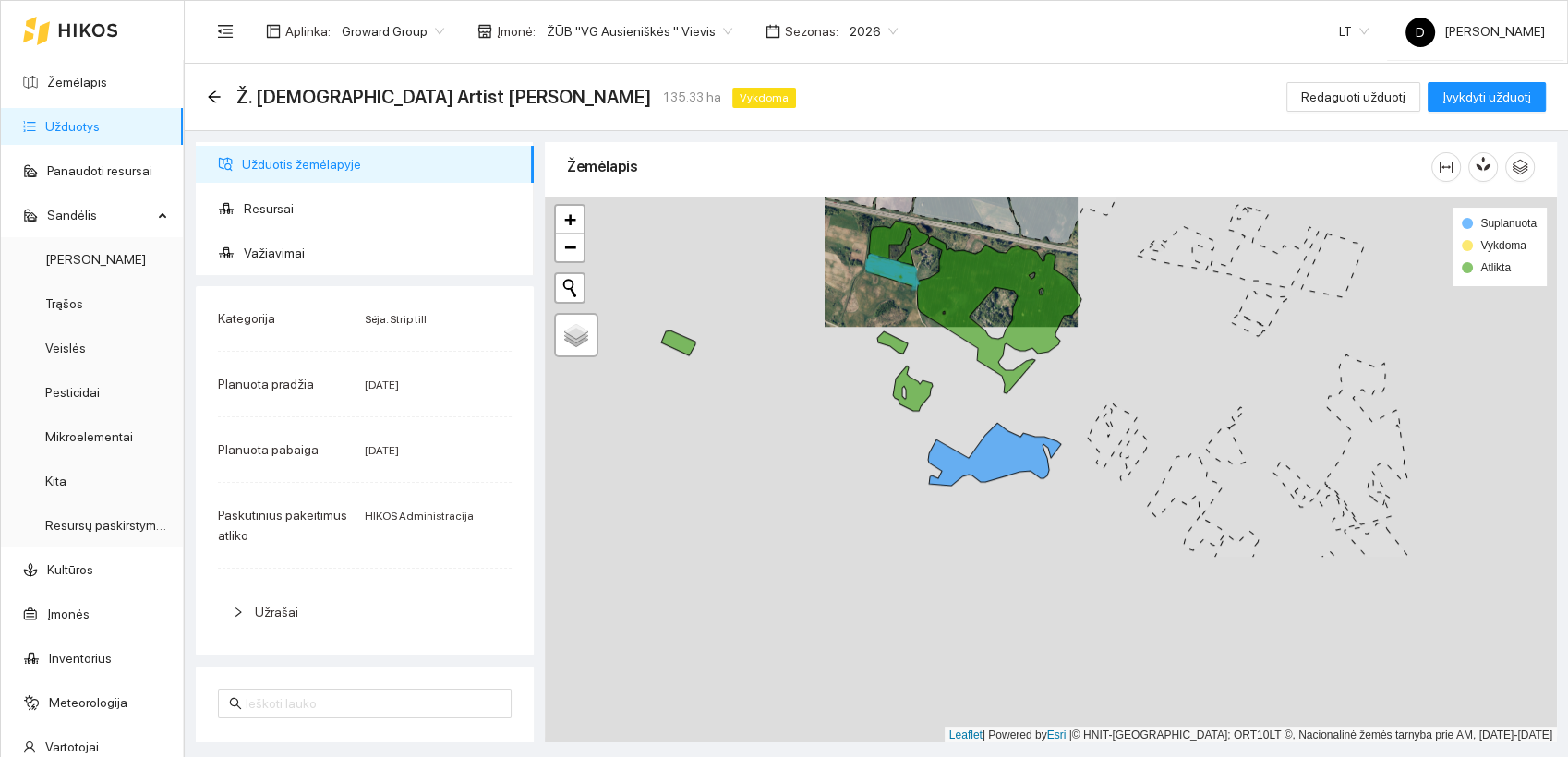
drag, startPoint x: 710, startPoint y: 628, endPoint x: 805, endPoint y: 387, distance: 259.0
click at [805, 387] on div at bounding box center [1050, 470] width 1012 height 547
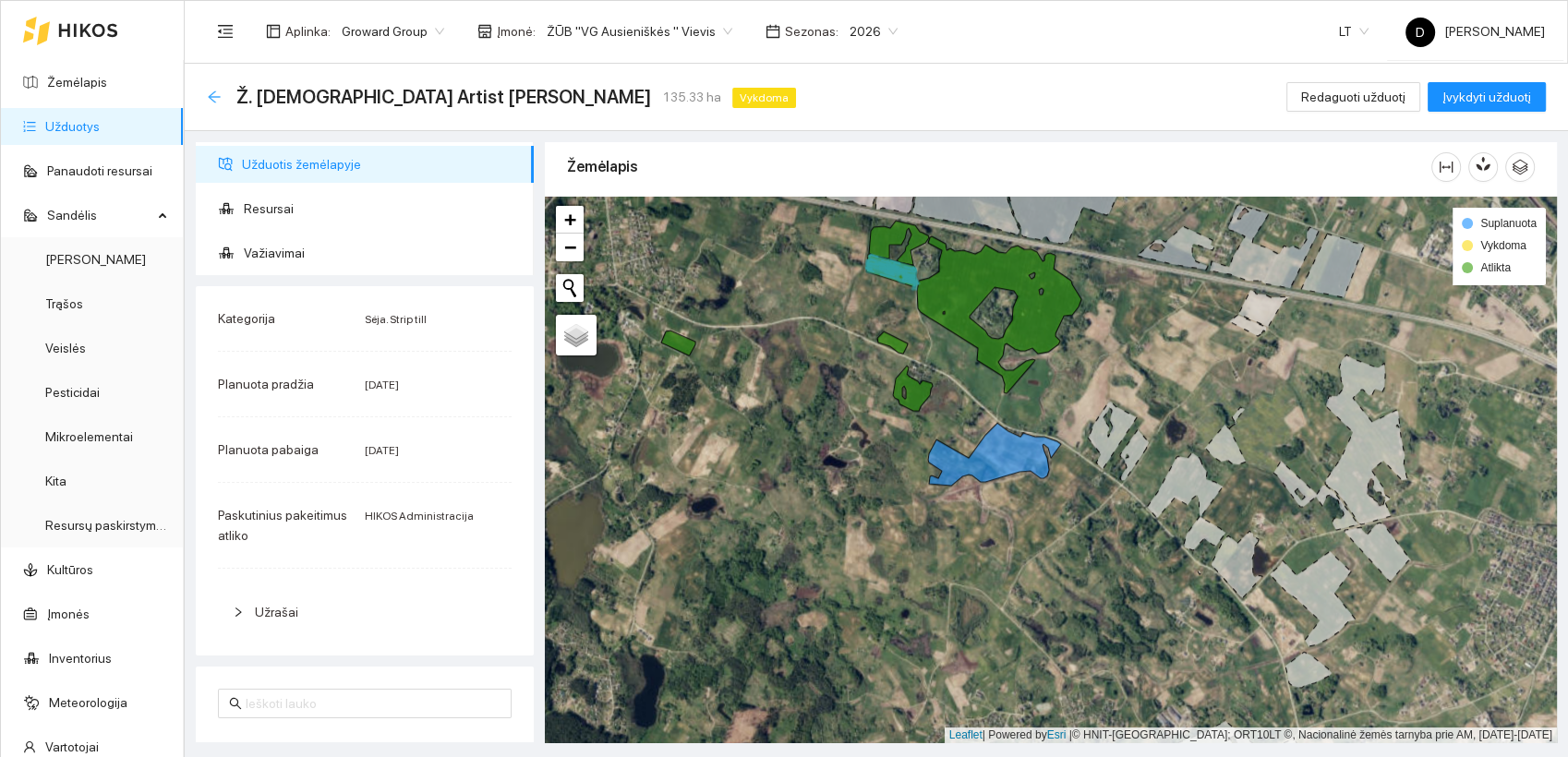
click at [212, 97] on icon "arrow-left" at bounding box center [213, 96] width 12 height 12
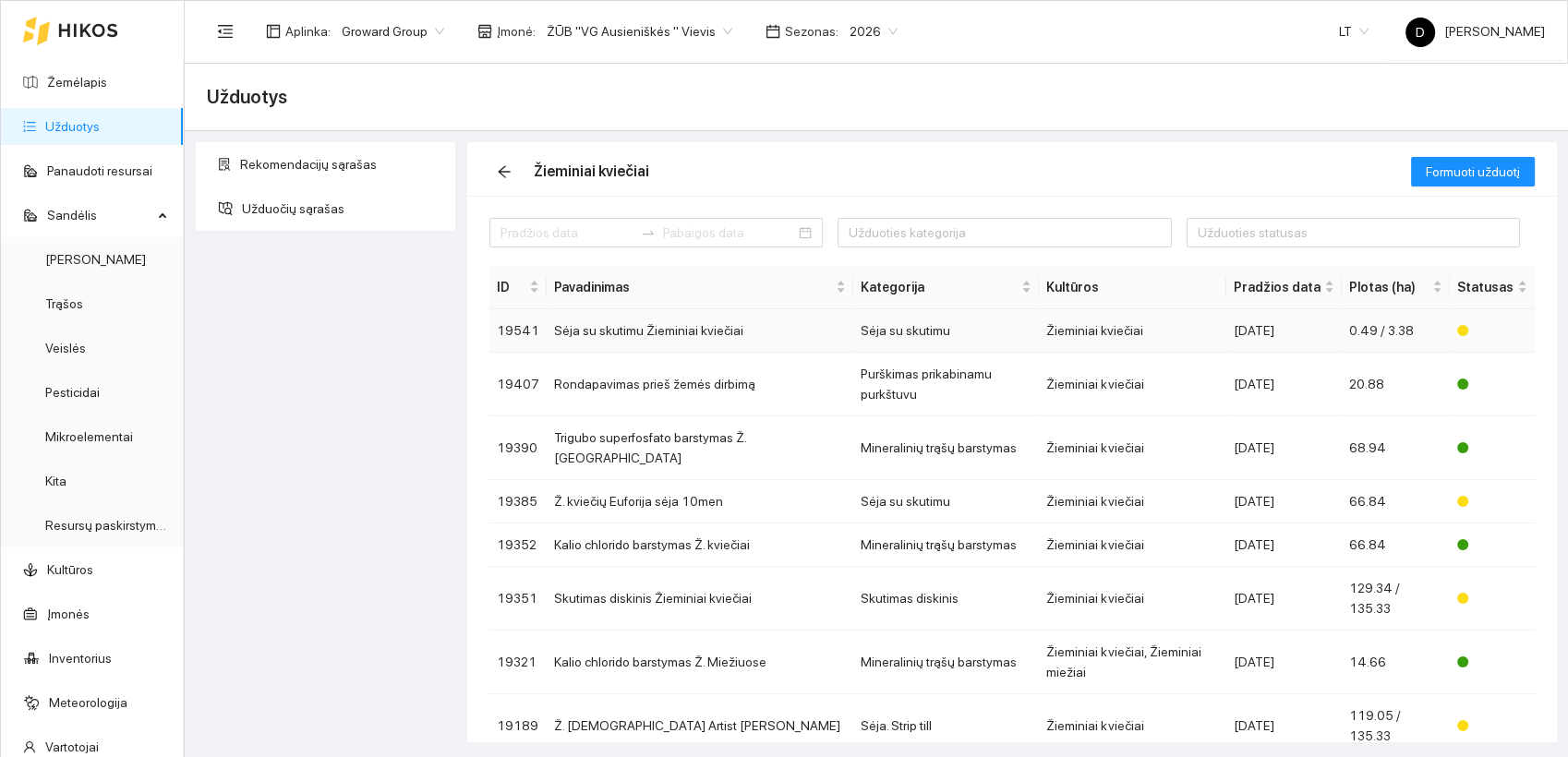
click at [679, 329] on td "Sėja su skutimu Žieminiai kviečiai" at bounding box center [700, 331] width 306 height 43
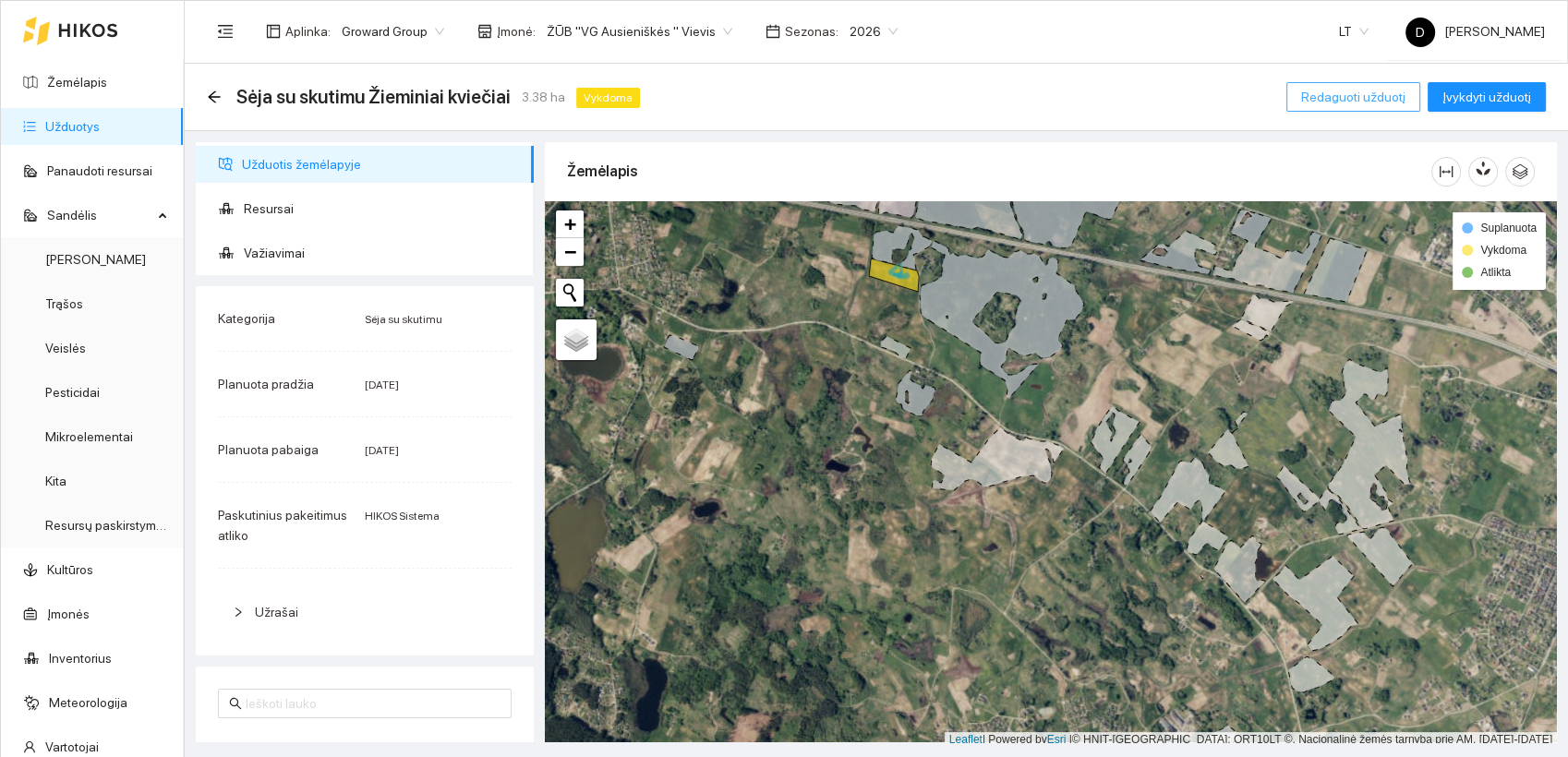
click at [1344, 93] on span "Redaguoti užduotį" at bounding box center [1353, 97] width 104 height 21
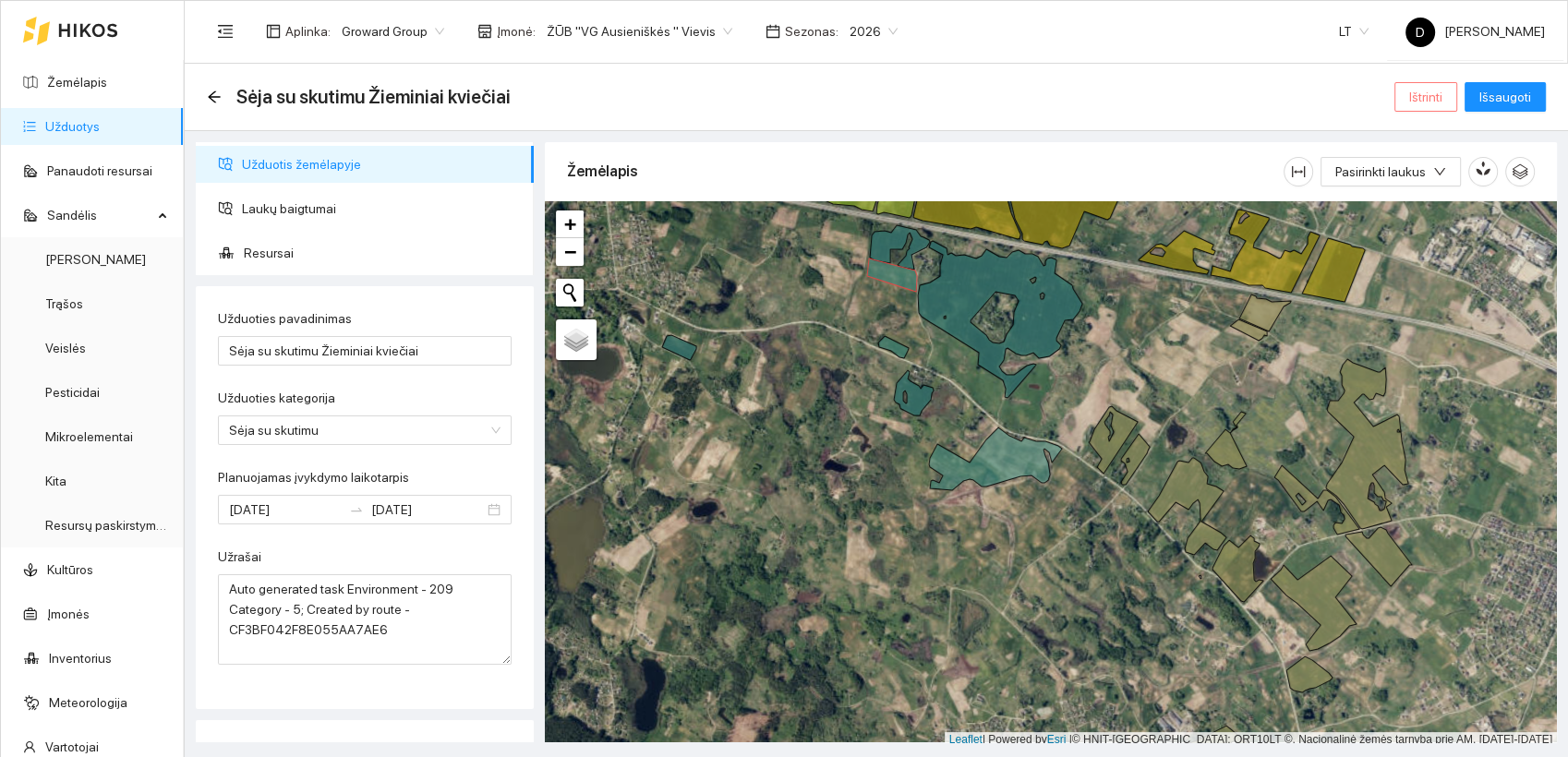
click at [1422, 97] on span "Ištrinti" at bounding box center [1424, 97] width 33 height 21
click at [1434, 186] on span "Taip" at bounding box center [1431, 187] width 24 height 21
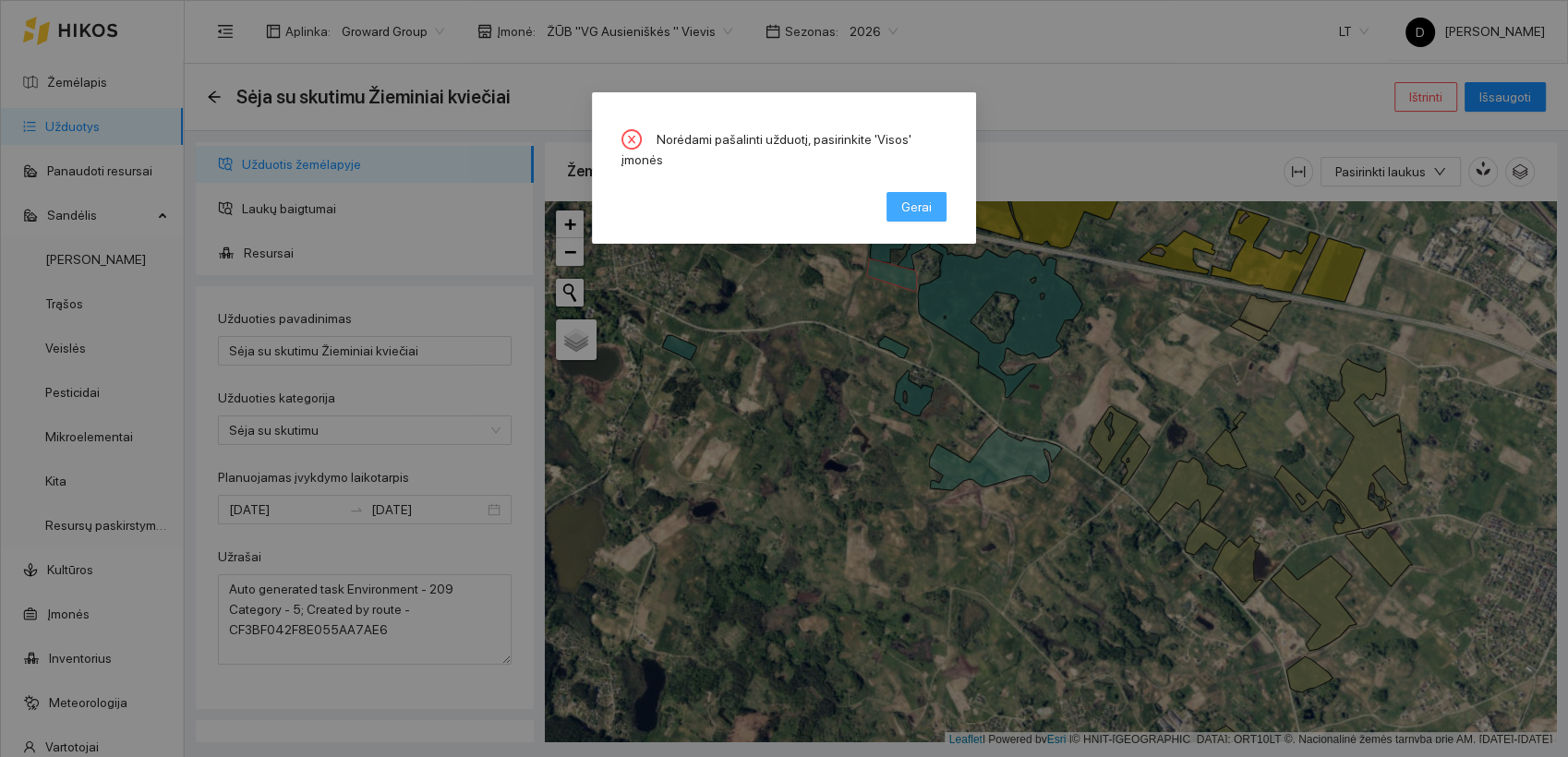
click at [912, 197] on span "Gerai" at bounding box center [916, 207] width 30 height 21
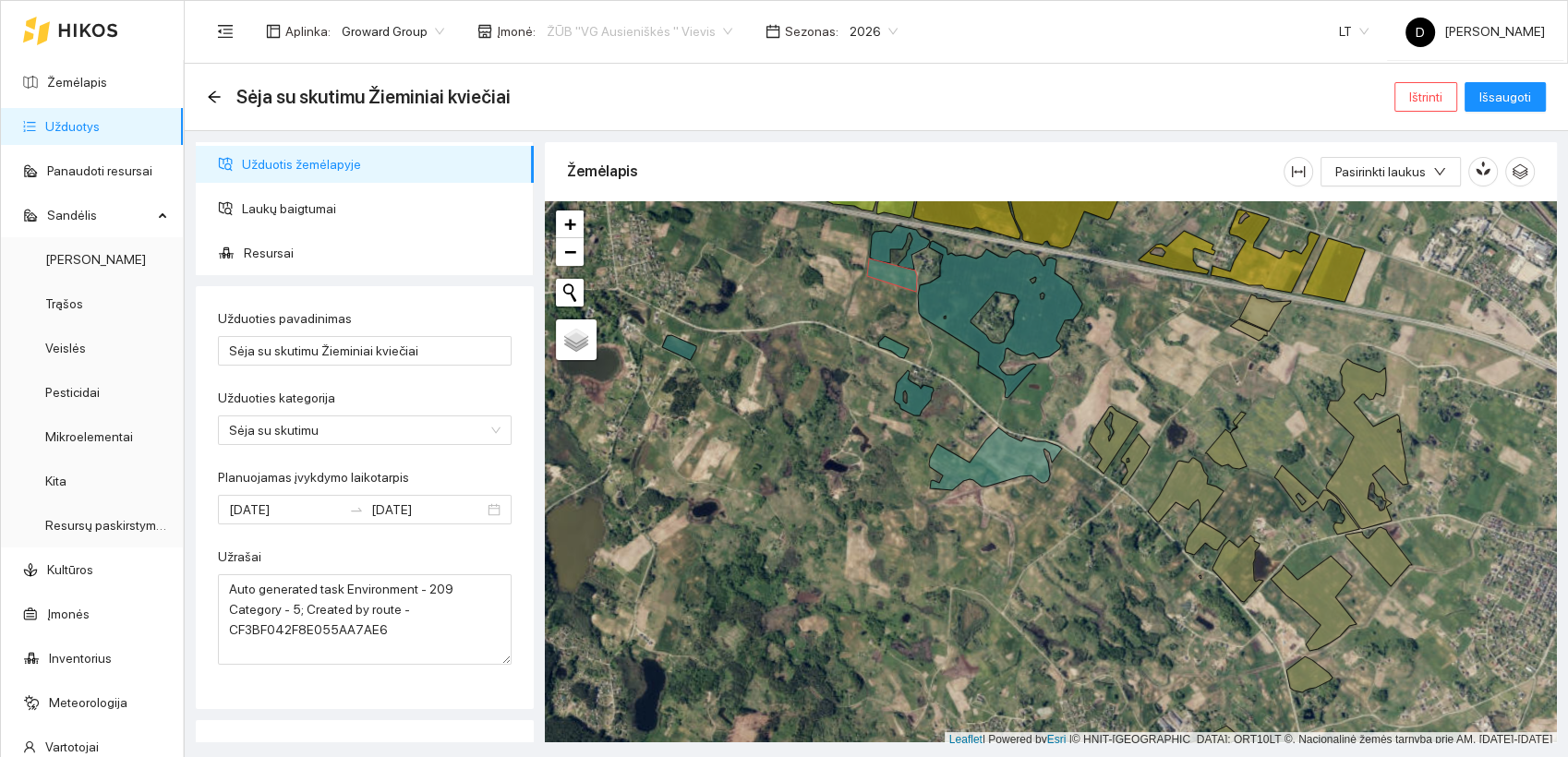
click at [713, 27] on span "ŽŪB "VG Ausieniškės " Vievis" at bounding box center [639, 31] width 185 height 27
click at [569, 64] on div "Visos" at bounding box center [626, 68] width 177 height 21
click at [1442, 95] on span "Ištrinti" at bounding box center [1424, 97] width 33 height 21
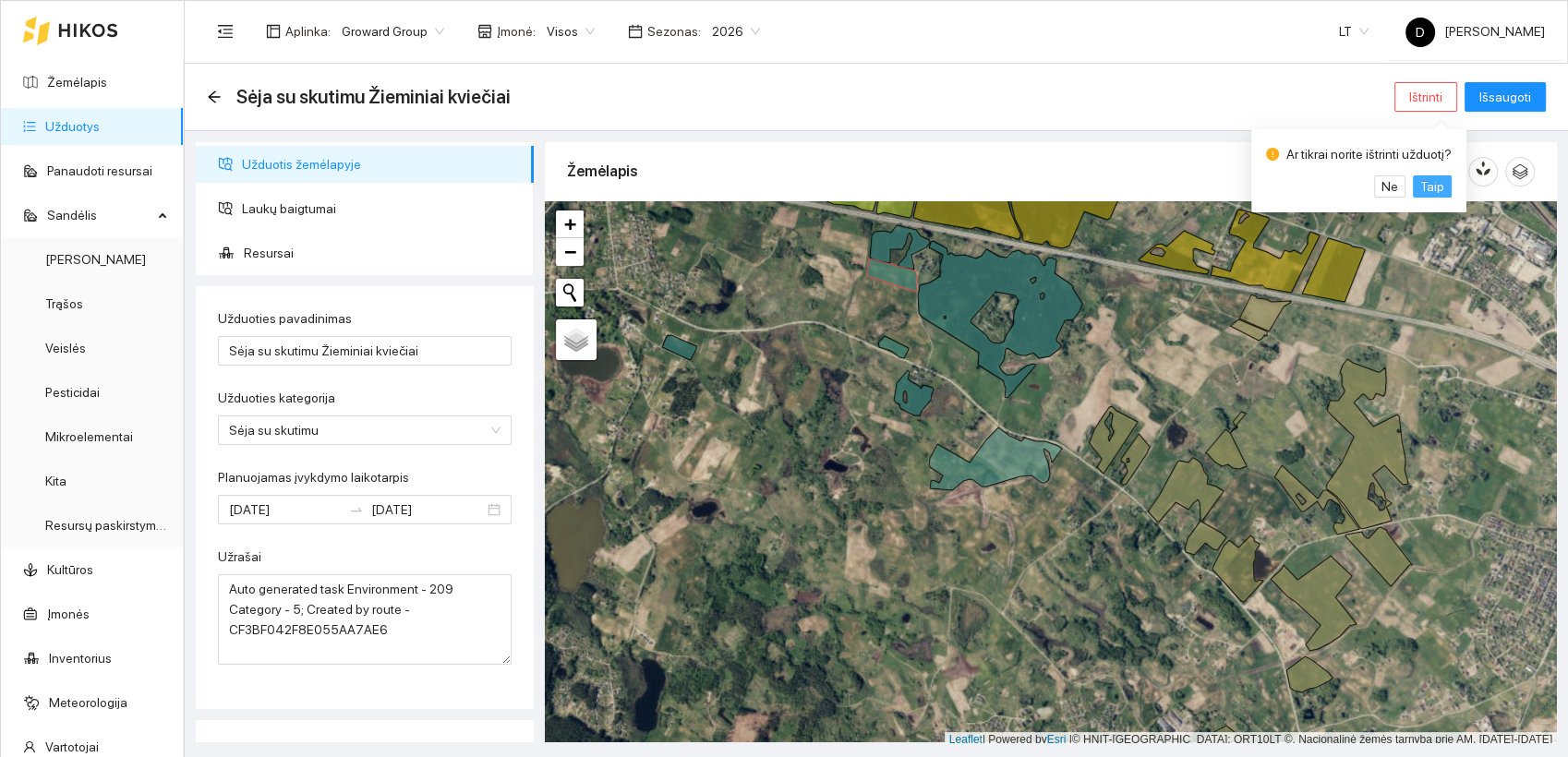
click at [1433, 188] on span "Taip" at bounding box center [1431, 187] width 24 height 21
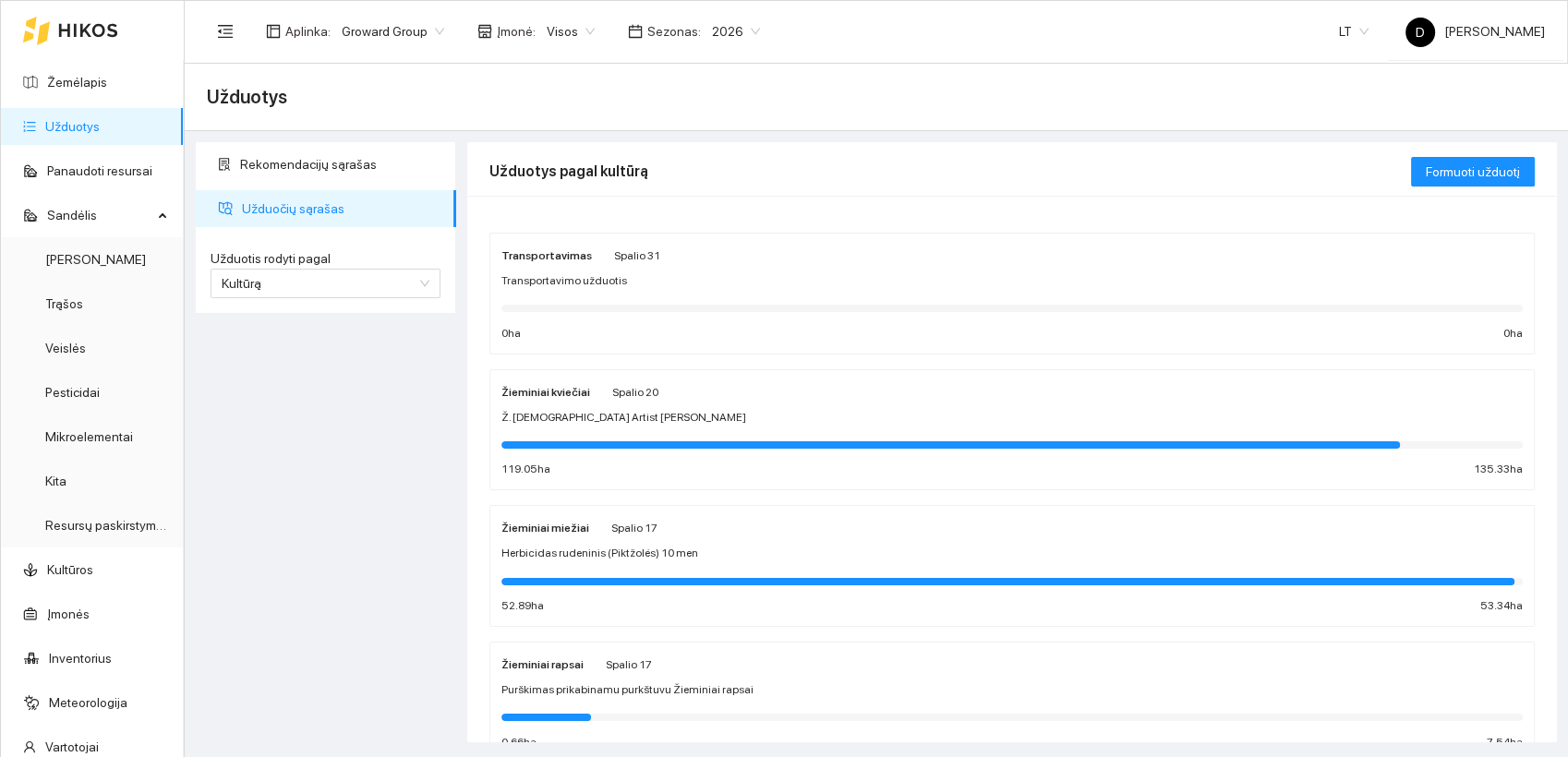
click at [286, 347] on div "Rekomendacijų sąrašas Užduočių sąrašas Užduotis rodyti pagal Kultūrą Užduotis r…" at bounding box center [325, 442] width 271 height 600
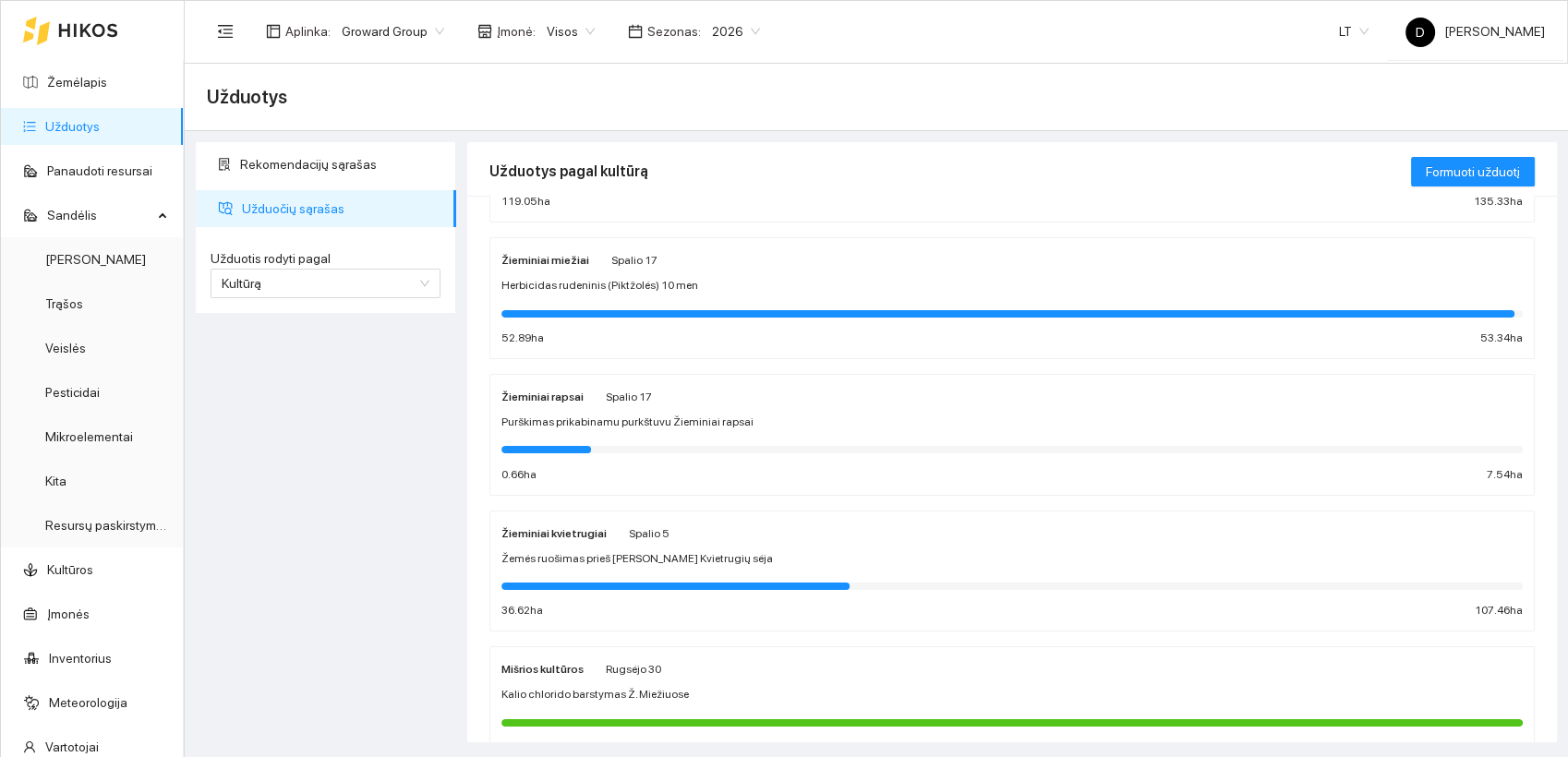
scroll to position [219, 0]
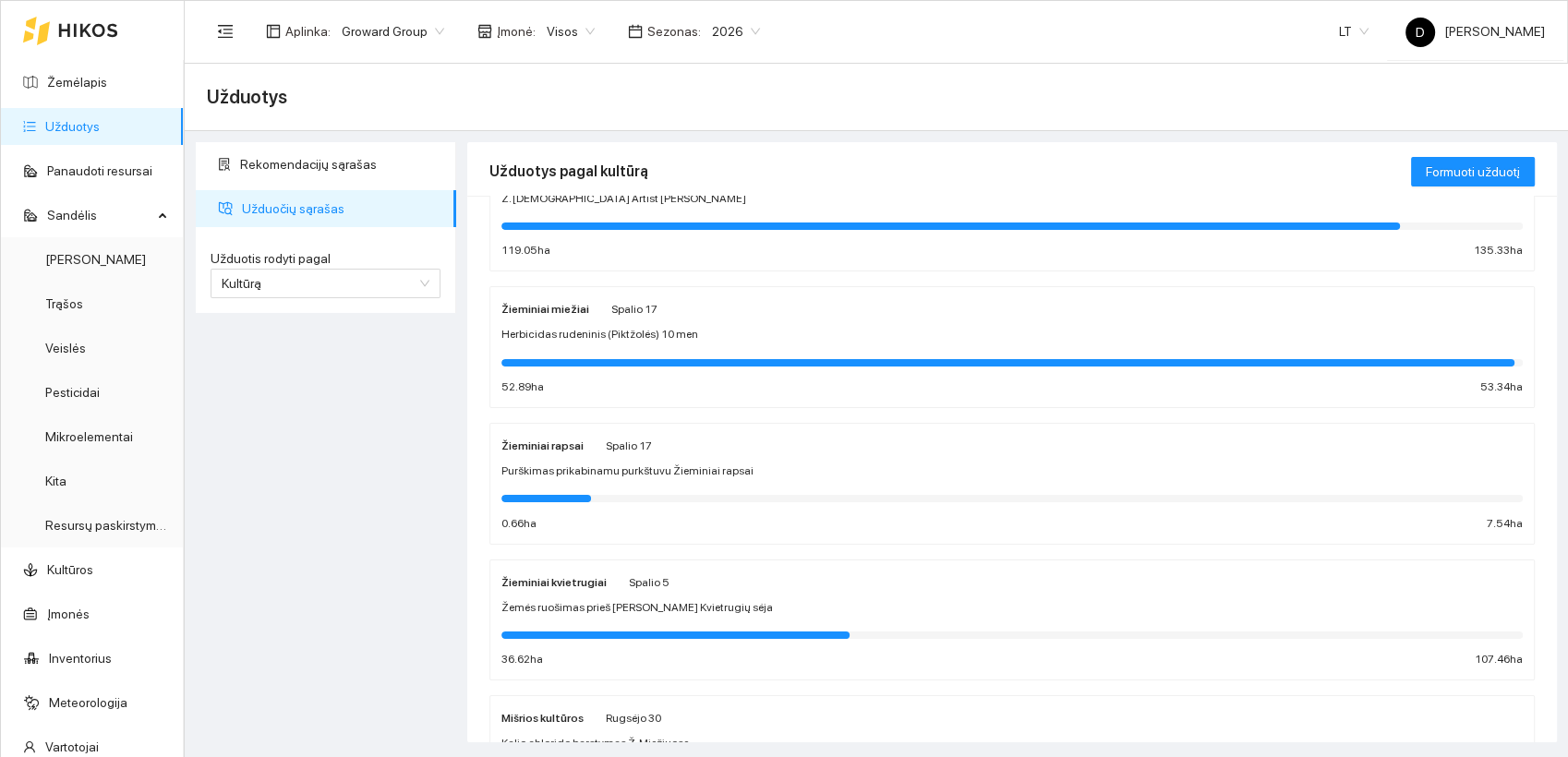
click at [556, 578] on strong "Žieminiai kvietrugiai" at bounding box center [554, 583] width 105 height 13
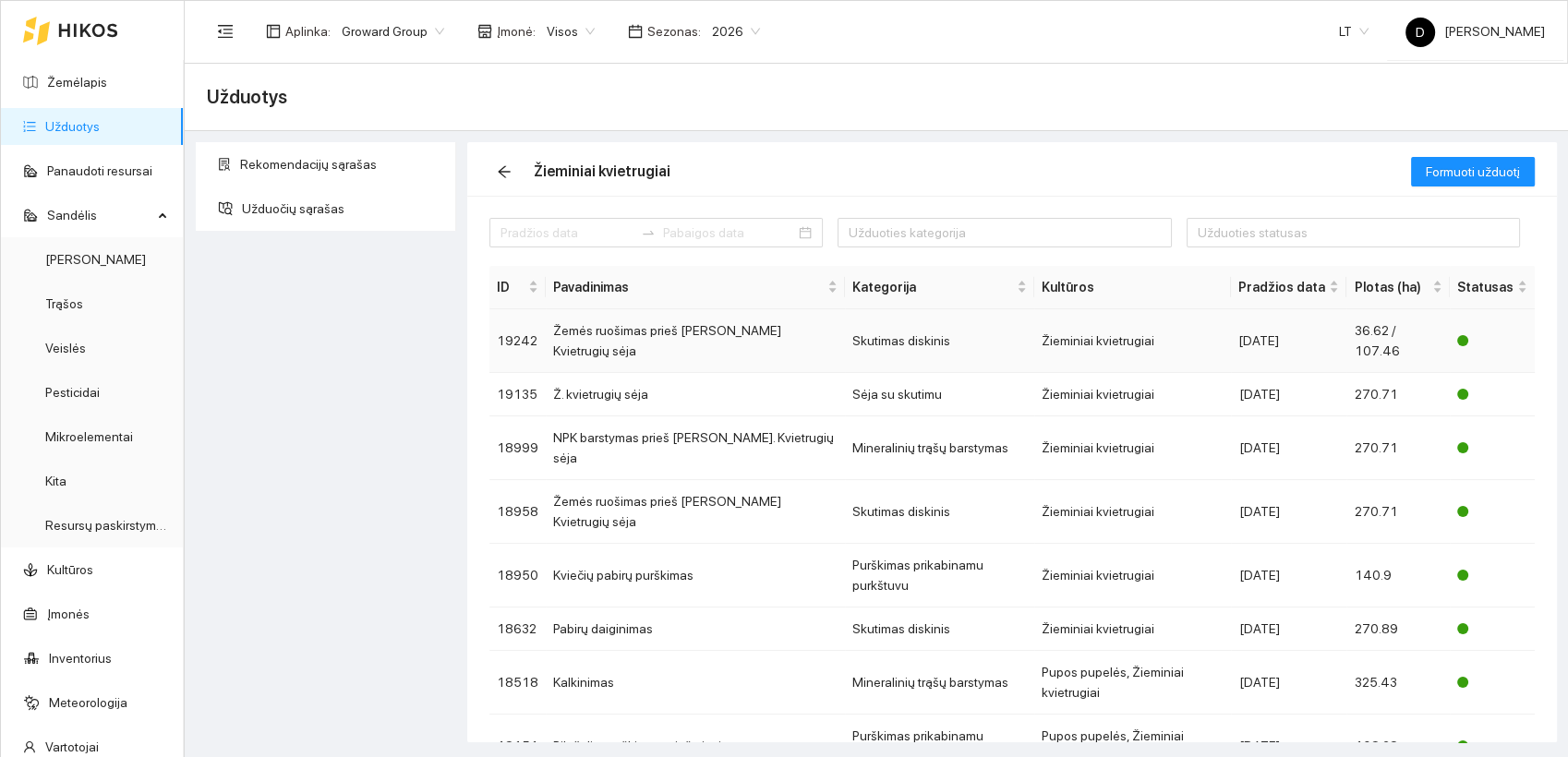
click at [679, 329] on td "Žemės ruošimas prieš Ž. Kvietrugių sėja" at bounding box center [695, 340] width 299 height 63
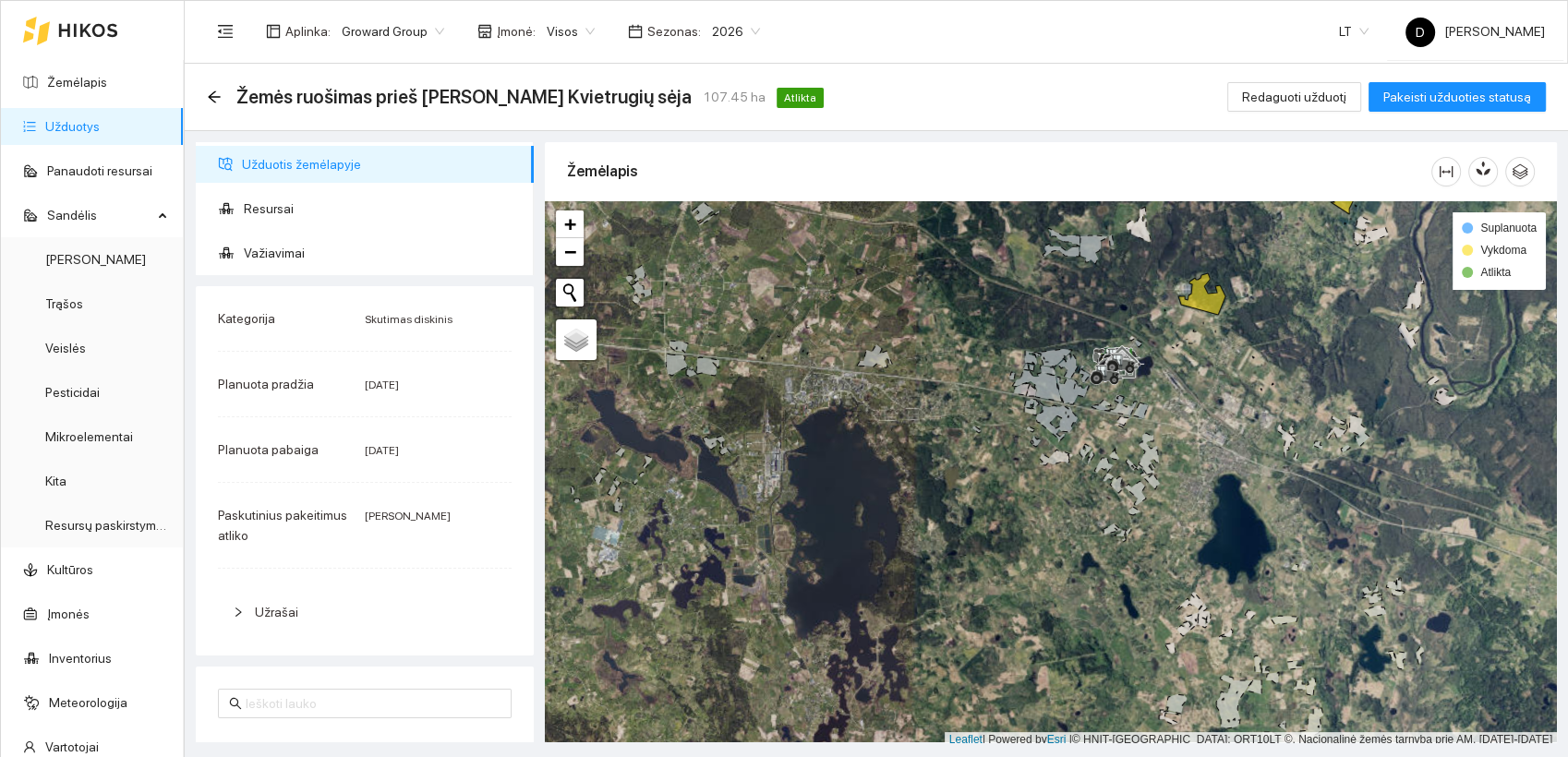
scroll to position [5, 0]
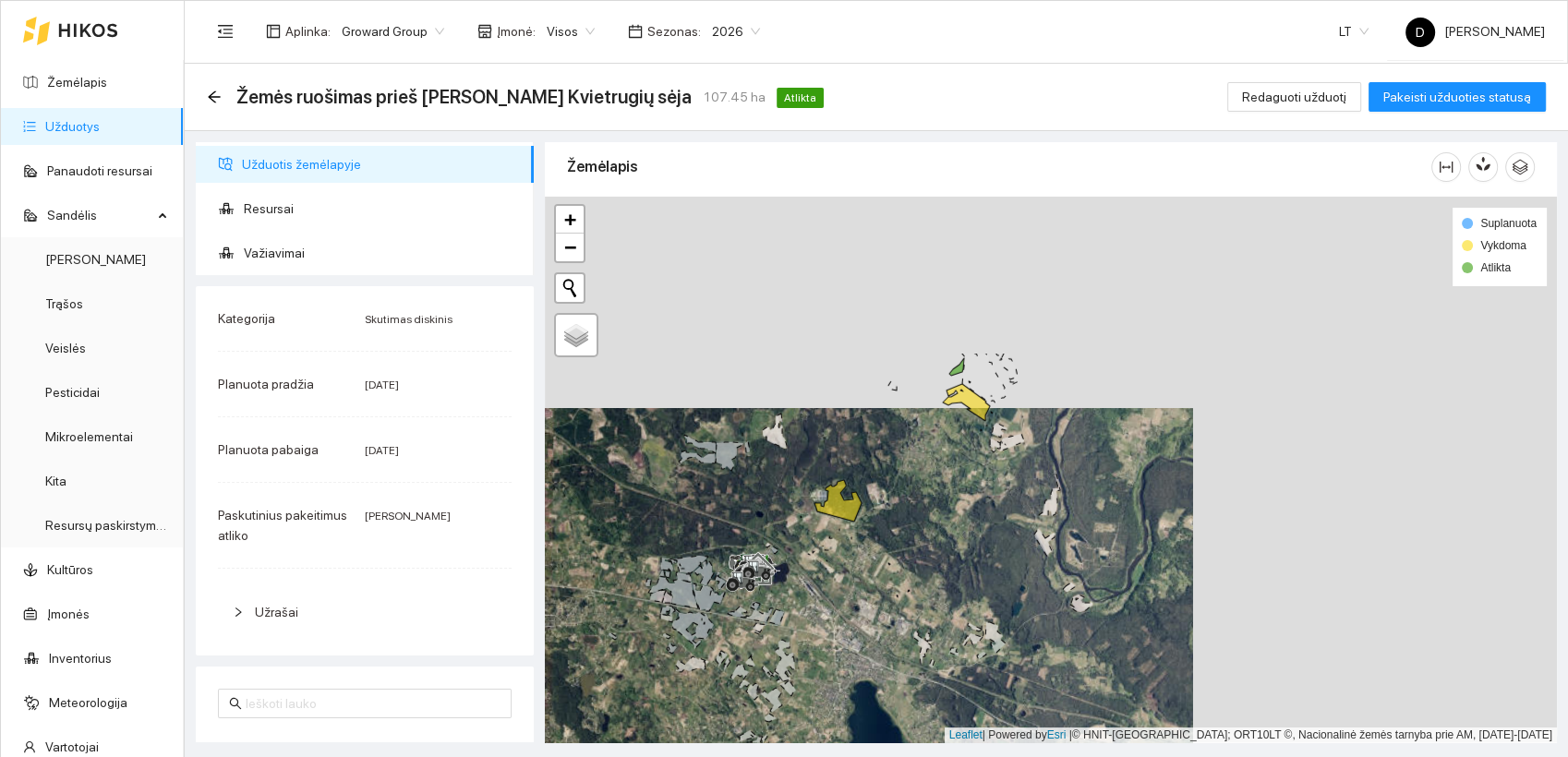
drag, startPoint x: 1233, startPoint y: 362, endPoint x: 864, endPoint y: 581, distance: 429.1
click at [864, 582] on div at bounding box center [1050, 470] width 1012 height 547
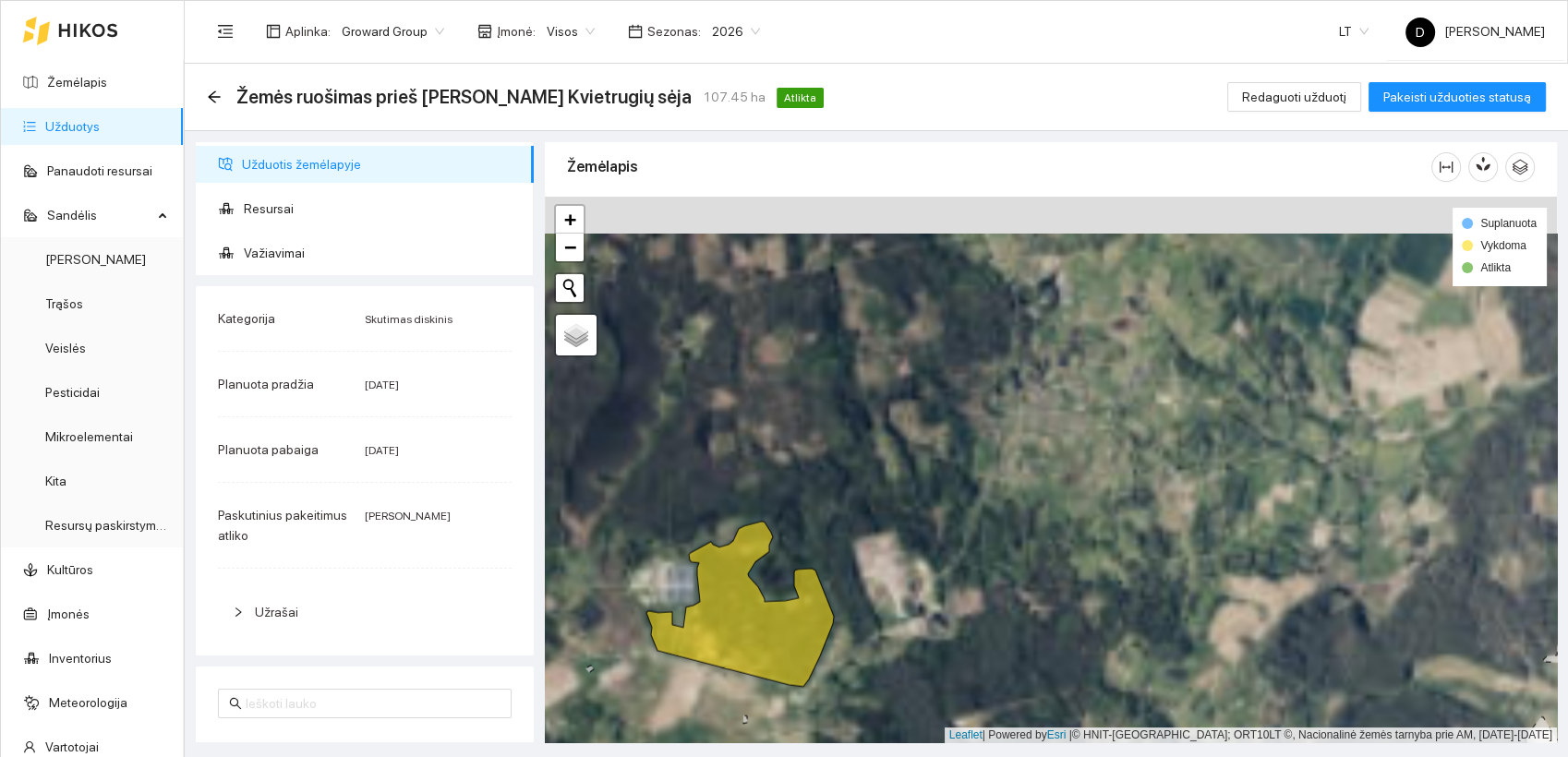
drag, startPoint x: 896, startPoint y: 439, endPoint x: 894, endPoint y: 723, distance: 284.0
click at [894, 723] on div at bounding box center [1050, 470] width 1012 height 547
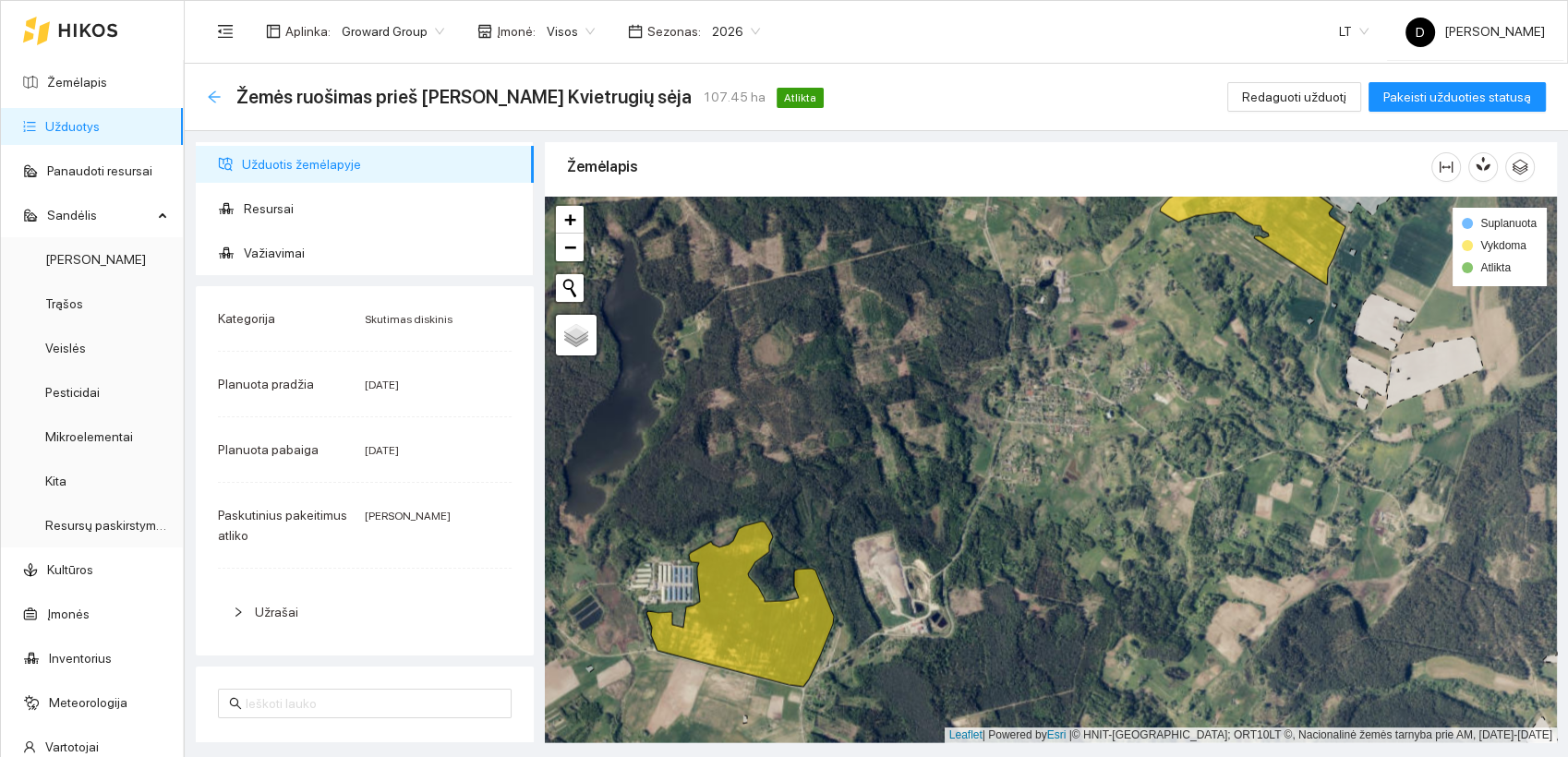
click at [214, 99] on icon "arrow-left" at bounding box center [214, 97] width 15 height 15
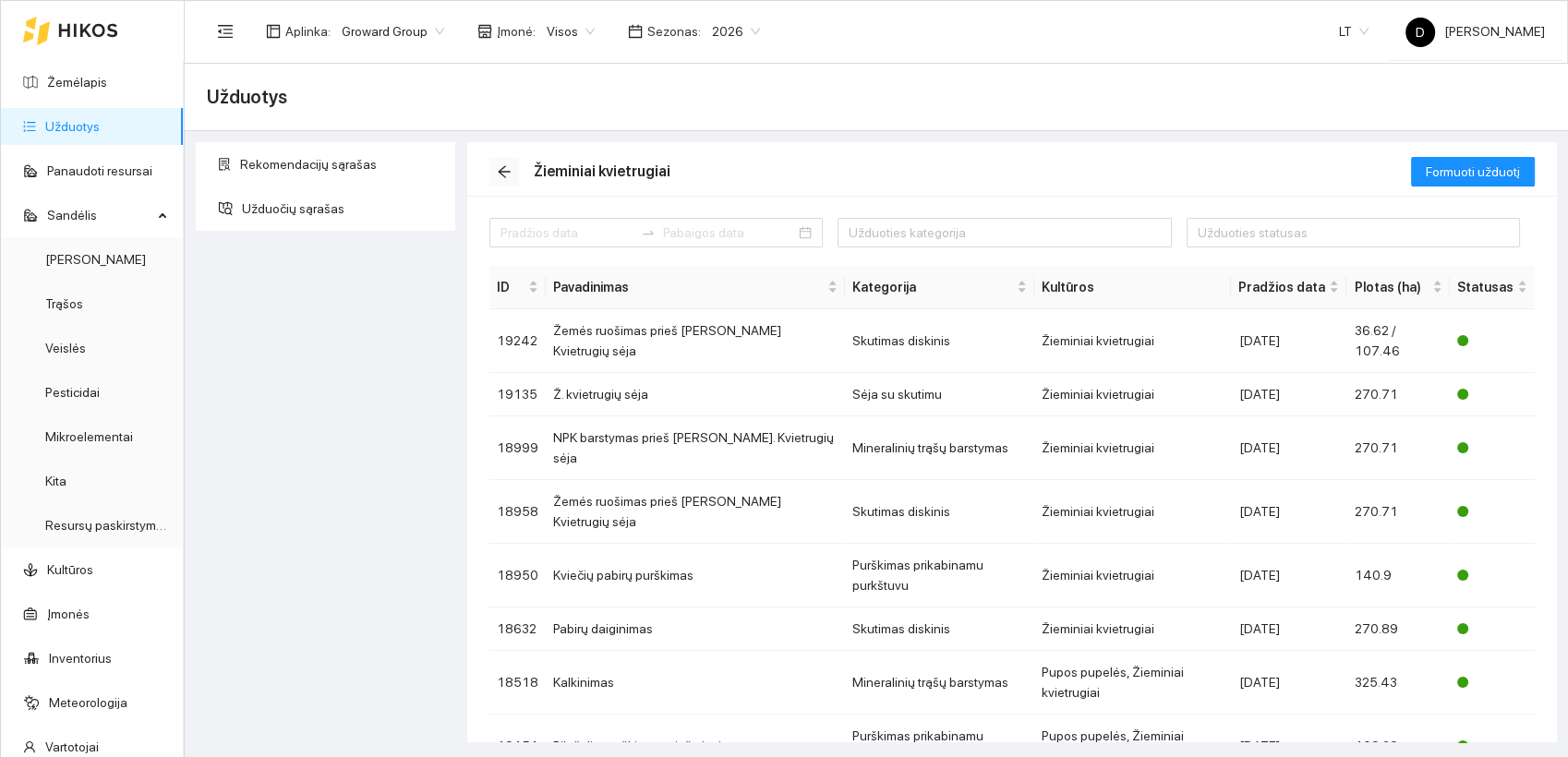
click at [507, 175] on icon "arrow-left" at bounding box center [504, 172] width 15 height 15
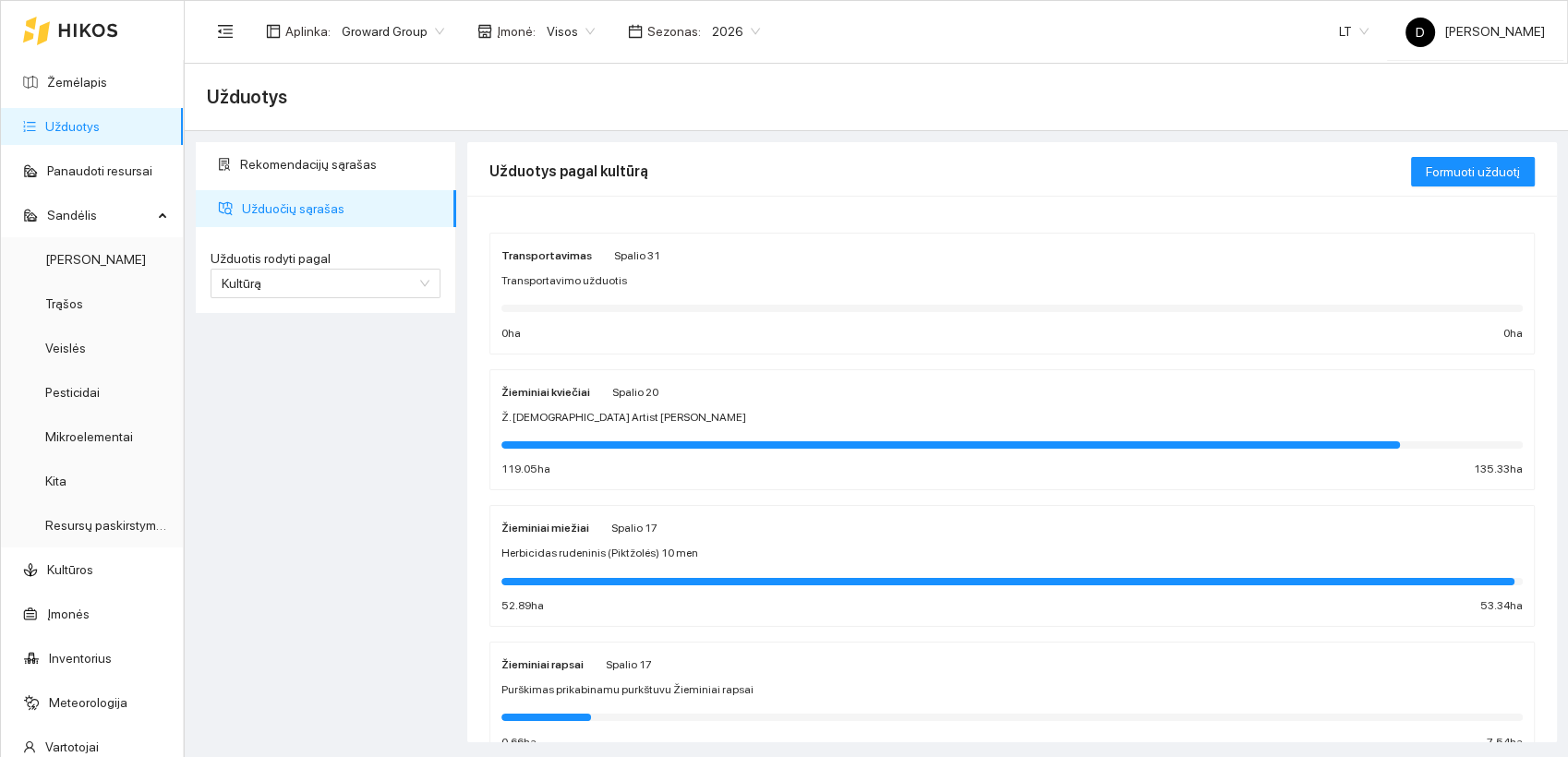
click at [558, 546] on span "Herbicidas rudeninis (Piktžolės) 10 men" at bounding box center [600, 554] width 196 height 18
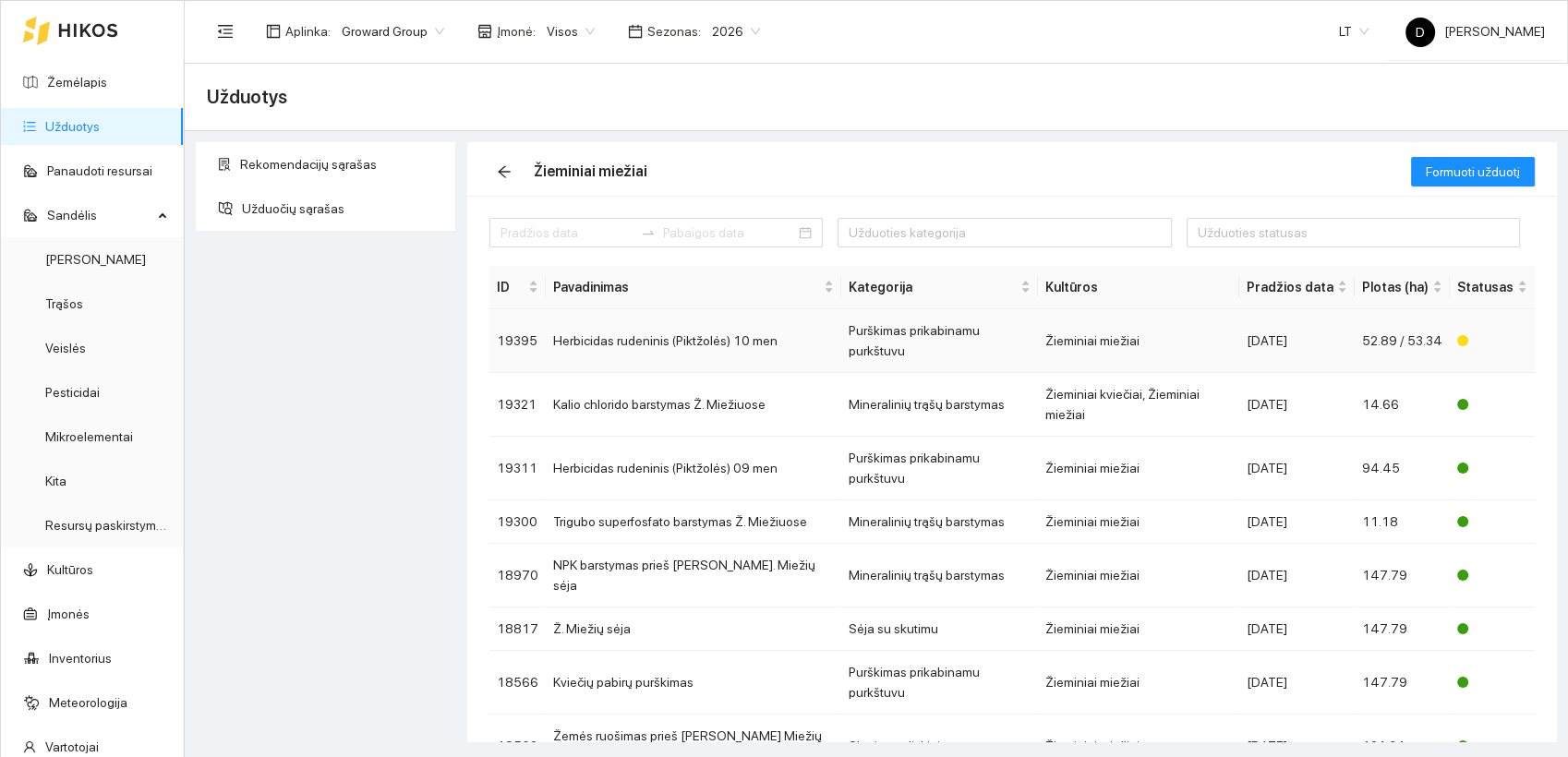
click at [641, 329] on td "Herbicidas rudeninis (Piktžolės) 10 men" at bounding box center [693, 340] width 296 height 63
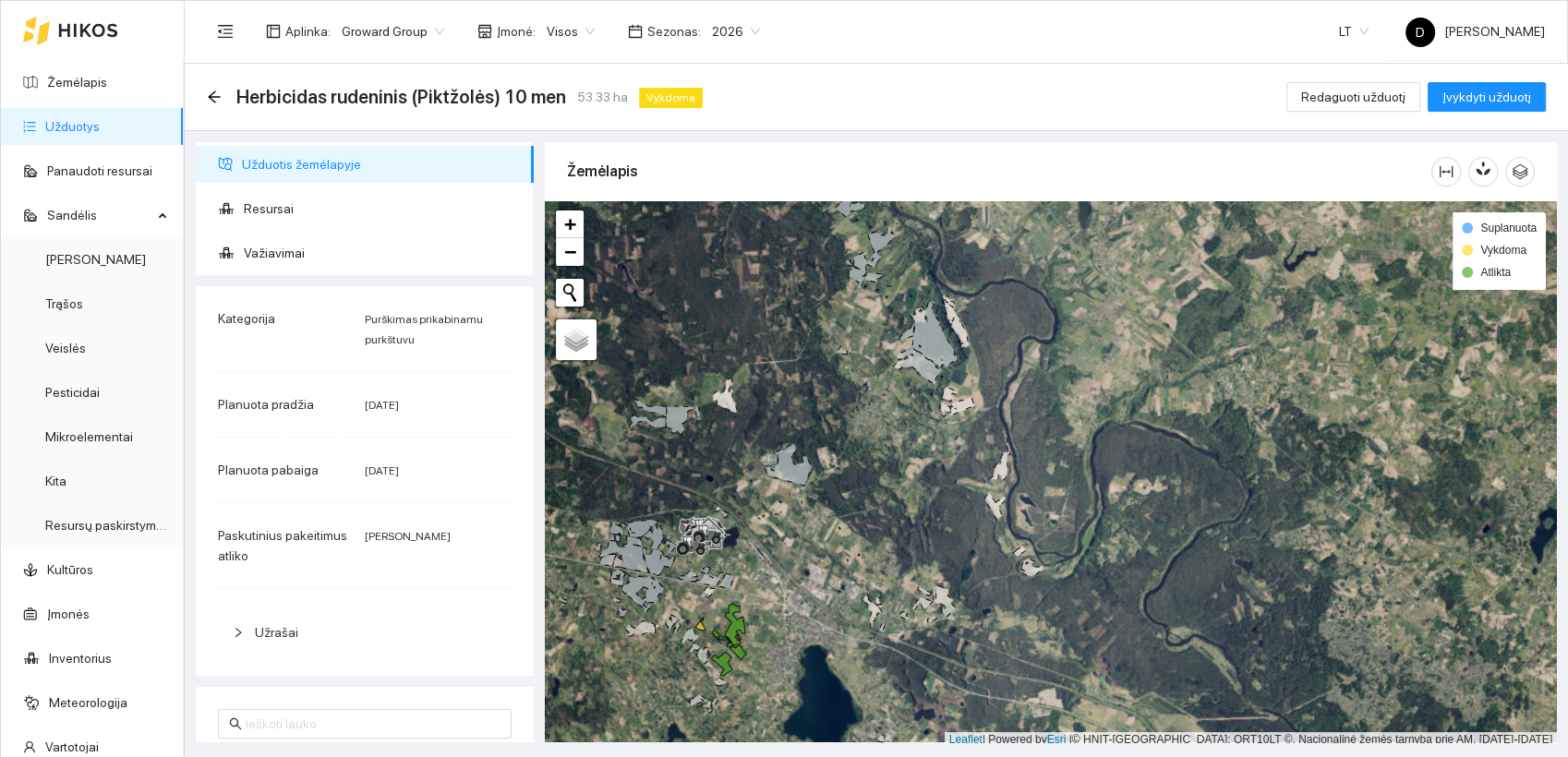
scroll to position [5, 0]
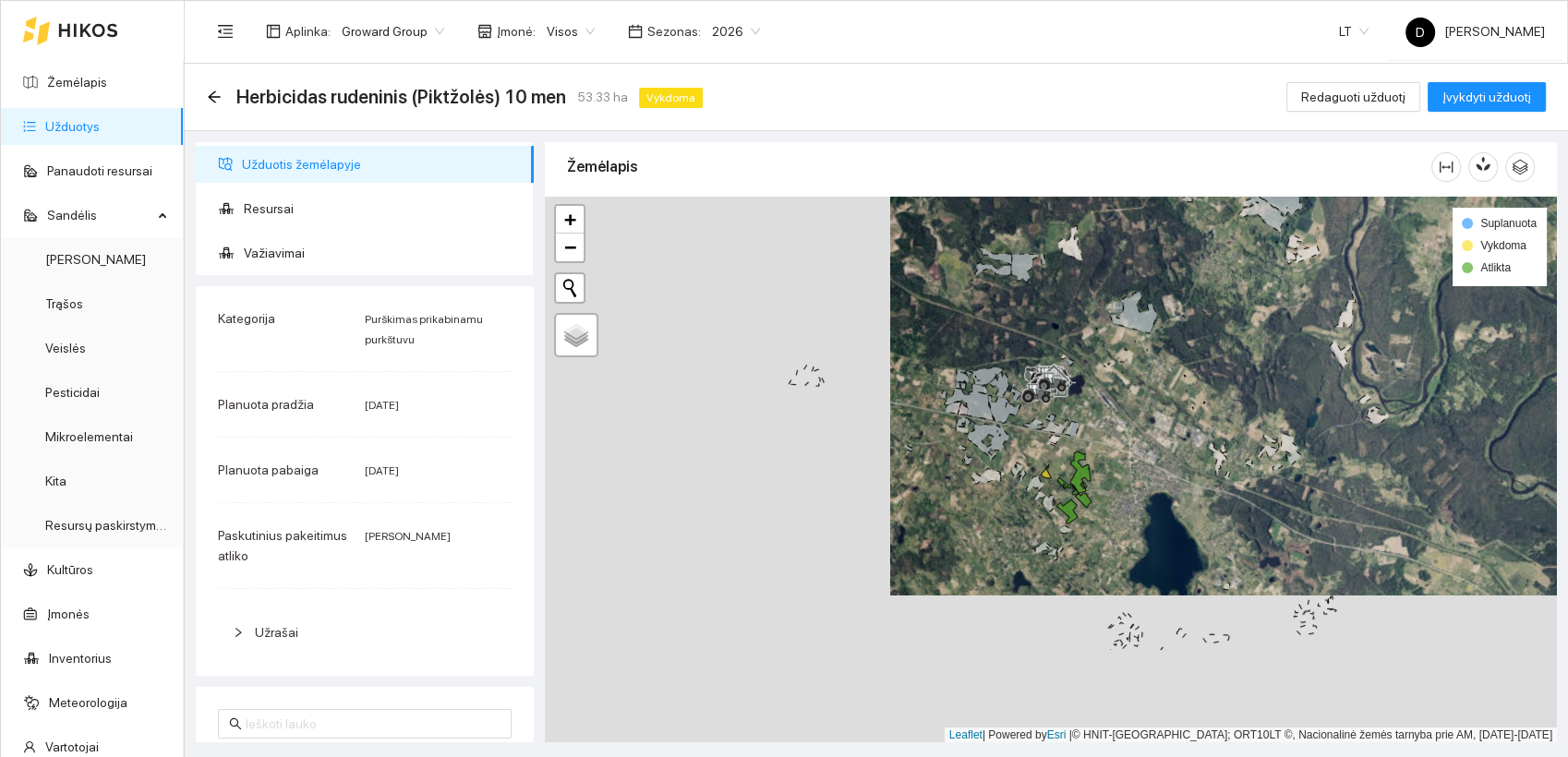
drag, startPoint x: 810, startPoint y: 660, endPoint x: 1156, endPoint y: 511, distance: 376.7
click at [1156, 511] on div at bounding box center [1050, 470] width 1012 height 547
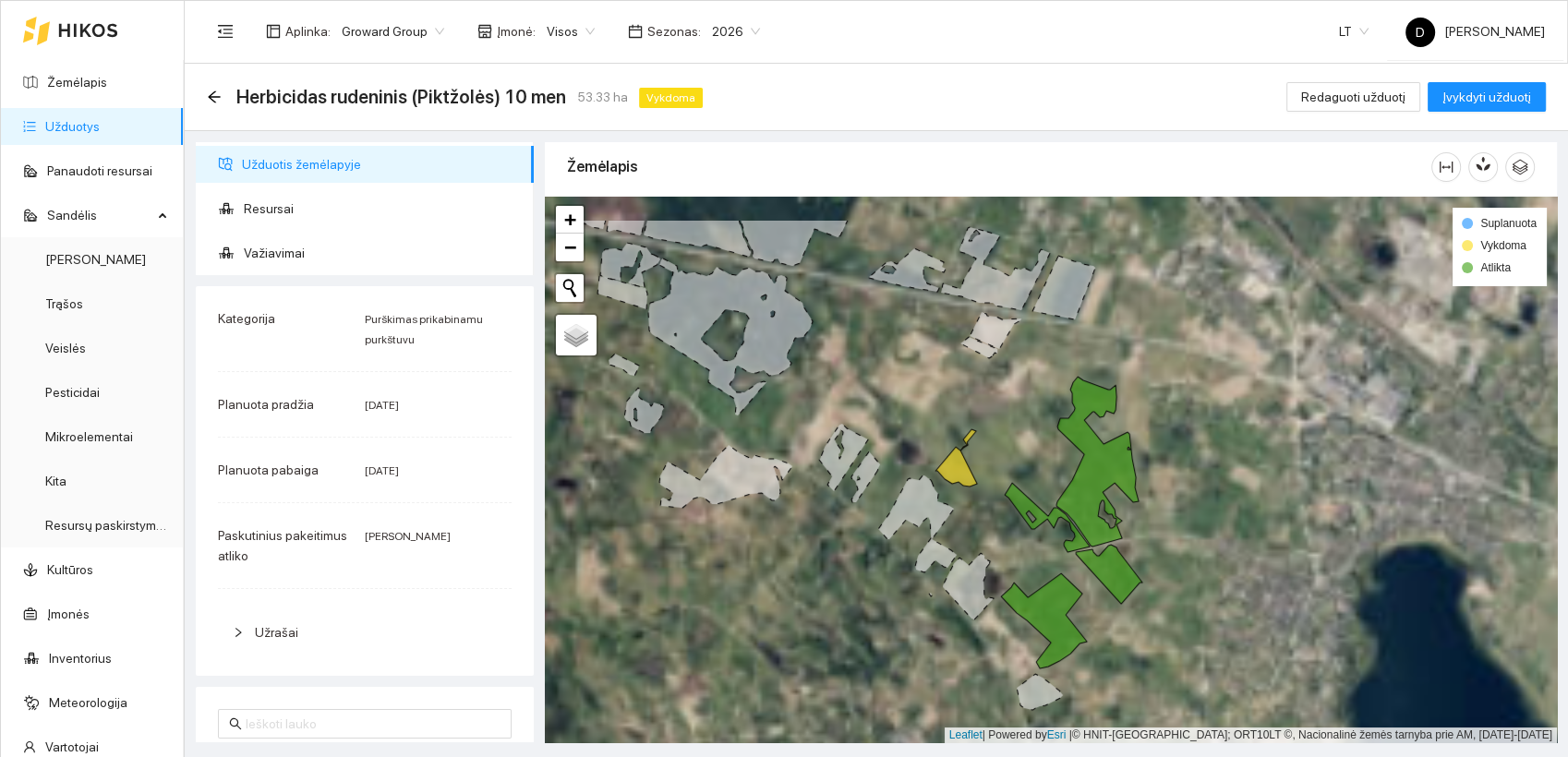
drag, startPoint x: 929, startPoint y: 433, endPoint x: 946, endPoint y: 517, distance: 85.7
click at [946, 517] on icon at bounding box center [916, 524] width 78 height 97
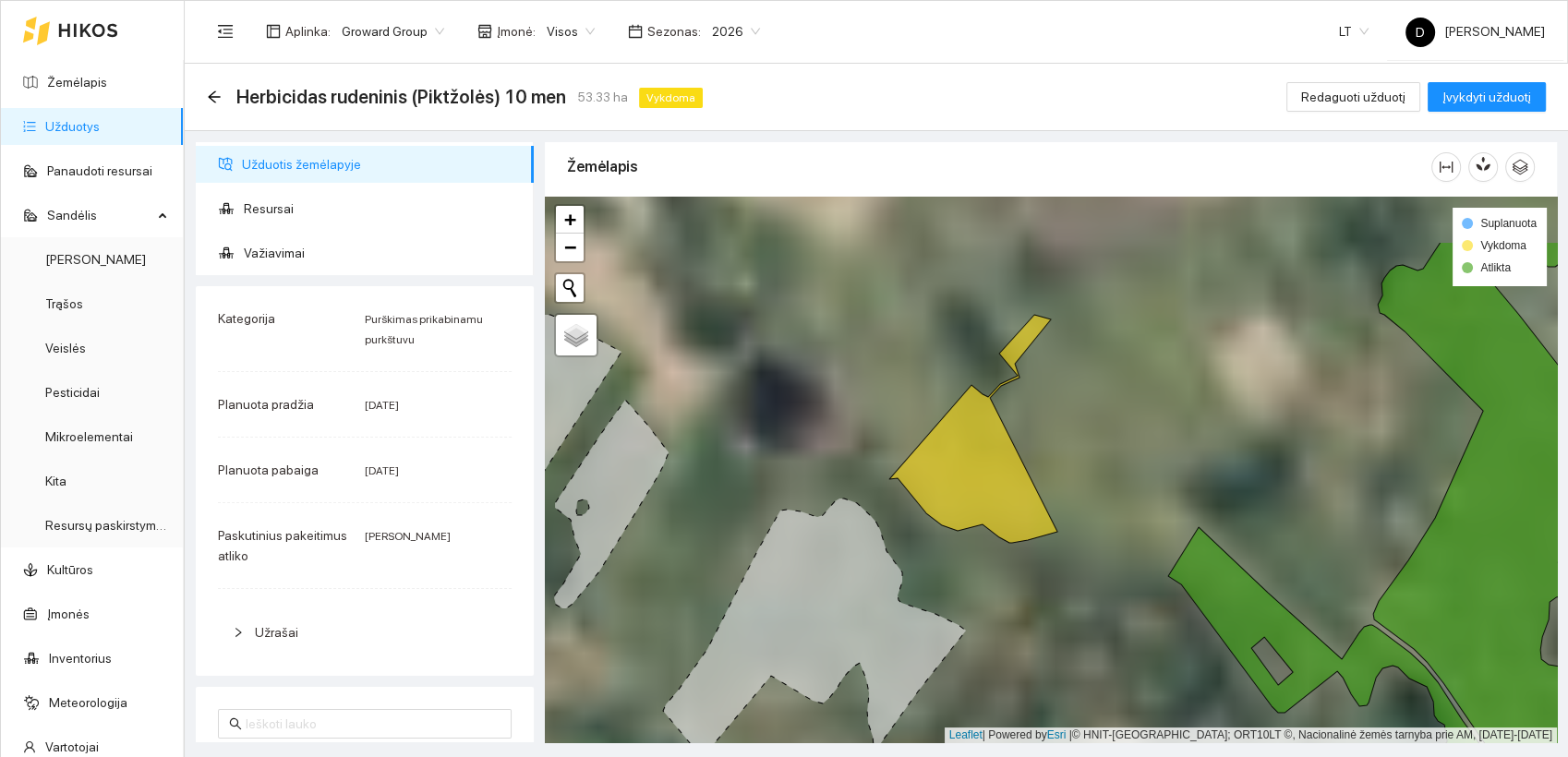
drag, startPoint x: 921, startPoint y: 426, endPoint x: 894, endPoint y: 537, distance: 114.2
click at [894, 537] on div at bounding box center [1050, 470] width 1012 height 547
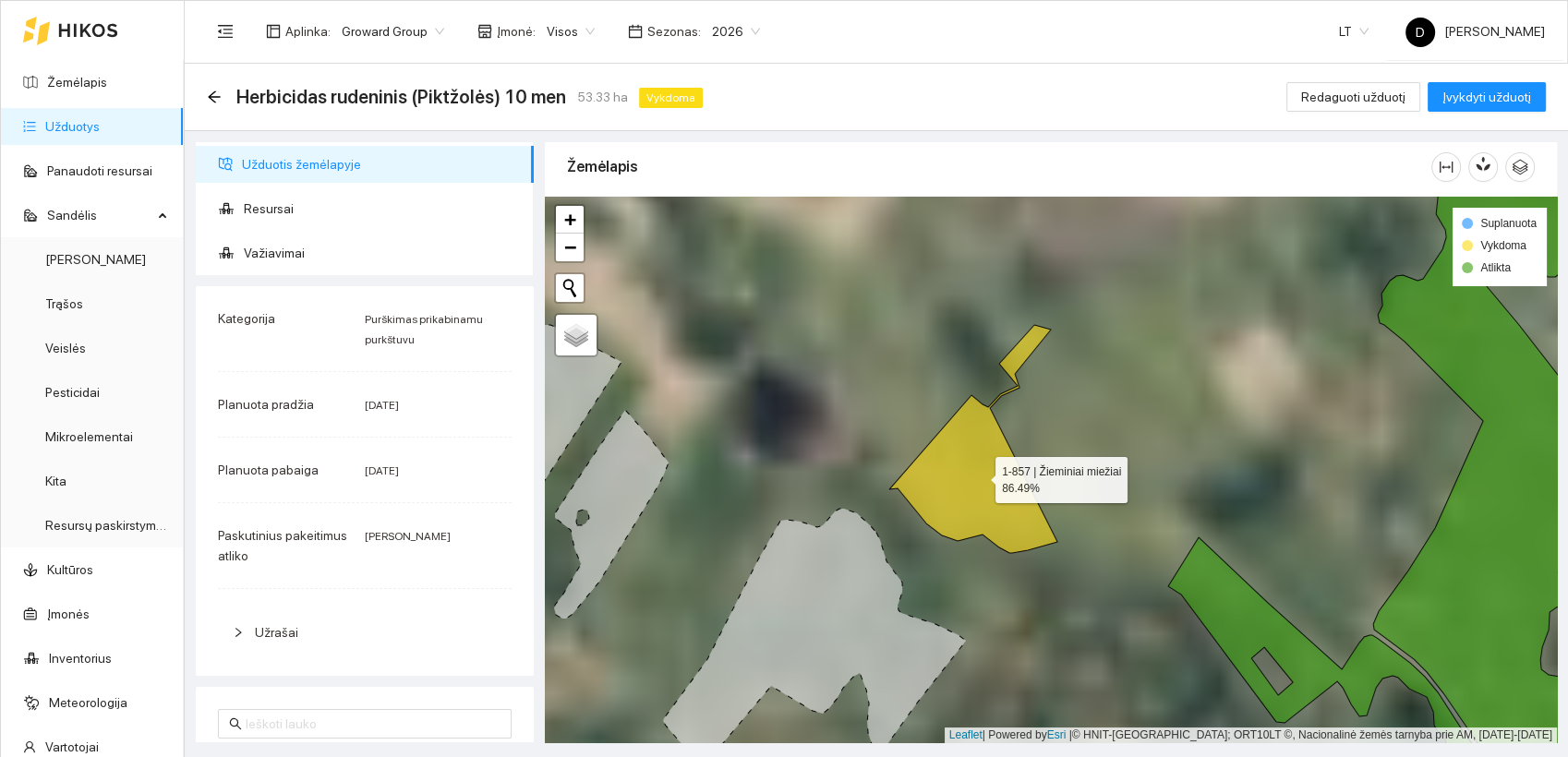
click at [977, 442] on icon at bounding box center [973, 439] width 168 height 228
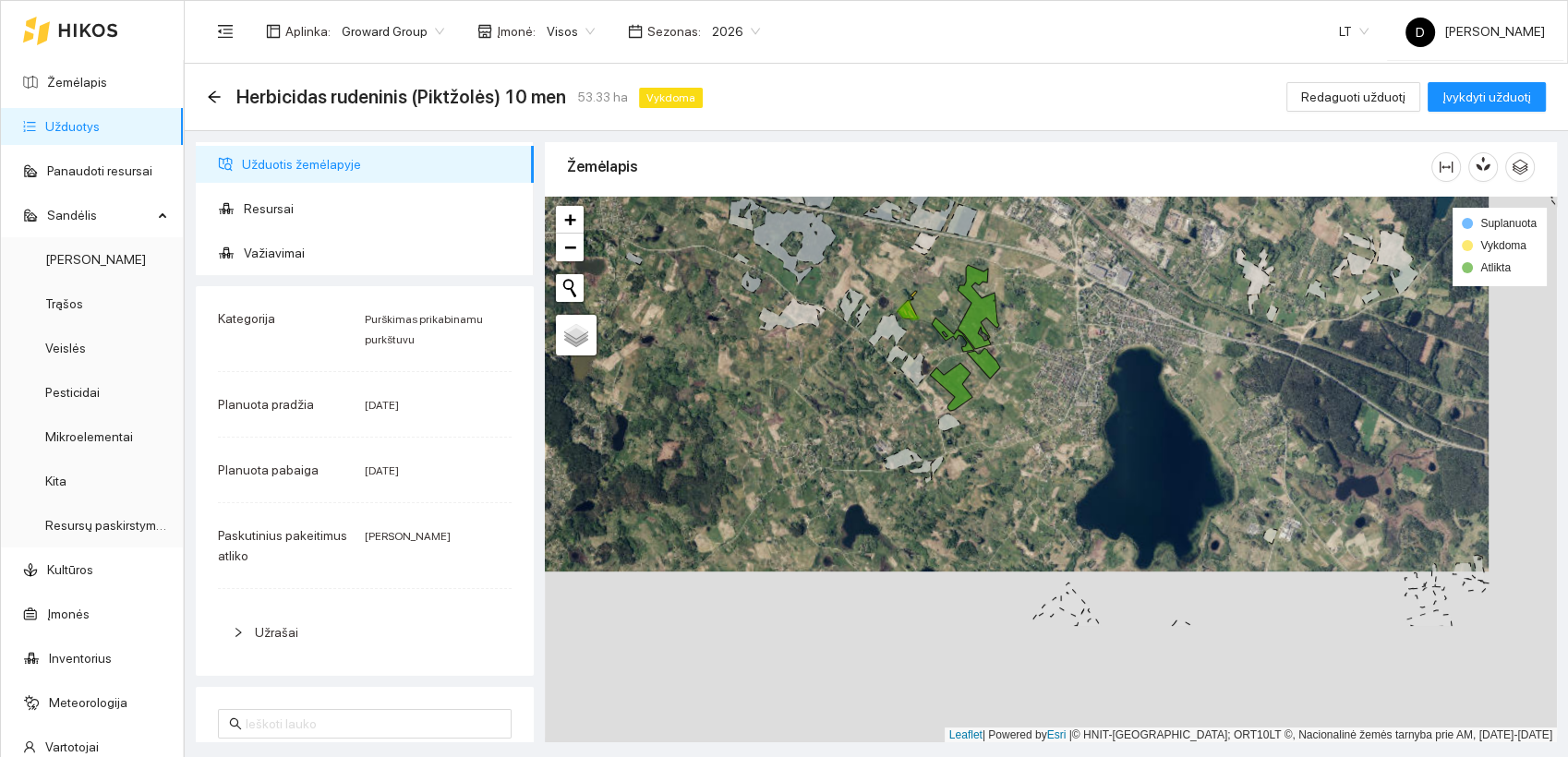
drag, startPoint x: 872, startPoint y: 599, endPoint x: 803, endPoint y: 428, distance: 184.4
click at [803, 428] on div at bounding box center [1050, 470] width 1012 height 547
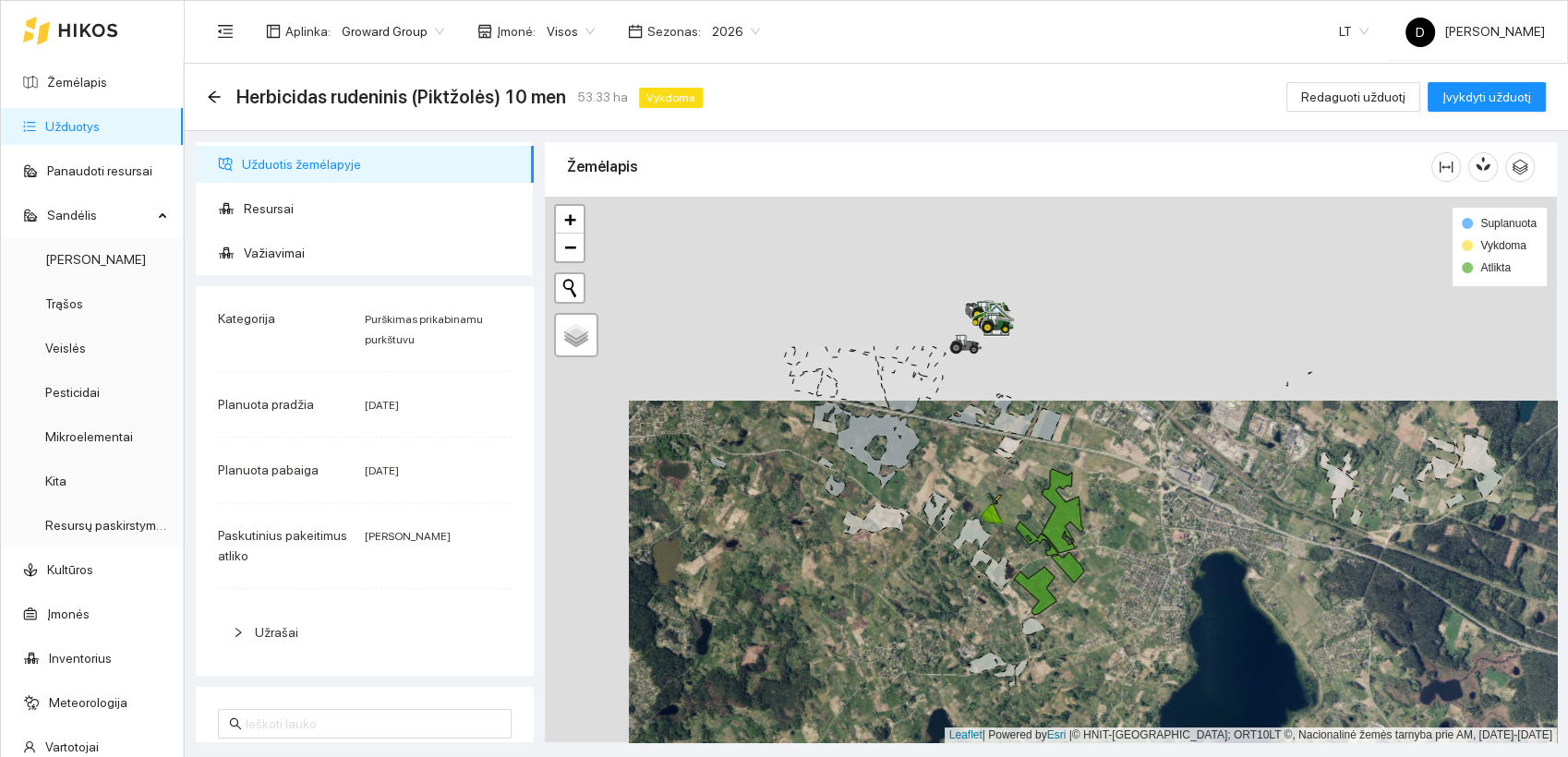
drag, startPoint x: 803, startPoint y: 428, endPoint x: 887, endPoint y: 628, distance: 216.9
click at [887, 628] on div at bounding box center [1050, 470] width 1012 height 547
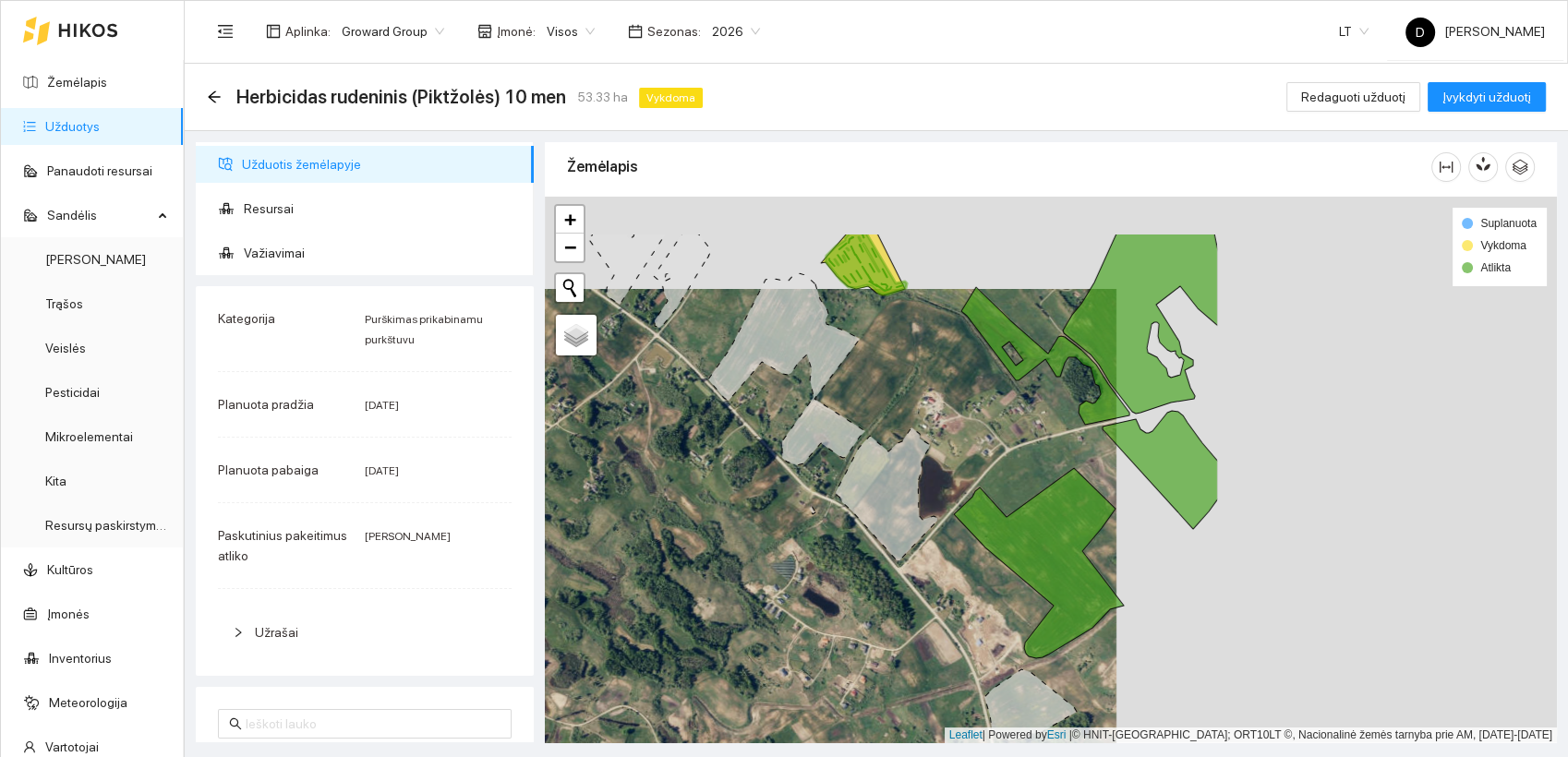
drag, startPoint x: 1213, startPoint y: 481, endPoint x: 770, endPoint y: 572, distance: 452.2
click at [770, 572] on div at bounding box center [1050, 470] width 1012 height 547
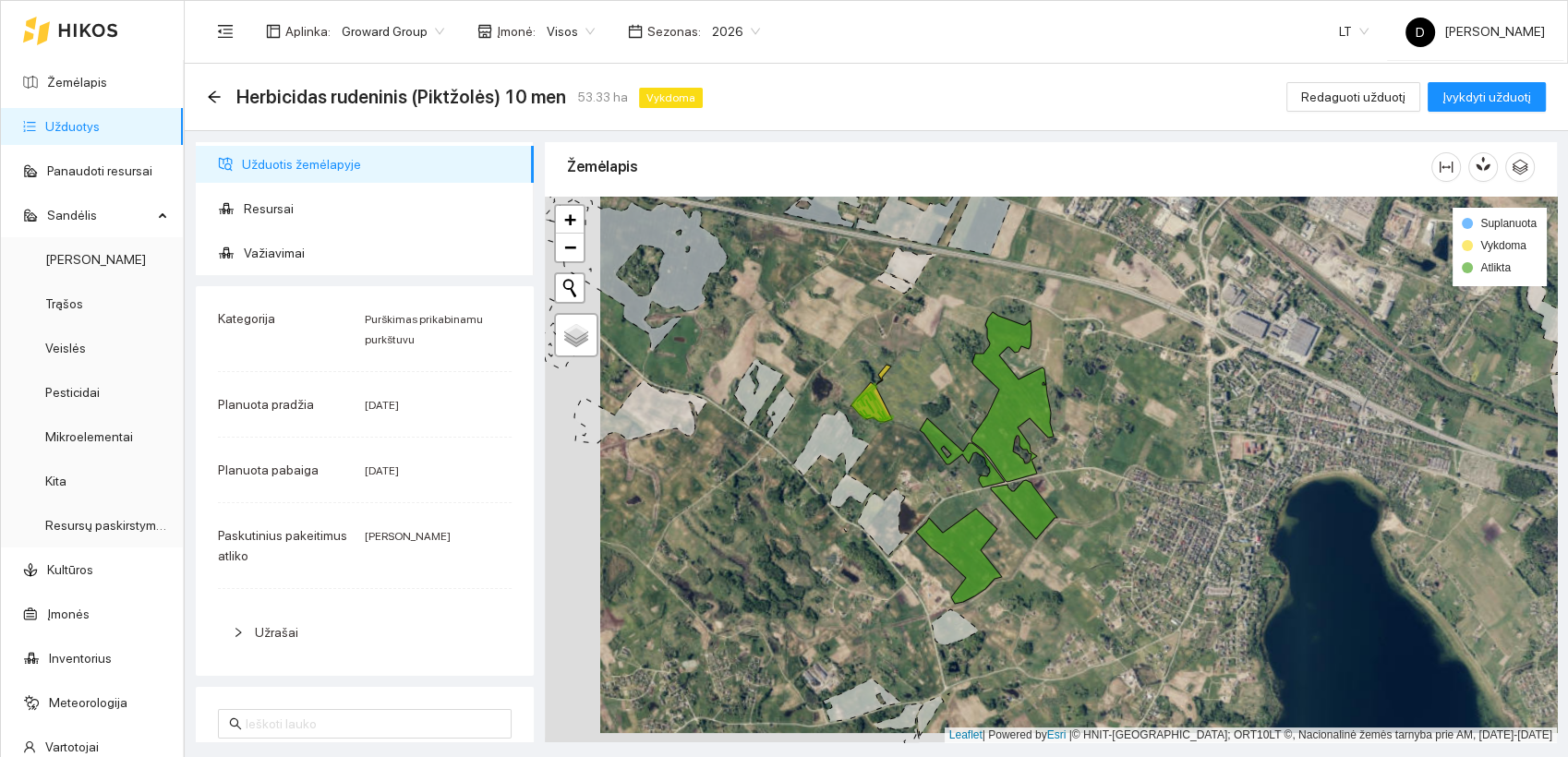
drag, startPoint x: 783, startPoint y: 547, endPoint x: 838, endPoint y: 537, distance: 55.9
click at [838, 537] on div at bounding box center [1050, 470] width 1012 height 547
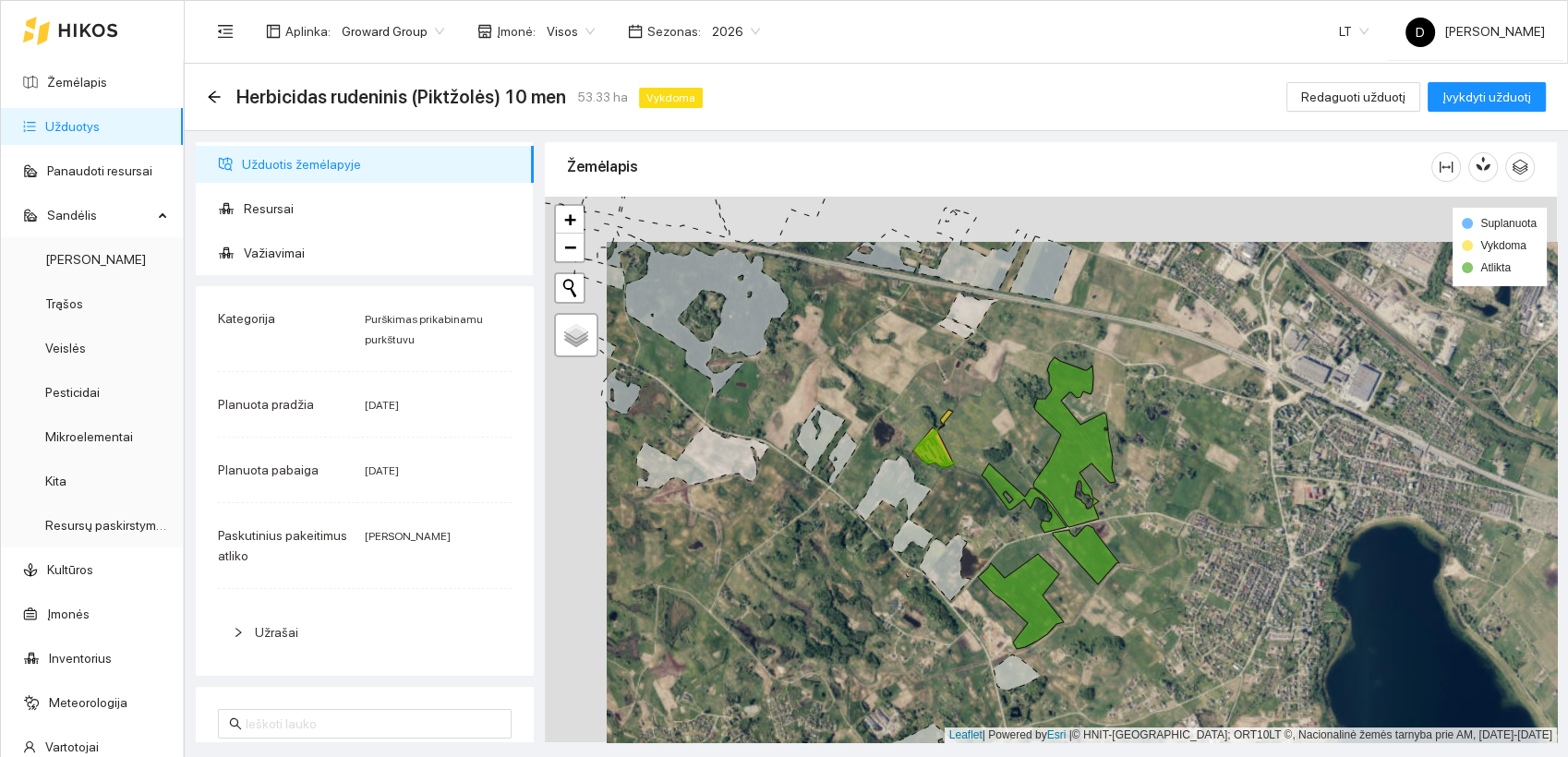
drag, startPoint x: 838, startPoint y: 537, endPoint x: 903, endPoint y: 585, distance: 80.8
click at [903, 585] on div at bounding box center [1050, 470] width 1012 height 547
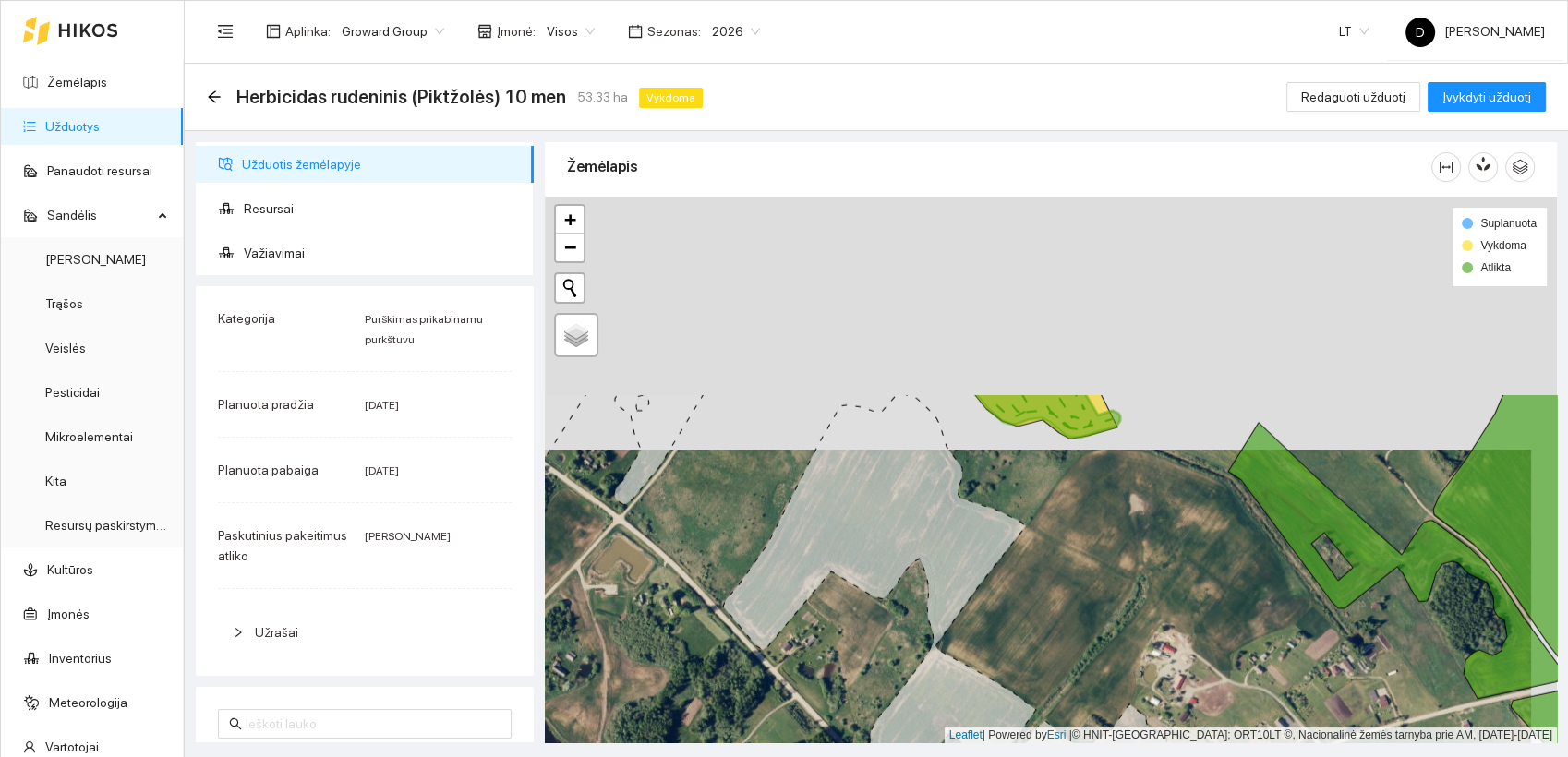
drag, startPoint x: 773, startPoint y: 470, endPoint x: 744, endPoint y: 711, distance: 242.7
click at [744, 720] on div at bounding box center [1050, 470] width 1012 height 547
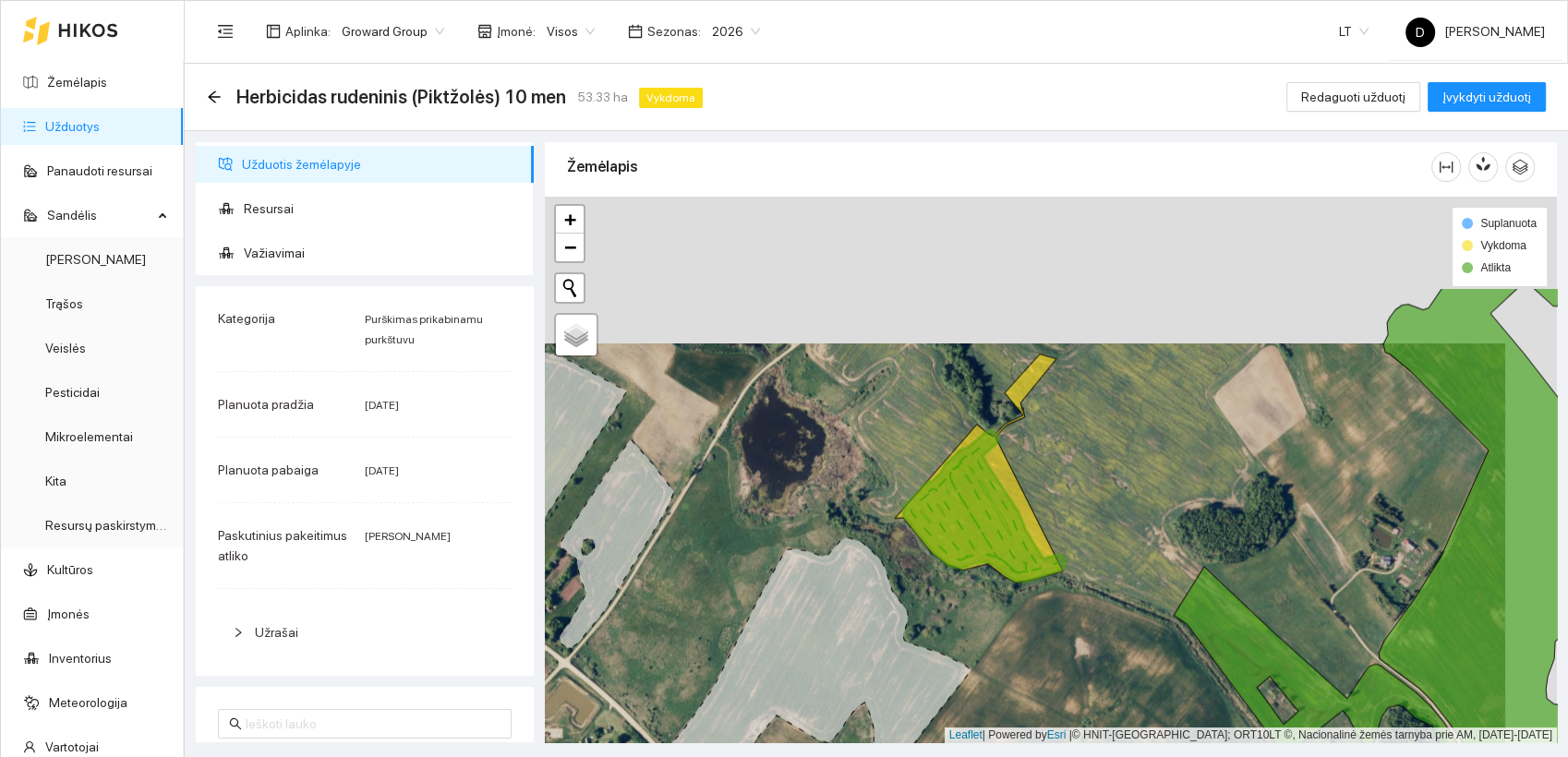
drag, startPoint x: 1062, startPoint y: 470, endPoint x: 1007, endPoint y: 611, distance: 151.3
click at [1007, 612] on div at bounding box center [1050, 470] width 1012 height 547
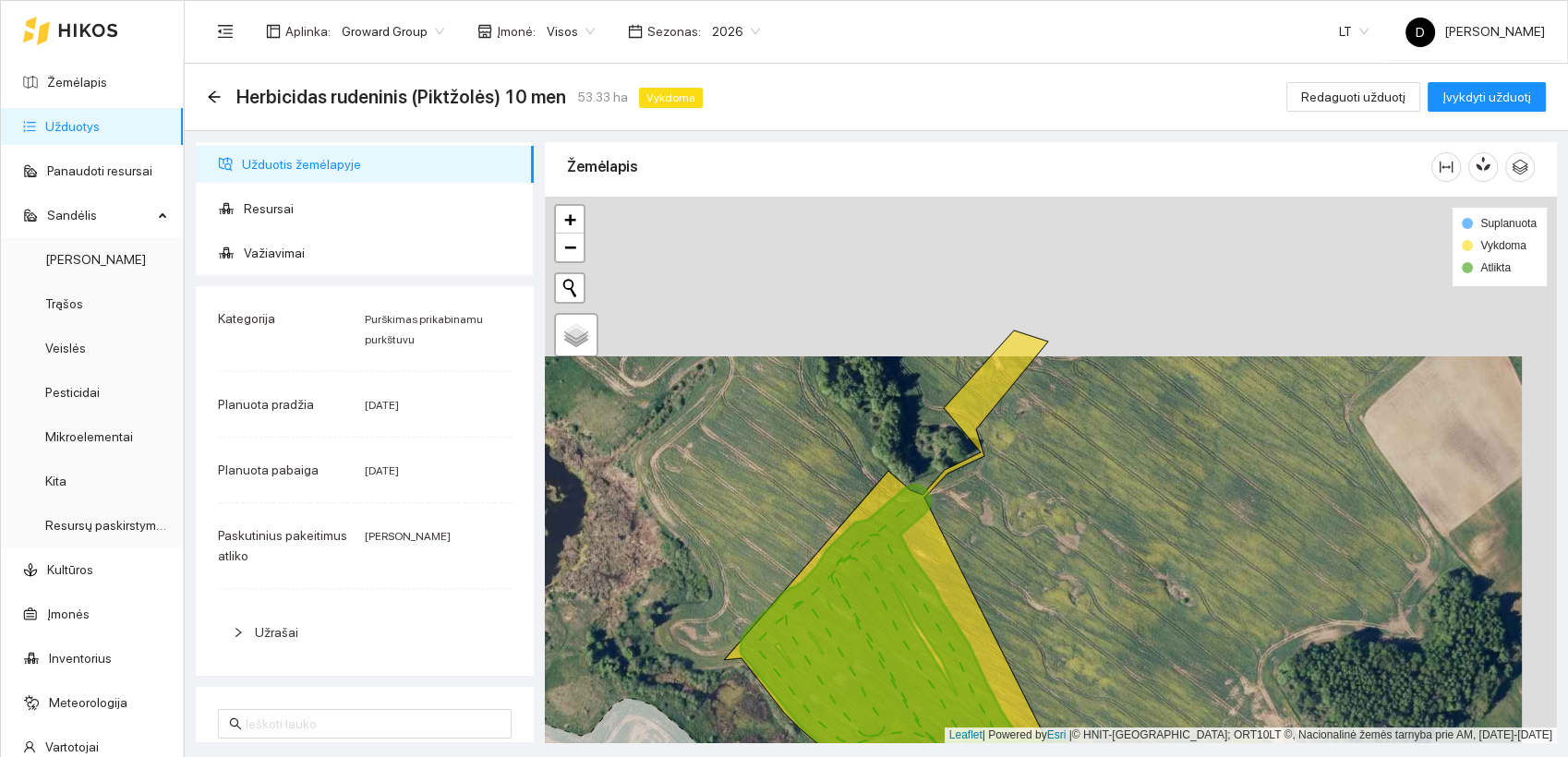
drag, startPoint x: 1077, startPoint y: 310, endPoint x: 1036, endPoint y: 481, distance: 175.8
click at [1036, 481] on div at bounding box center [1050, 470] width 1012 height 547
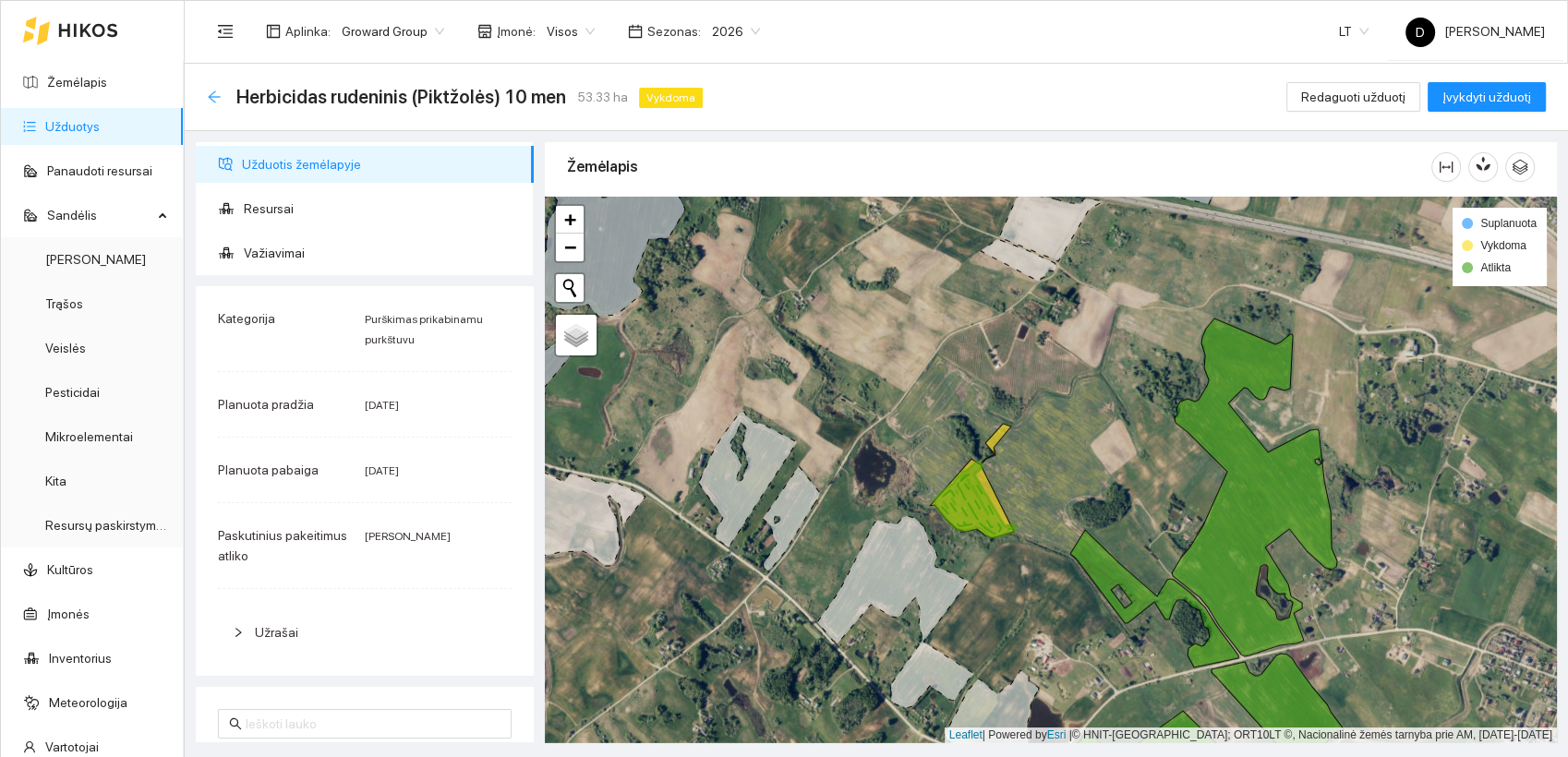
click at [214, 103] on icon "arrow-left" at bounding box center [214, 97] width 15 height 15
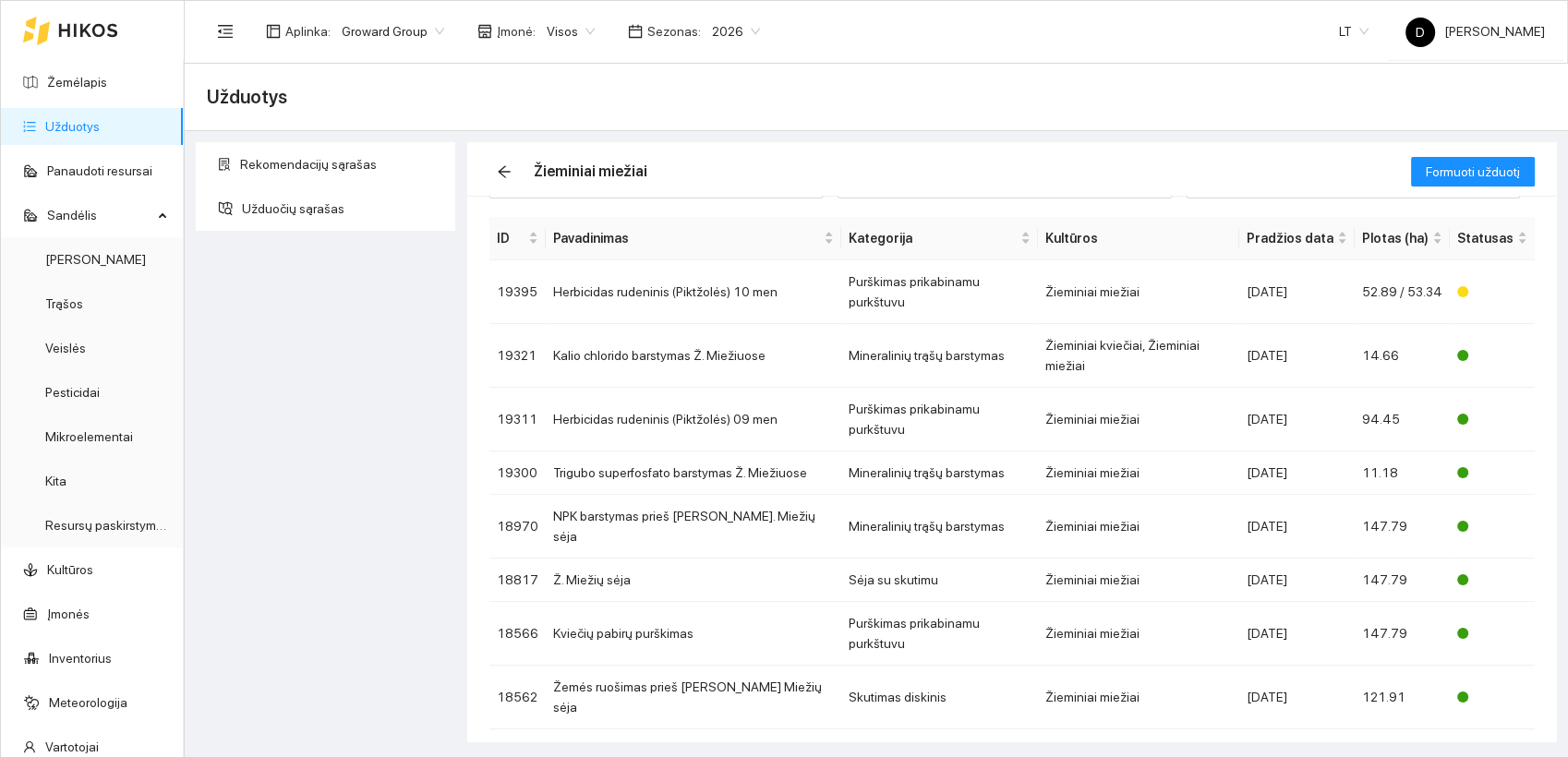
scroll to position [48, 0]
click at [908, 47] on div "Aplinka : Groward Group Įmonė : Visos Sezonas : 2026 LT D Darius Jancevičius" at bounding box center [876, 31] width 1338 height 60
click at [810, 106] on div "Užduotys" at bounding box center [876, 96] width 1338 height 37
click at [331, 368] on div "Rekomendacijų sąrašas Užduočių sąrašas" at bounding box center [325, 442] width 271 height 600
click at [646, 277] on td "Herbicidas rudeninis (Piktžolės) 10 men" at bounding box center [693, 293] width 296 height 63
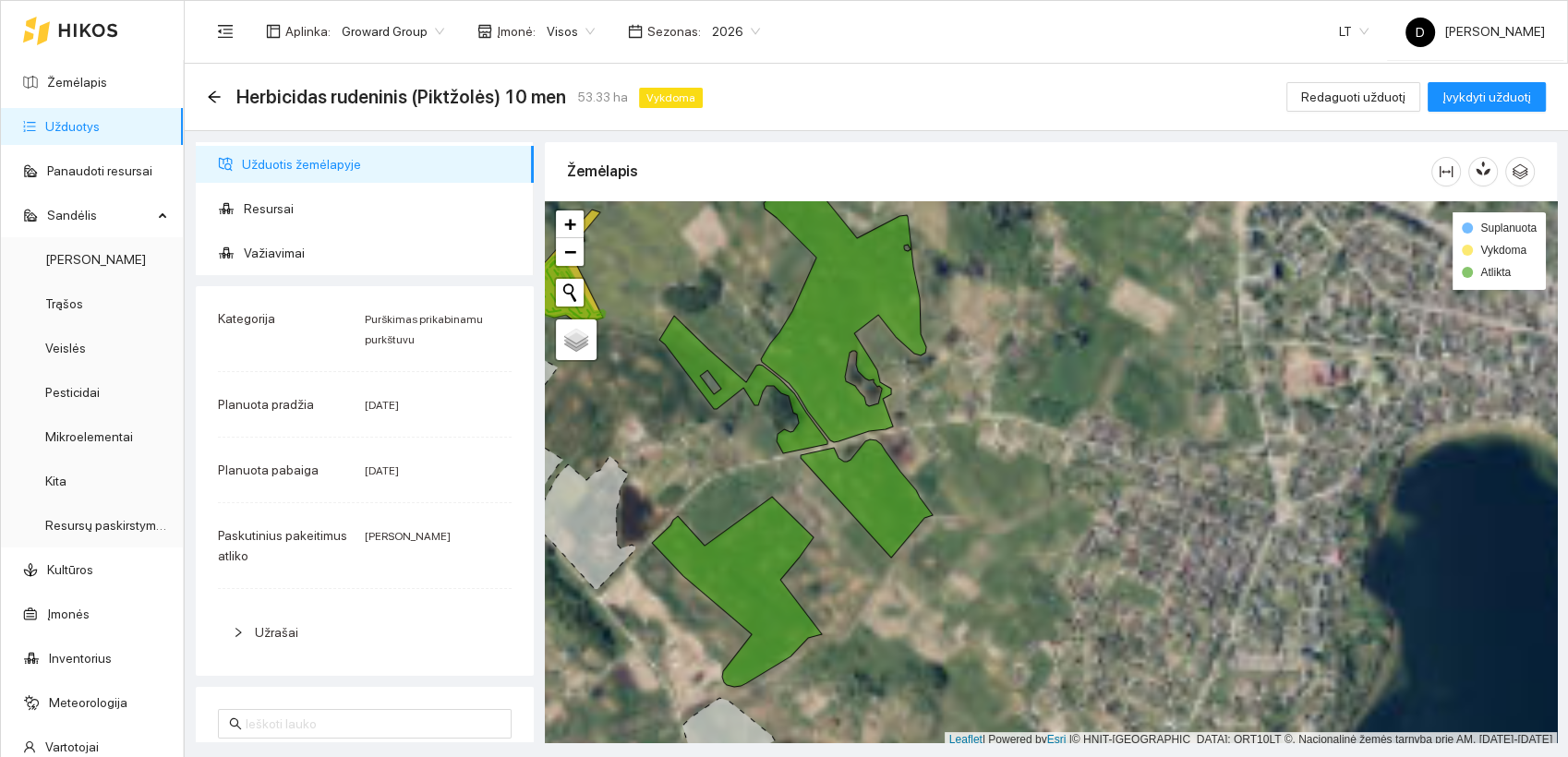
scroll to position [5, 0]
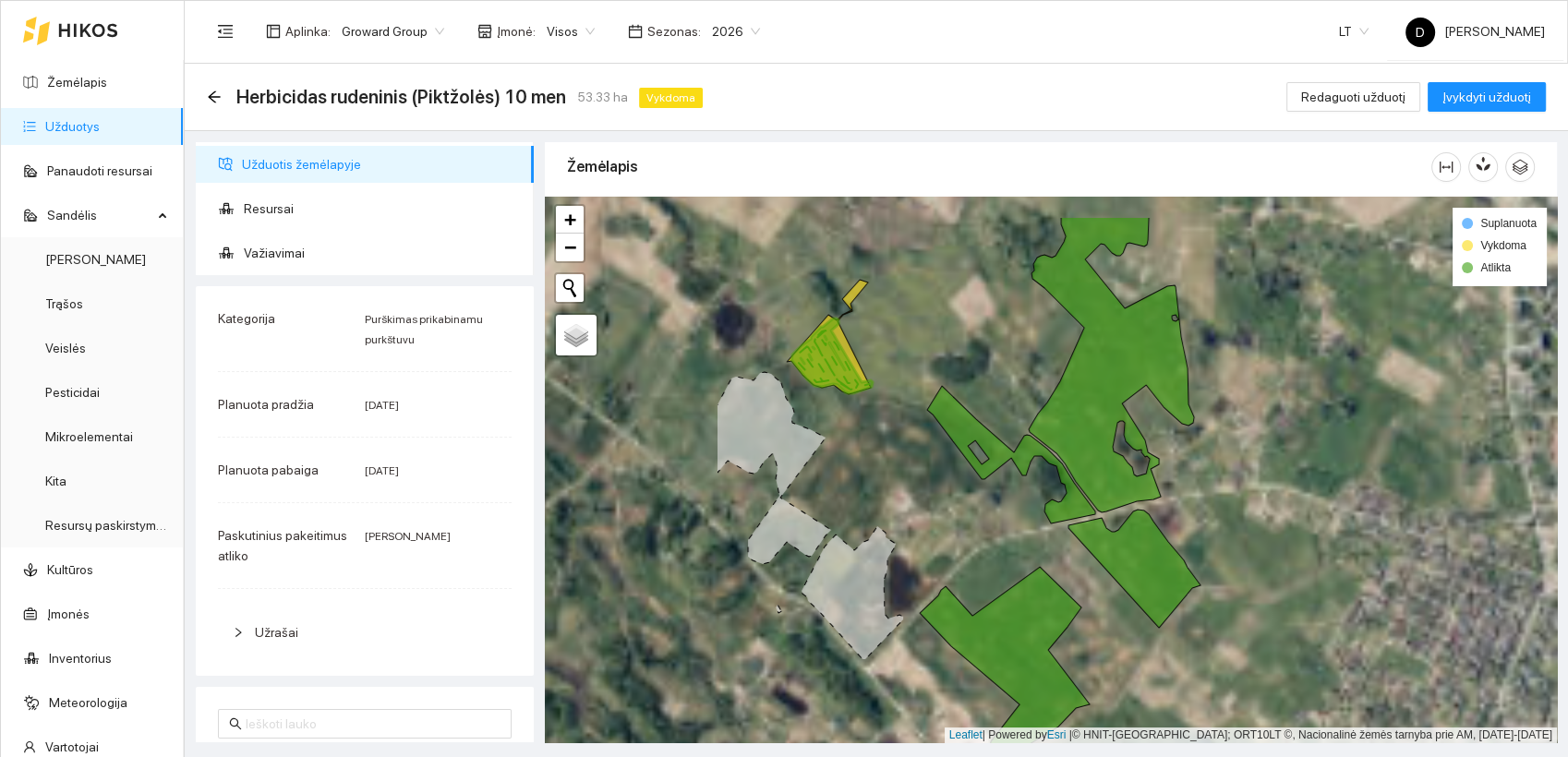
drag, startPoint x: 737, startPoint y: 300, endPoint x: 1006, endPoint y: 370, distance: 278.0
click at [1006, 370] on div at bounding box center [1050, 470] width 1012 height 547
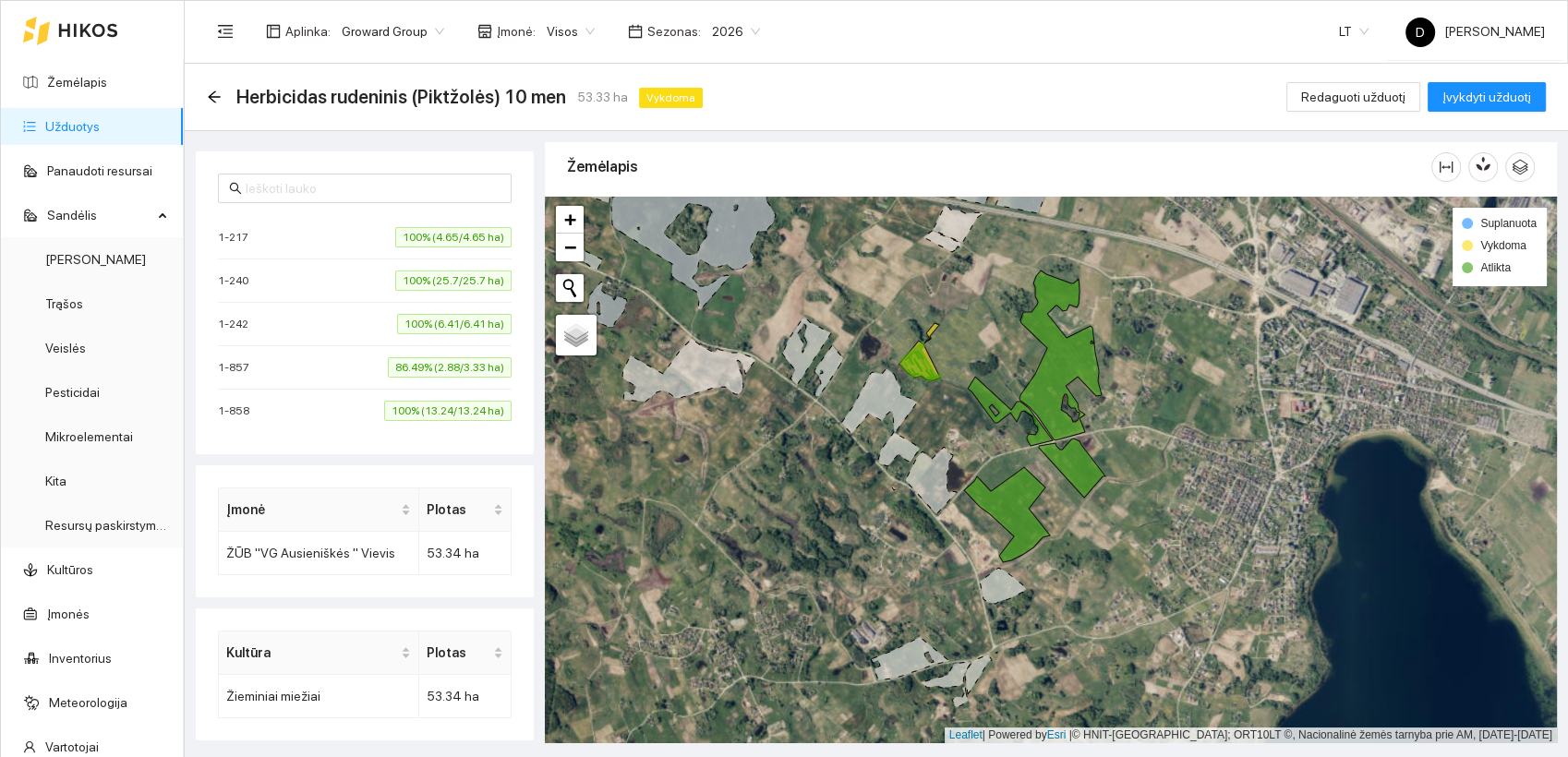
scroll to position [0, 0]
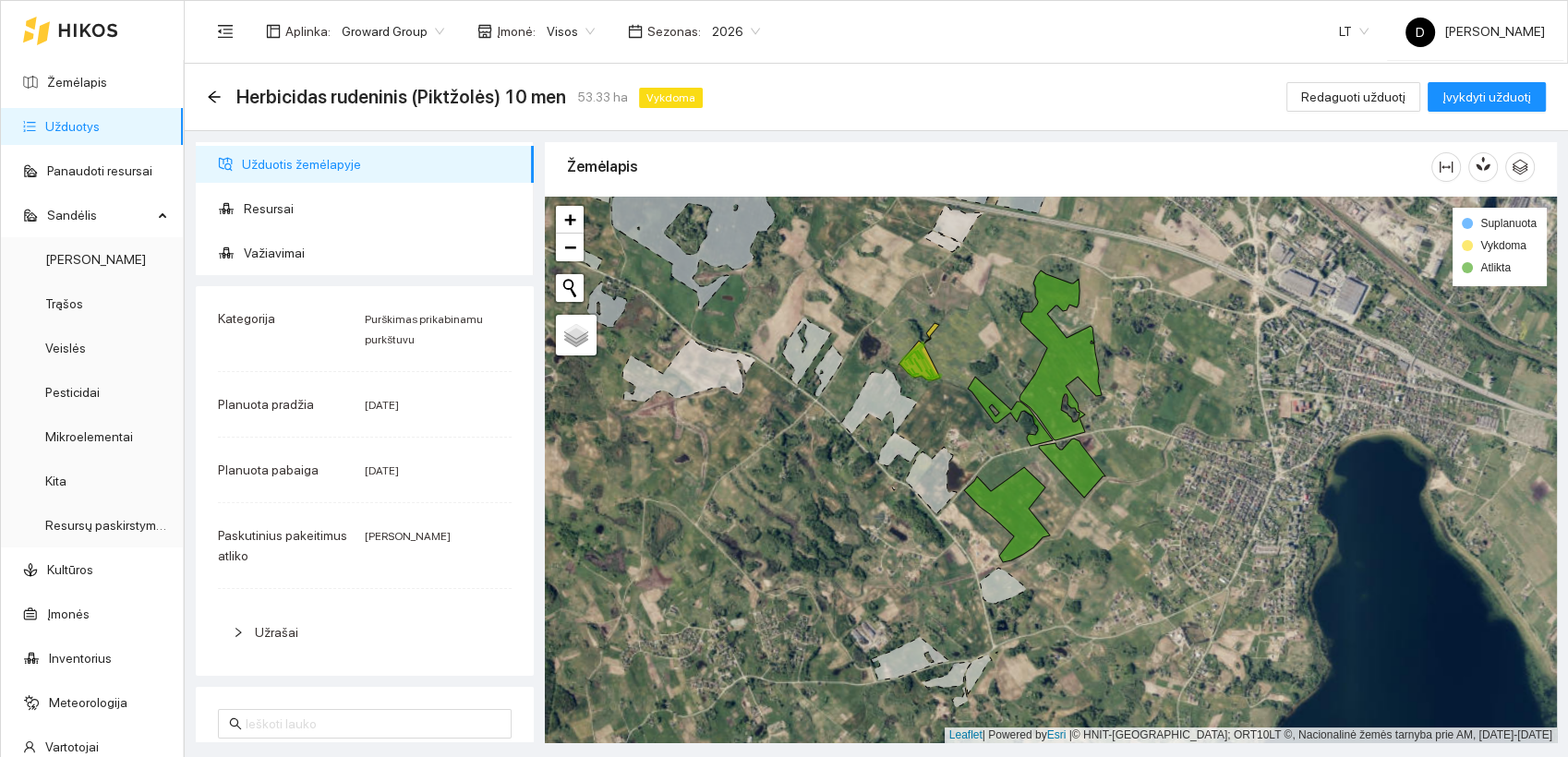
click at [882, 93] on div "Herbicidas rudeninis (Piktžolės) 10 men 53.33 ha Vykdoma Redaguoti užduotį Įvyk…" at bounding box center [876, 96] width 1338 height 37
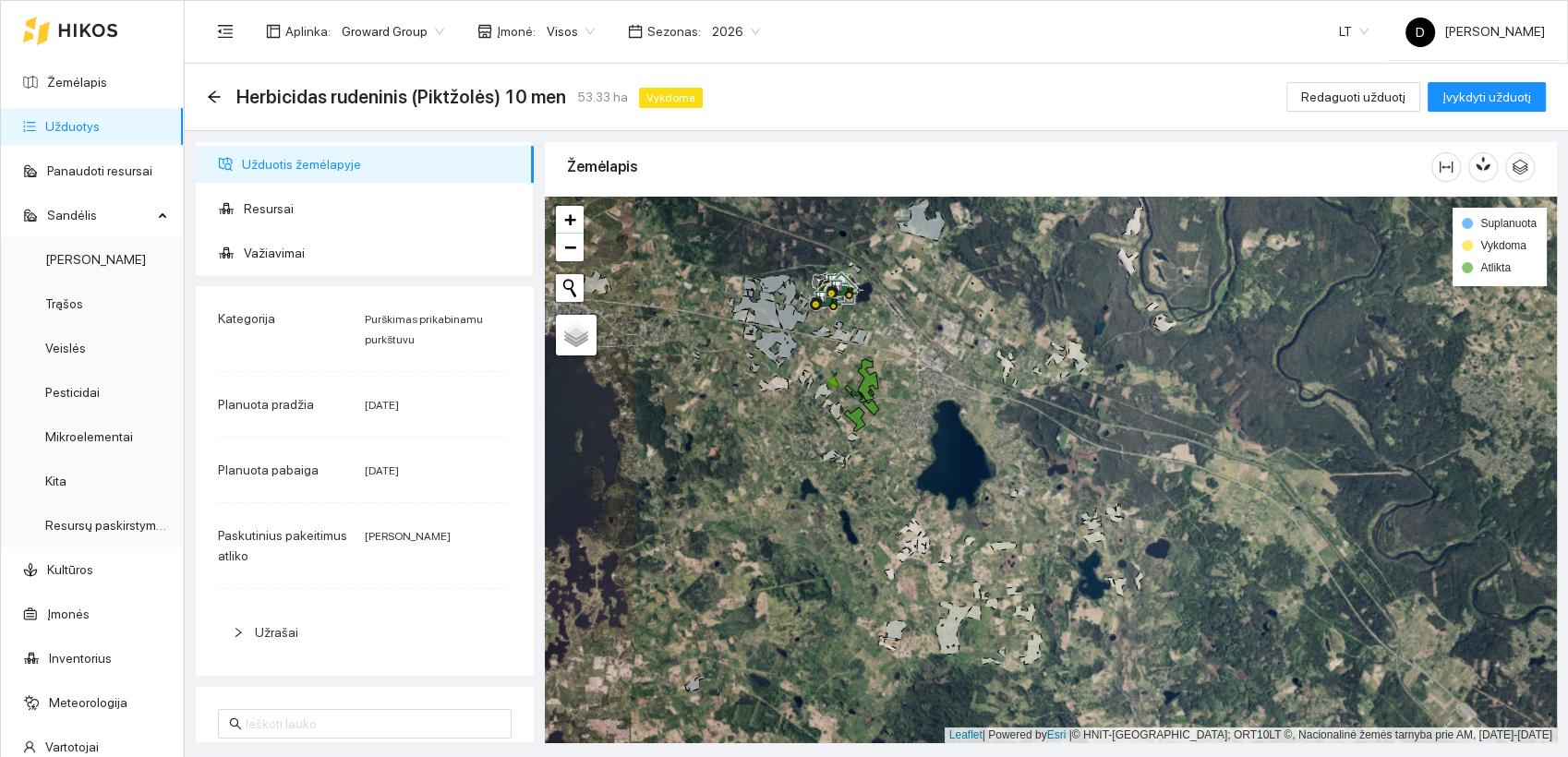
click at [1014, 111] on div "Herbicidas rudeninis (Piktžolės) 10 men 53.33 ha Vykdoma Redaguoti užduotį Įvyk…" at bounding box center [876, 96] width 1338 height 37
click at [1011, 107] on div "Herbicidas rudeninis (Piktžolės) 10 men 53.33 ha Vykdoma Redaguoti užduotį Įvyk…" at bounding box center [876, 96] width 1338 height 37
click at [1011, 46] on div "Aplinka : Groward Group Įmonė : Visos Sezonas : 2026 LT D Darius Jancevičius" at bounding box center [876, 31] width 1338 height 60
click at [1026, 114] on div "Herbicidas rudeninis (Piktžolės) 10 men 53.33 ha Vykdoma Redaguoti užduotį Įvyk…" at bounding box center [876, 96] width 1338 height 37
click at [958, 91] on div "Herbicidas rudeninis (Piktžolės) 10 men 53.33 ha Vykdoma Redaguoti užduotį Įvyk…" at bounding box center [876, 96] width 1338 height 37
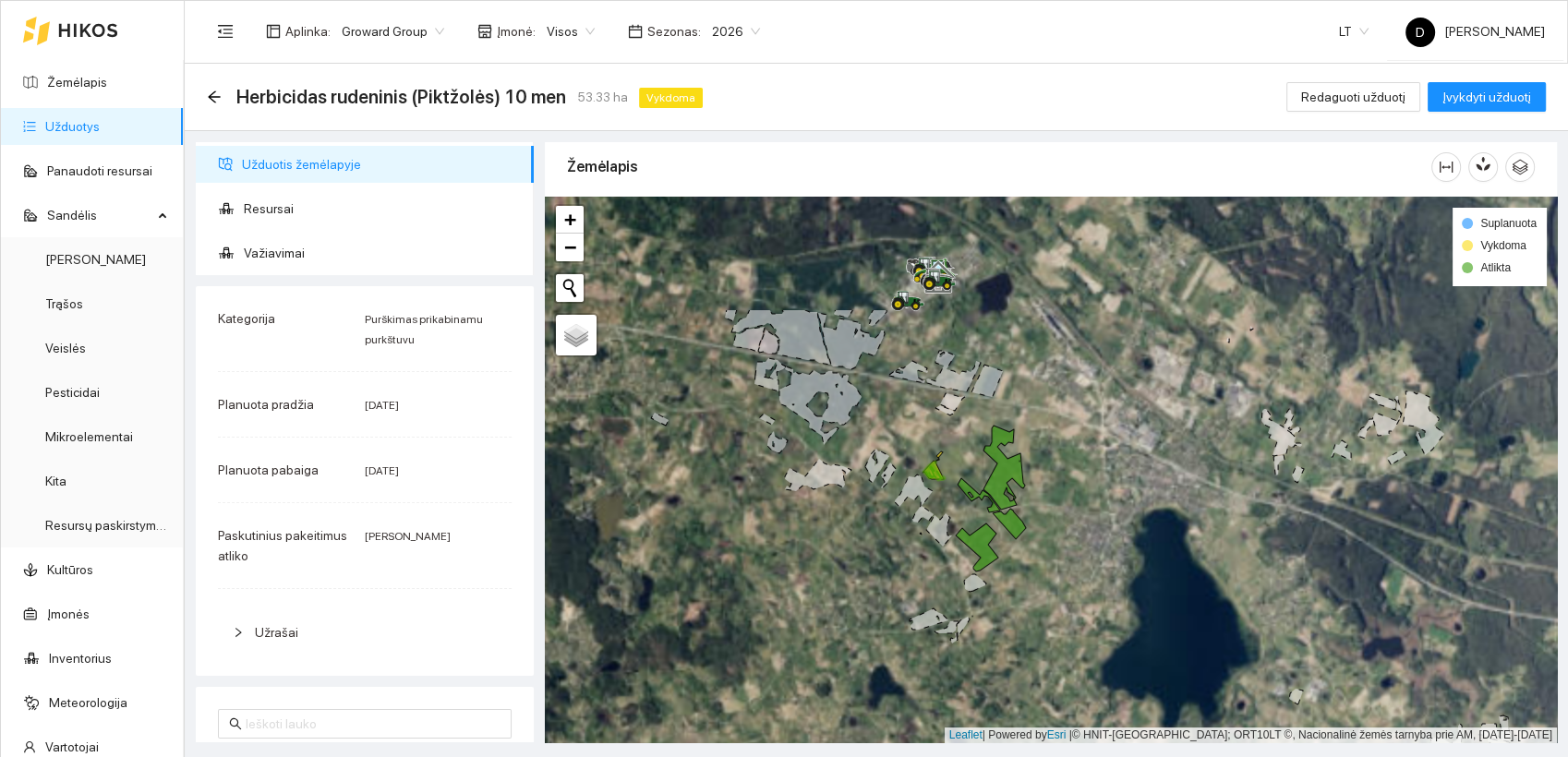
drag, startPoint x: 914, startPoint y: 346, endPoint x: 1103, endPoint y: 512, distance: 251.5
click at [1103, 513] on div at bounding box center [1050, 470] width 1012 height 547
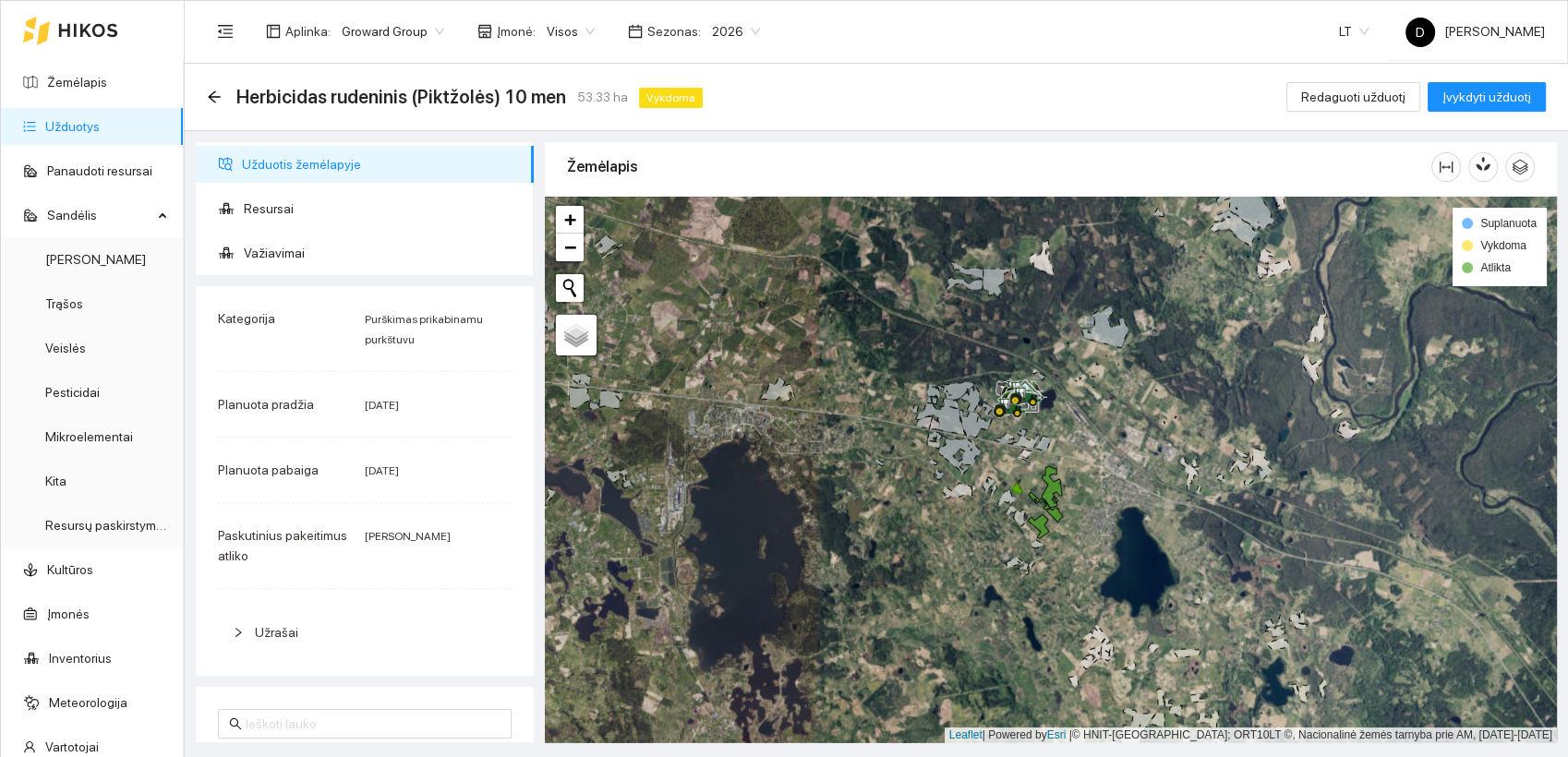
click at [203, 101] on div "Herbicidas rudeninis (Piktžolės) 10 men 53.33 ha Vykdoma Redaguoti užduotį Įvyk…" at bounding box center [876, 96] width 1383 height 67
click at [214, 95] on icon "arrow-left" at bounding box center [214, 97] width 15 height 15
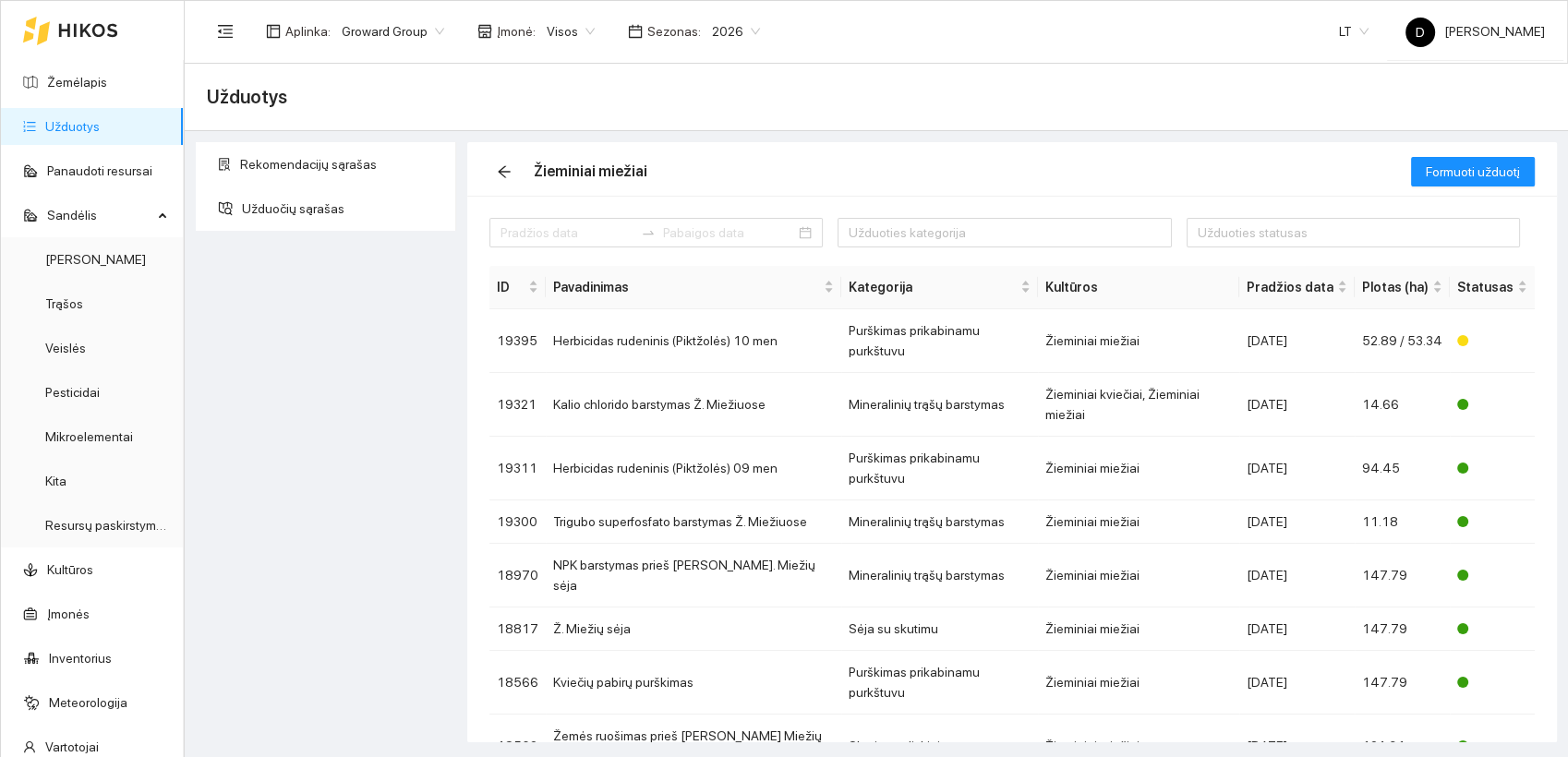
click at [232, 444] on div "Rekomendacijų sąrašas Užduočių sąrašas" at bounding box center [325, 442] width 271 height 600
click at [632, 109] on div "Užduotys" at bounding box center [876, 96] width 1338 height 37
click at [88, 75] on link "Žemėlapis" at bounding box center [77, 82] width 60 height 15
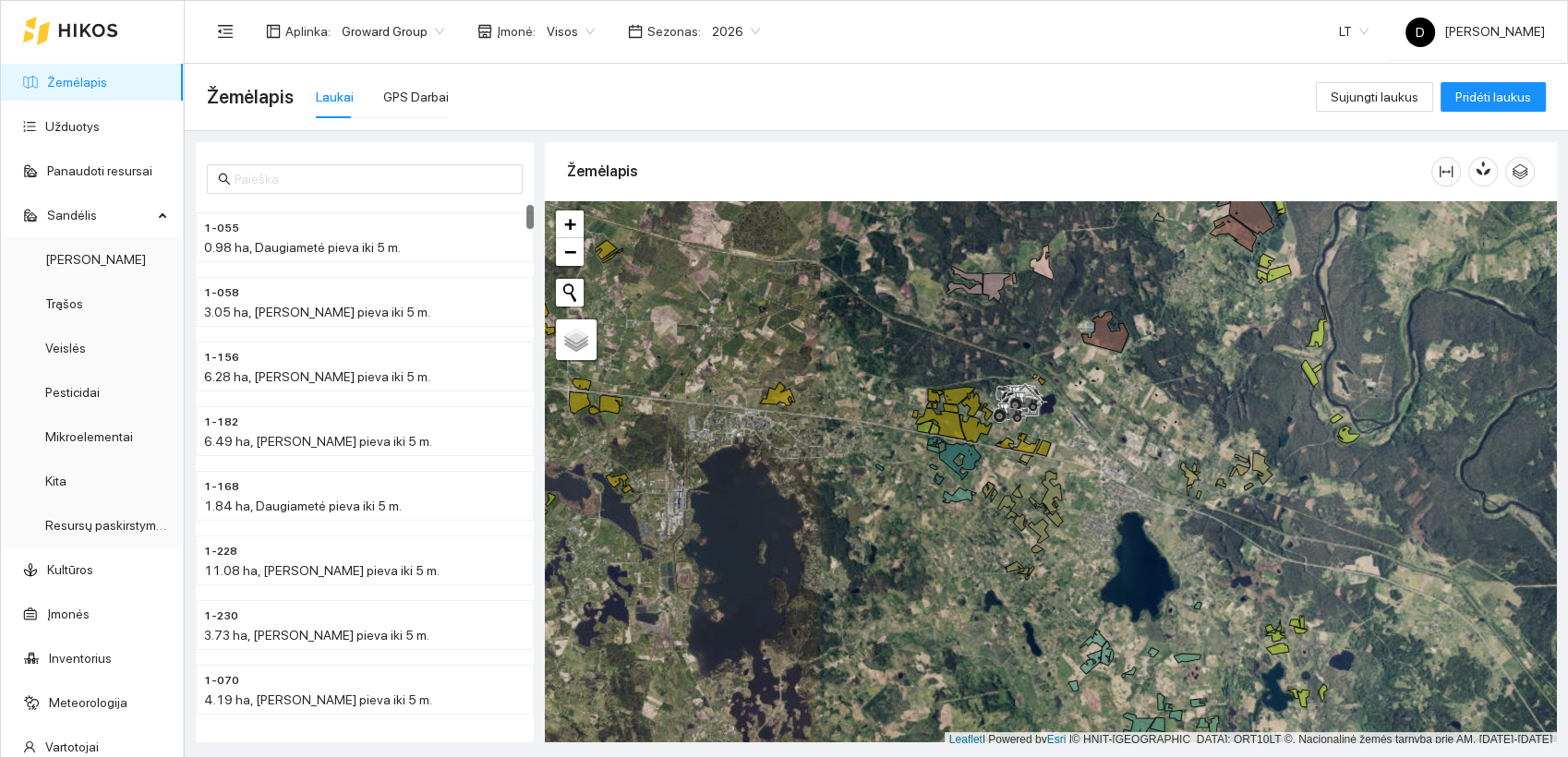
click at [760, 100] on div "Žemėlapis Laukai GPS Darbai" at bounding box center [761, 96] width 1109 height 60
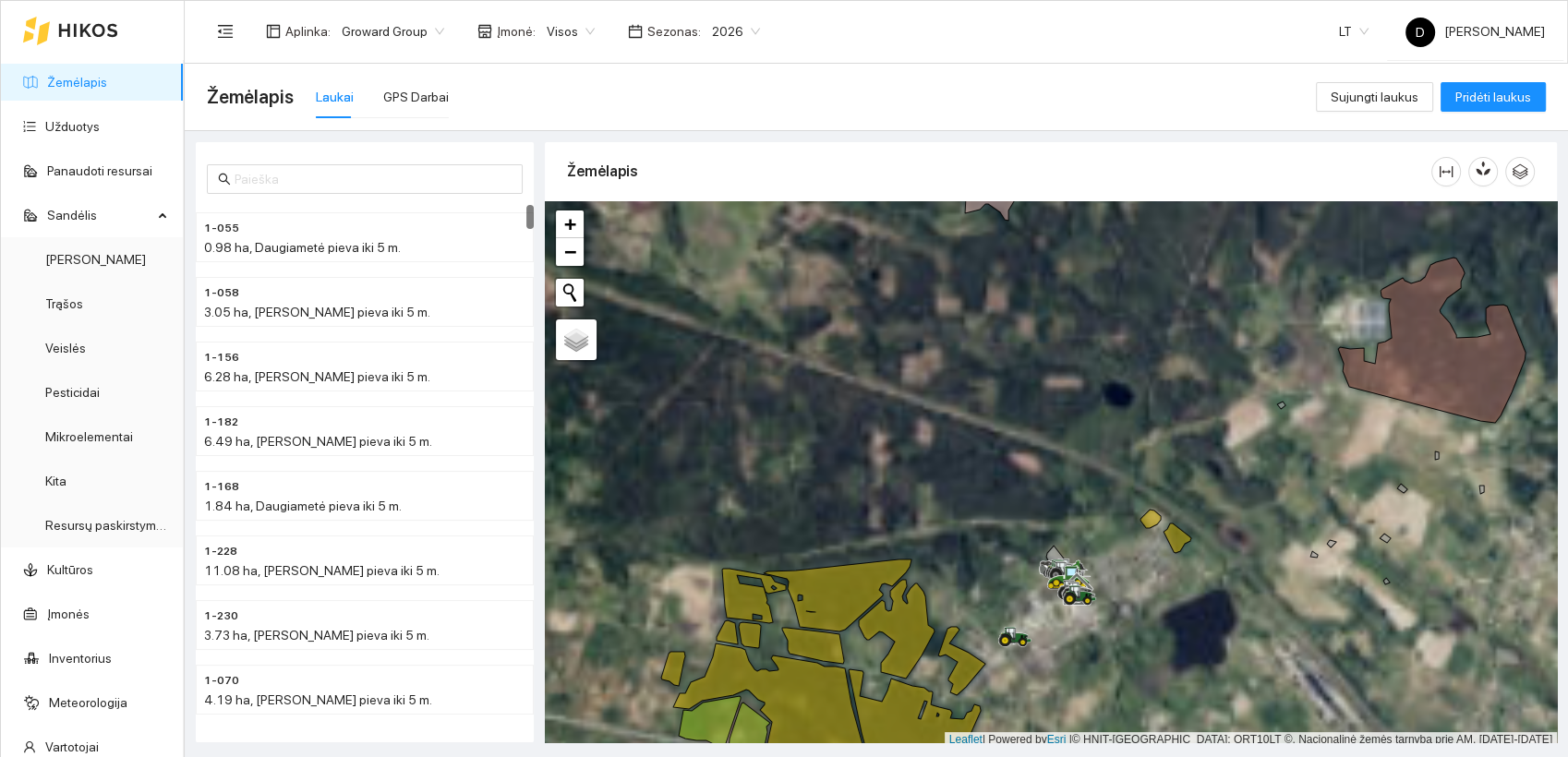
scroll to position [5, 0]
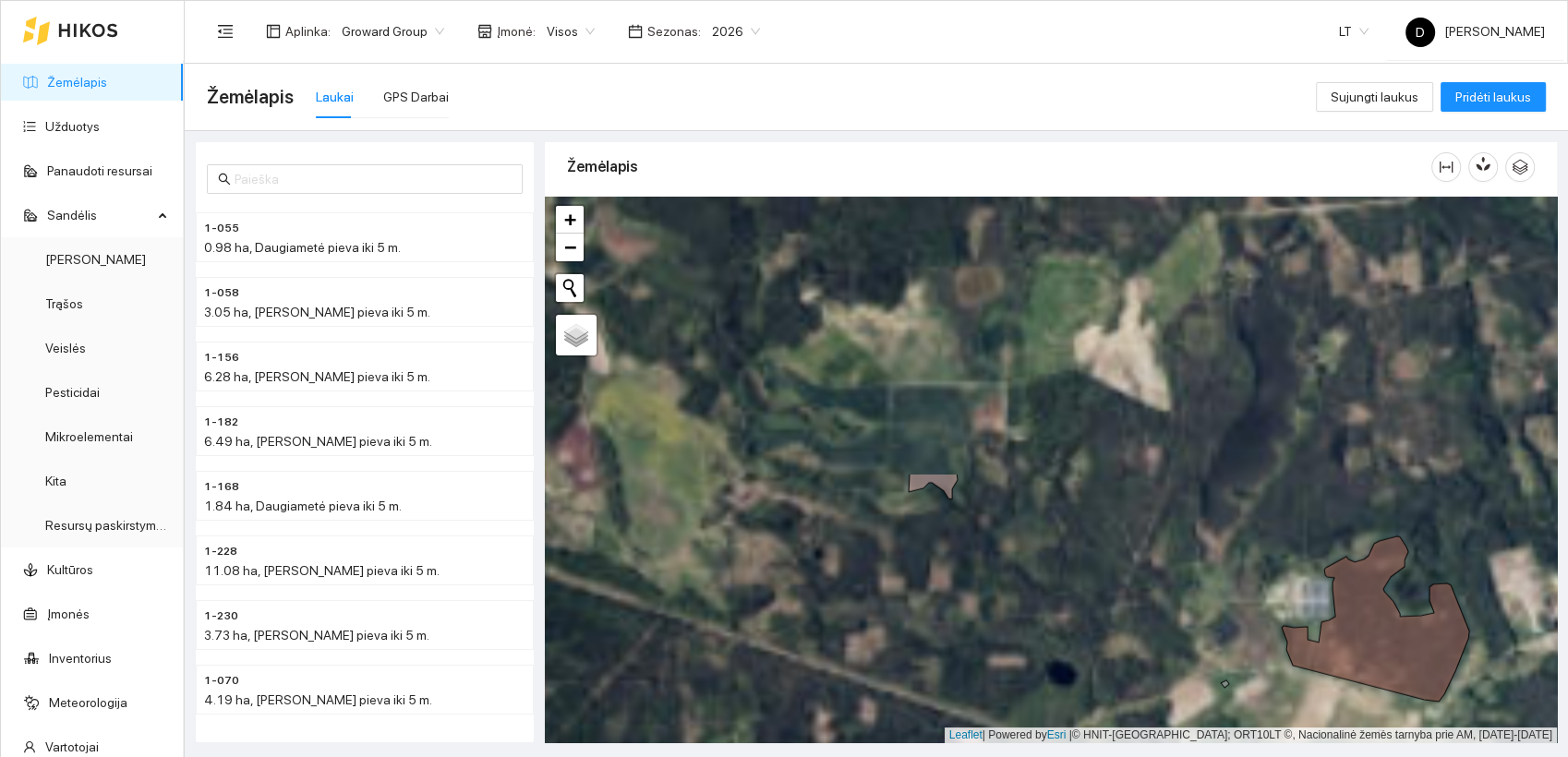
drag, startPoint x: 944, startPoint y: 353, endPoint x: 897, endPoint y: 594, distance: 245.5
click at [887, 636] on div at bounding box center [1050, 470] width 1012 height 547
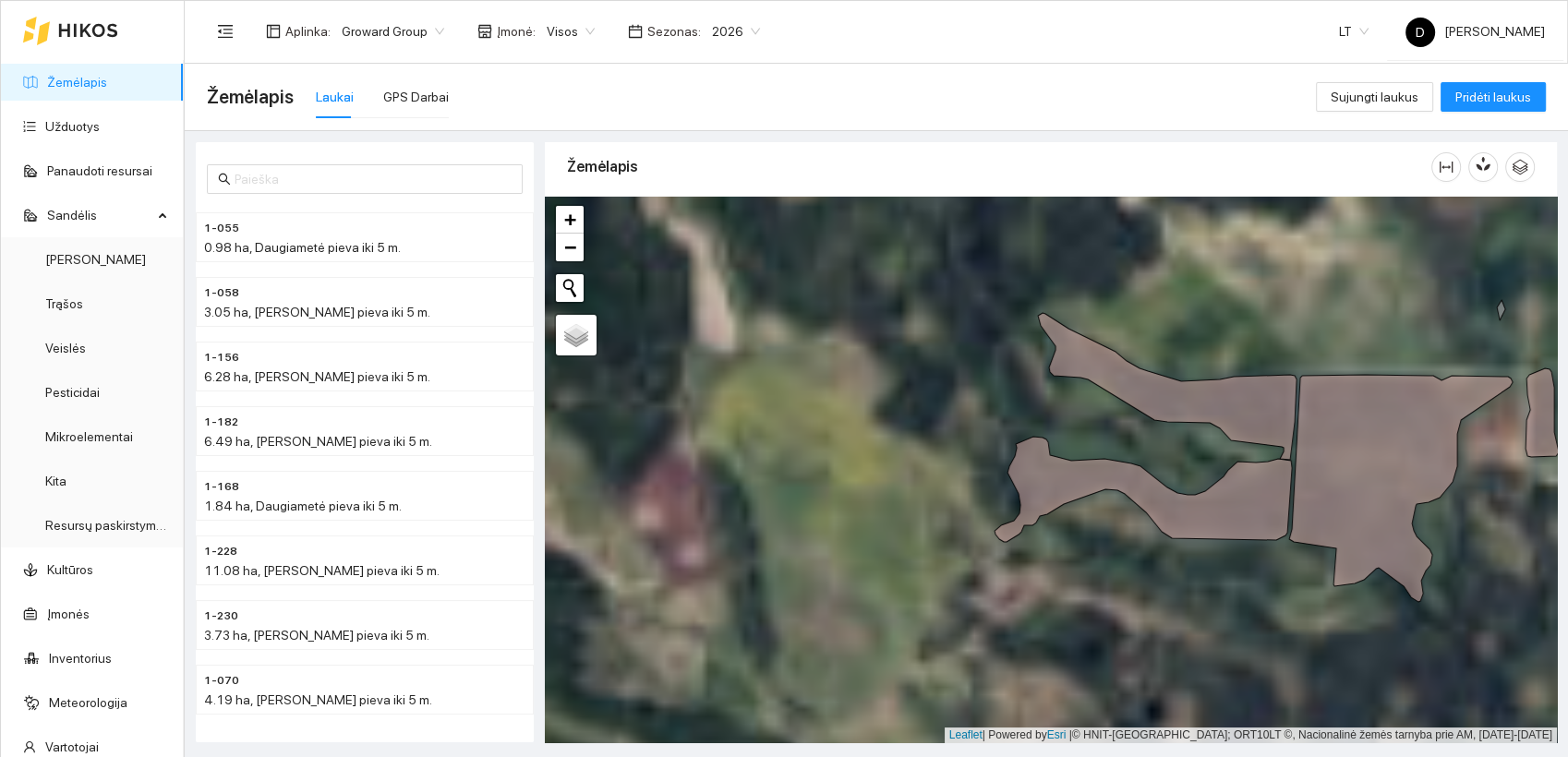
drag, startPoint x: 739, startPoint y: 359, endPoint x: 1088, endPoint y: 431, distance: 356.3
click at [1088, 431] on div at bounding box center [1050, 470] width 1012 height 547
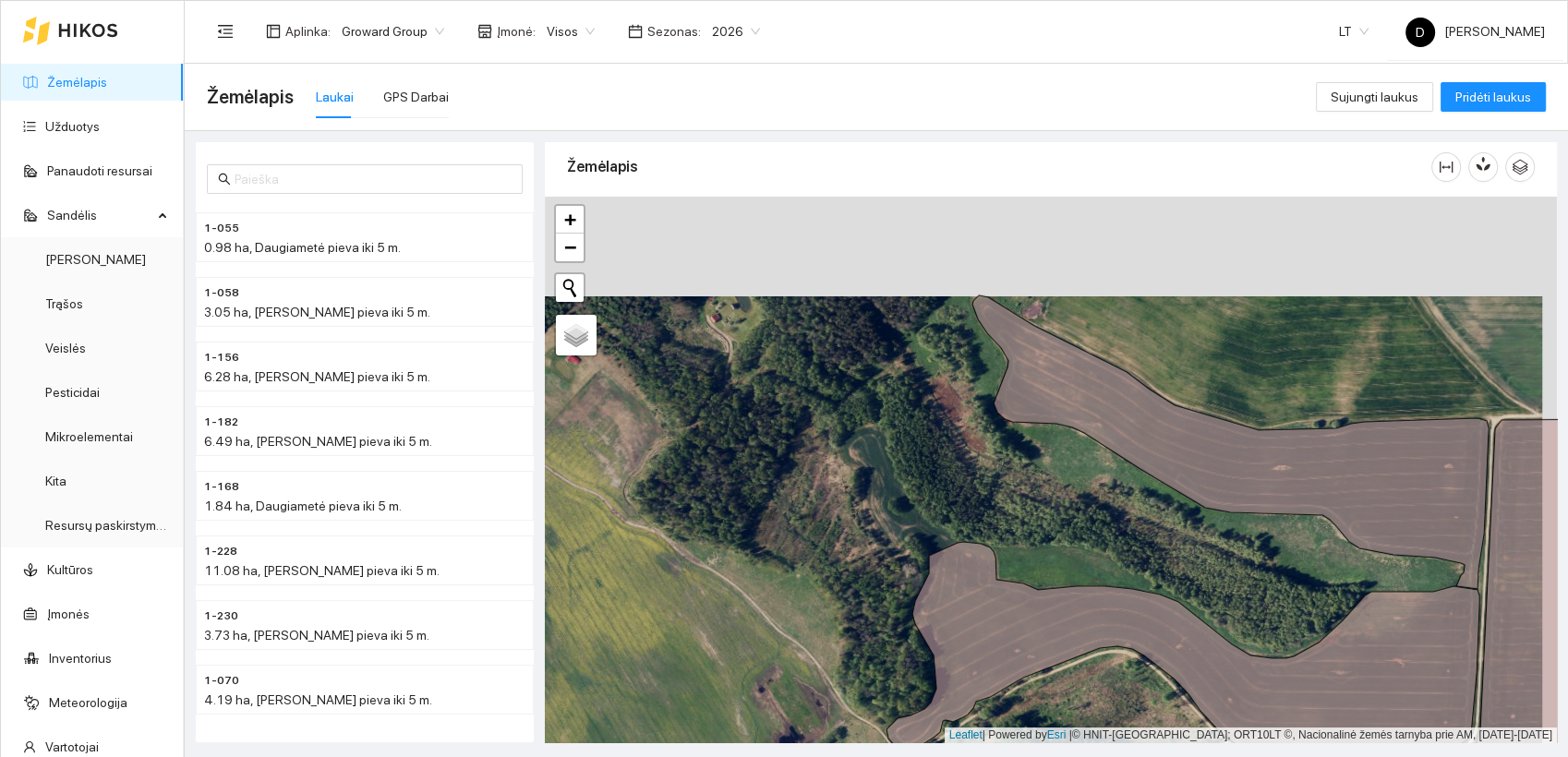
drag, startPoint x: 997, startPoint y: 424, endPoint x: 981, endPoint y: 521, distance: 98.3
click at [981, 522] on div at bounding box center [1050, 470] width 1012 height 547
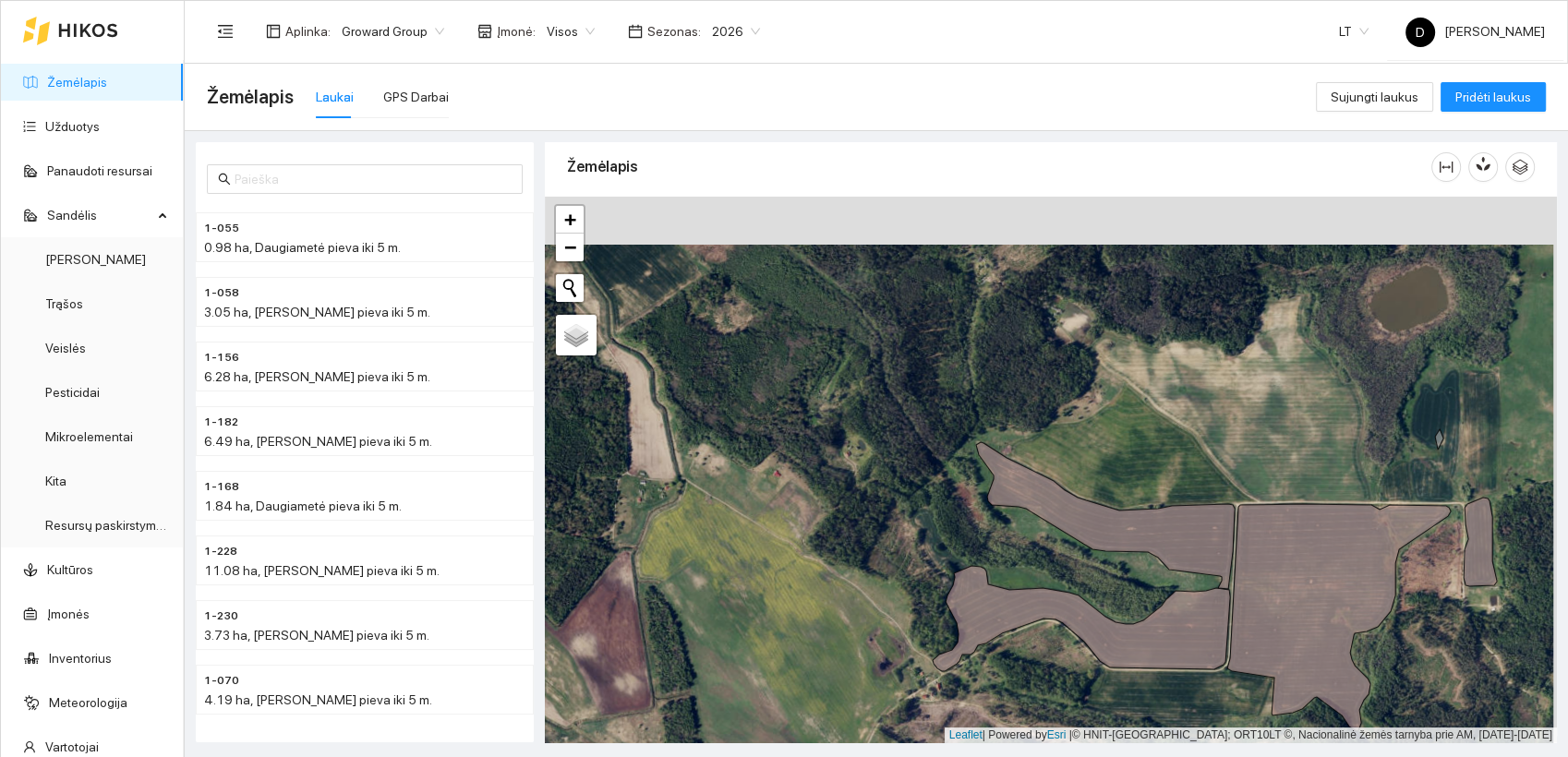
drag, startPoint x: 985, startPoint y: 488, endPoint x: 990, endPoint y: 518, distance: 30.4
click at [980, 536] on div at bounding box center [1050, 470] width 1012 height 547
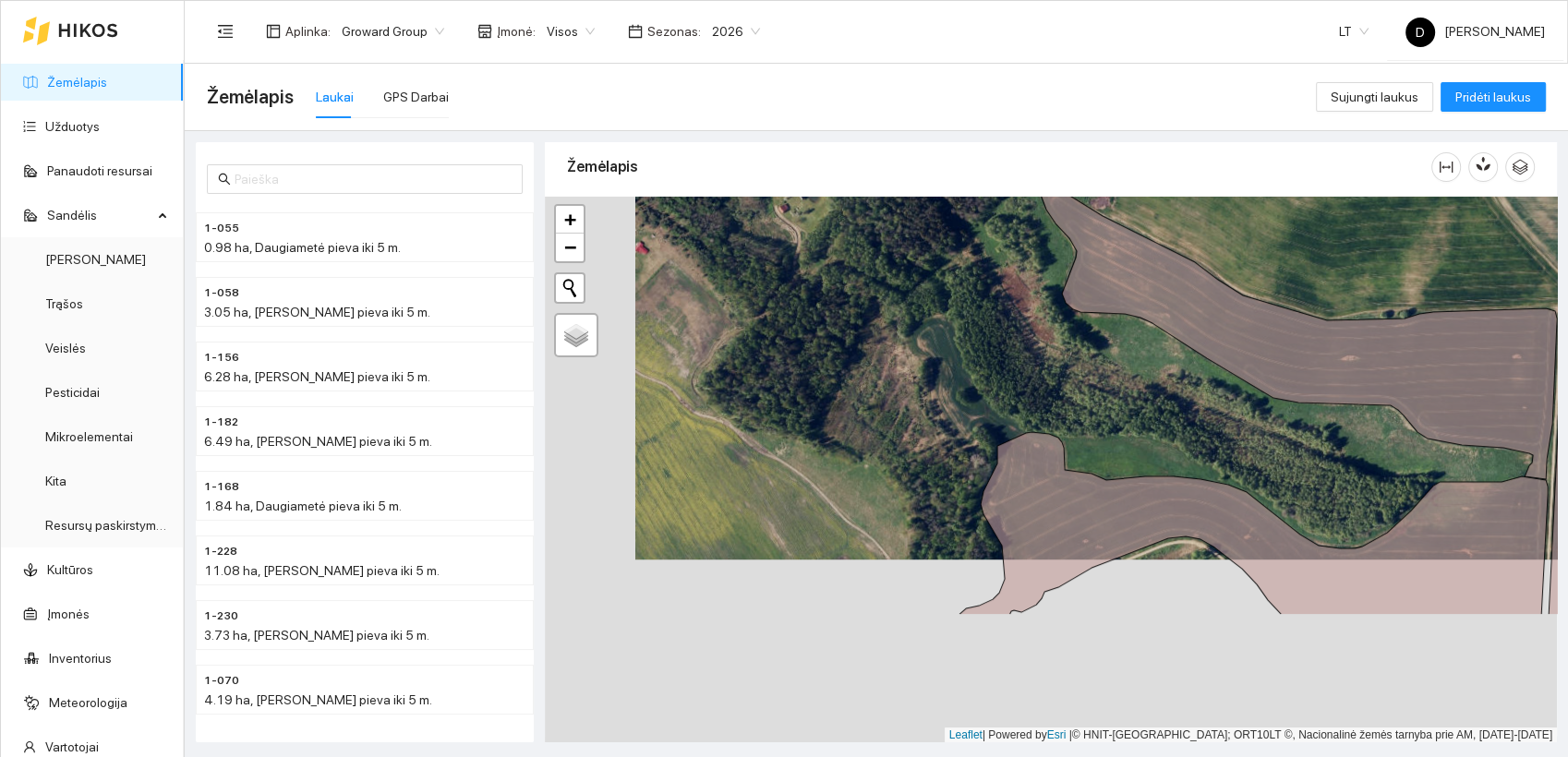
drag, startPoint x: 993, startPoint y: 558, endPoint x: 1082, endPoint y: 358, distance: 218.9
click at [1082, 358] on div at bounding box center [1050, 470] width 1012 height 547
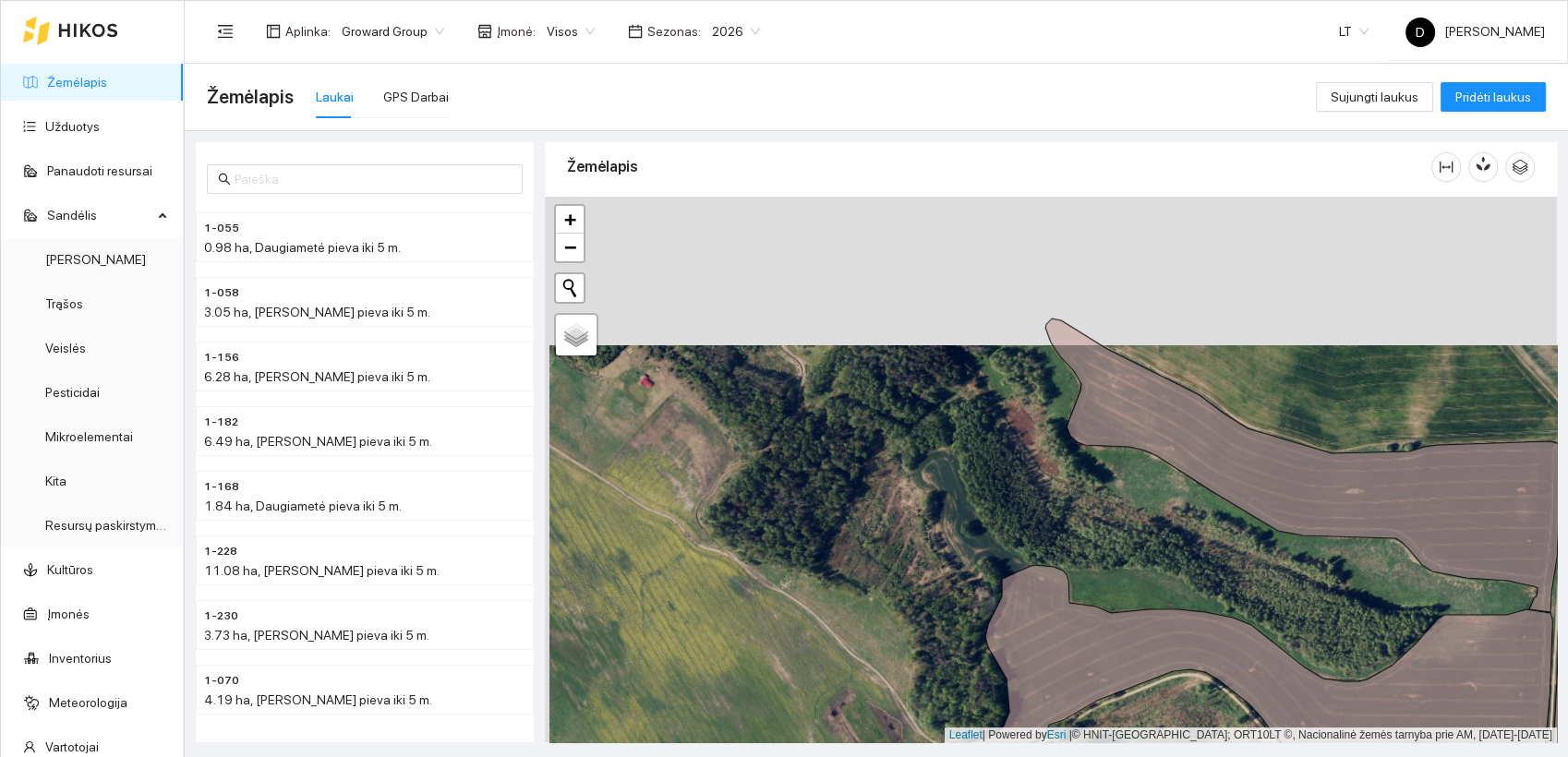
drag, startPoint x: 1156, startPoint y: 387, endPoint x: 1160, endPoint y: 536, distance: 149.1
click at [1160, 536] on div at bounding box center [1050, 470] width 1012 height 547
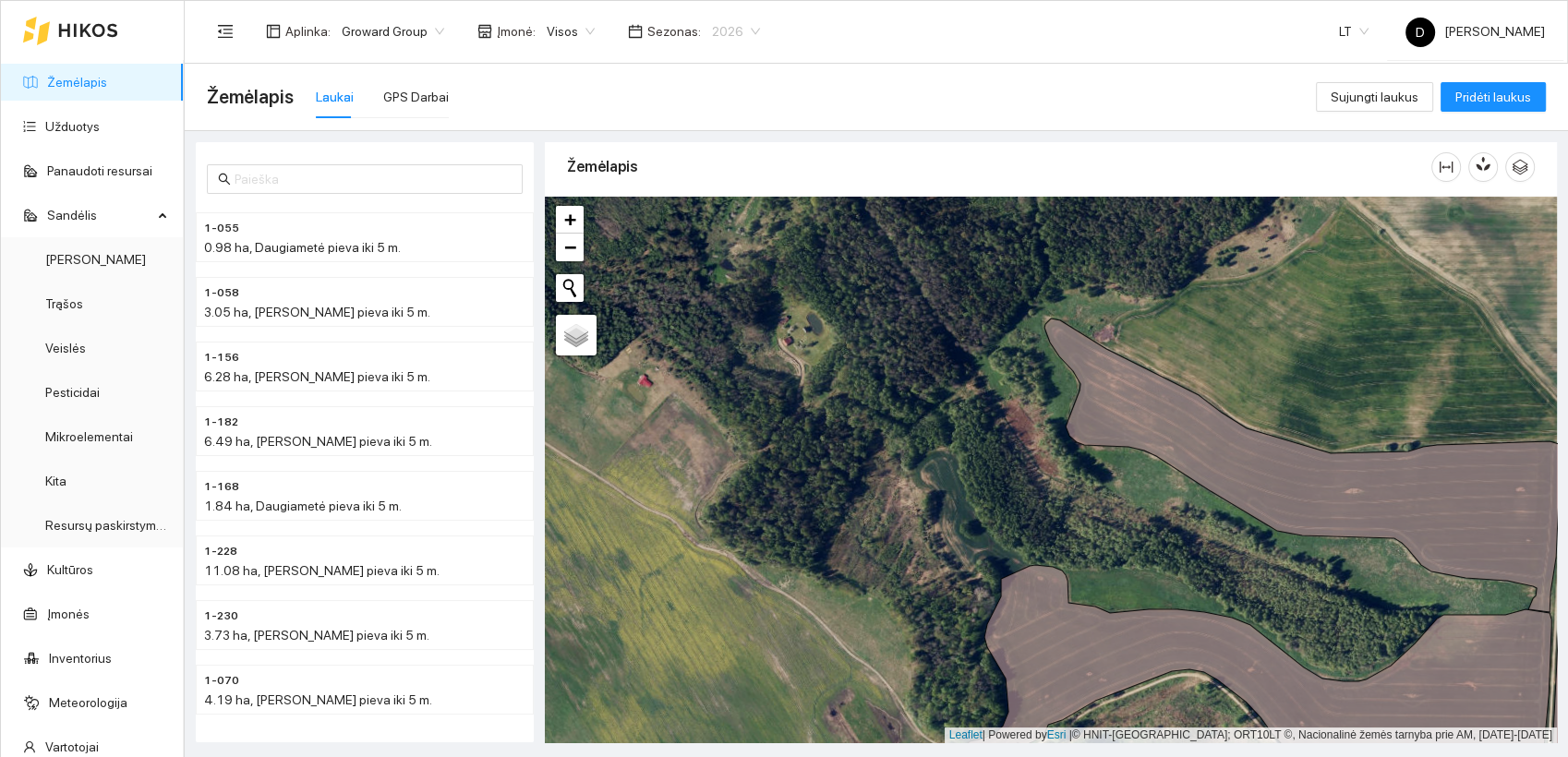
click at [731, 29] on span "2026" at bounding box center [736, 31] width 48 height 27
click at [716, 214] on div "2025" at bounding box center [722, 215] width 48 height 21
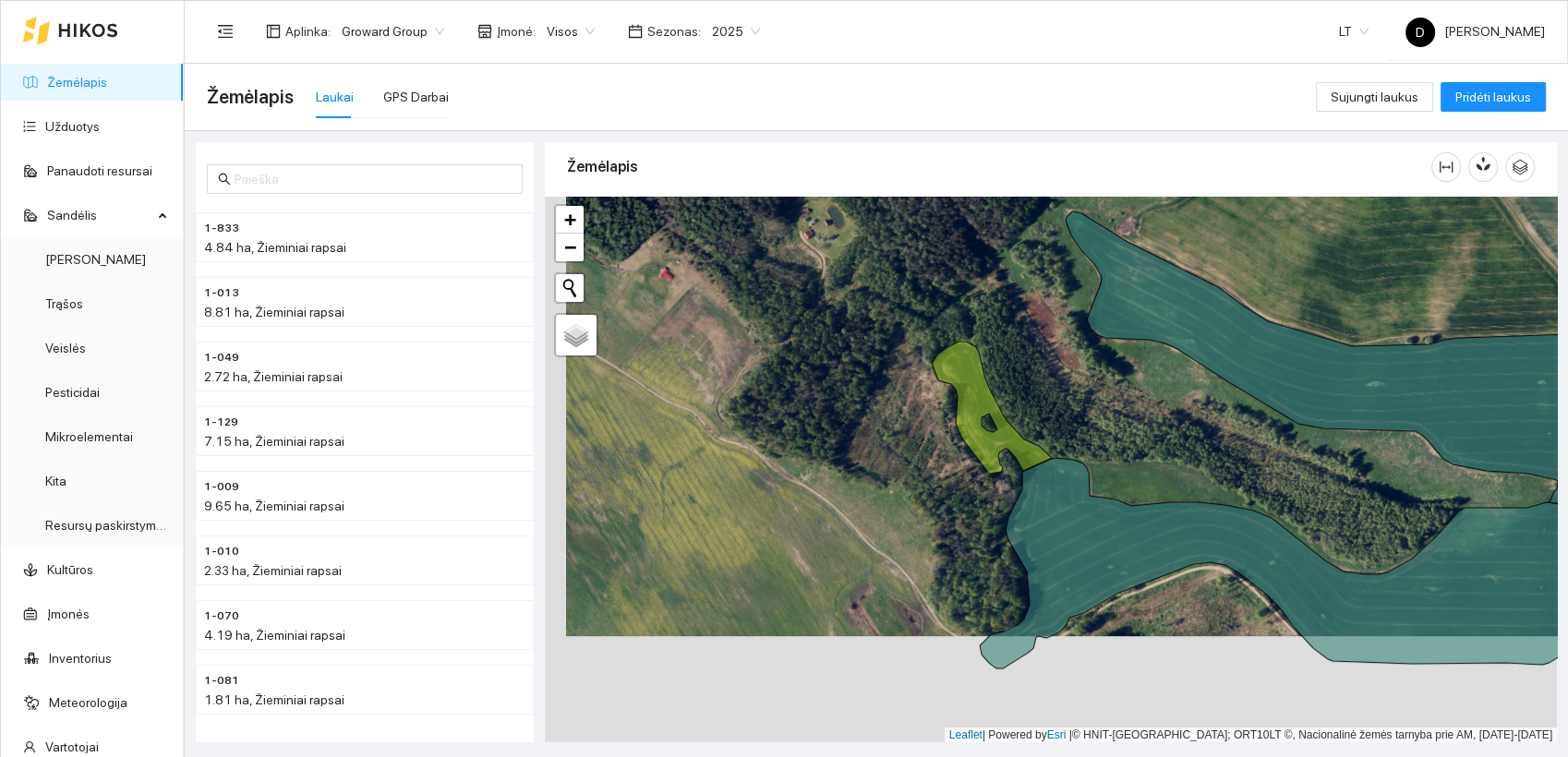
drag, startPoint x: 1001, startPoint y: 534, endPoint x: 1023, endPoint y: 427, distance: 109.2
click at [1023, 427] on div at bounding box center [1050, 470] width 1012 height 547
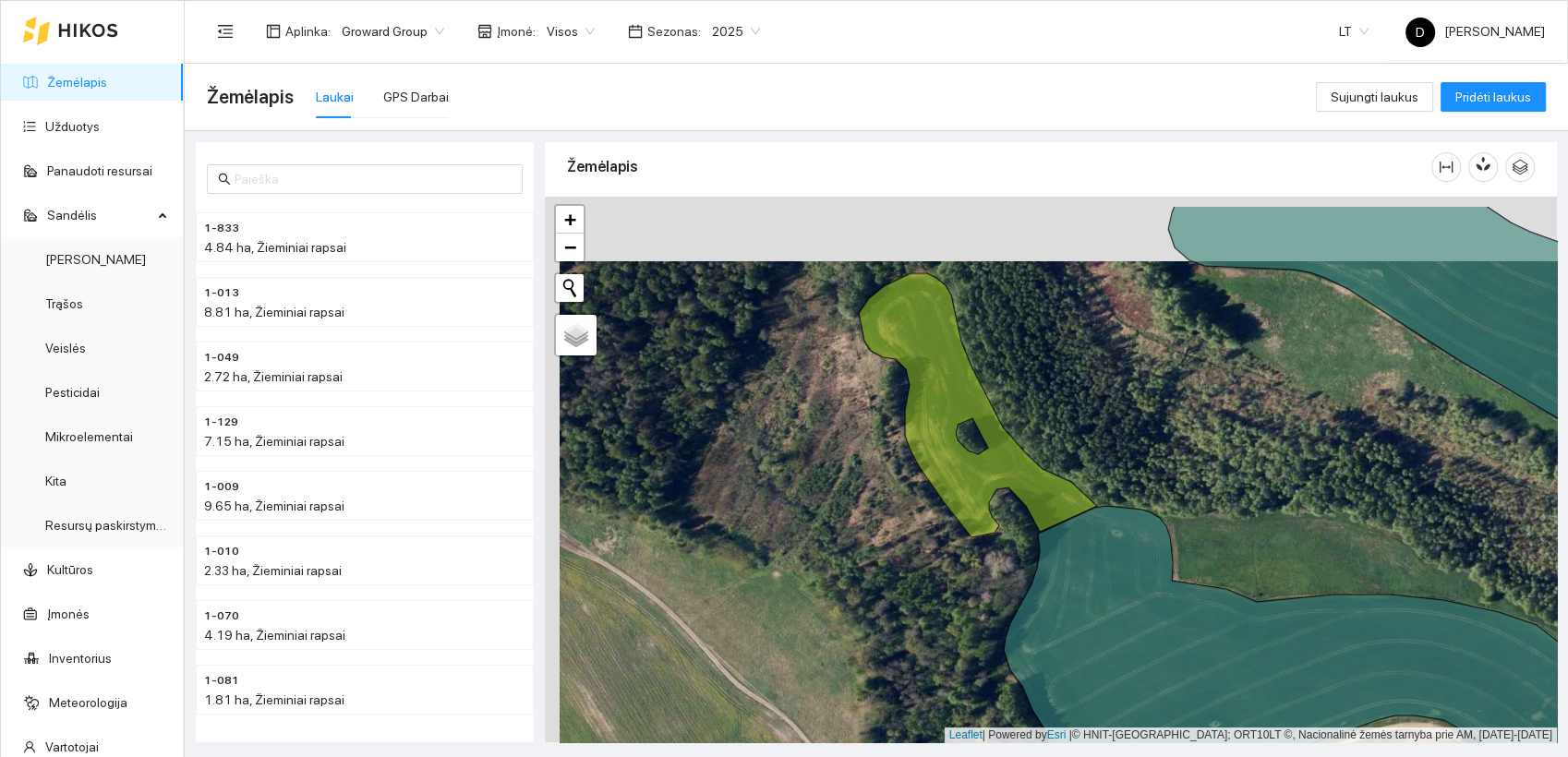
drag, startPoint x: 1007, startPoint y: 508, endPoint x: 1022, endPoint y: 573, distance: 66.7
click at [1022, 573] on div at bounding box center [1050, 470] width 1012 height 547
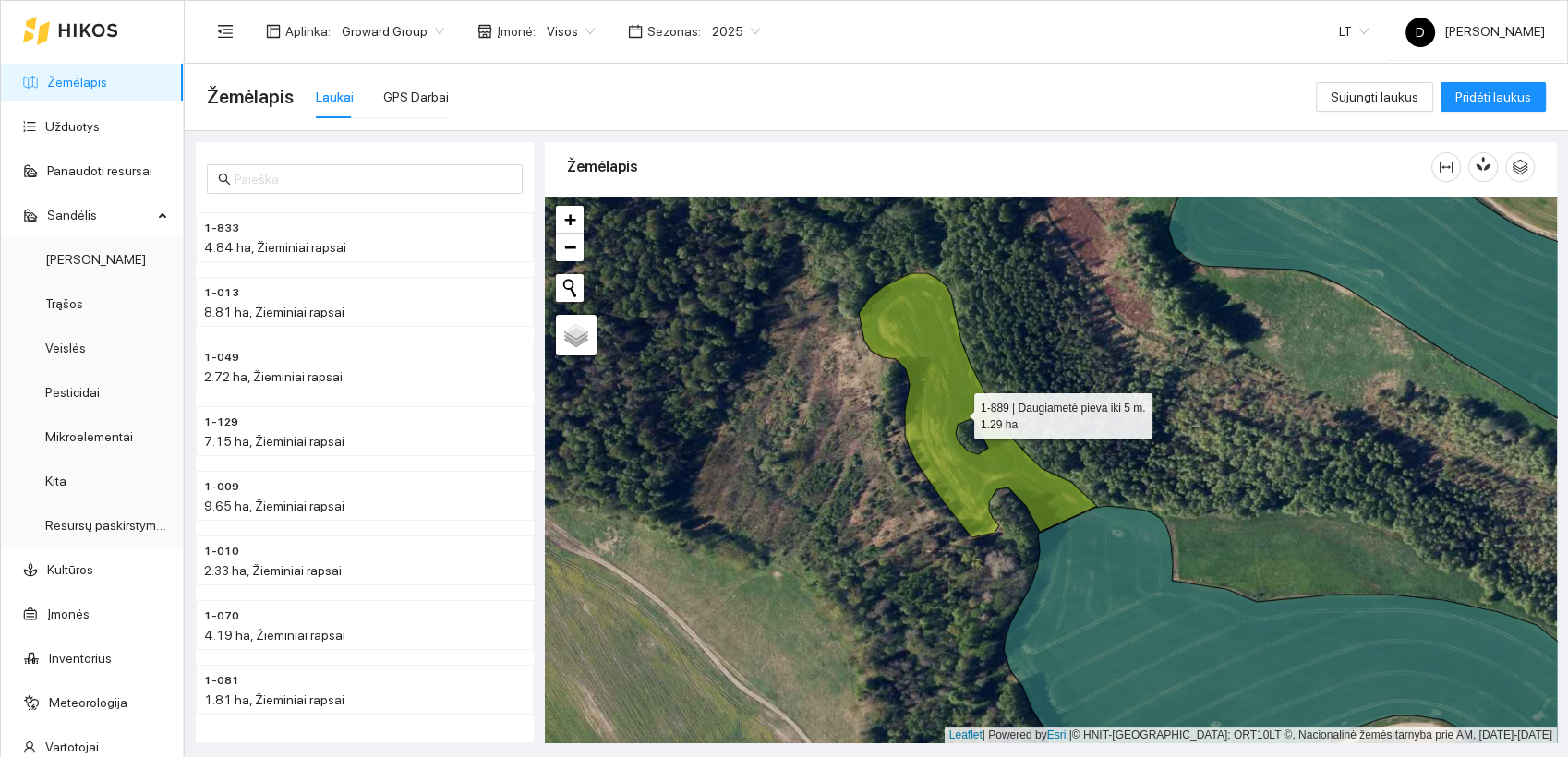
click at [931, 331] on icon at bounding box center [978, 405] width 238 height 265
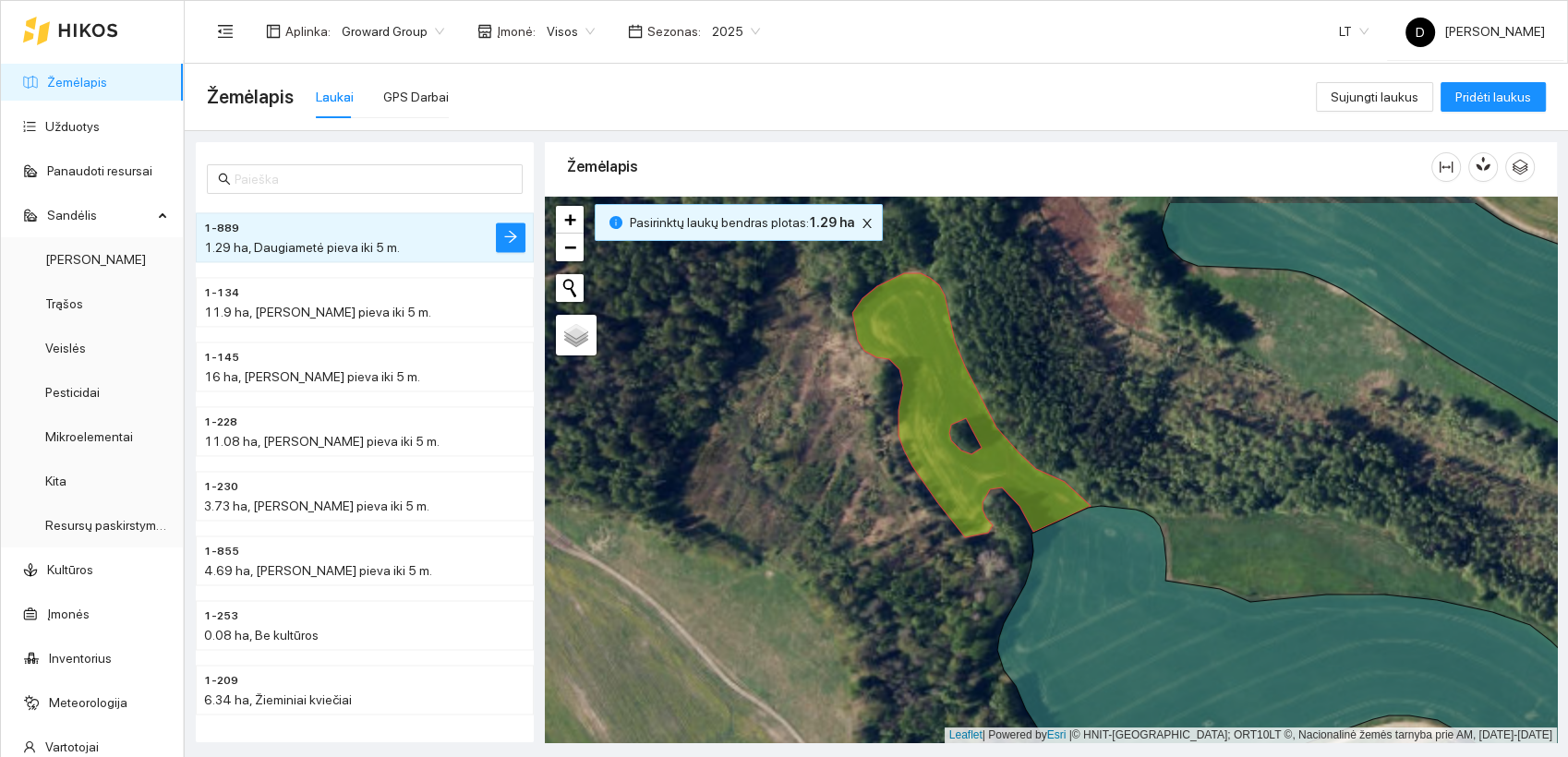
drag, startPoint x: 849, startPoint y: 463, endPoint x: 841, endPoint y: 520, distance: 57.6
click at [841, 520] on div at bounding box center [1050, 470] width 1012 height 547
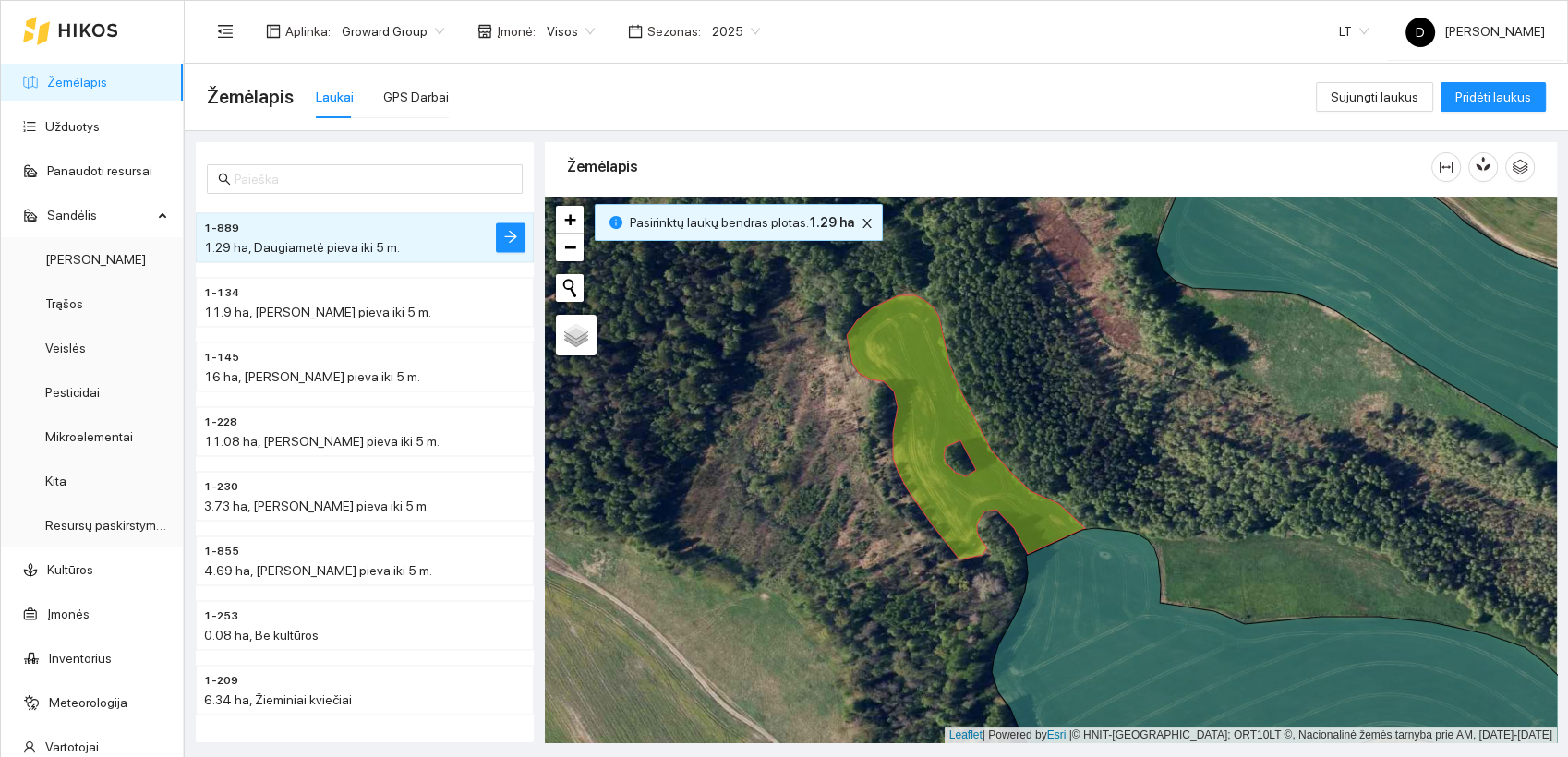
click at [725, 26] on span "2025" at bounding box center [736, 31] width 48 height 27
click at [718, 238] on div "2026" at bounding box center [722, 245] width 48 height 21
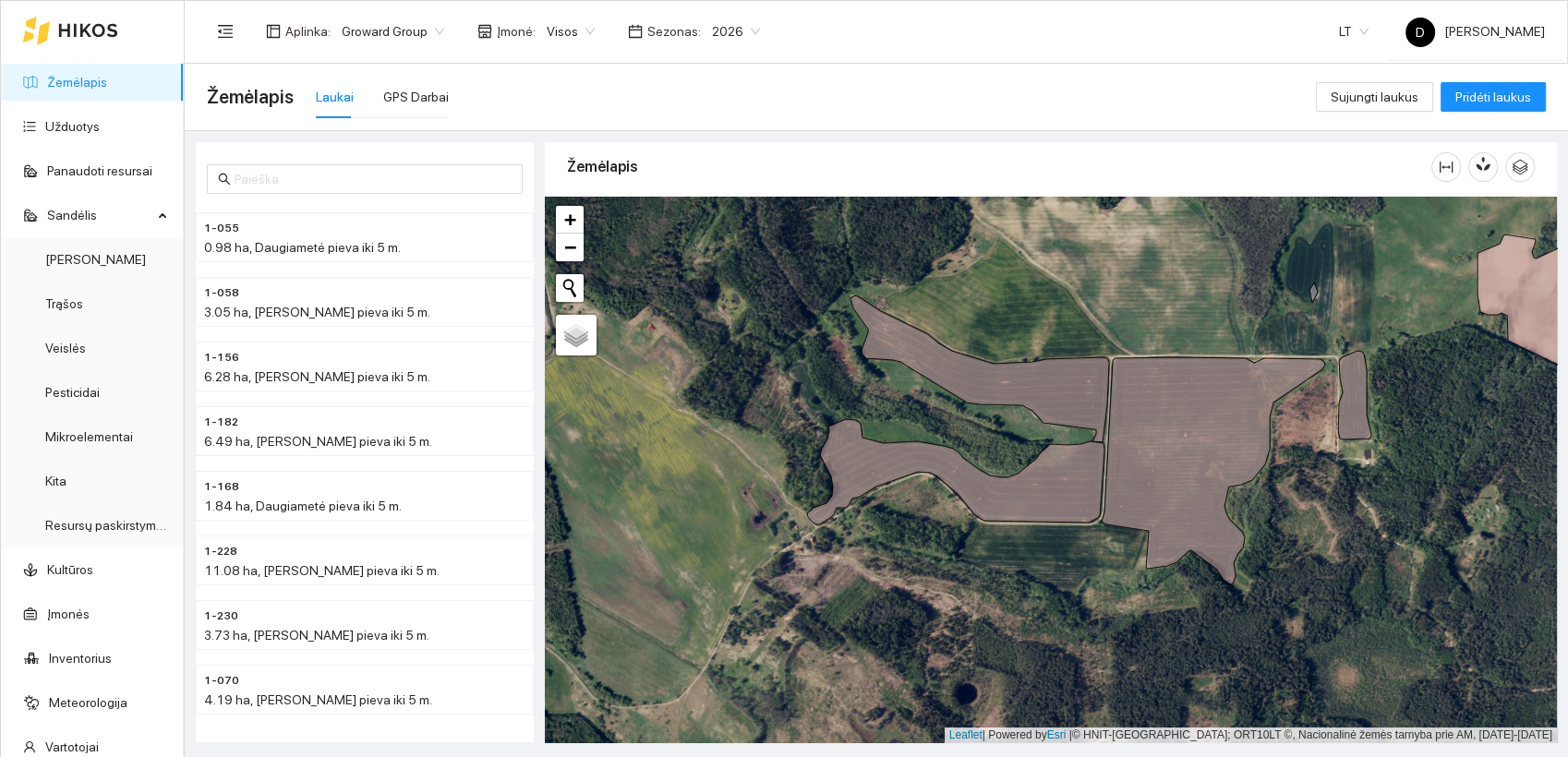
click at [826, 392] on div at bounding box center [1050, 470] width 1012 height 547
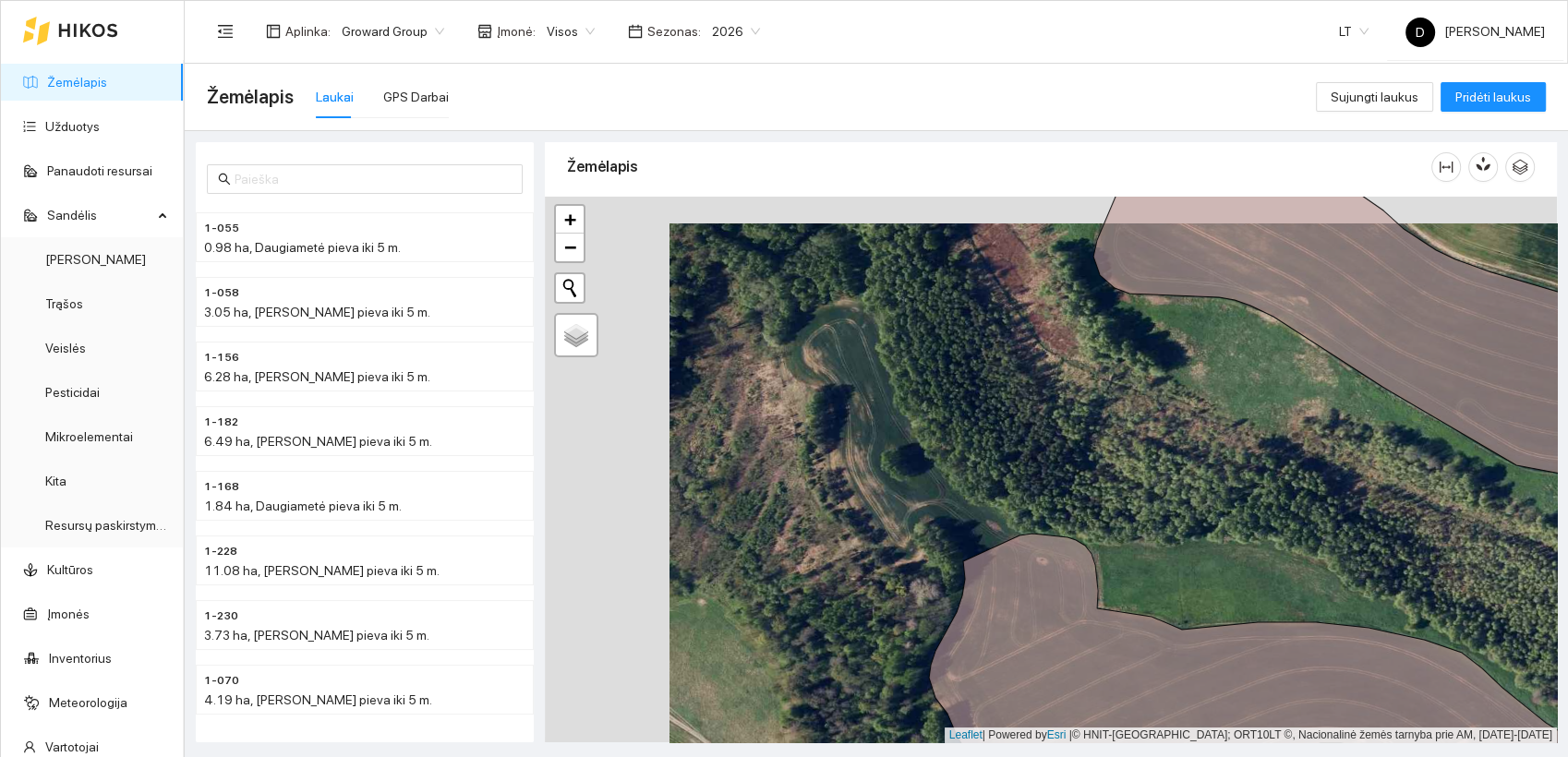
drag, startPoint x: 761, startPoint y: 409, endPoint x: 901, endPoint y: 449, distance: 145.6
click at [901, 449] on div at bounding box center [1050, 470] width 1012 height 547
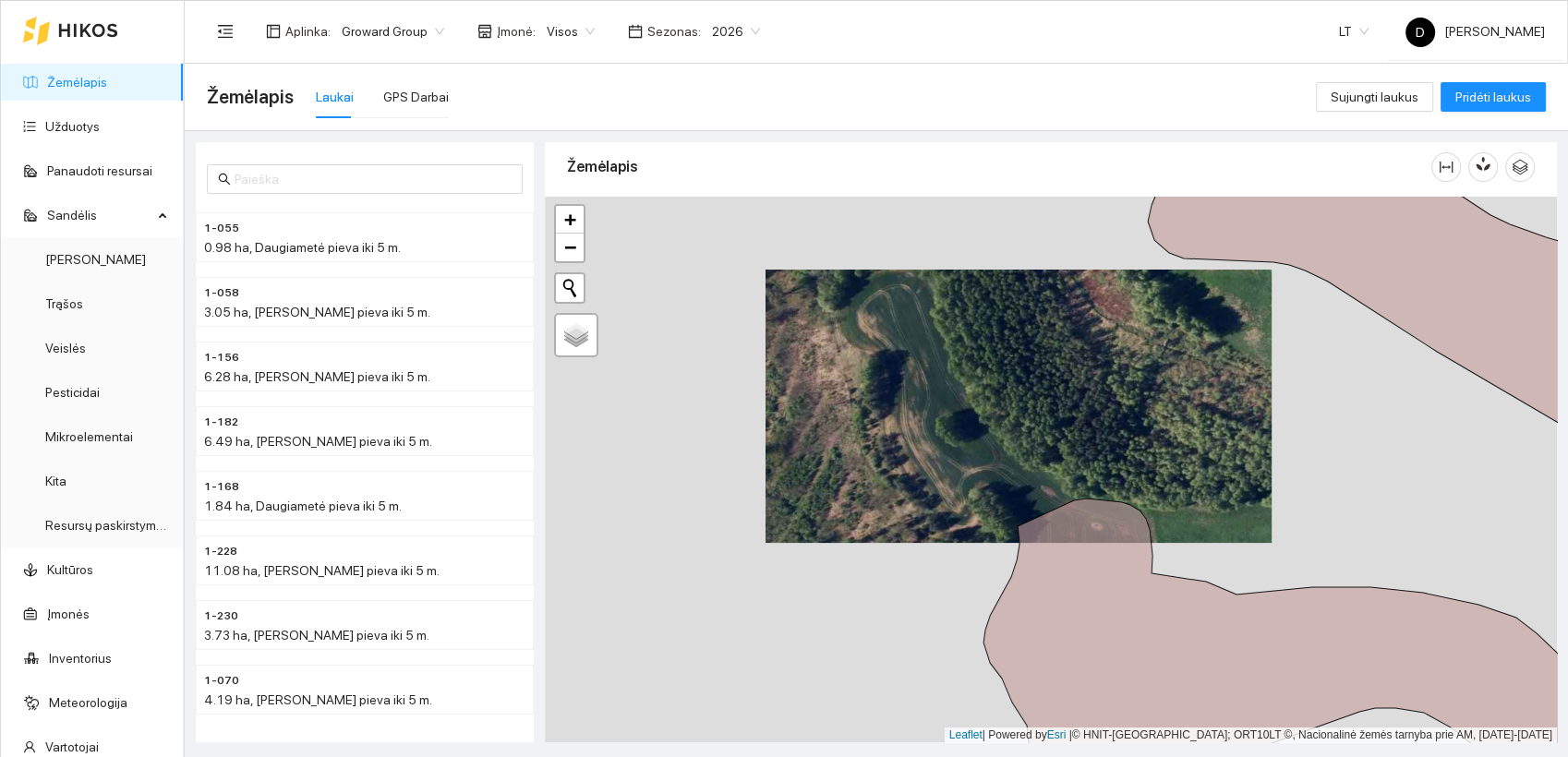
drag, startPoint x: 913, startPoint y: 464, endPoint x: 955, endPoint y: 418, distance: 62.3
click at [955, 418] on div at bounding box center [1050, 470] width 1012 height 547
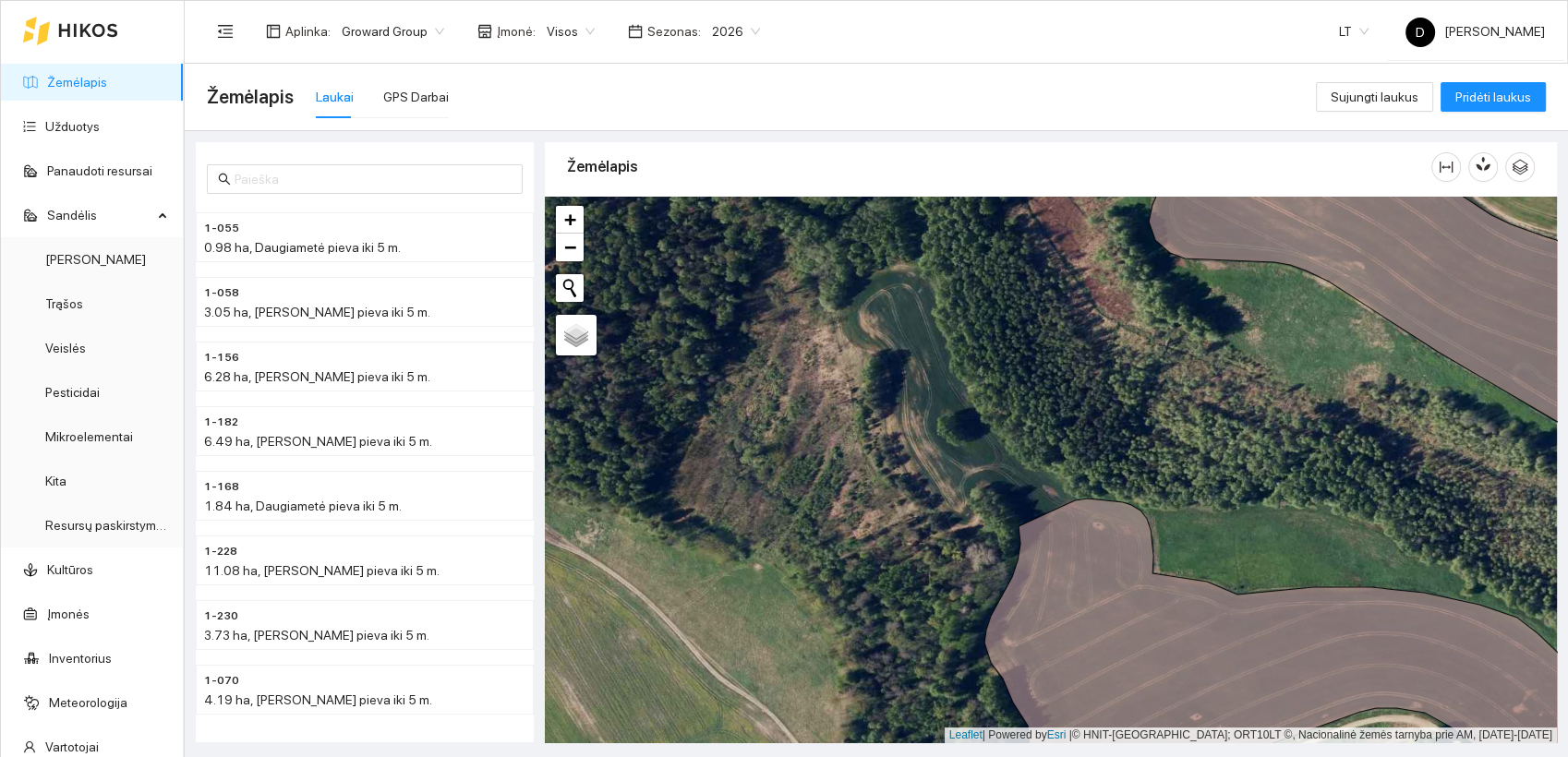
click at [724, 27] on span "2026" at bounding box center [736, 31] width 48 height 27
click at [720, 212] on div "2025" at bounding box center [722, 215] width 48 height 21
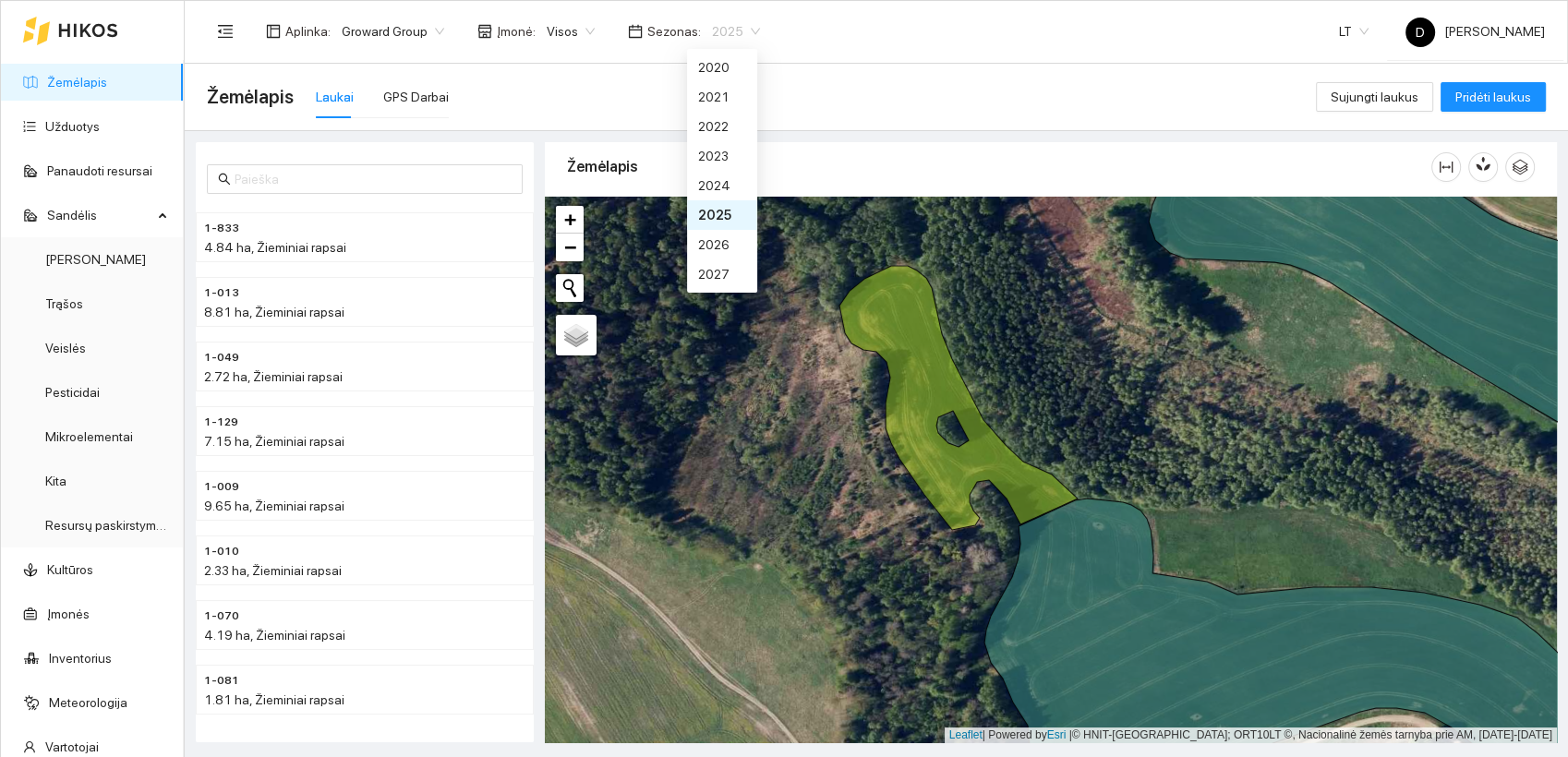
click at [728, 26] on span "2025" at bounding box center [736, 31] width 48 height 27
click at [712, 244] on div "2026" at bounding box center [722, 245] width 48 height 21
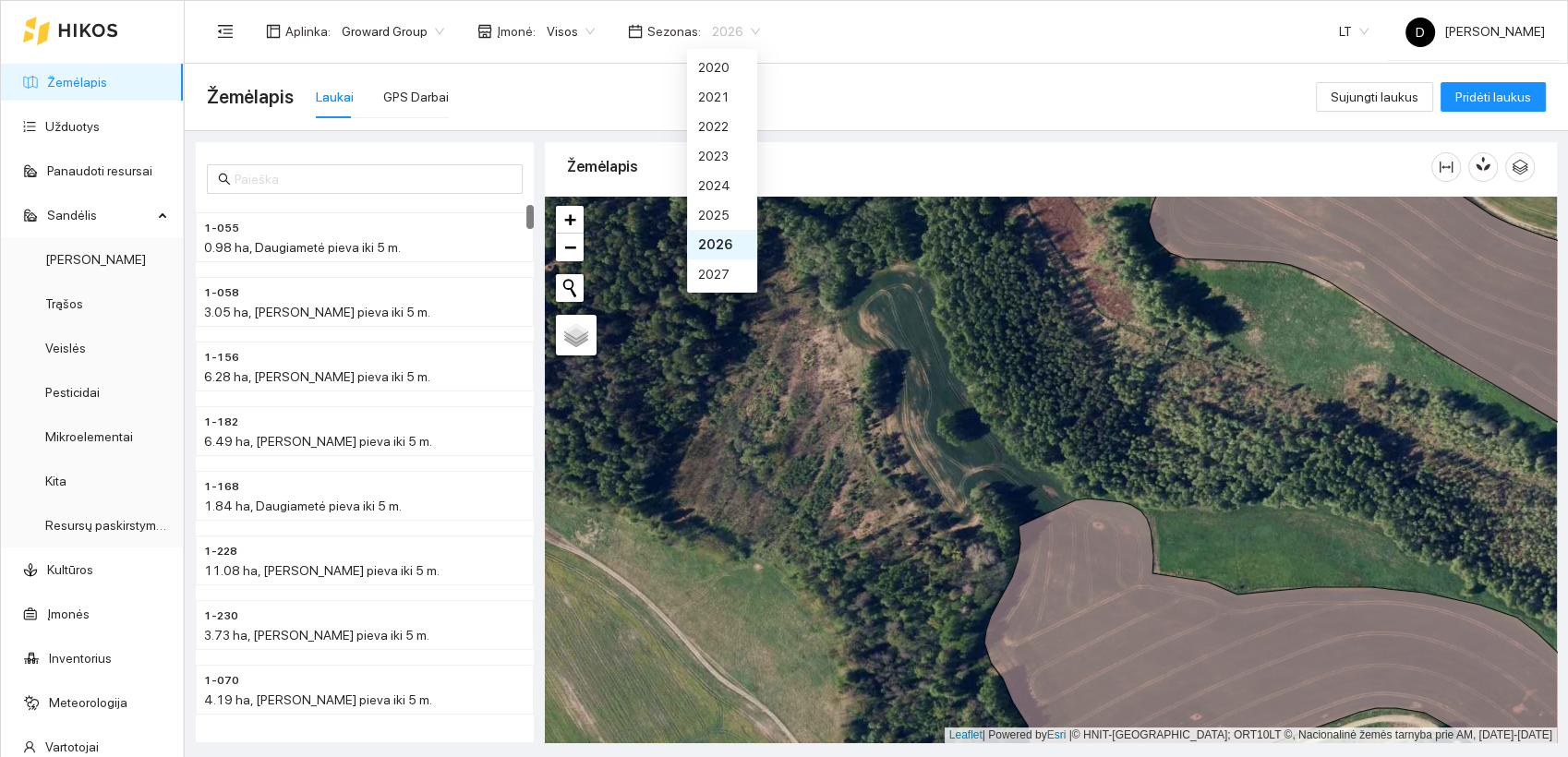
click at [731, 27] on span "2026" at bounding box center [736, 31] width 48 height 27
click at [713, 215] on div "2025" at bounding box center [722, 215] width 48 height 21
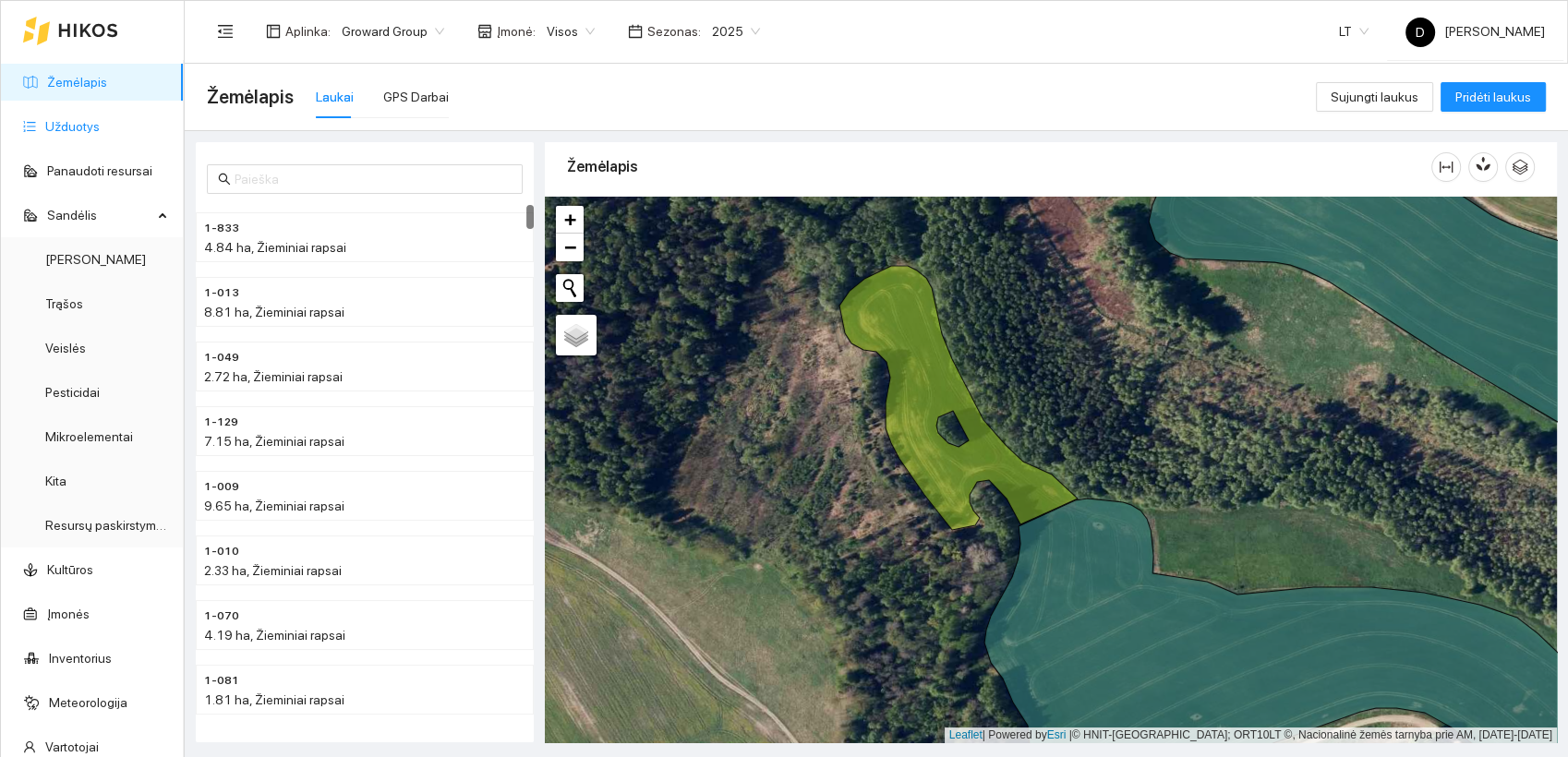
click at [88, 128] on link "Užduotys" at bounding box center [73, 127] width 55 height 15
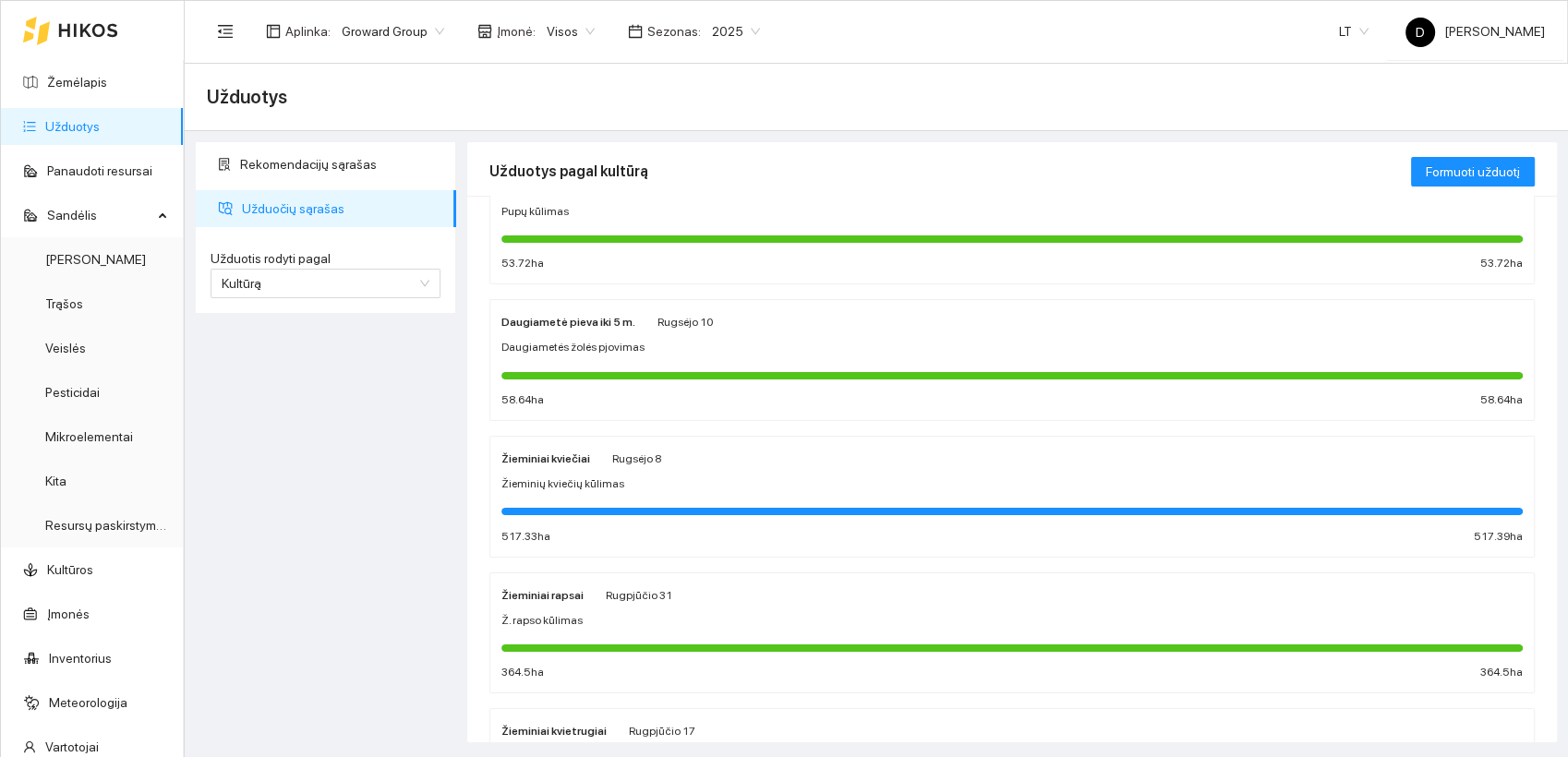
scroll to position [171, 0]
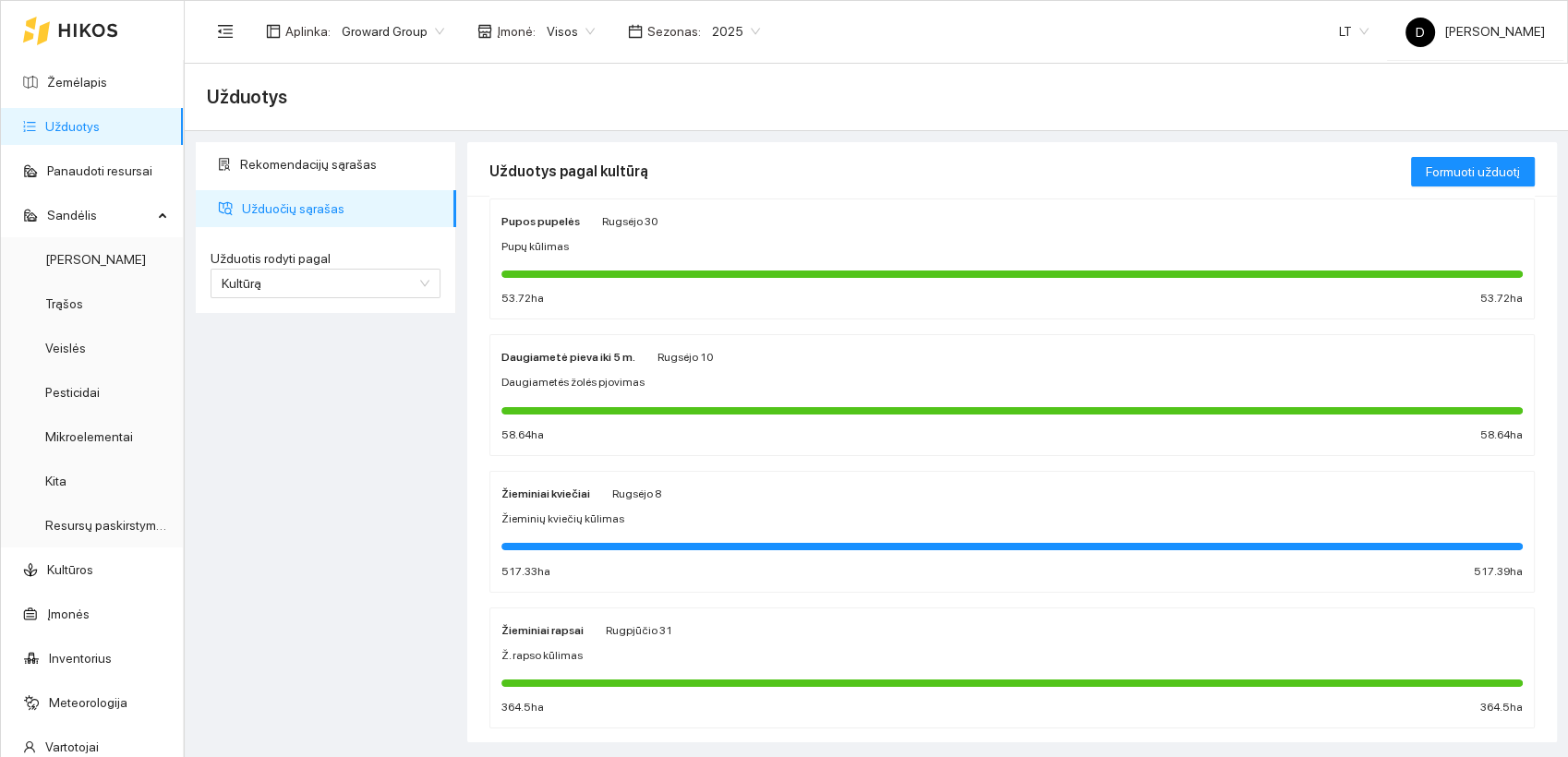
click at [587, 353] on strong "Daugiametė pieva iki 5 m." at bounding box center [569, 357] width 134 height 13
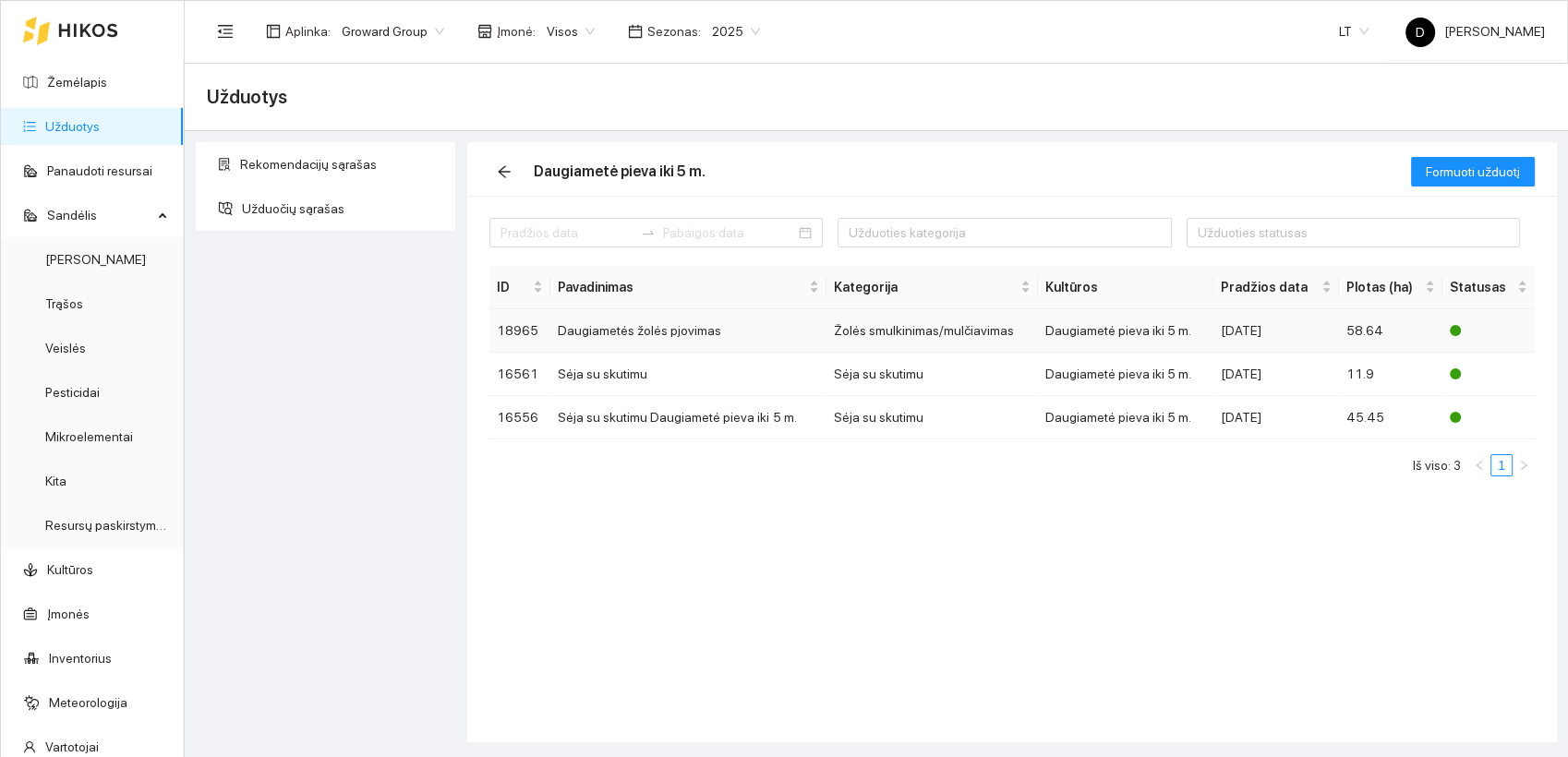
click at [631, 332] on td "Daugiametės žolės pjovimas" at bounding box center [687, 331] width 275 height 43
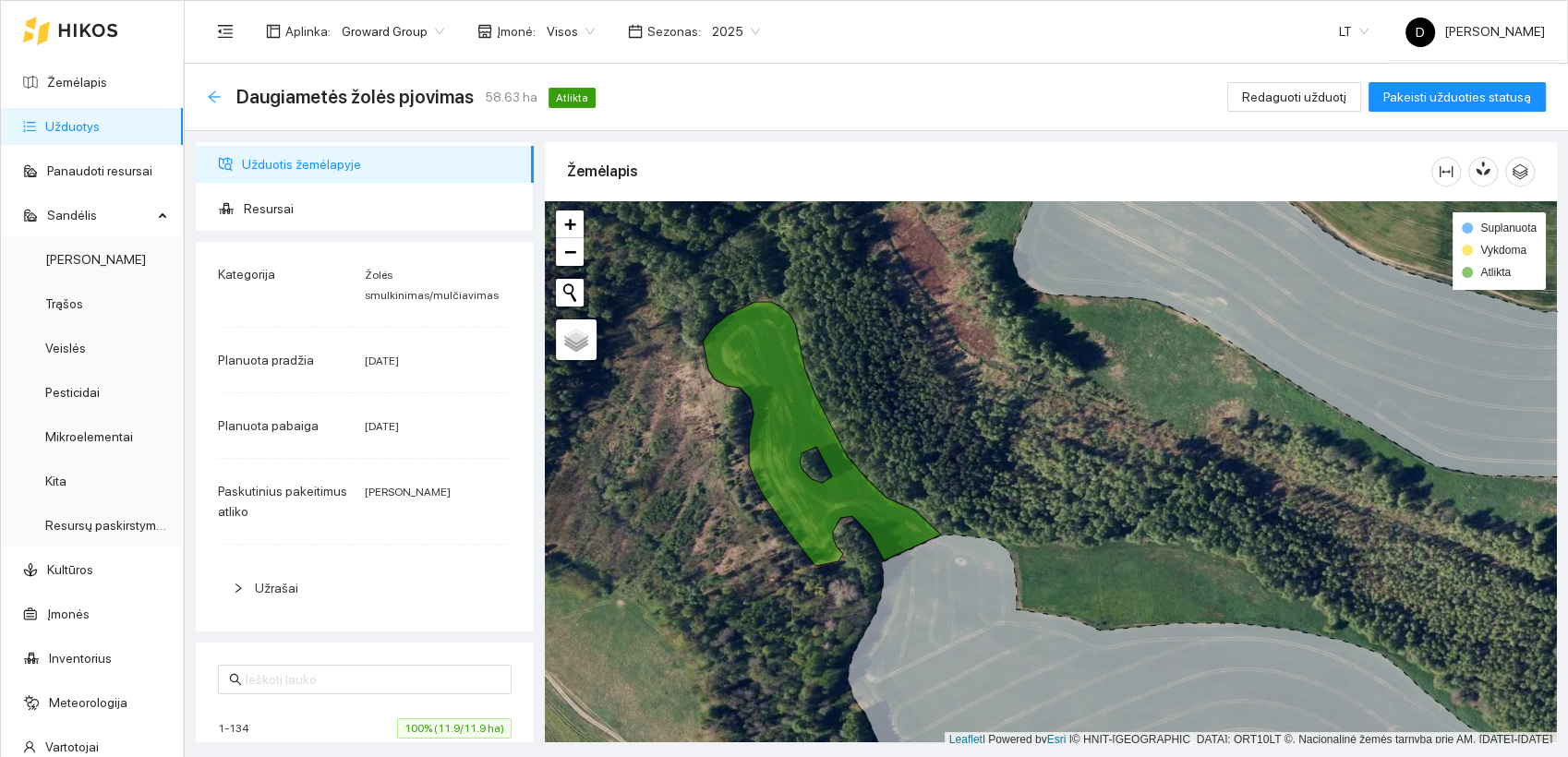
click at [211, 97] on icon "arrow-left" at bounding box center [213, 96] width 12 height 12
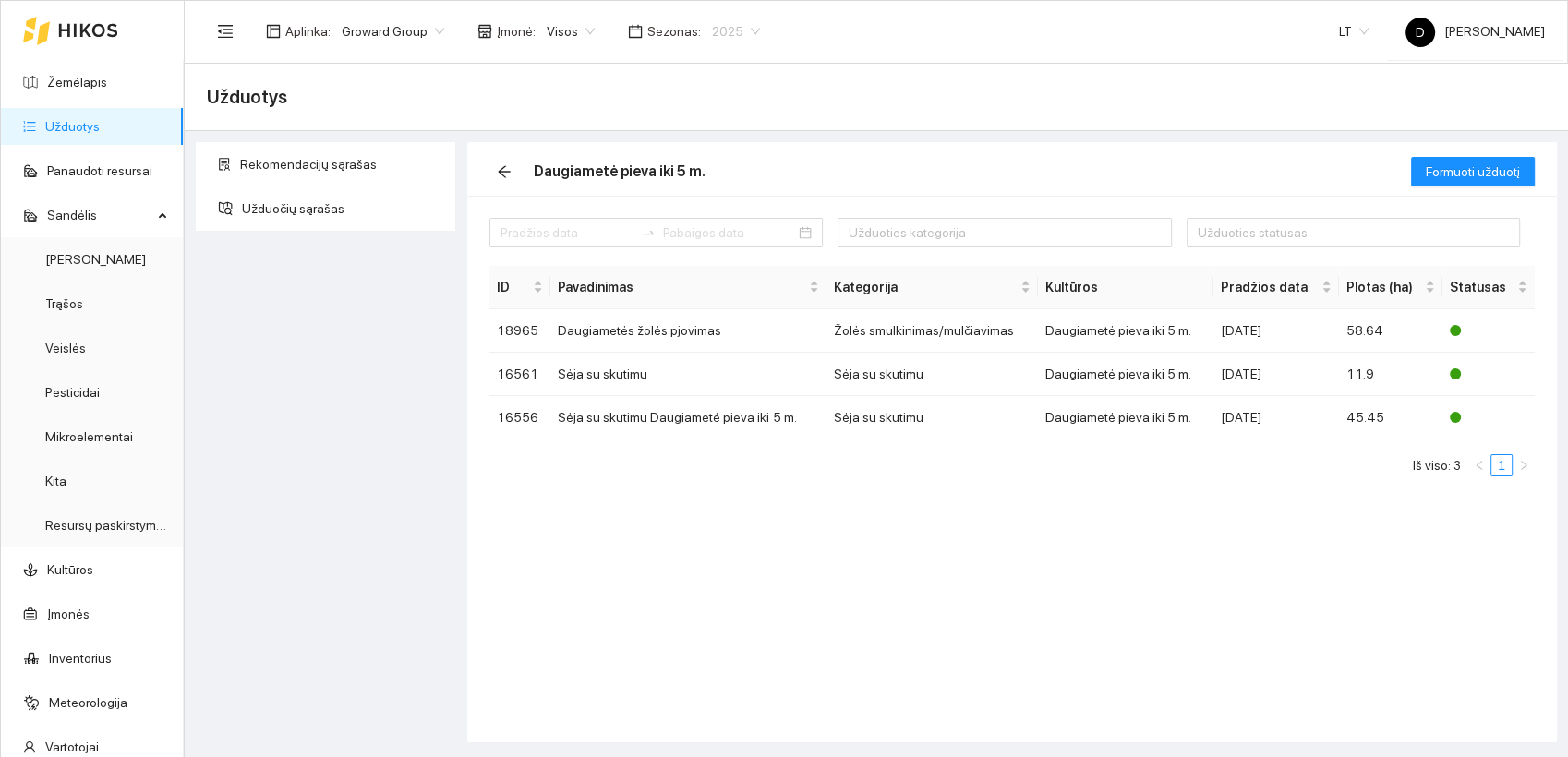
click at [730, 31] on span "2025" at bounding box center [736, 31] width 48 height 27
click at [727, 249] on div "2026" at bounding box center [722, 245] width 48 height 21
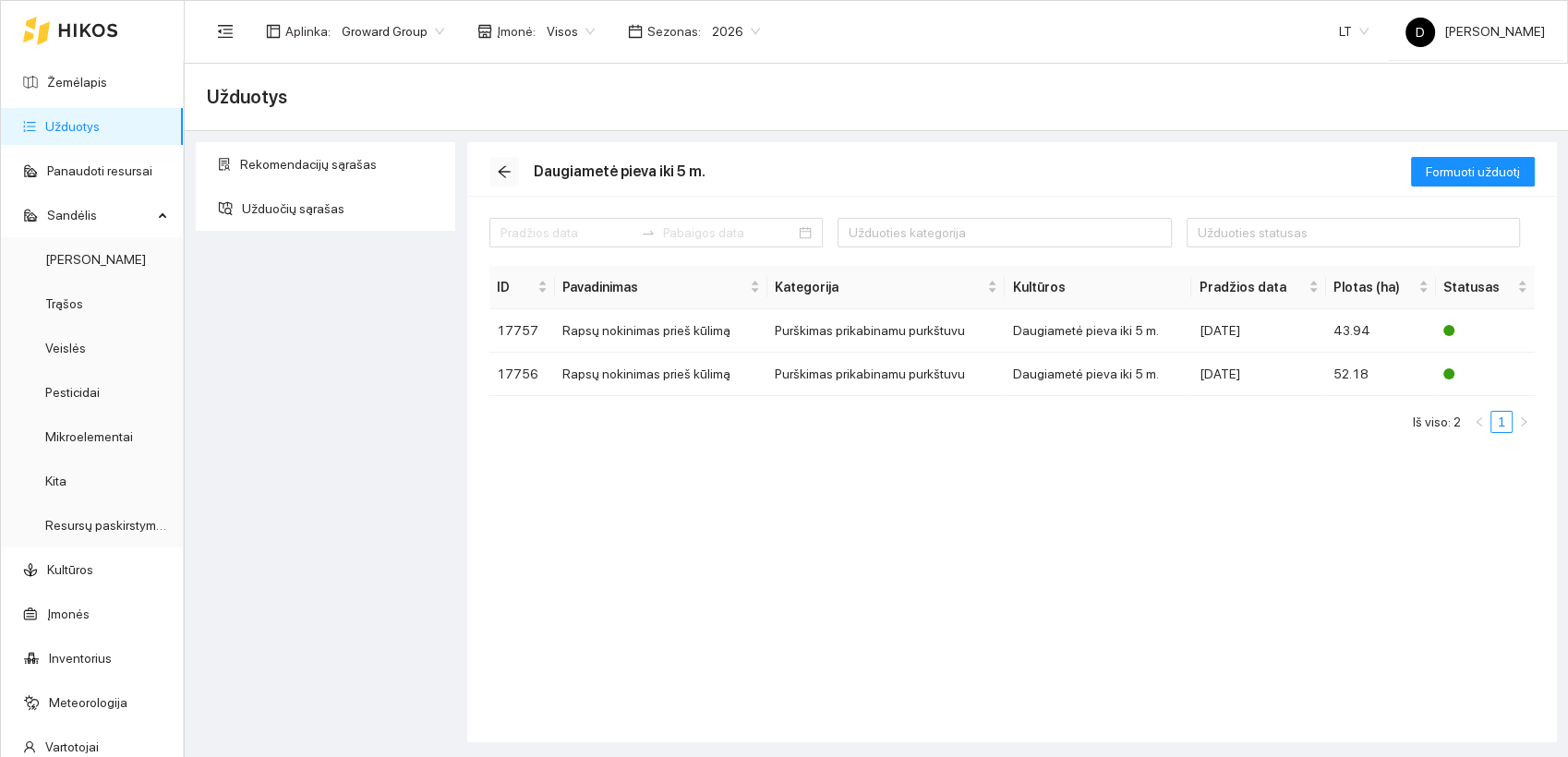
click at [500, 172] on icon "arrow-left" at bounding box center [503, 172] width 12 height 12
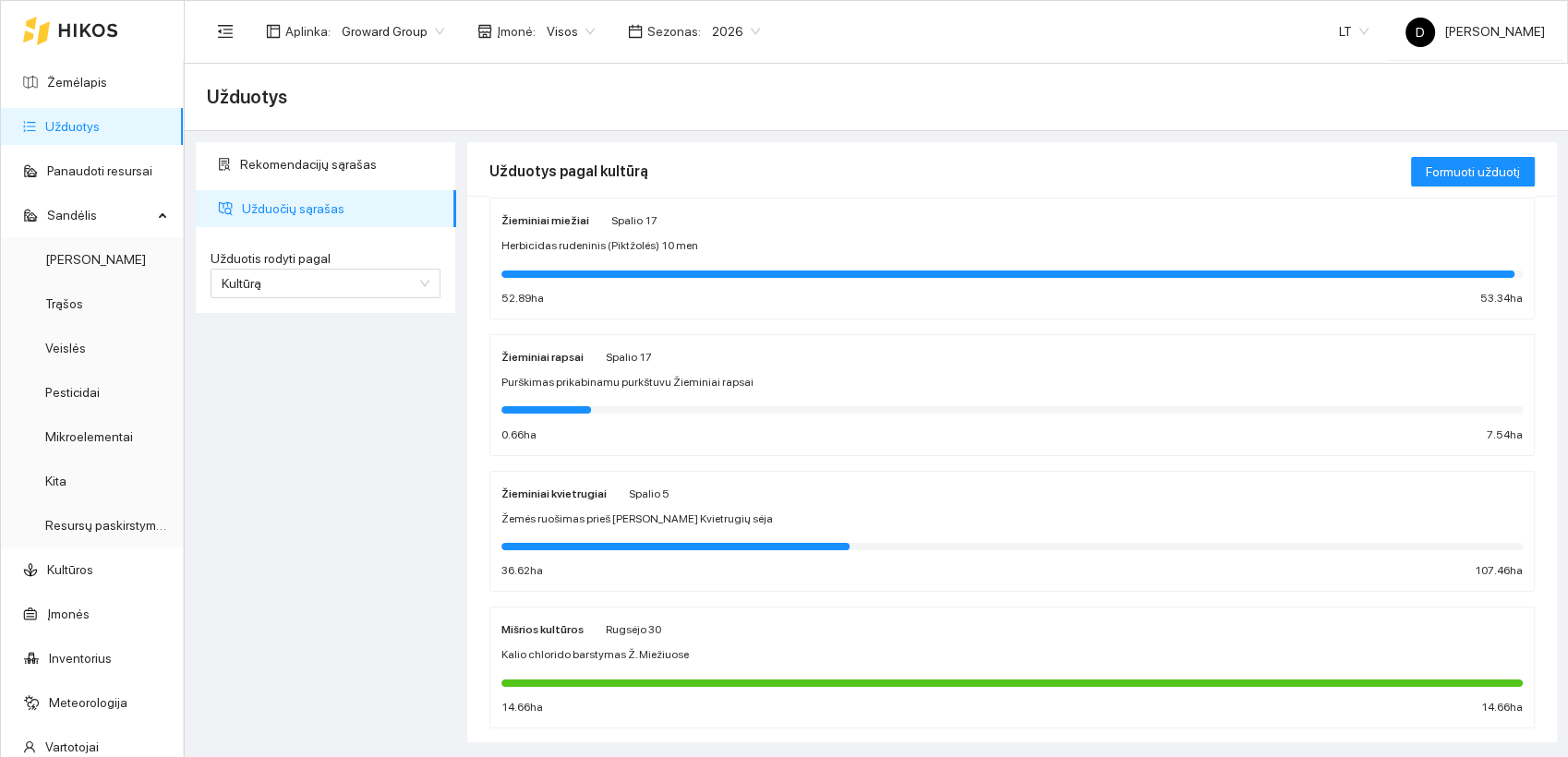
scroll to position [410, 0]
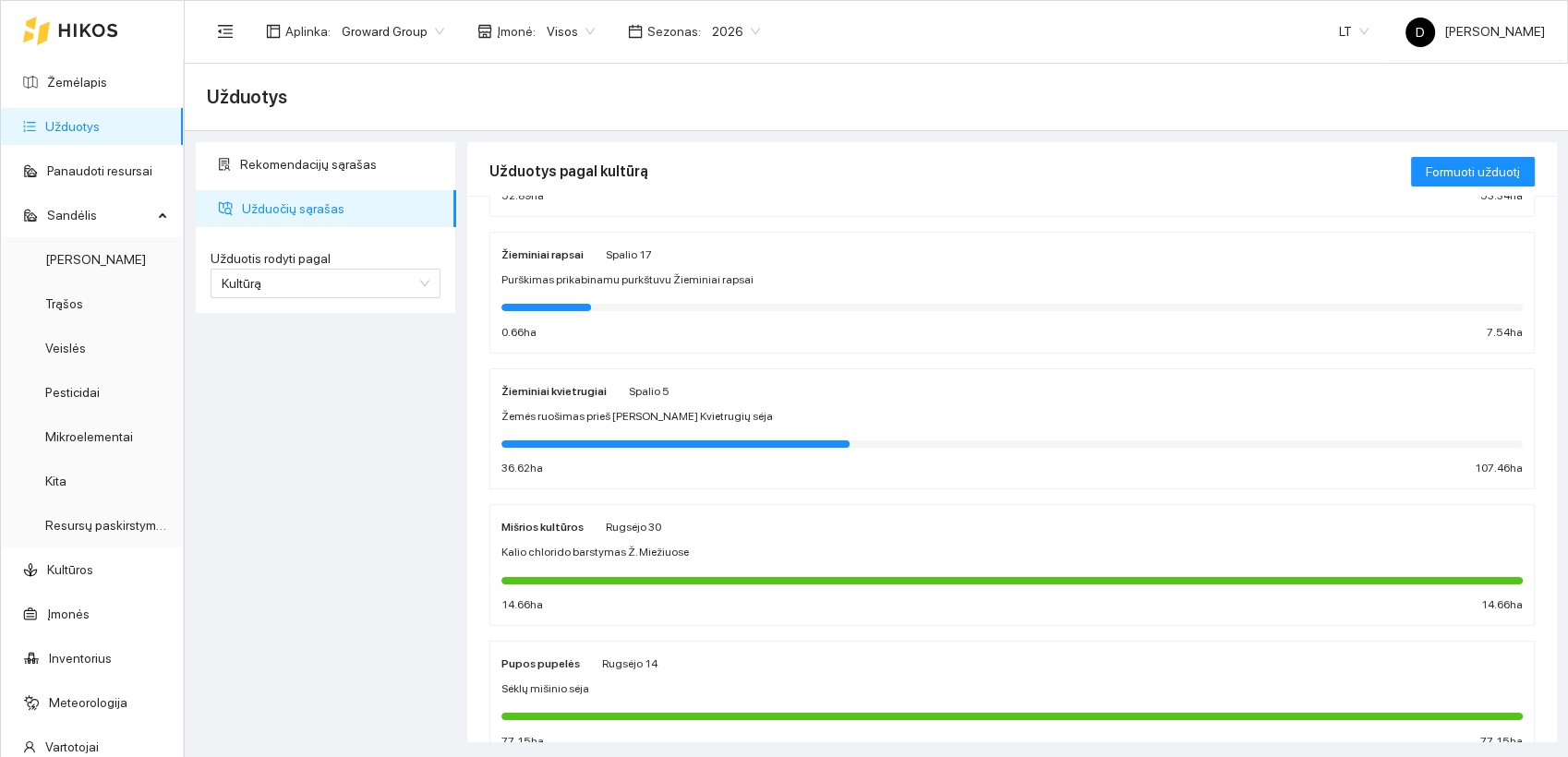
click at [604, 428] on div "Žieminiai kvietrugiai Spalio 5 Žemės ruošimas prieš Ž. Kvietrugių sėja 36.62 ha…" at bounding box center [1012, 430] width 1021 height 98
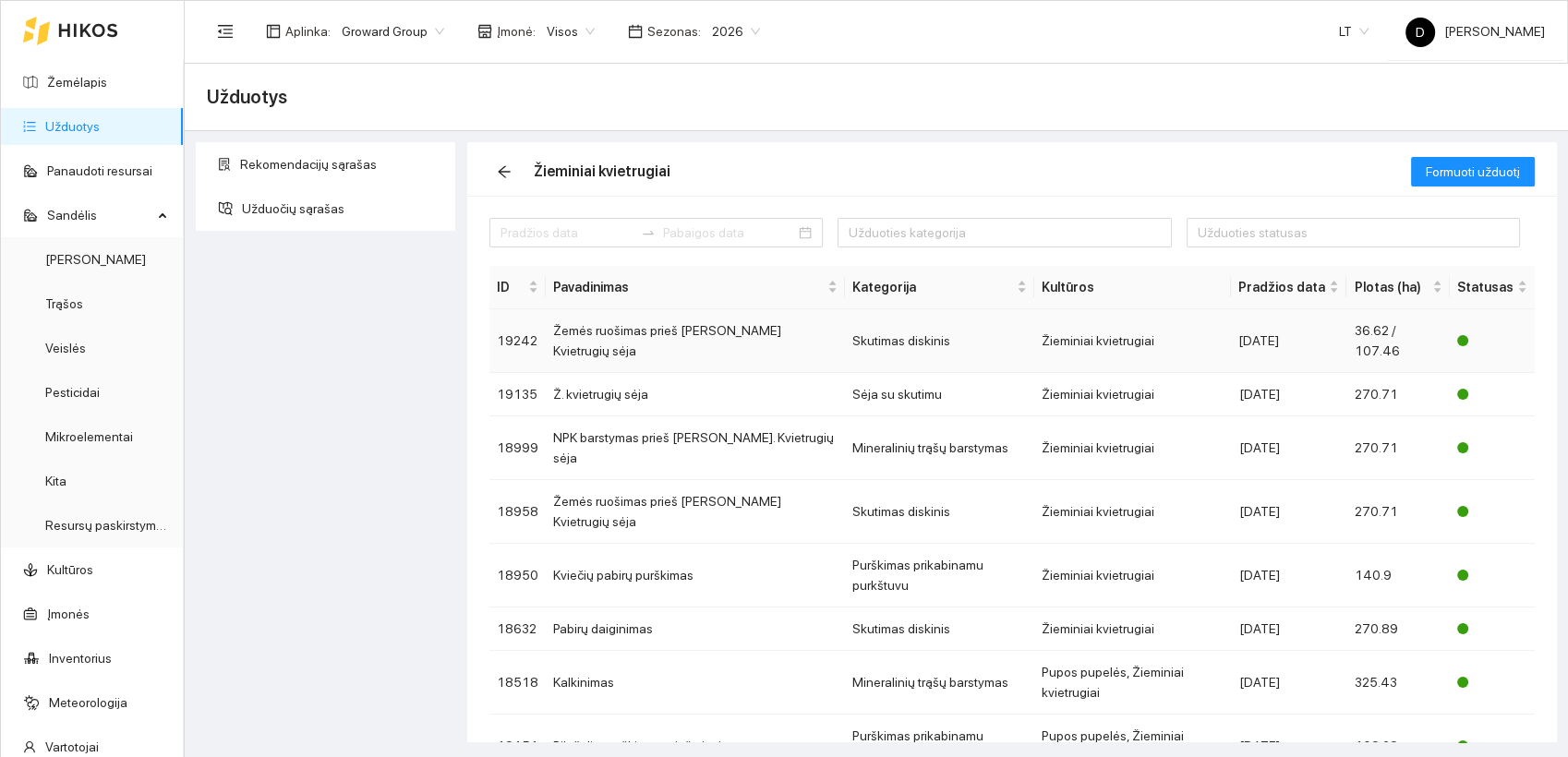
click at [676, 329] on td "Žemės ruošimas prieš Ž. Kvietrugių sėja" at bounding box center [695, 340] width 299 height 63
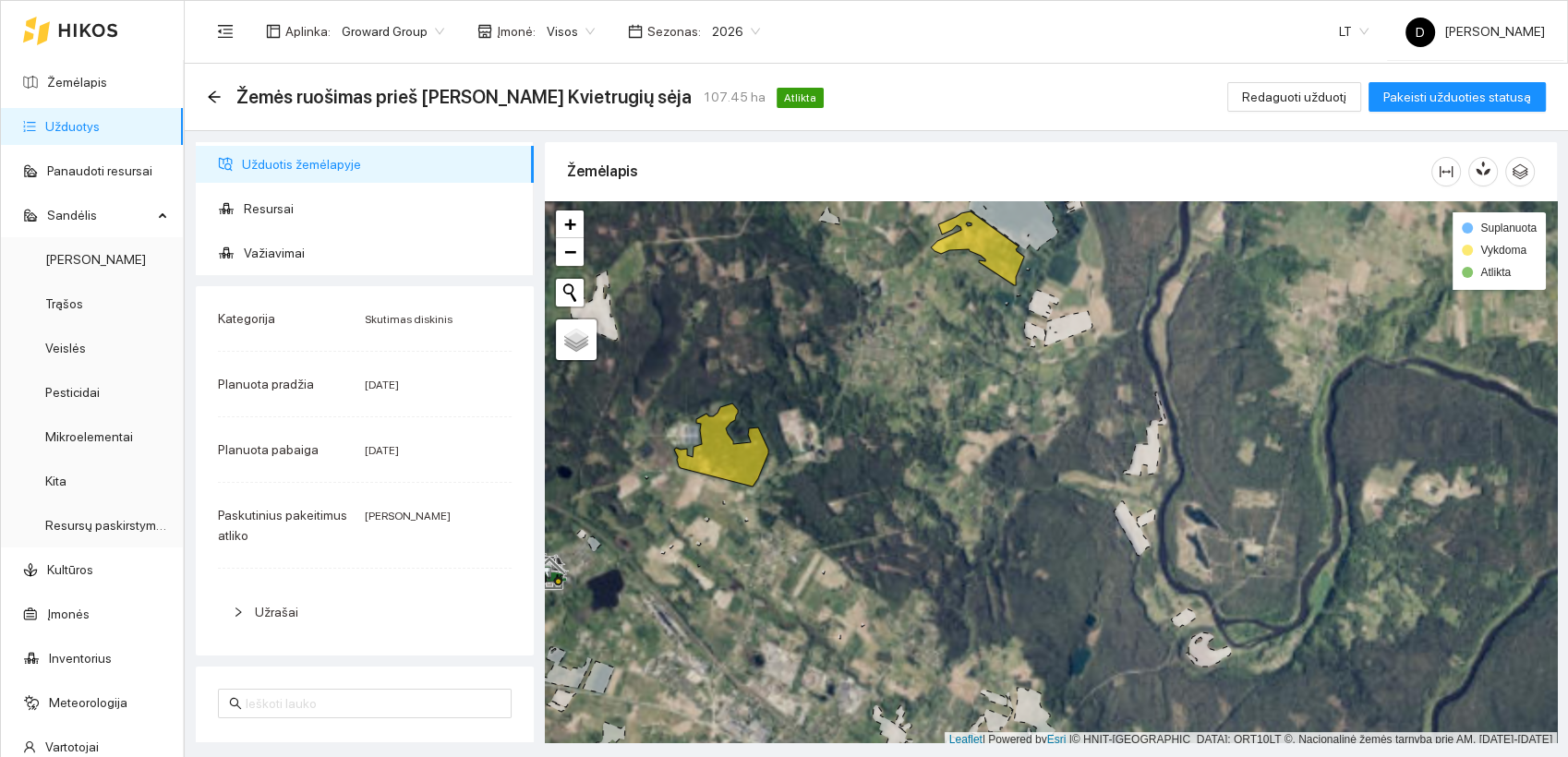
scroll to position [5, 0]
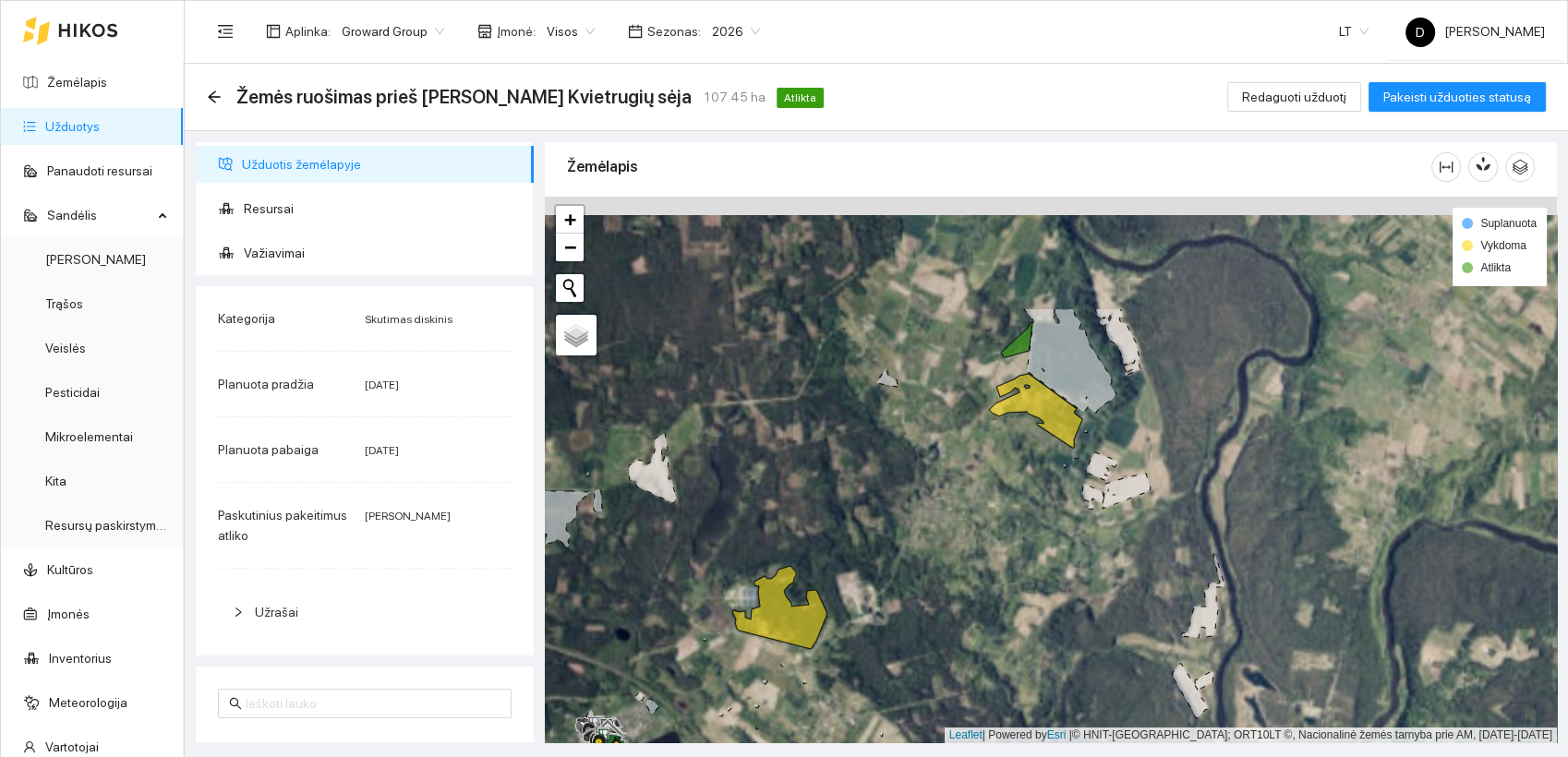
drag, startPoint x: 866, startPoint y: 325, endPoint x: 923, endPoint y: 492, distance: 176.5
click at [923, 492] on div at bounding box center [1050, 470] width 1012 height 547
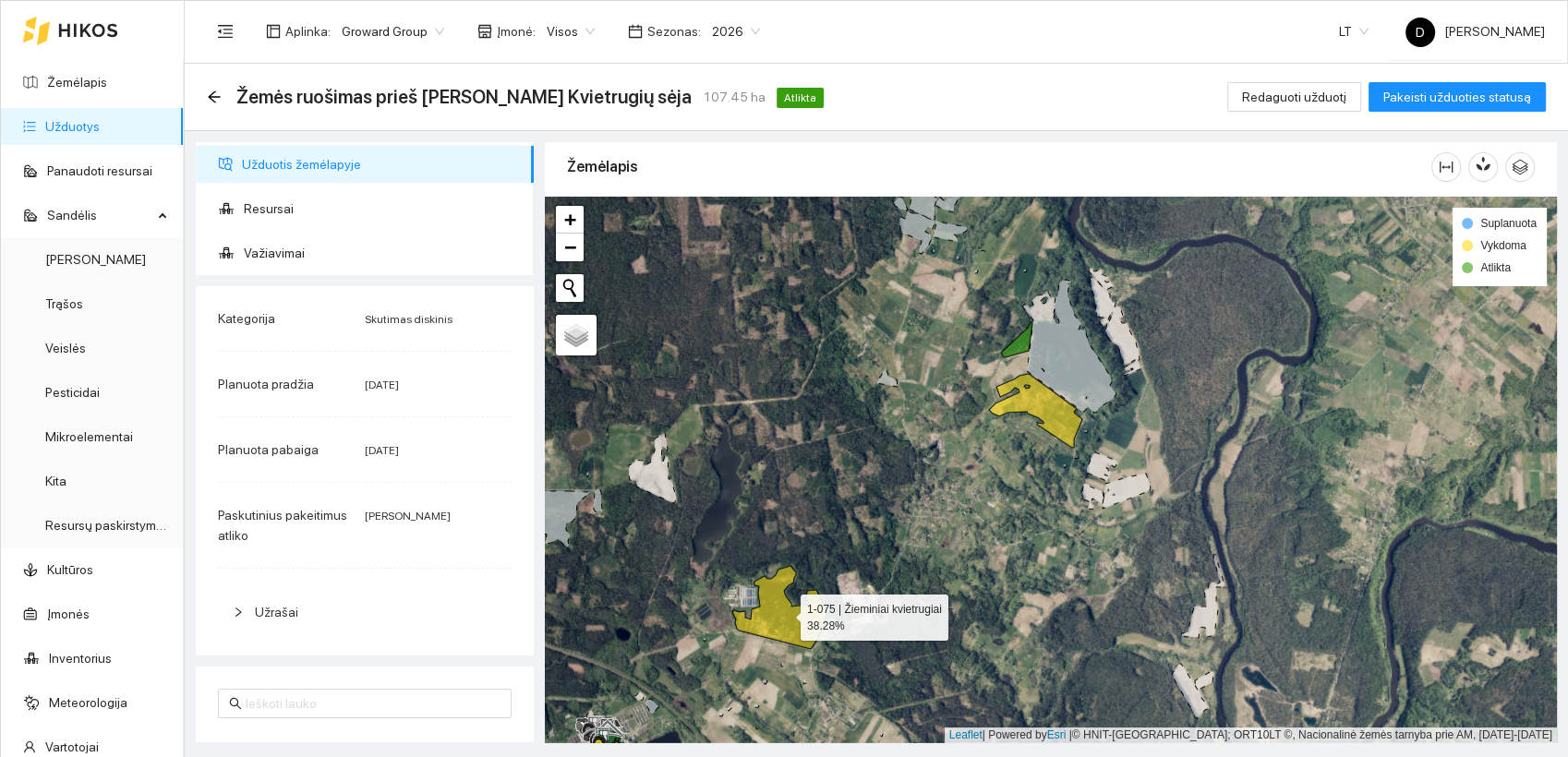
click at [779, 605] on icon at bounding box center [779, 608] width 94 height 83
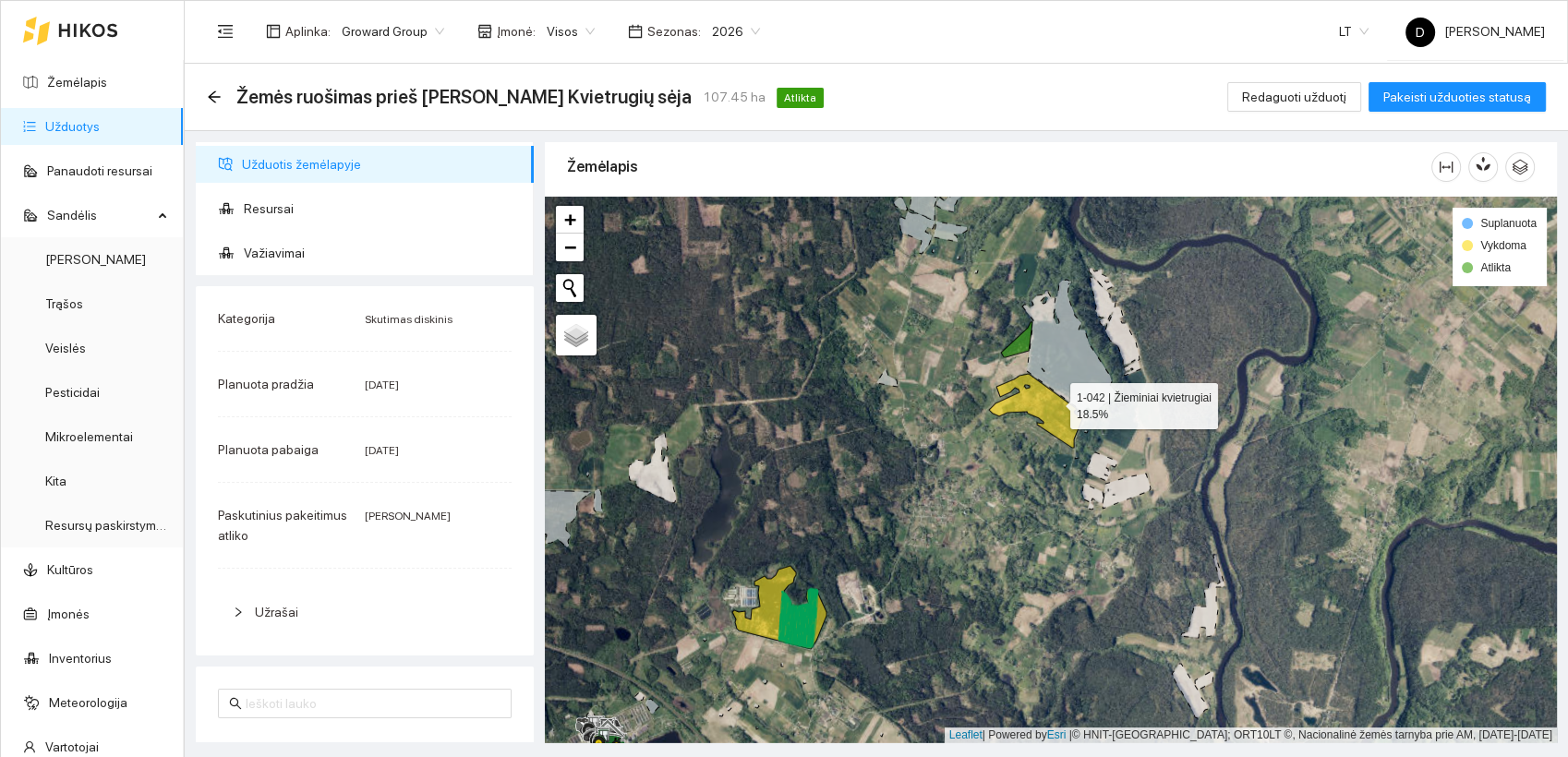
click at [1053, 401] on icon at bounding box center [1035, 411] width 94 height 74
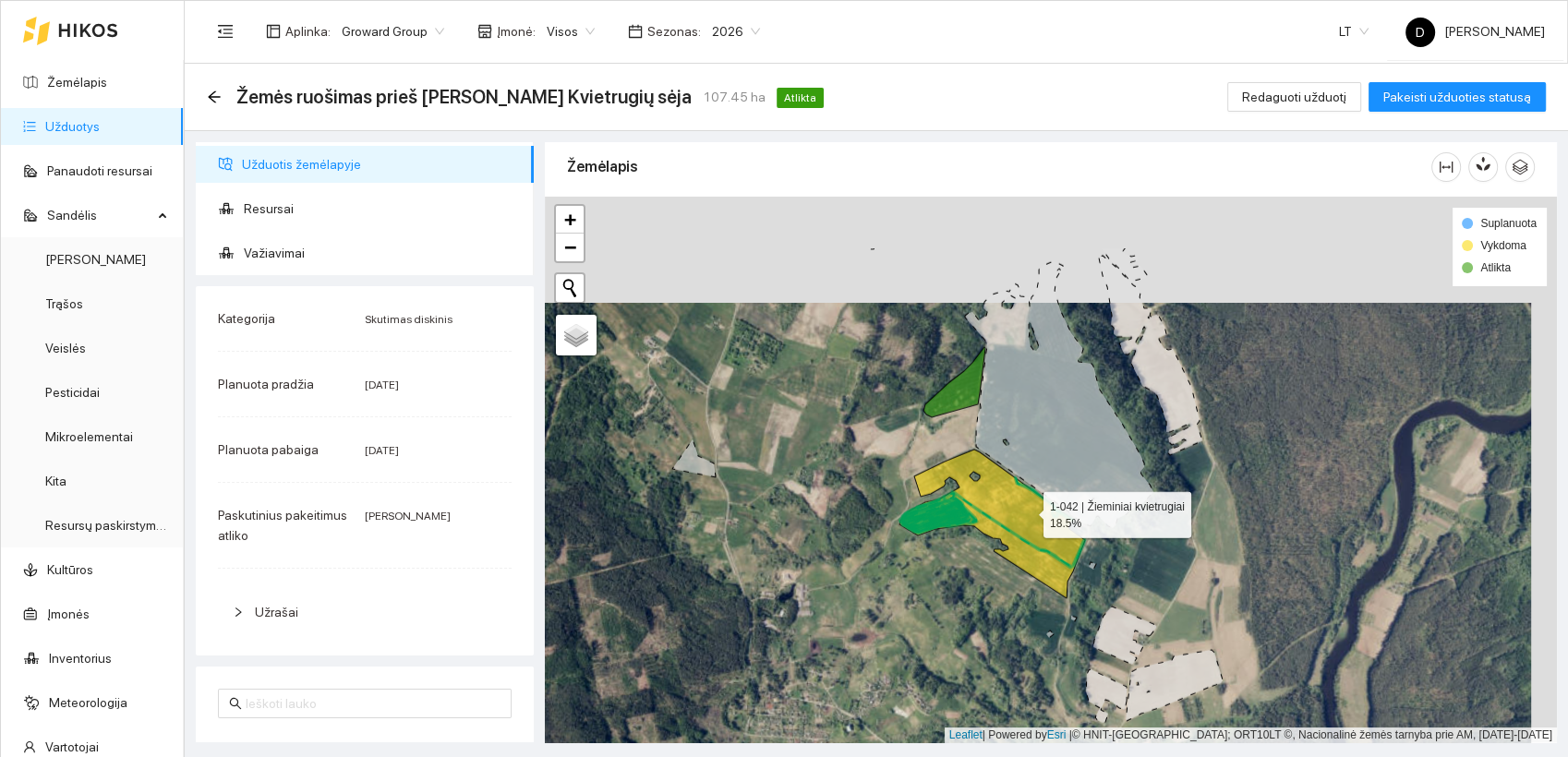
drag, startPoint x: 1052, startPoint y: 402, endPoint x: 1025, endPoint y: 506, distance: 107.4
click at [1026, 507] on icon at bounding box center [992, 524] width 185 height 148
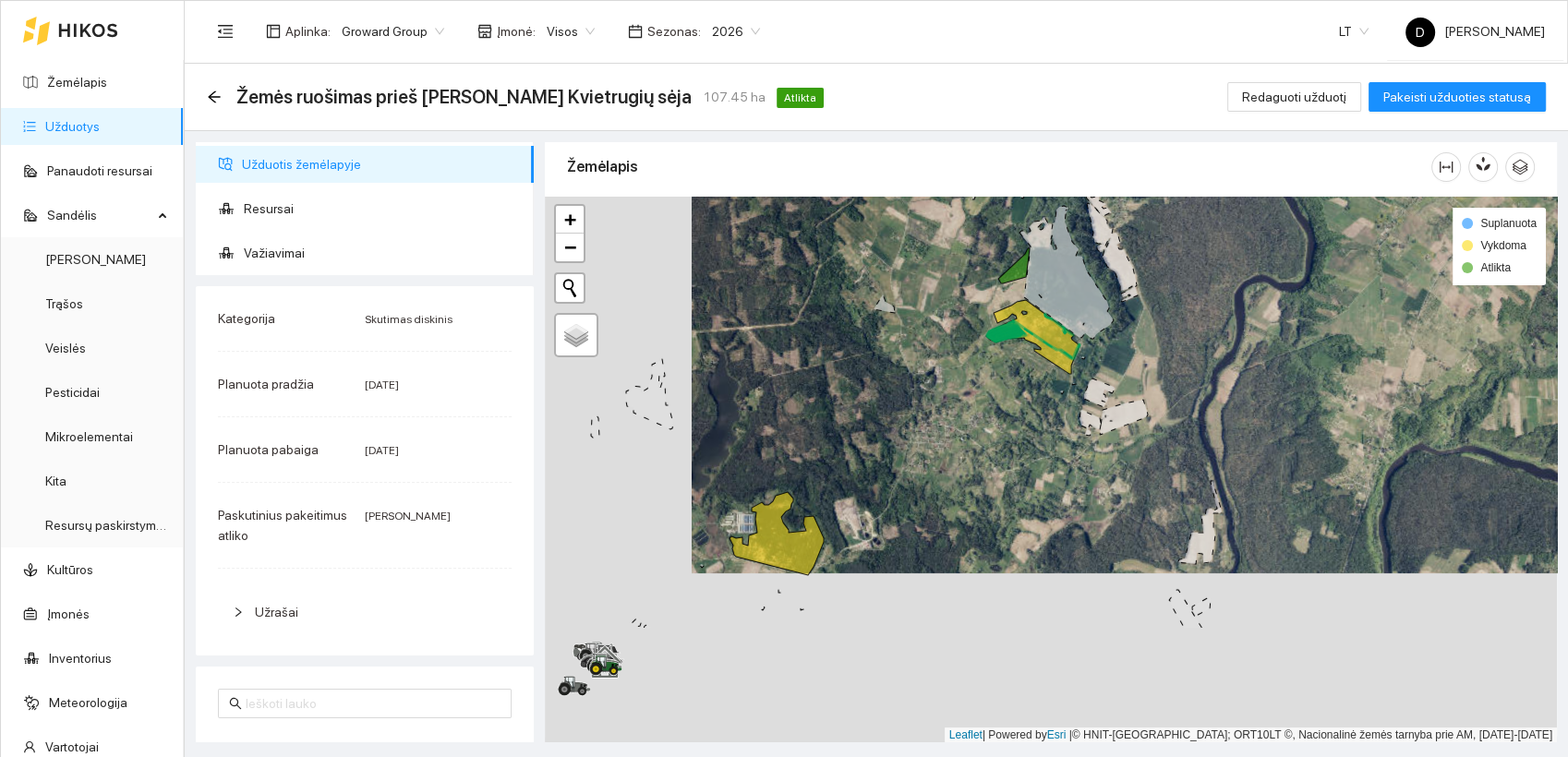
drag, startPoint x: 717, startPoint y: 573, endPoint x: 865, endPoint y: 399, distance: 228.4
click at [865, 399] on div at bounding box center [1050, 470] width 1012 height 547
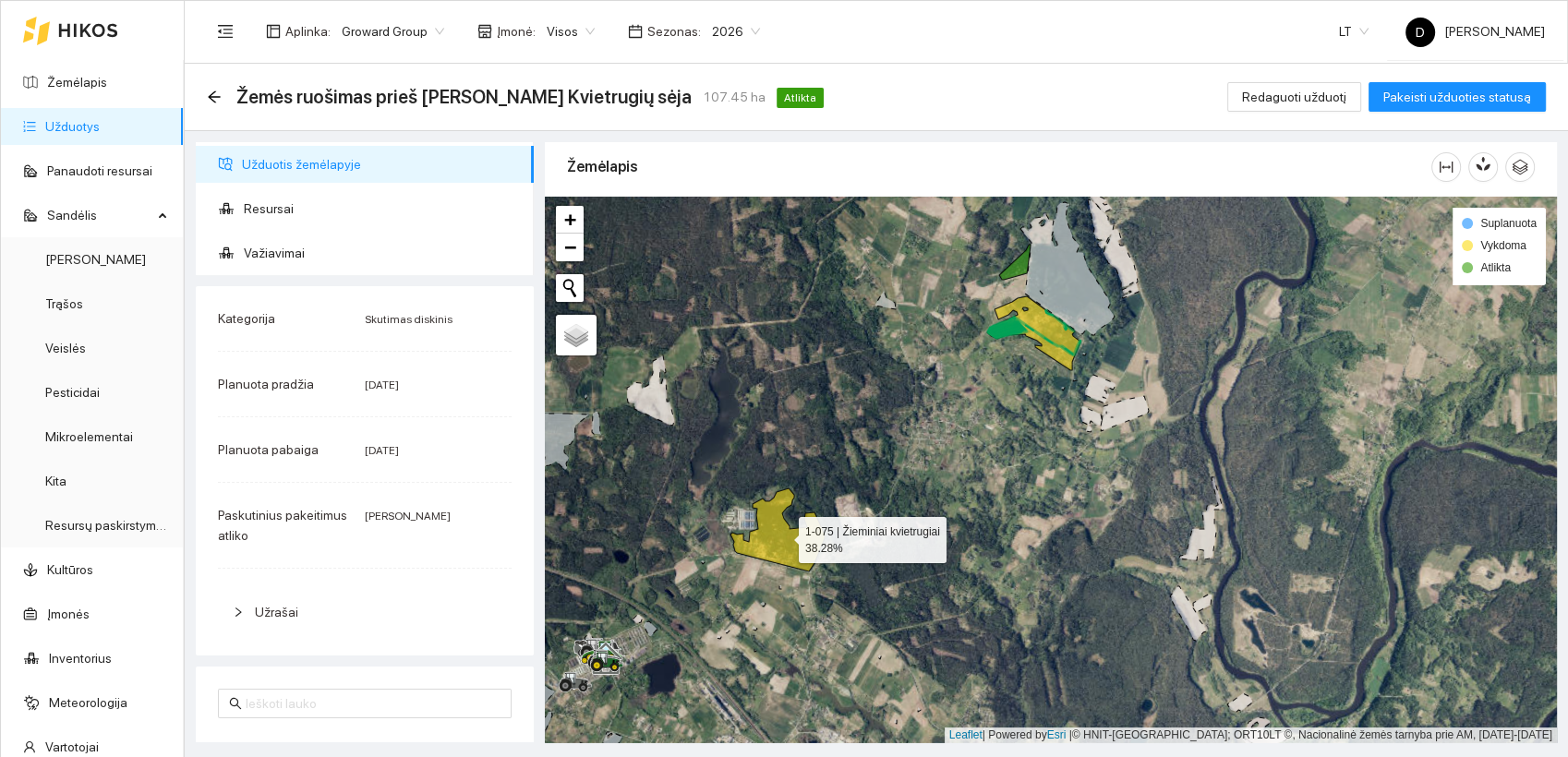
click at [799, 543] on icon at bounding box center [777, 530] width 94 height 83
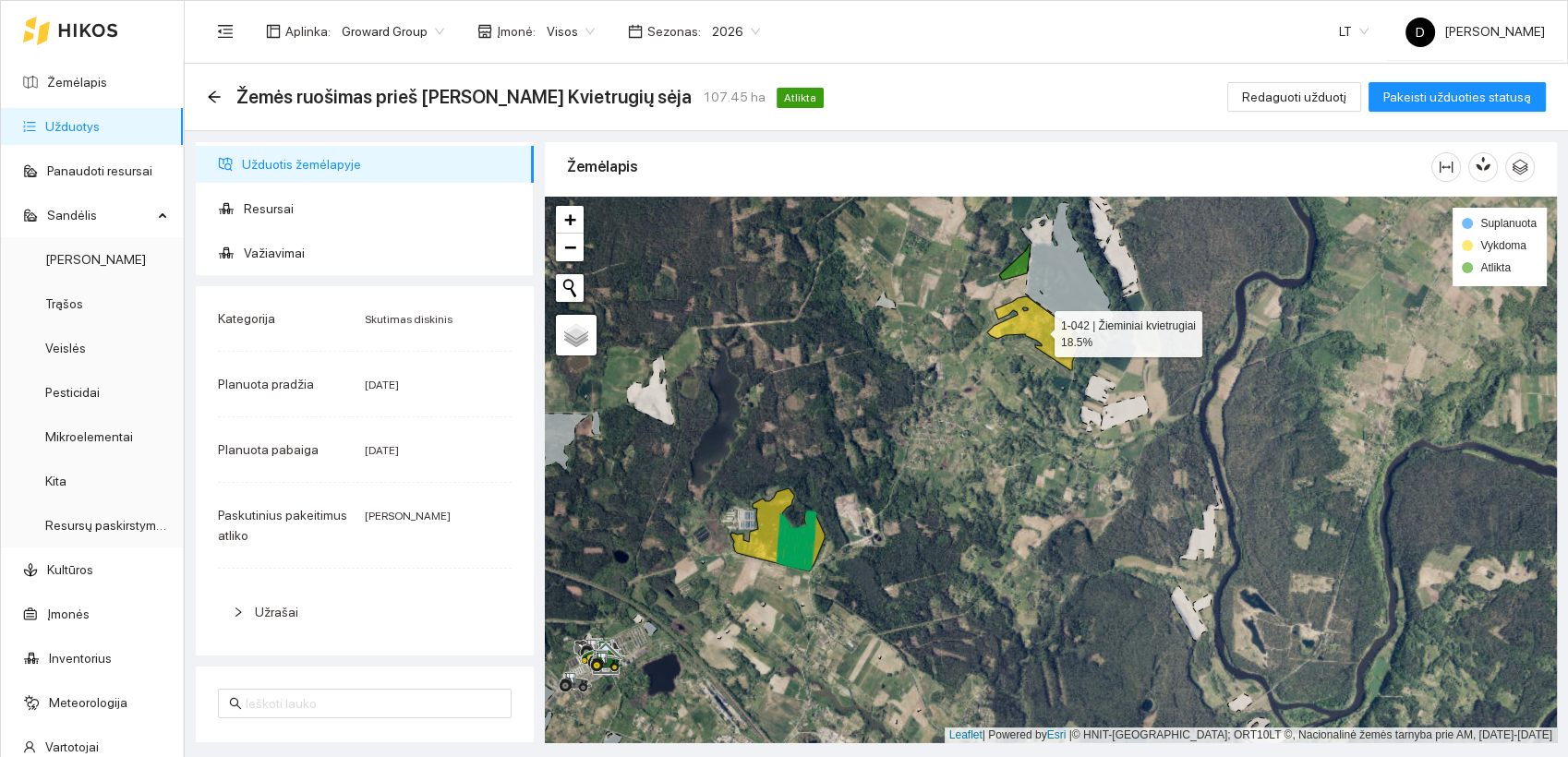
click at [1048, 335] on icon at bounding box center [1033, 334] width 94 height 74
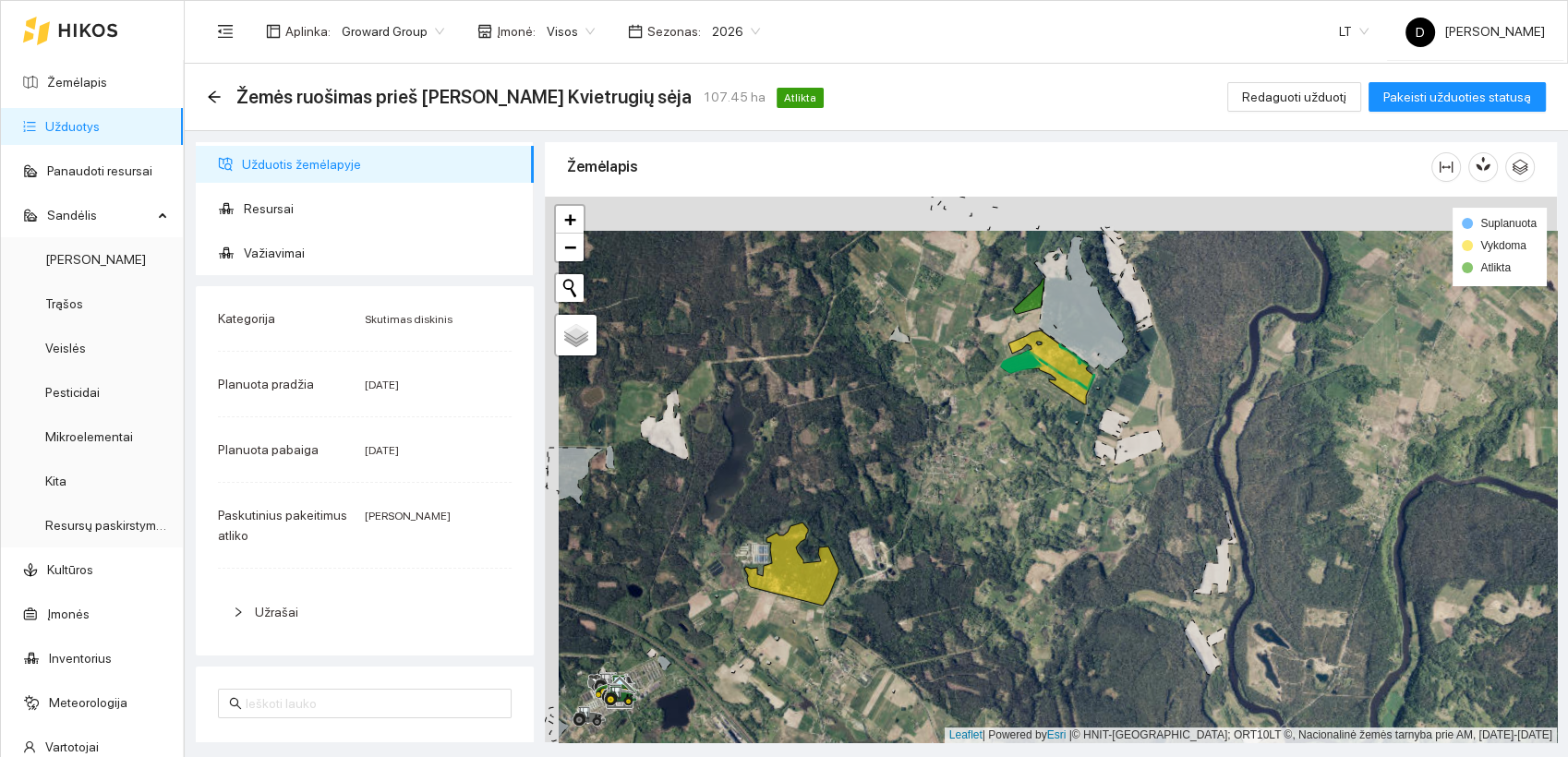
drag, startPoint x: 893, startPoint y: 396, endPoint x: 907, endPoint y: 428, distance: 34.9
click at [907, 428] on div at bounding box center [1050, 470] width 1012 height 547
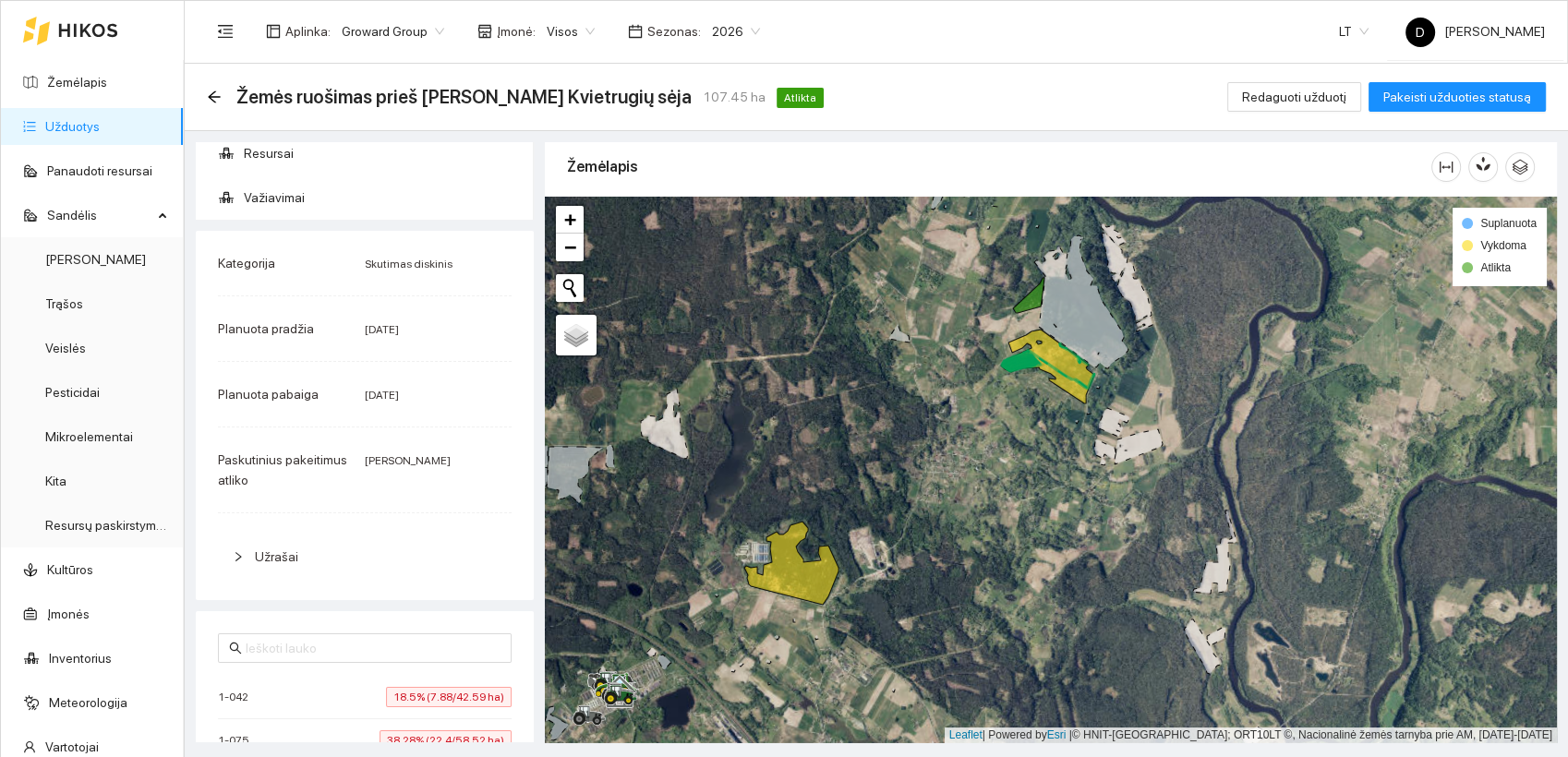
scroll to position [0, 0]
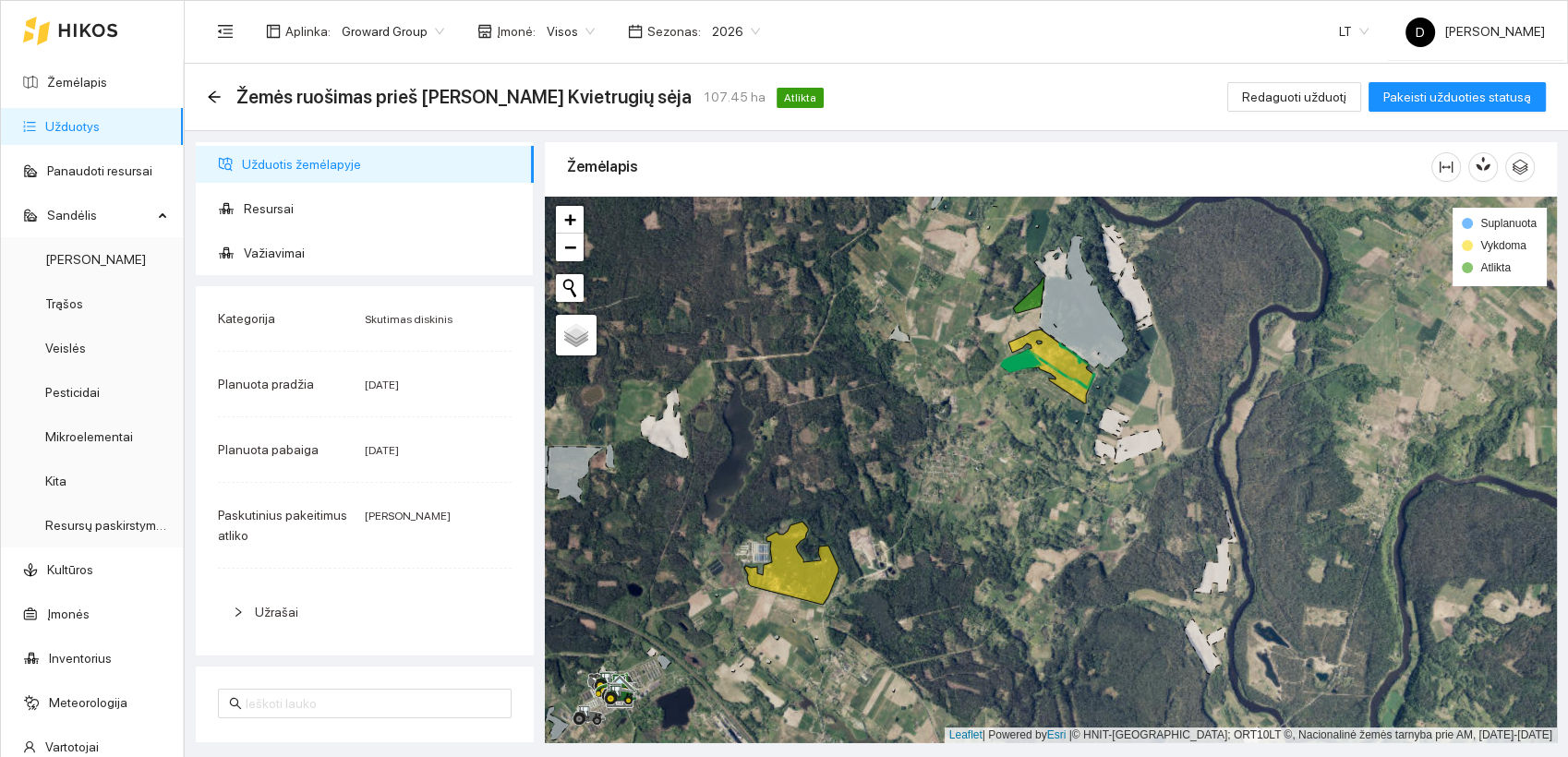
click at [397, 573] on div "Kategorija Skutimas diskinis Planuota pradžia 2025-09-25 Planuota pabaiga 2025-…" at bounding box center [365, 471] width 338 height 370
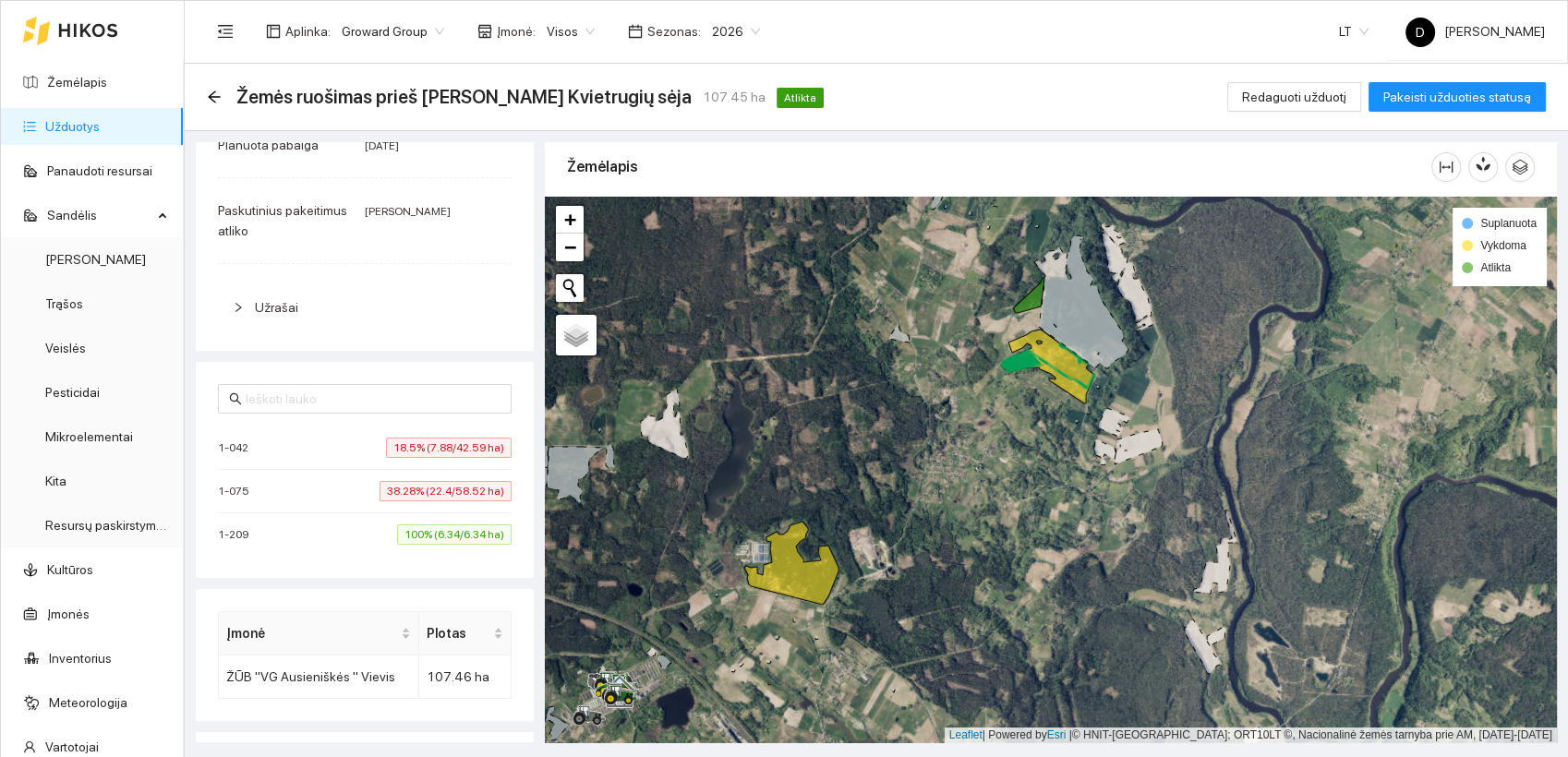
scroll to position [307, 0]
click at [891, 85] on div "Žemės ruošimas prieš Ž. Kvietrugių sėja 107.45 ha Atlikta Redaguoti užduotį Pak…" at bounding box center [876, 96] width 1338 height 37
